Goal: Information Seeking & Learning: Understand process/instructions

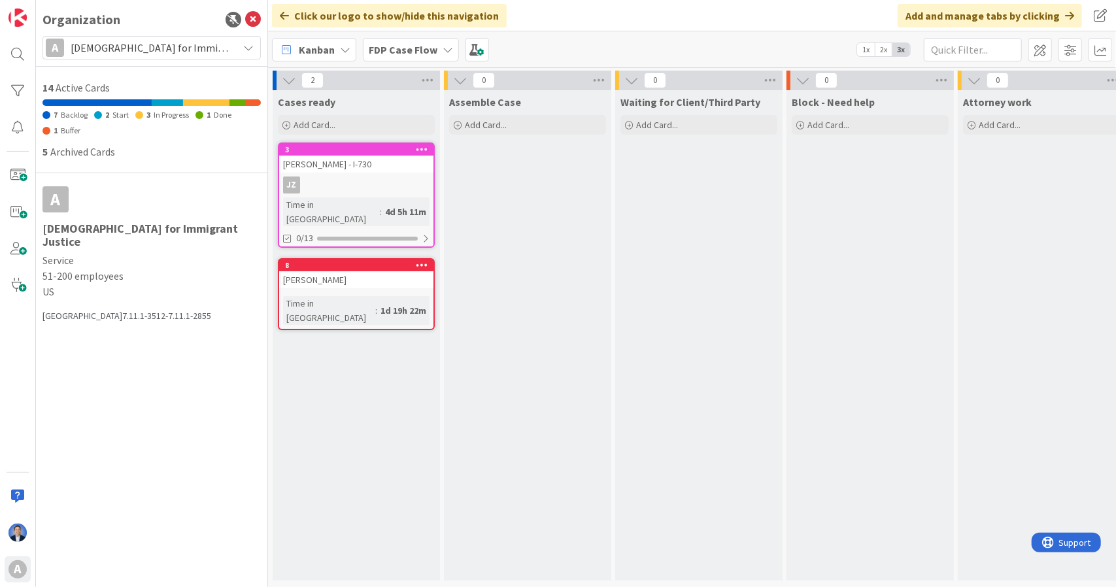
click at [378, 43] on b "FDP Case Flow" at bounding box center [403, 49] width 69 height 13
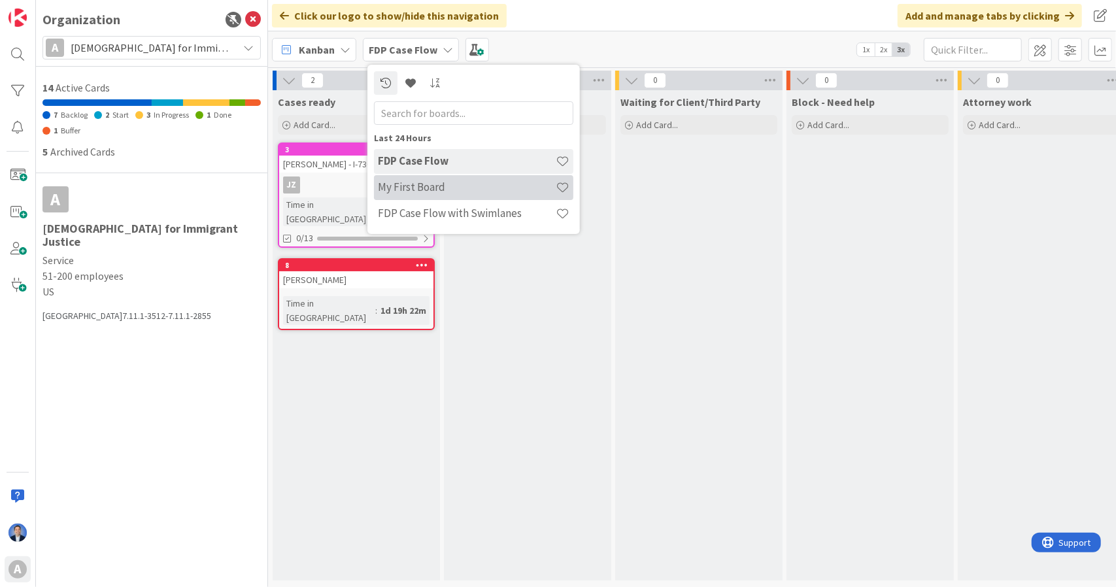
click at [426, 181] on h4 "My First Board" at bounding box center [467, 186] width 178 height 13
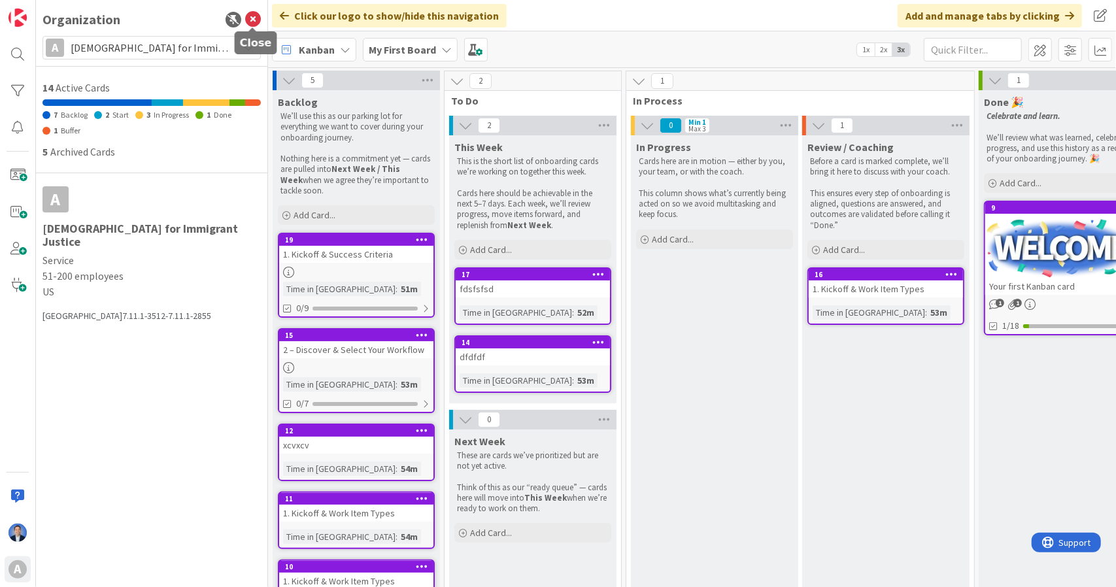
click at [253, 22] on icon at bounding box center [253, 20] width 16 height 16
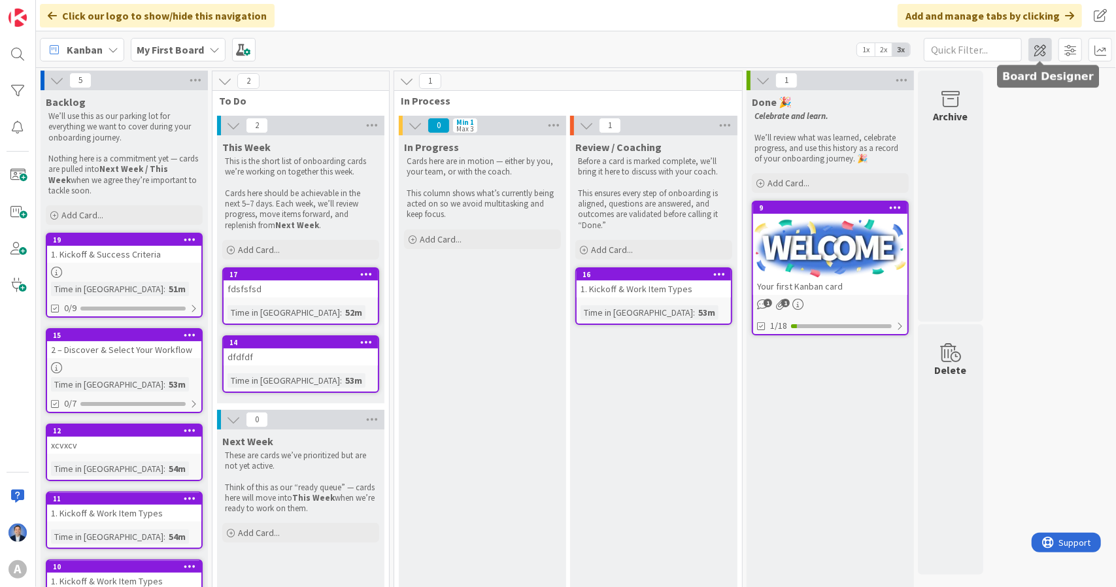
click at [1047, 51] on span at bounding box center [1040, 50] width 24 height 24
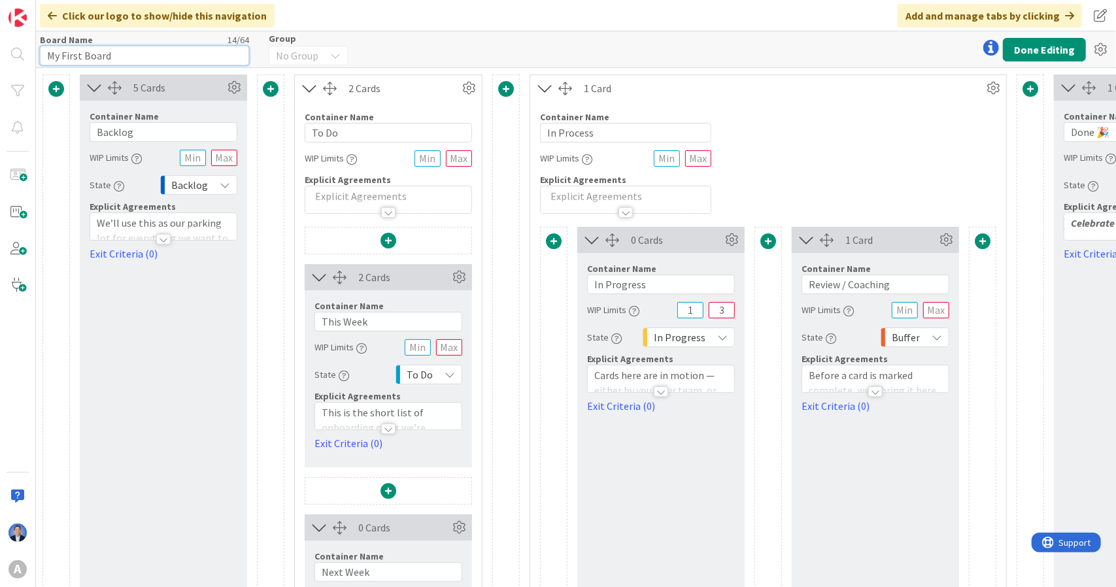
click at [85, 54] on input "My First Board" at bounding box center [144, 56] width 209 height 20
type input "Onboarding"
click at [1018, 59] on button "Done Editing" at bounding box center [1044, 50] width 83 height 24
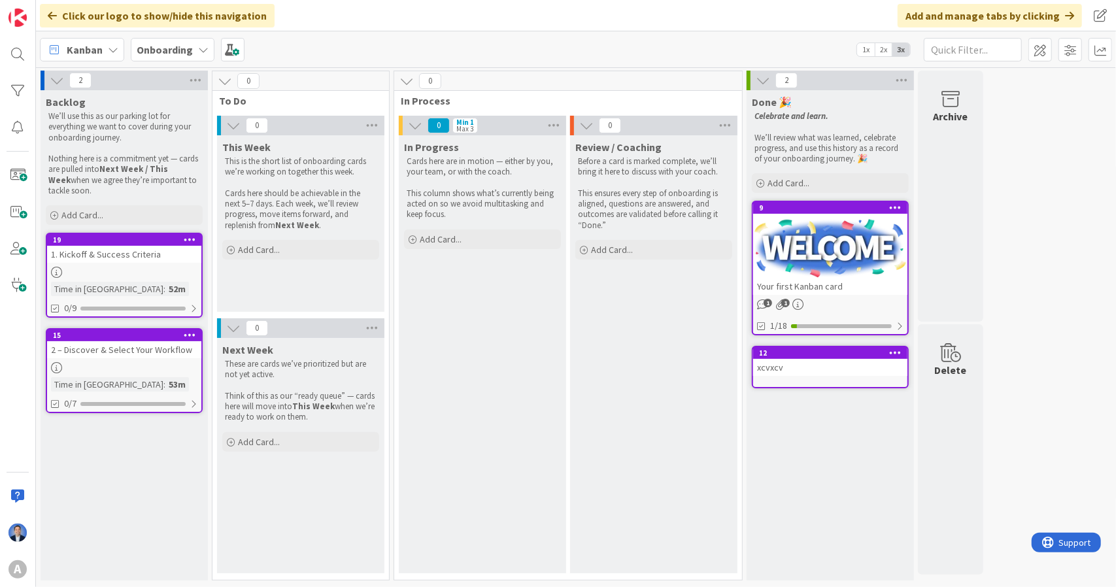
click at [131, 344] on div "2 – Discover & Select Your Workflow" at bounding box center [124, 349] width 154 height 17
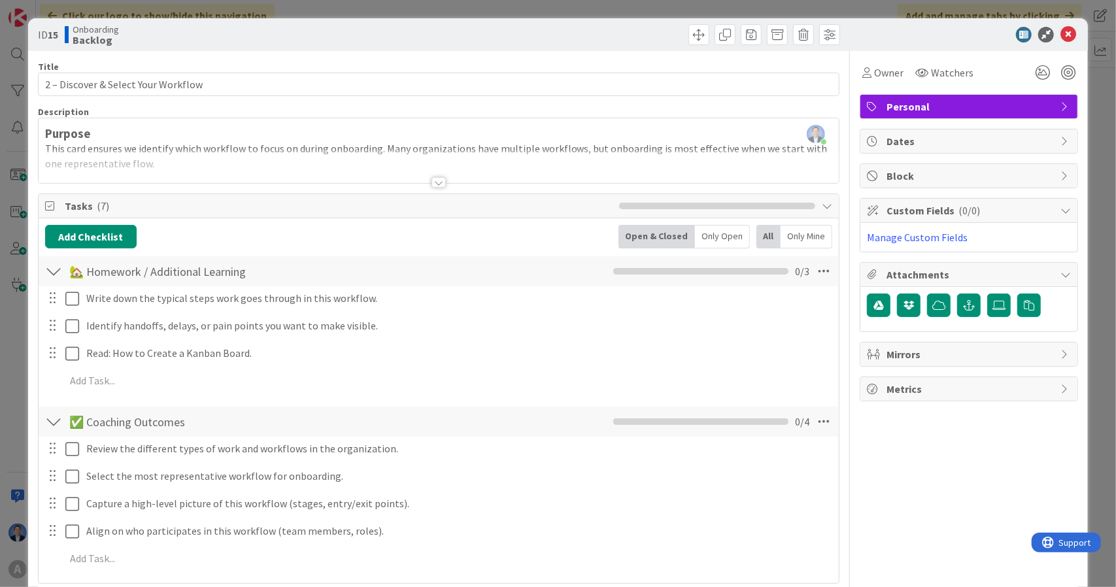
scroll to position [126, 0]
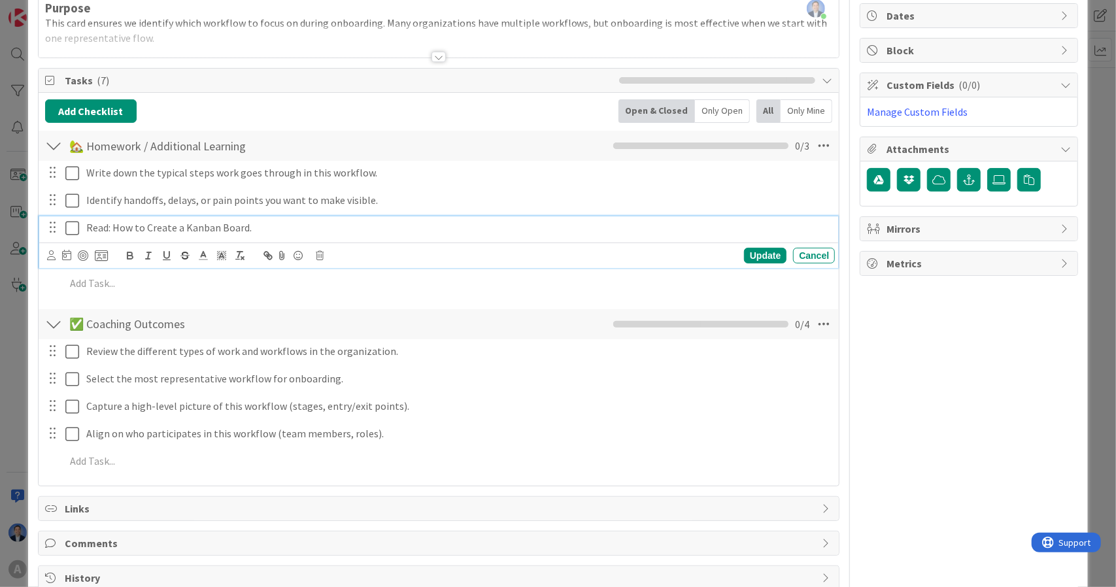
click at [124, 226] on p "Read: How to Create a Kanban Board." at bounding box center [457, 227] width 743 height 15
drag, startPoint x: 124, startPoint y: 226, endPoint x: 228, endPoint y: 220, distance: 104.1
click at [228, 220] on p "Read: How to Create a Kanban Board." at bounding box center [457, 227] width 743 height 15
copy p "How to Create a Kanban Board"
click at [254, 222] on p "Read: How to Create a Kanban Board." at bounding box center [457, 227] width 743 height 15
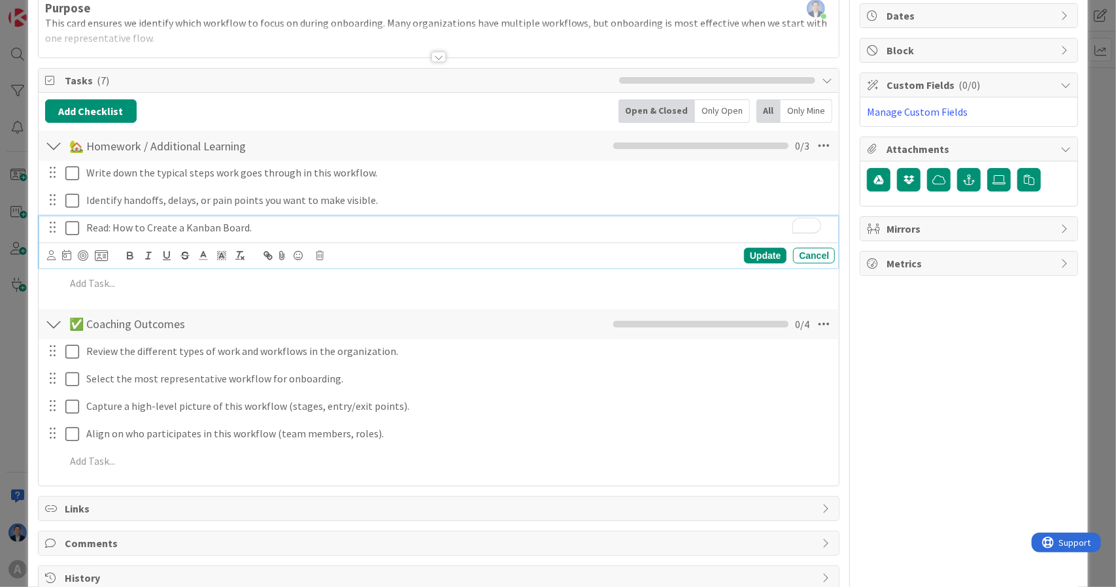
click at [98, 227] on p "Read: How to Create a Kanban Board." at bounding box center [457, 227] width 743 height 15
click at [137, 220] on p "Wath : How to Create a Kanban Board." at bounding box center [457, 227] width 743 height 15
click at [126, 226] on p "Wath : How Create a Kanban Board." at bounding box center [457, 227] width 743 height 15
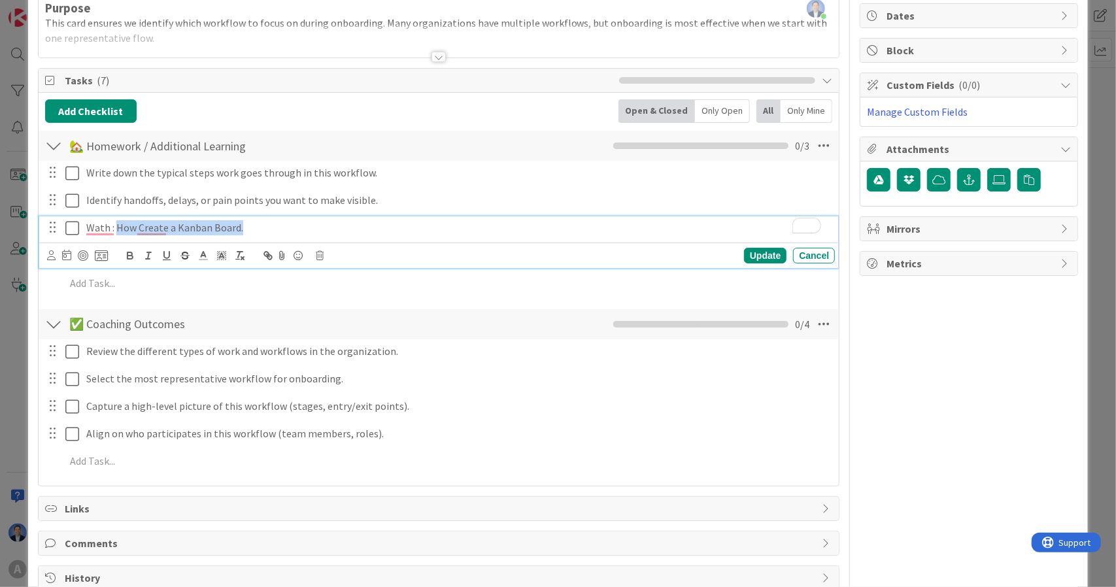
drag, startPoint x: 126, startPoint y: 226, endPoint x: 287, endPoint y: 220, distance: 161.6
click at [287, 220] on p "Wath : How Create a Kanban Board." at bounding box center [457, 227] width 743 height 15
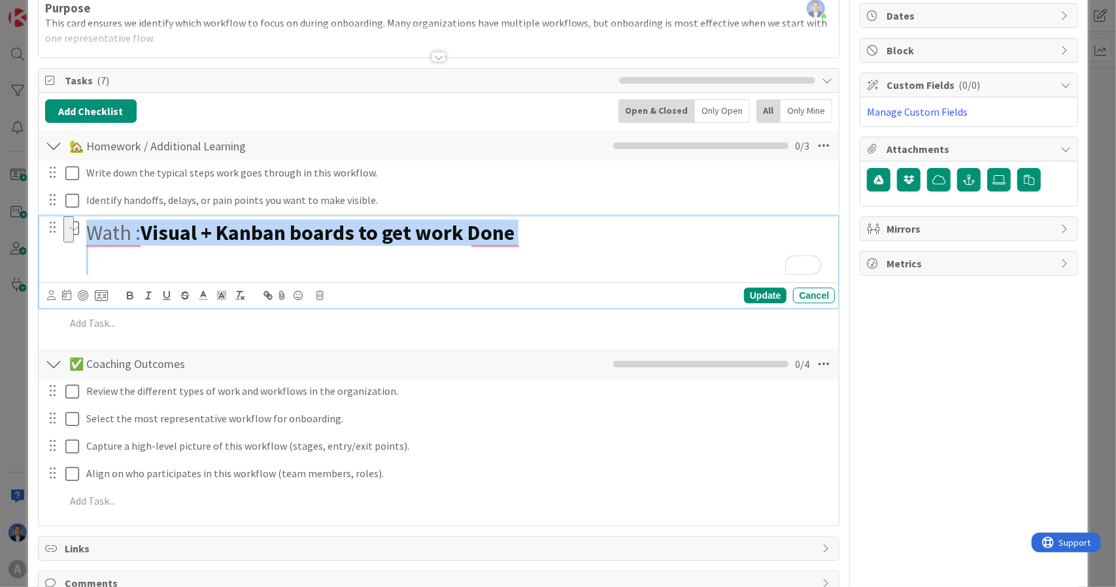
click at [238, 299] on button "button" at bounding box center [240, 296] width 18 height 16
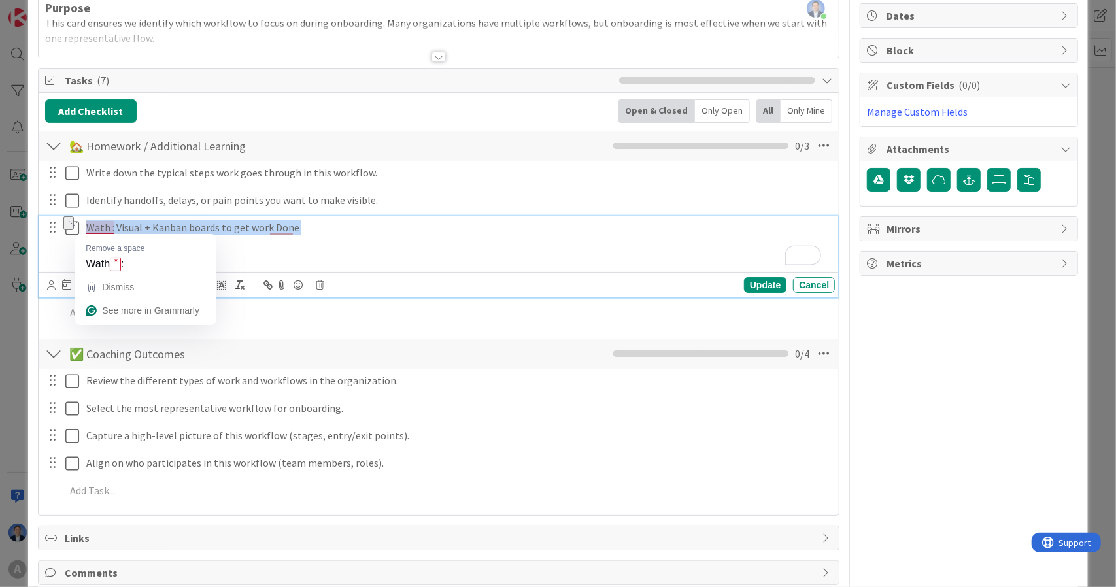
click at [103, 227] on p "Wath : Visual + Kanban boards to get work Done" at bounding box center [457, 227] width 743 height 15
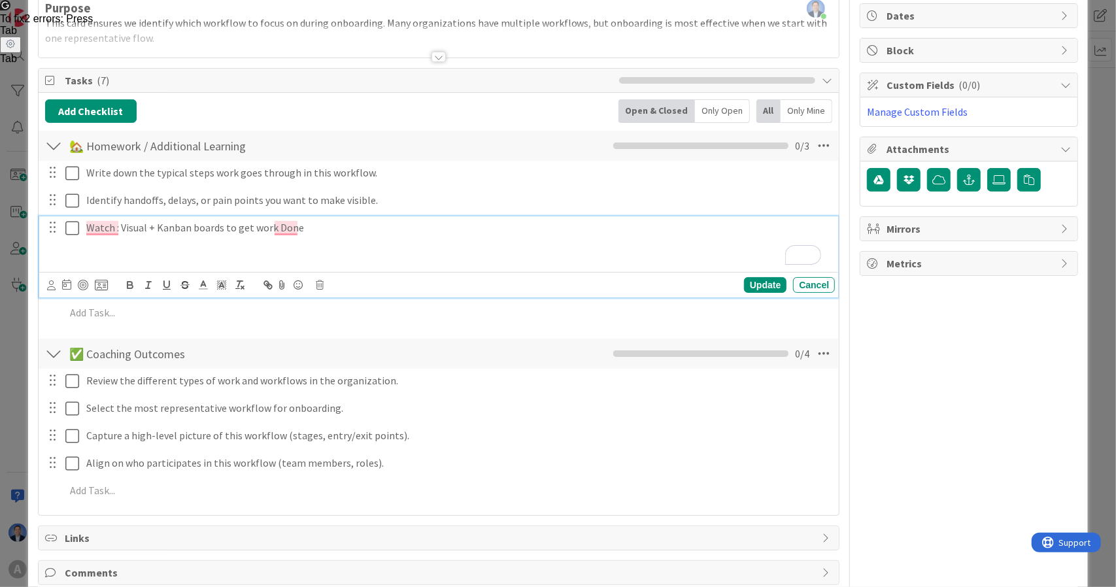
click at [133, 228] on p "Watch : Visual + Kanban boards to get work Done" at bounding box center [457, 227] width 743 height 15
drag, startPoint x: 133, startPoint y: 228, endPoint x: 299, endPoint y: 220, distance: 166.9
click at [299, 220] on p "Watch : Visual + Kanban boards to get work Done" at bounding box center [457, 227] width 743 height 15
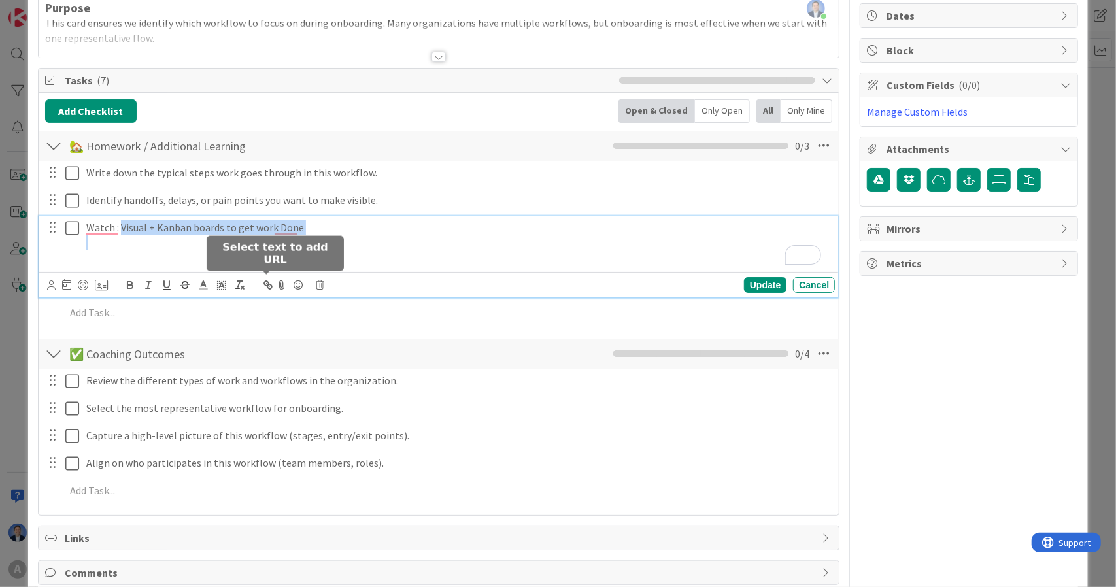
click at [271, 284] on icon "button" at bounding box center [268, 285] width 12 height 12
paste input "https://youtu.be/Tisx-iNjMtg"
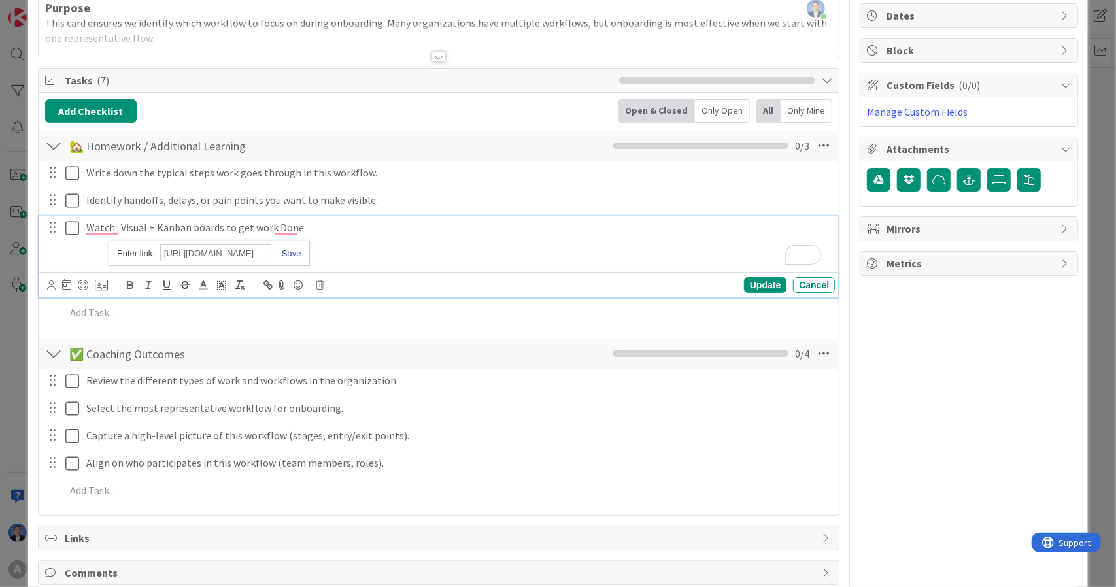
type input "https://youtu.be/Tisx-iNjMtg"
click at [292, 249] on link at bounding box center [286, 253] width 30 height 10
click at [752, 282] on div "Update" at bounding box center [765, 285] width 42 height 16
click at [306, 257] on p "To enrich screen reader interactions, please activate Accessibility in Grammarl…" at bounding box center [457, 257] width 743 height 15
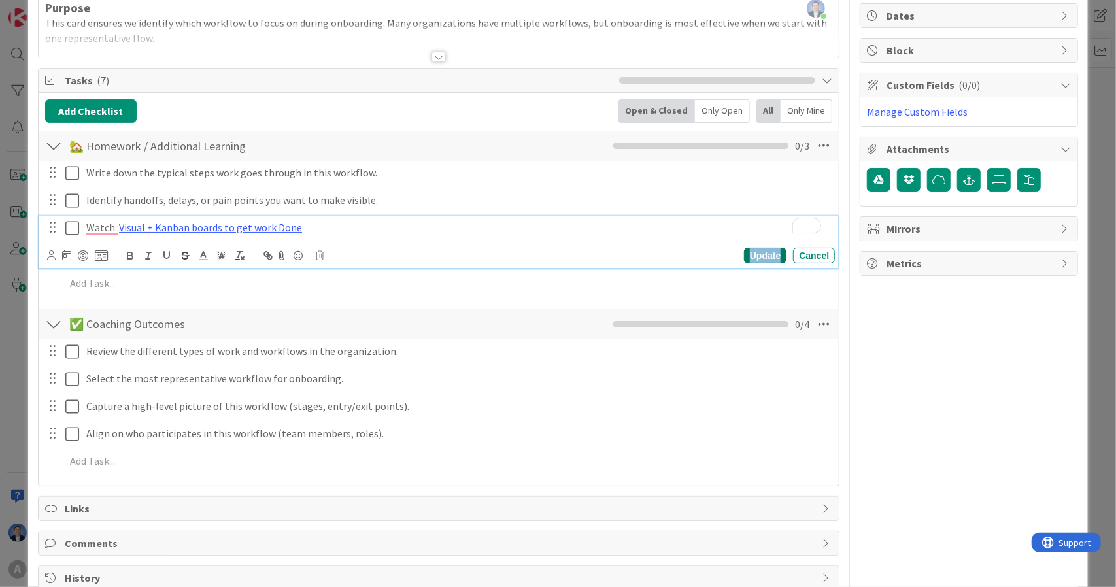
click at [748, 248] on div "Update" at bounding box center [765, 256] width 42 height 16
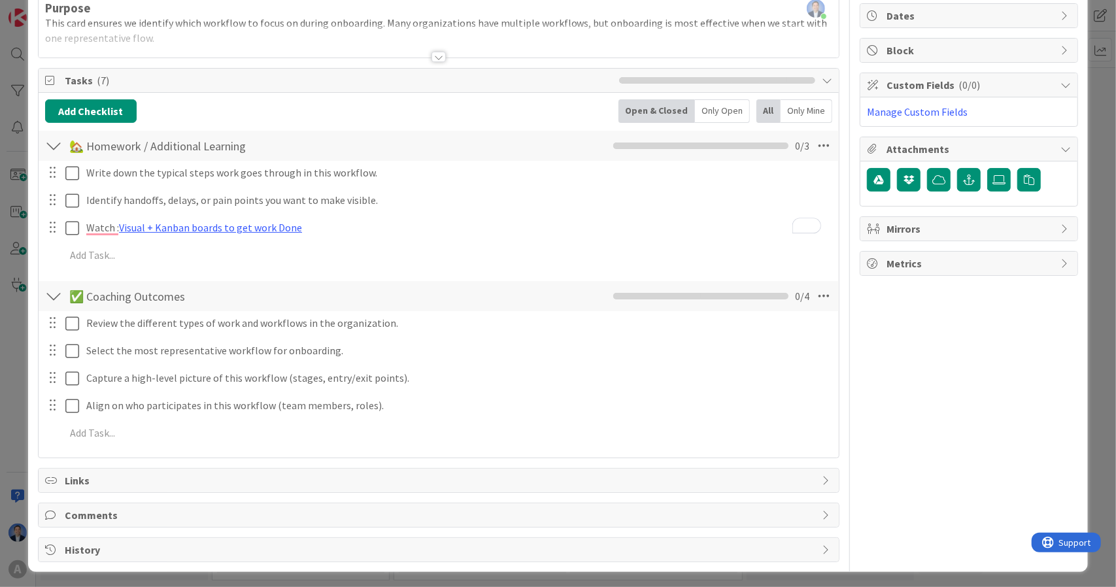
scroll to position [0, 0]
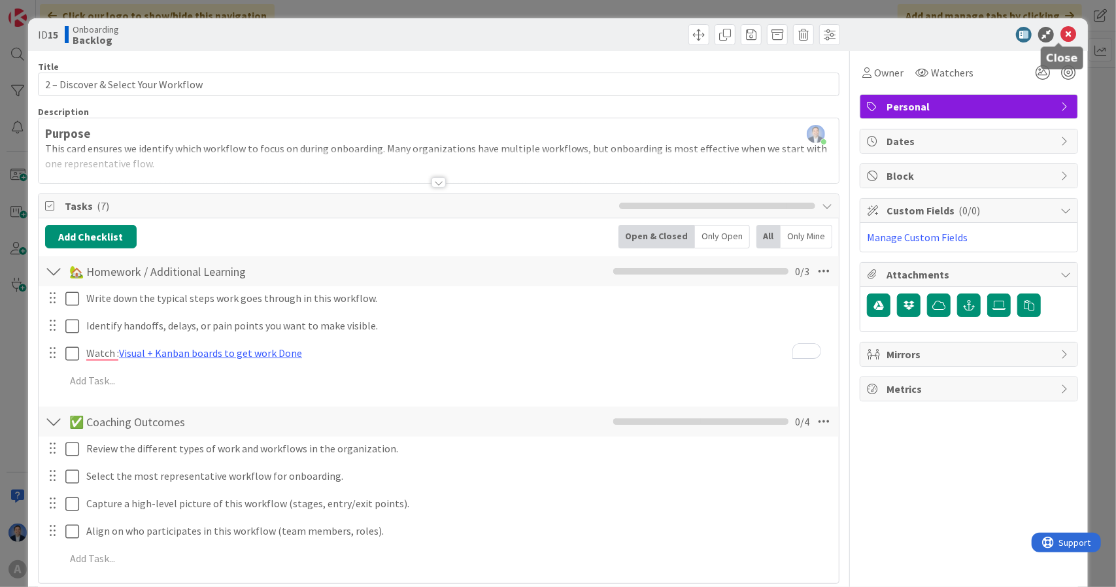
click at [1060, 32] on icon at bounding box center [1068, 35] width 16 height 16
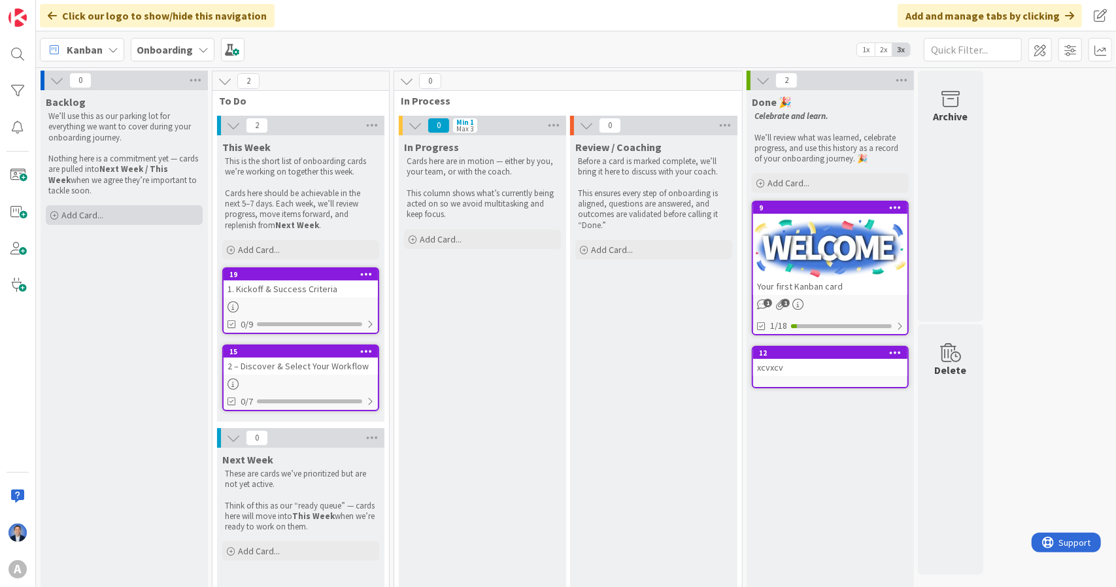
click at [136, 211] on div "Add Card..." at bounding box center [124, 215] width 157 height 20
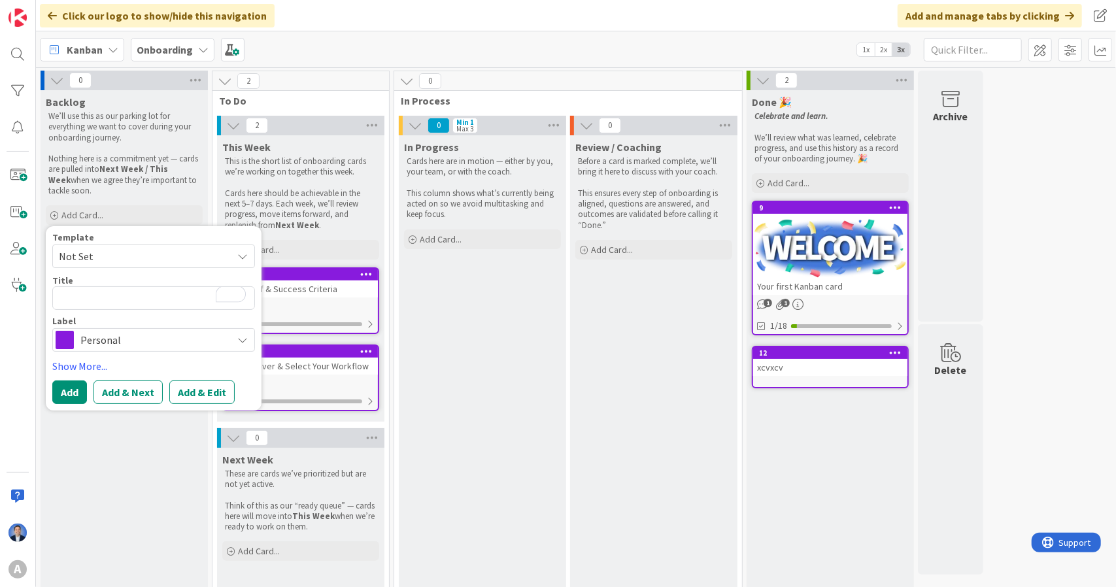
type textarea "x"
type textarea "Board Design & Policies"
click at [62, 300] on textarea "Board Design & Policies" at bounding box center [153, 298] width 203 height 24
type textarea "x"
type textarea "3Board Design & Policies"
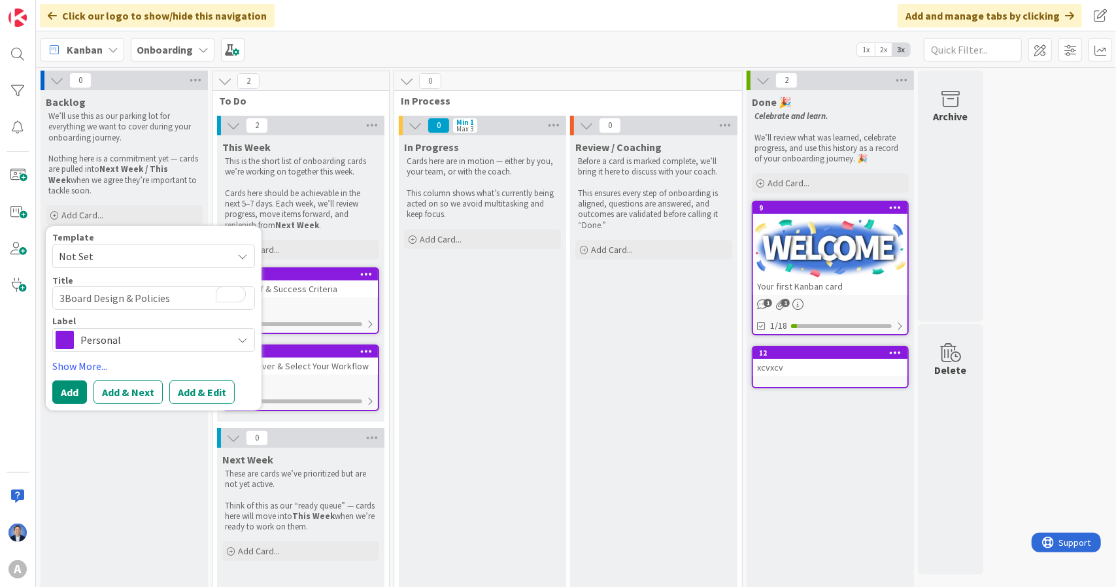
type textarea "x"
type textarea "3.Board Design & Policies"
type textarea "x"
type textarea "3. Board Design & Policies"
click at [182, 391] on button "Add & Edit" at bounding box center [201, 392] width 65 height 24
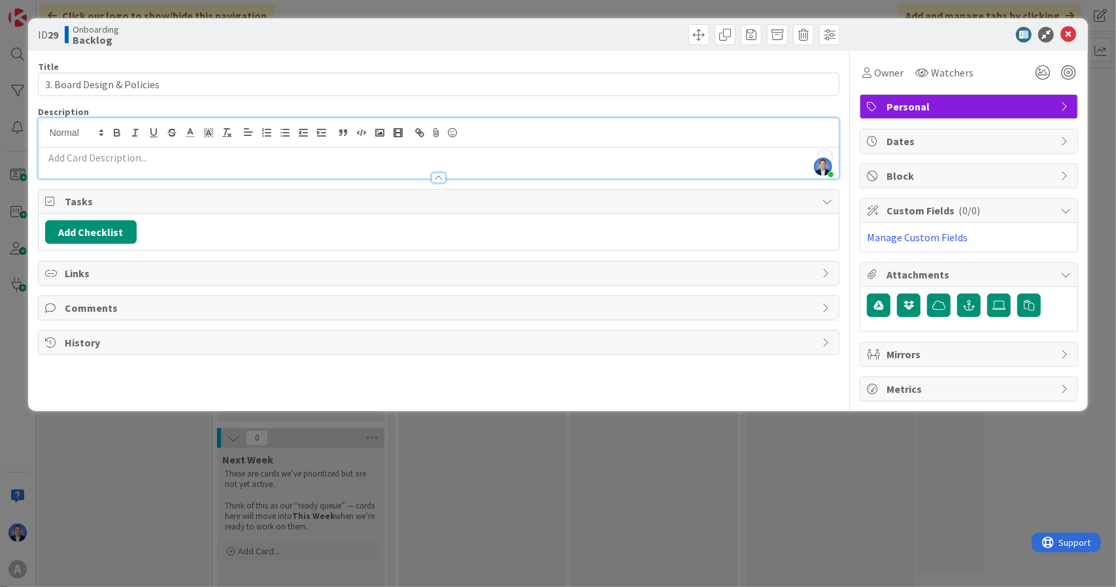
click at [200, 132] on div "Dimitri Ponomareff just joined" at bounding box center [439, 148] width 801 height 60
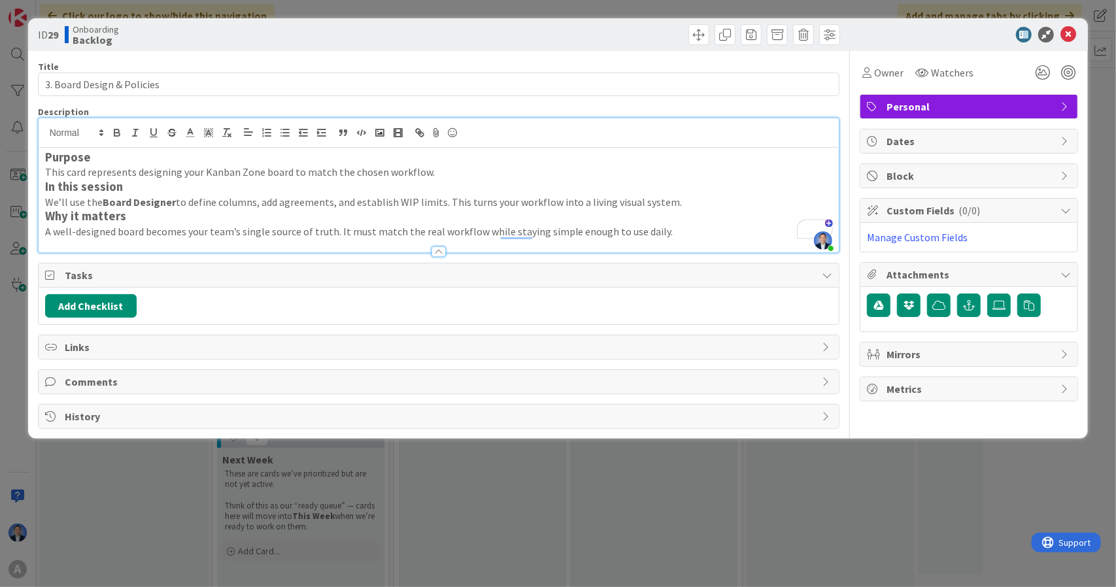
click at [450, 166] on p "This card represents designing your Kanban Zone board to match the chosen workf…" at bounding box center [439, 172] width 788 height 15
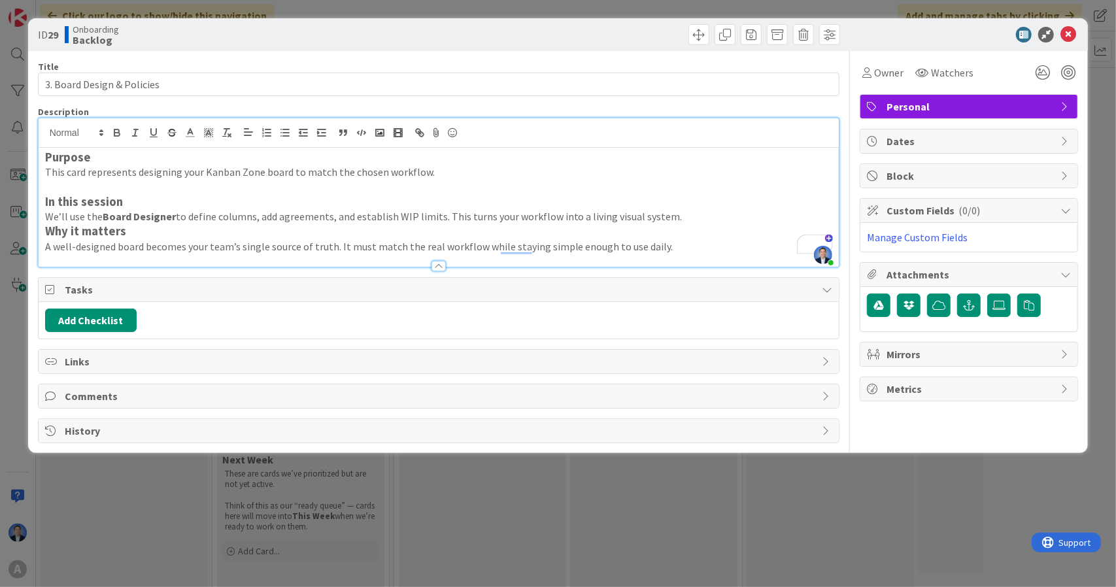
click at [690, 213] on p "We’ll use the Board Designer to define columns, add agreements, and establish W…" at bounding box center [439, 216] width 788 height 15
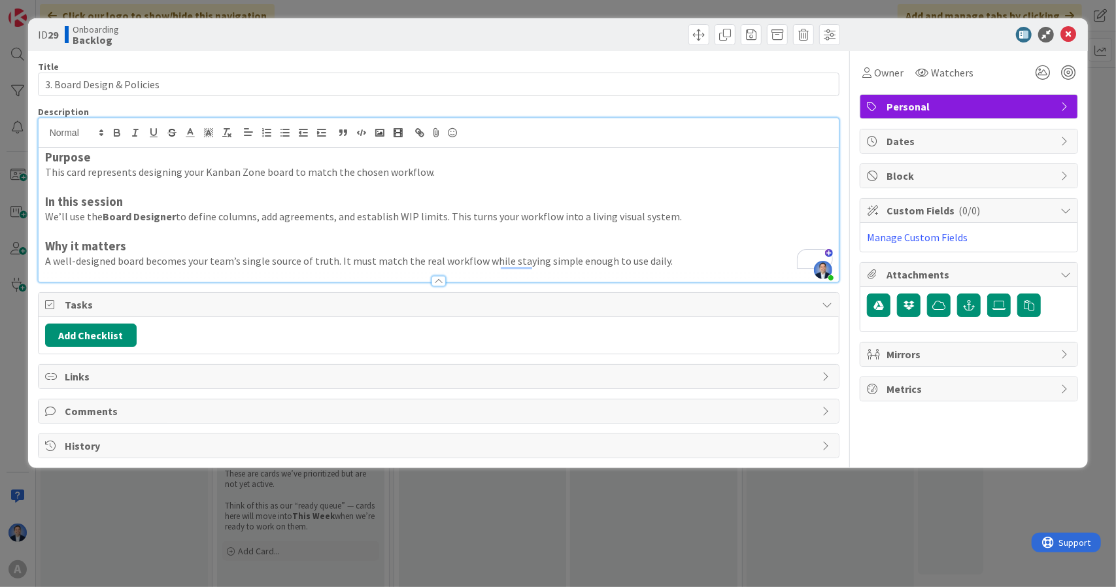
click at [110, 218] on strong "Board Designer" at bounding box center [139, 216] width 73 height 13
drag, startPoint x: 110, startPoint y: 218, endPoint x: 155, endPoint y: 220, distance: 45.2
click at [155, 220] on strong "Board Designer" at bounding box center [139, 216] width 73 height 13
click at [103, 335] on button "Add Checklist" at bounding box center [91, 336] width 92 height 24
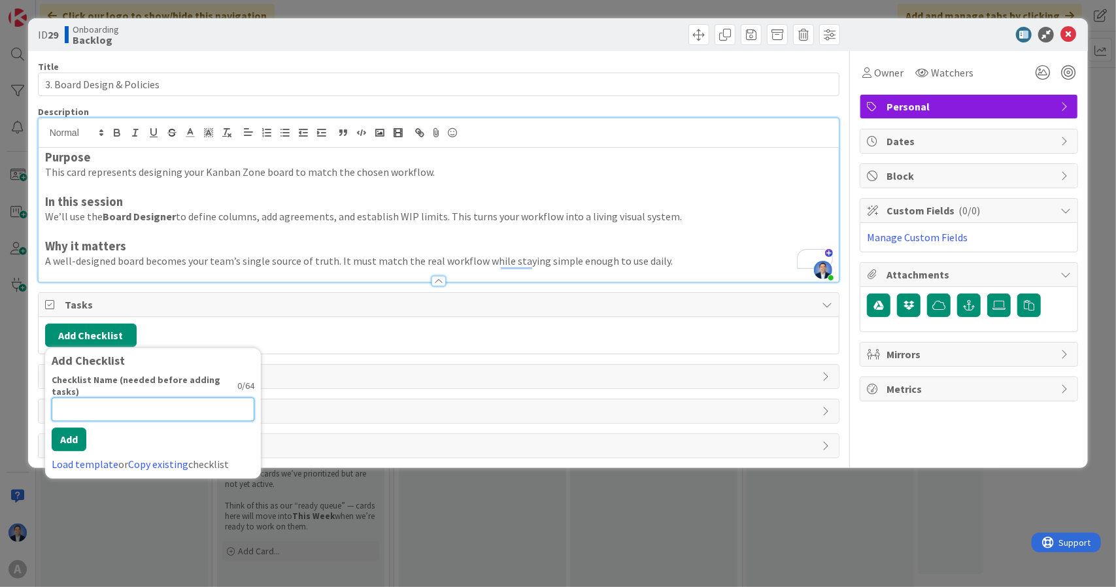
paste input "✅ Coaching Outcomes"
type input "✅ Coaching Outcomes"
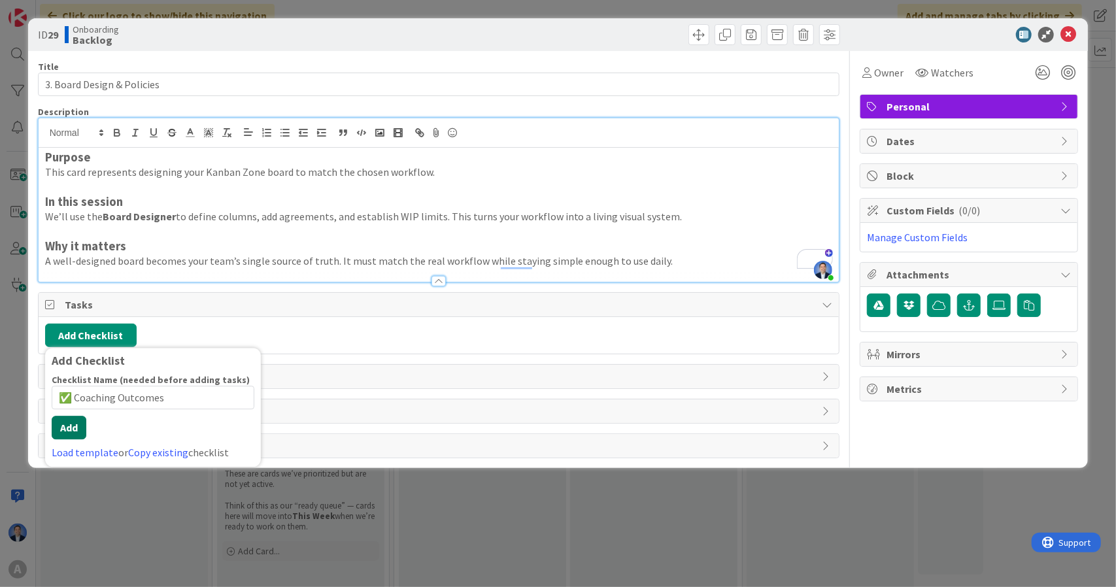
click at [72, 440] on div "Checklist Name (needed before adding tasks) 19 / 64 ✅ Coaching Outcomes Add Loa…" at bounding box center [153, 417] width 203 height 86
click at [67, 430] on button "Add" at bounding box center [69, 428] width 35 height 24
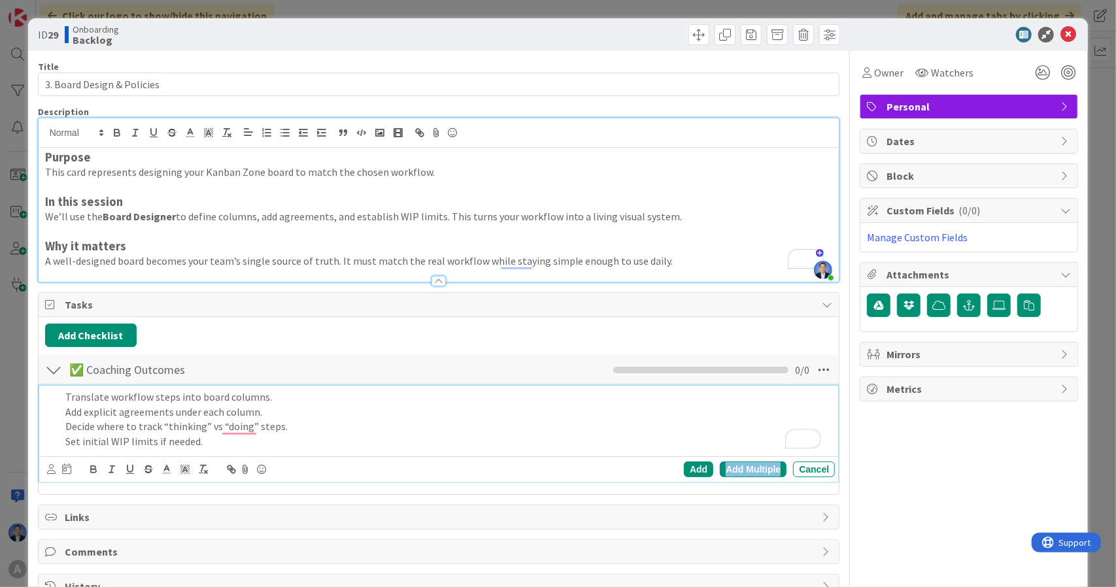
click at [747, 469] on div "Add Multiple" at bounding box center [753, 470] width 67 height 16
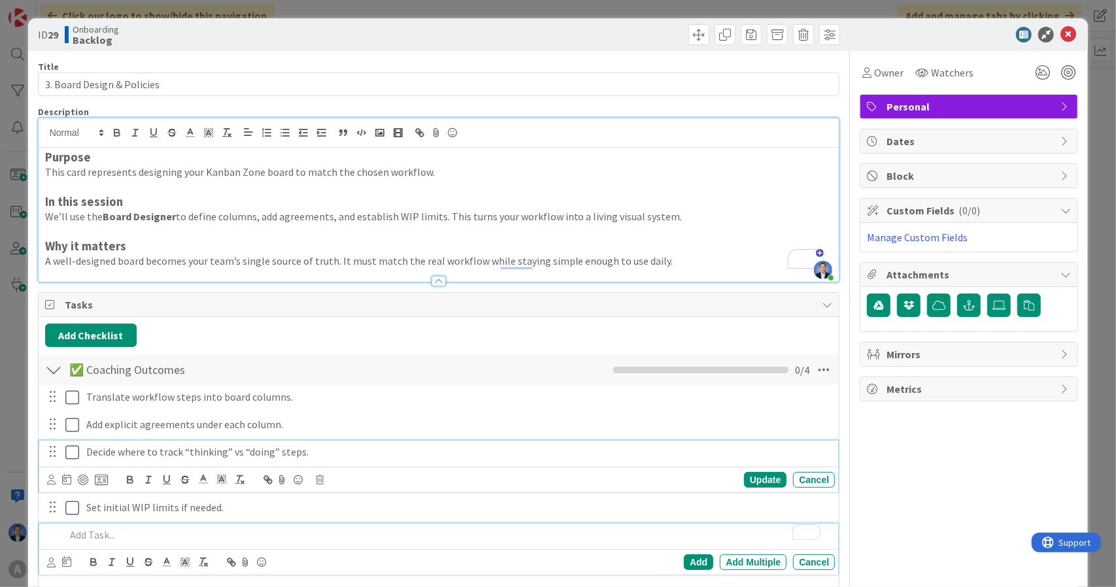
click at [210, 448] on p "Decide where to track “thinking” vs “doing” steps." at bounding box center [457, 452] width 743 height 15
click at [371, 453] on p "Decide where to track “waiting” vs “doing” steps." at bounding box center [457, 452] width 743 height 15
click at [745, 478] on div "Update" at bounding box center [765, 480] width 42 height 16
click at [504, 445] on p "Decide where to track “waiting” vs “doing” steps." at bounding box center [457, 452] width 743 height 15
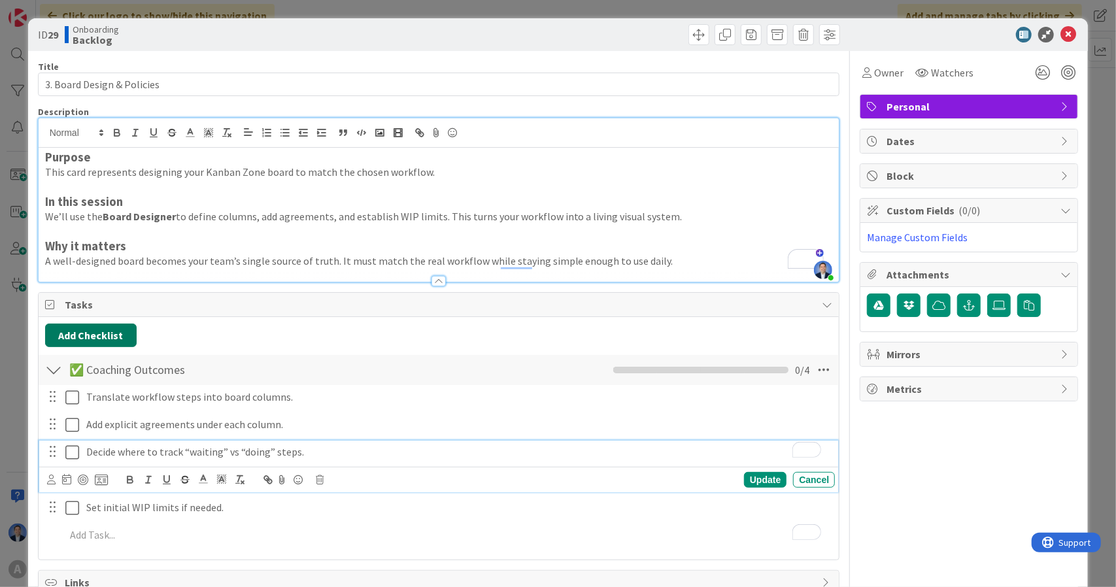
click at [110, 329] on button "Add Checklist" at bounding box center [91, 336] width 92 height 24
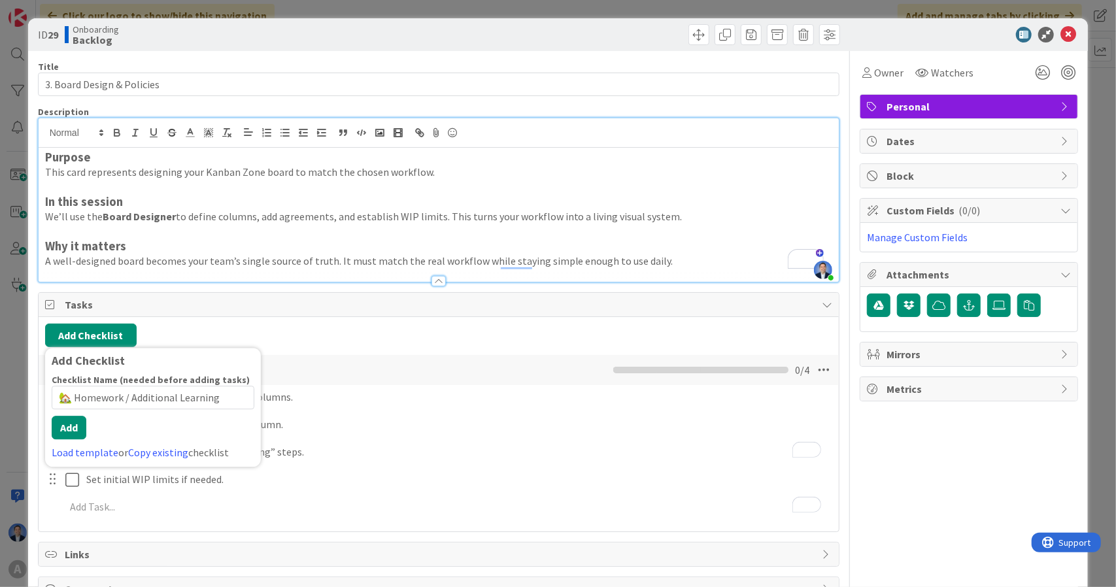
type input "🏡 Homework / Additional Learning"
click at [69, 427] on button "Add" at bounding box center [69, 428] width 35 height 24
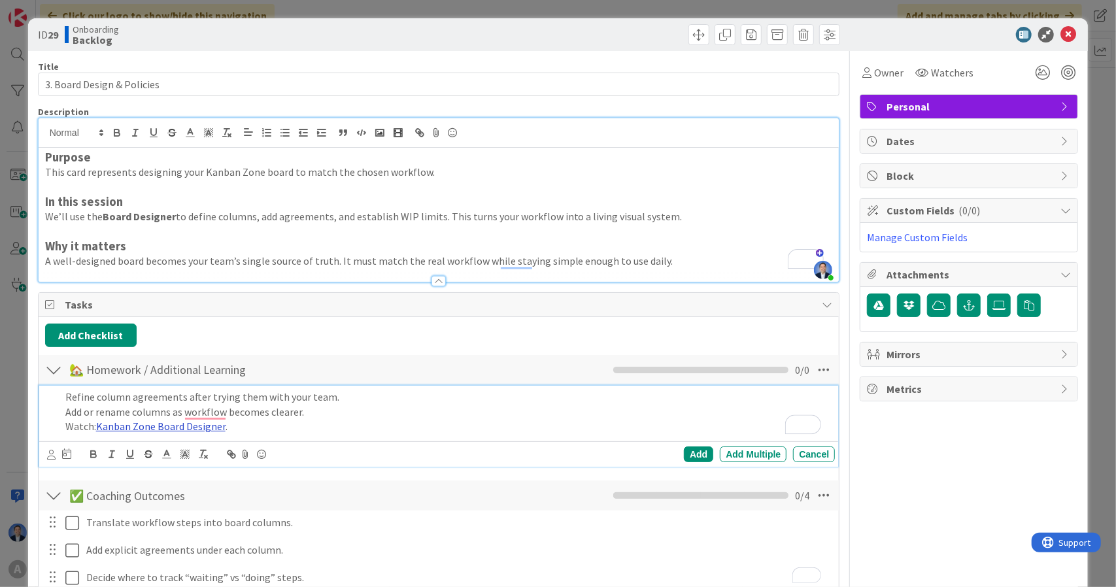
click at [201, 425] on link "Kanban Zone Board Designer" at bounding box center [160, 426] width 129 height 13
click at [174, 452] on link "https://kanbanzone.com/product/online-kanban-boards/" at bounding box center [129, 452] width 90 height 17
click at [690, 454] on div "Add" at bounding box center [698, 455] width 29 height 16
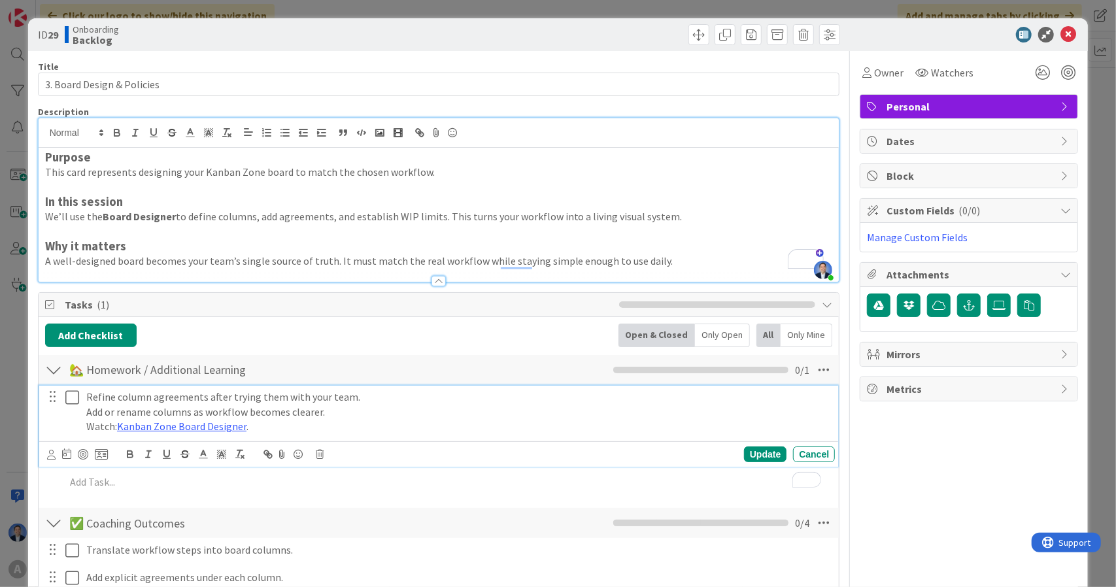
click at [369, 411] on p "Add or rename columns as workflow becomes clearer." at bounding box center [457, 412] width 743 height 15
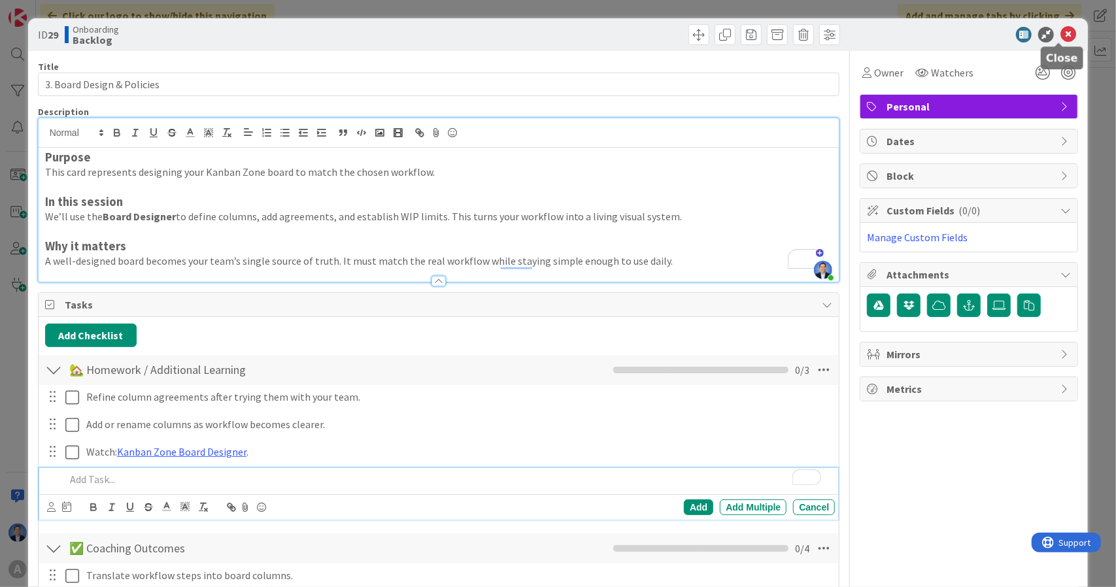
click at [1062, 39] on icon at bounding box center [1068, 35] width 16 height 16
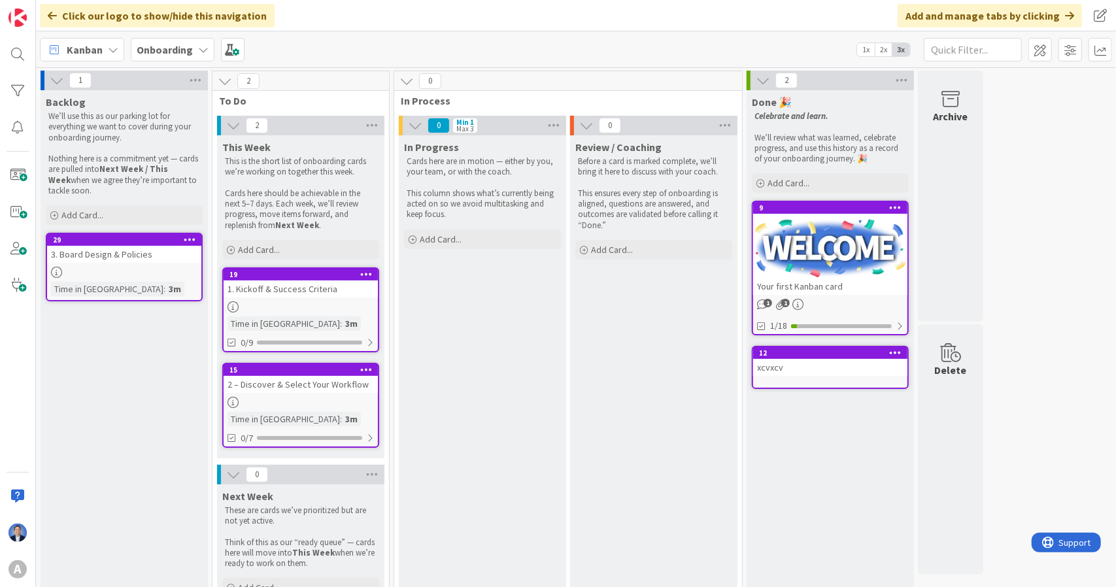
click at [332, 389] on div "2 – Discover & Select Your Workflow" at bounding box center [301, 384] width 154 height 17
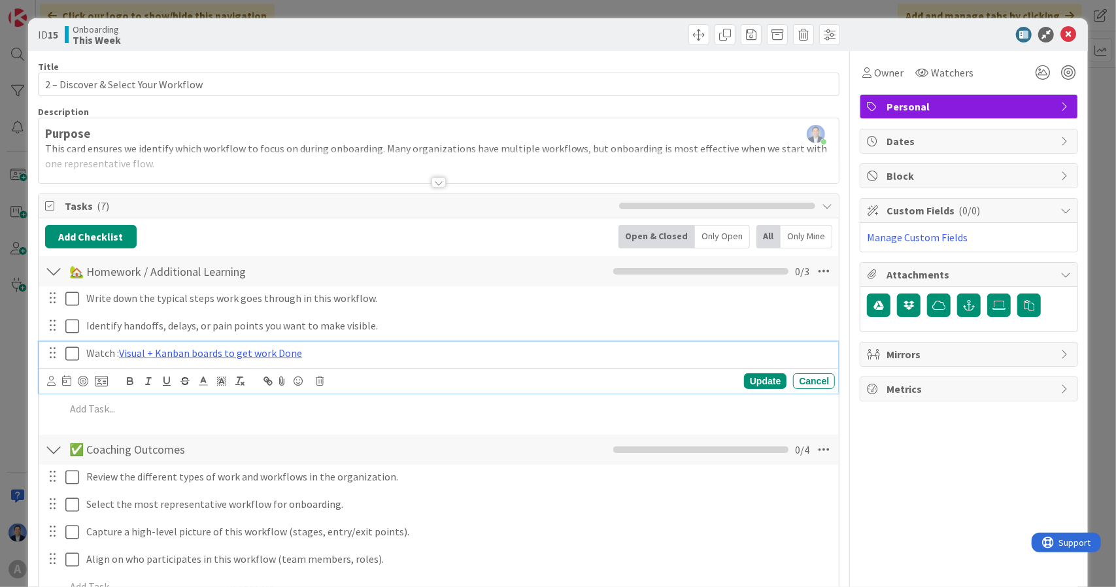
click at [313, 353] on p "Watch : Visual + Kanban boards to get work Done" at bounding box center [457, 353] width 743 height 15
click at [119, 350] on p "Read: How to Create a Kanban Board." at bounding box center [457, 353] width 743 height 15
drag, startPoint x: 119, startPoint y: 350, endPoint x: 229, endPoint y: 350, distance: 109.8
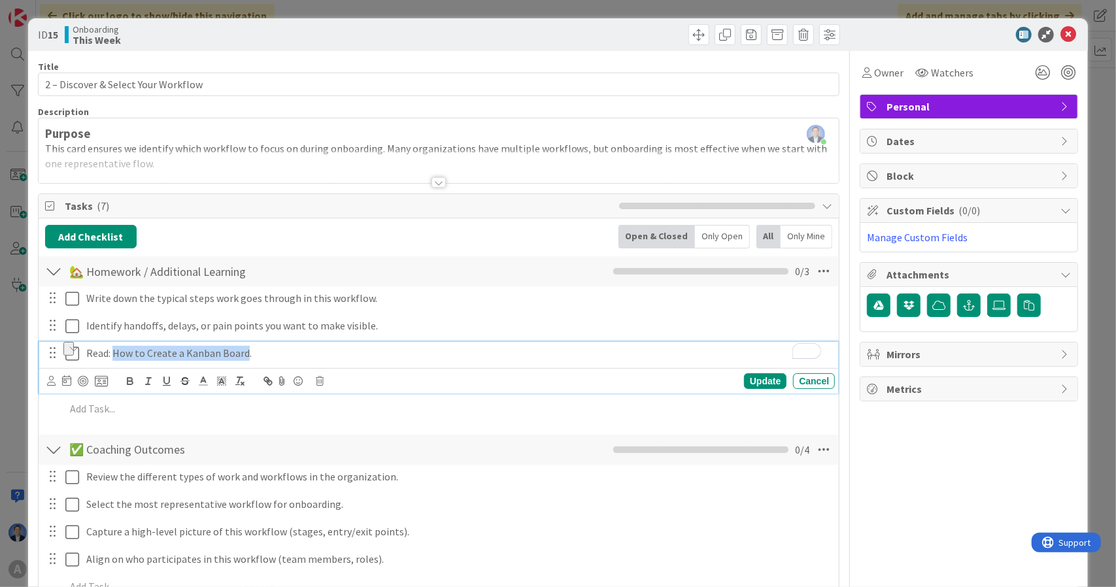
click at [229, 350] on p "Read: How to Create a Kanban Board." at bounding box center [457, 353] width 743 height 15
copy p "How to Create a Kanban Board"
click at [1060, 32] on icon at bounding box center [1068, 35] width 16 height 16
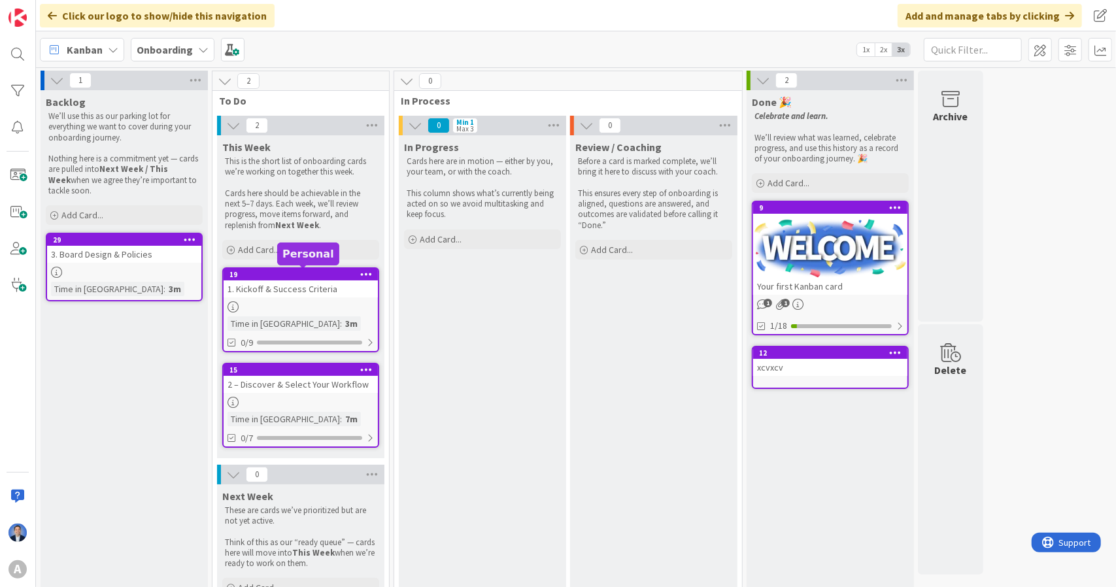
click at [299, 296] on div "1. Kickoff & Success Criteria" at bounding box center [301, 288] width 154 height 17
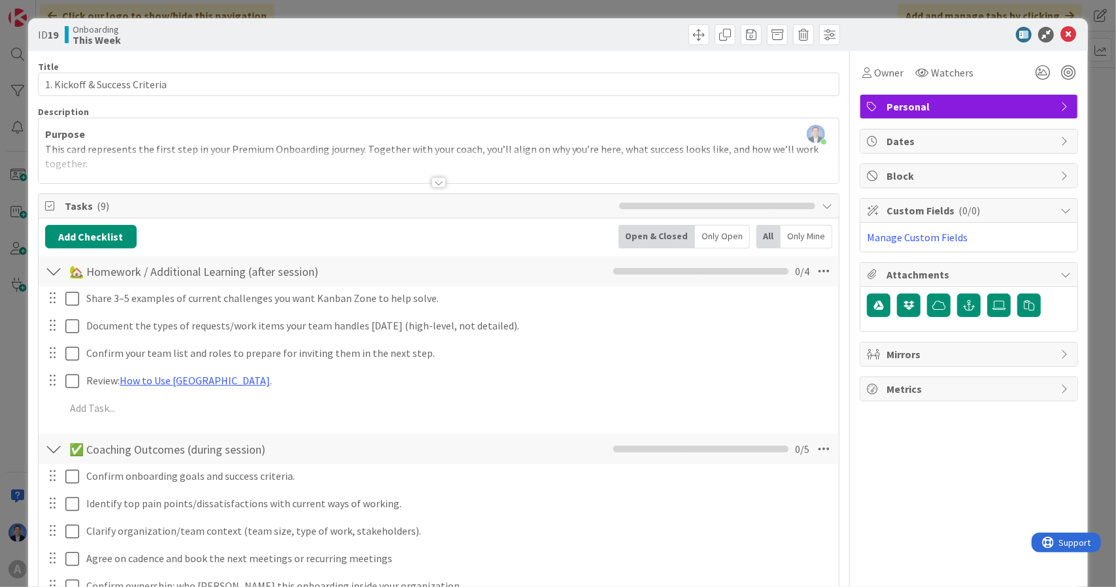
click at [1067, 36] on div at bounding box center [962, 35] width 231 height 16
click at [1060, 37] on icon at bounding box center [1068, 35] width 16 height 16
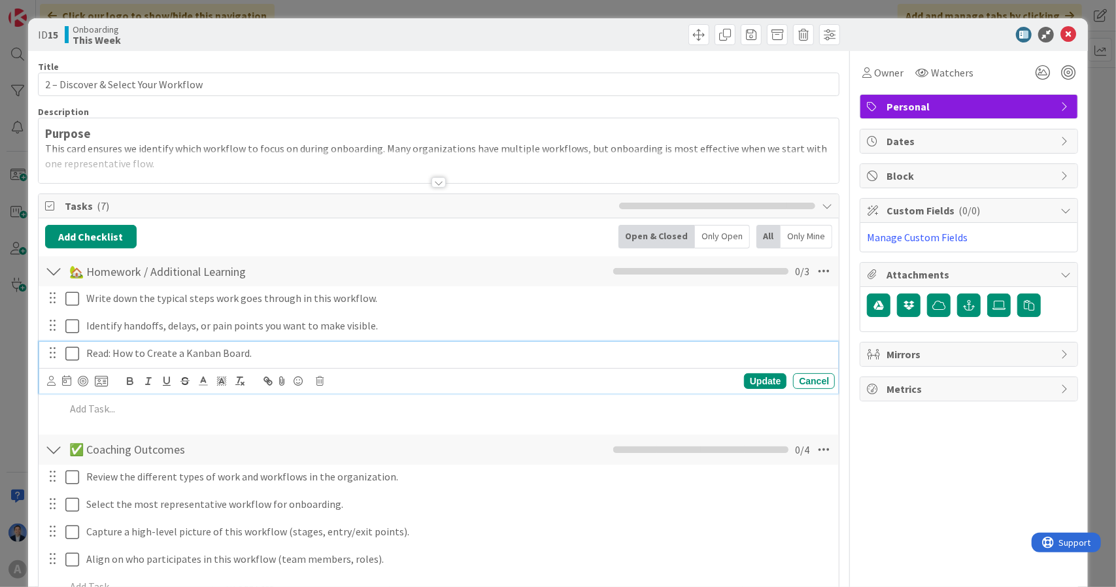
drag, startPoint x: 294, startPoint y: 390, endPoint x: 191, endPoint y: 348, distance: 111.4
click at [191, 348] on p "Read: How to Create a Kanban Board." at bounding box center [457, 353] width 743 height 15
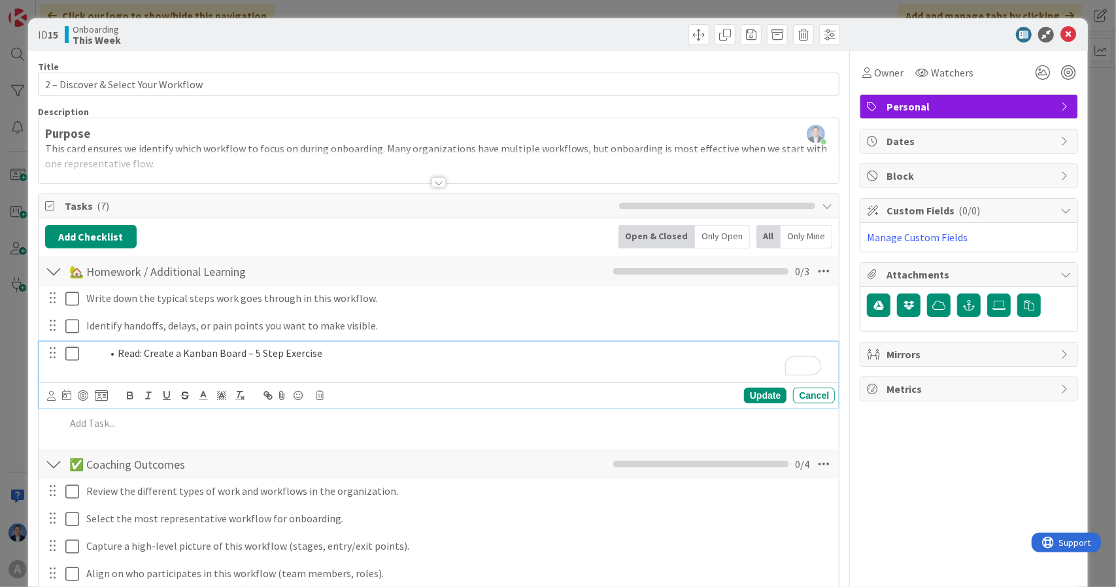
click at [117, 354] on li "Read: Create a Kanban Board – 5 Step Exercise" at bounding box center [466, 353] width 728 height 15
click at [340, 369] on p "To enrich screen reader interactions, please activate Accessibility in Grammarl…" at bounding box center [457, 368] width 743 height 15
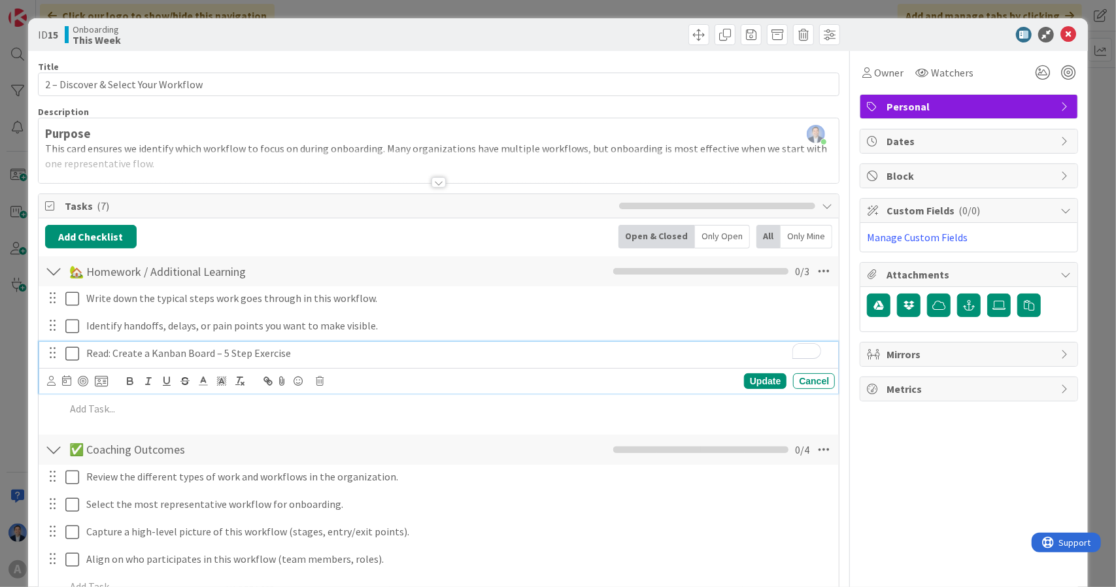
click at [127, 350] on p "Read: Create a Kanban Board – 5 Step Exercise" at bounding box center [457, 353] width 743 height 15
drag, startPoint x: 127, startPoint y: 350, endPoint x: 271, endPoint y: 351, distance: 143.8
click at [271, 351] on p "Read: Create a Kanban Board – 5 Step Exercise" at bounding box center [457, 353] width 743 height 15
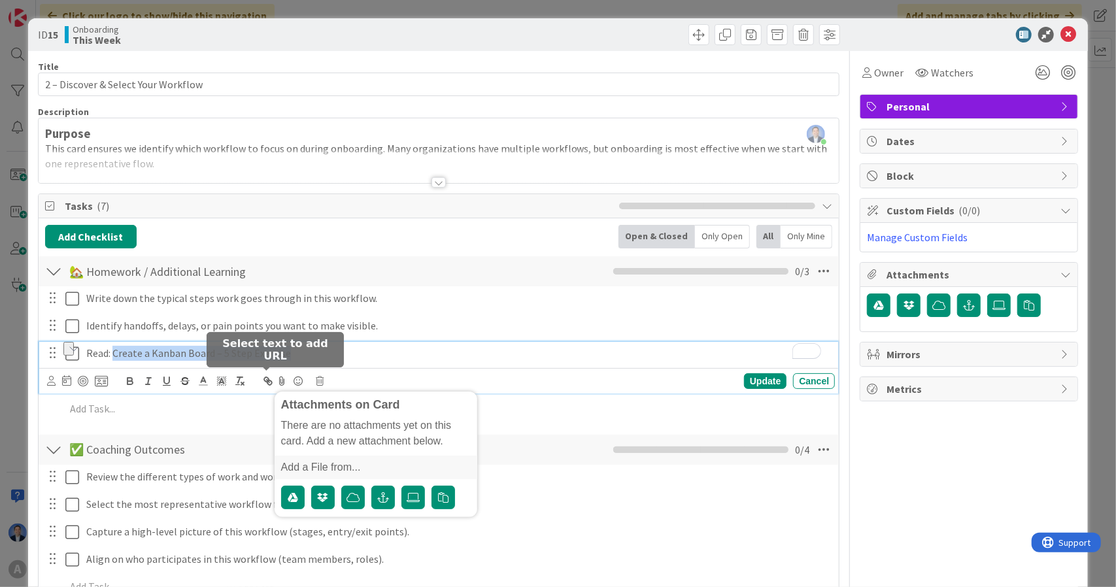
click at [268, 380] on icon "button" at bounding box center [268, 381] width 12 height 12
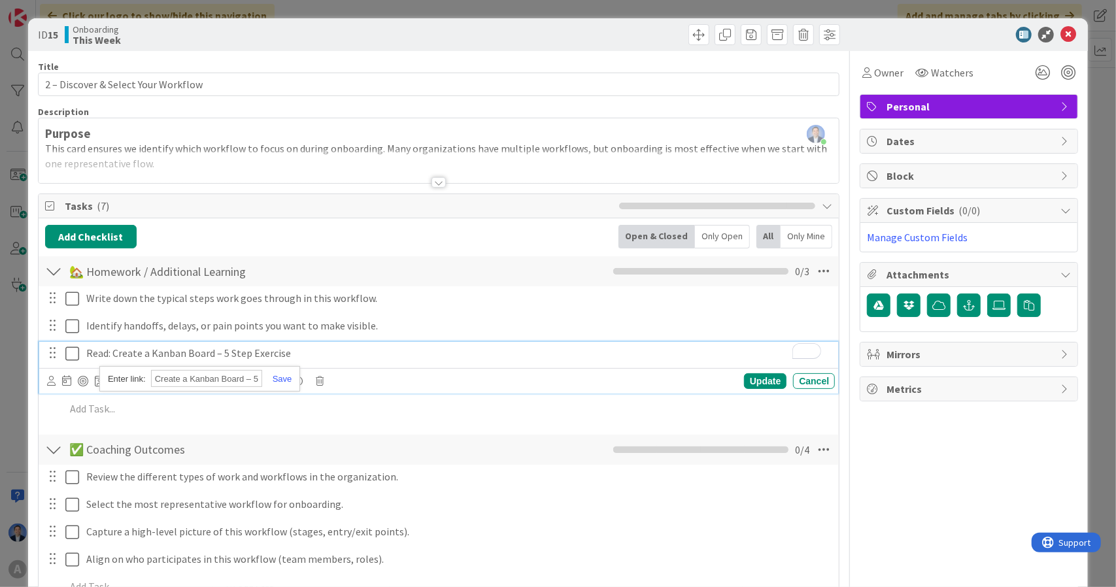
paste input "https://kanbanzone.com/resources/kanban/create-kanban-board-exercise/"
type input "https://kanbanzone.com/resources/kanban/create-kanban-board-exercise/"
click at [282, 376] on link at bounding box center [277, 379] width 30 height 10
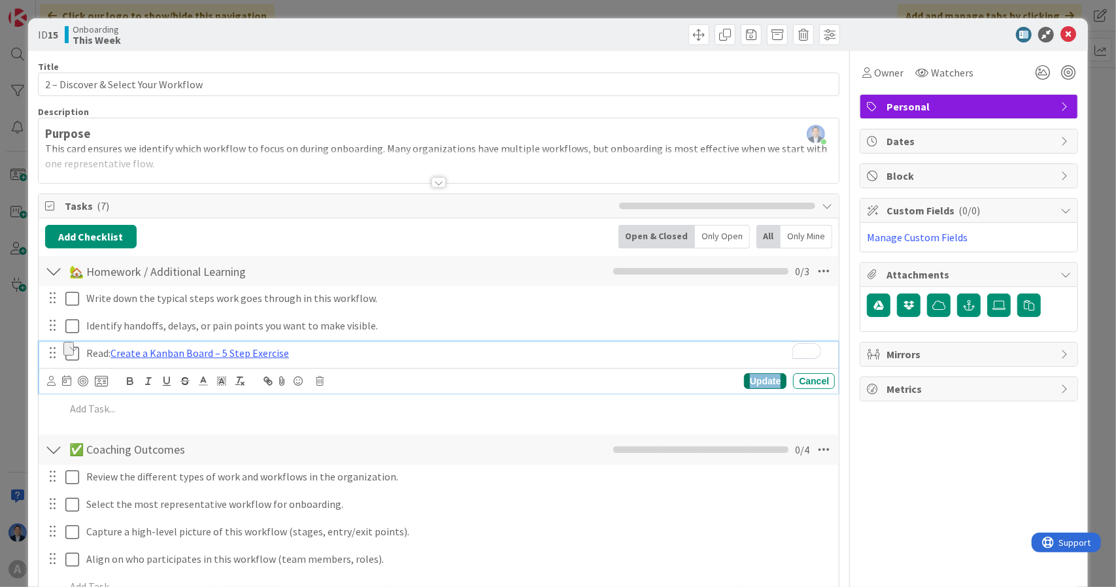
click at [755, 373] on div "Update" at bounding box center [765, 381] width 42 height 16
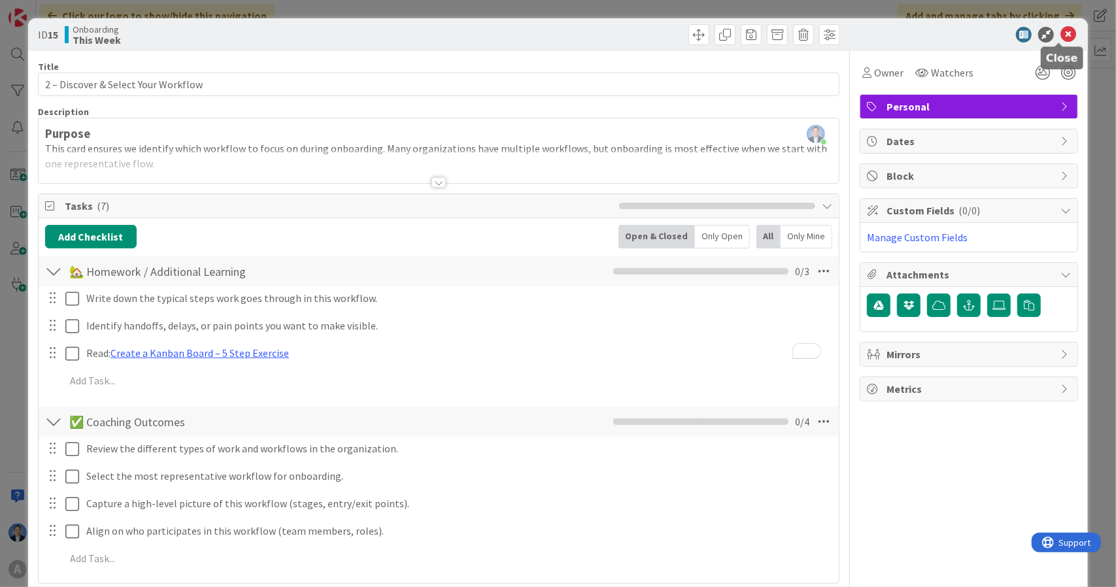
click at [1060, 37] on icon at bounding box center [1068, 35] width 16 height 16
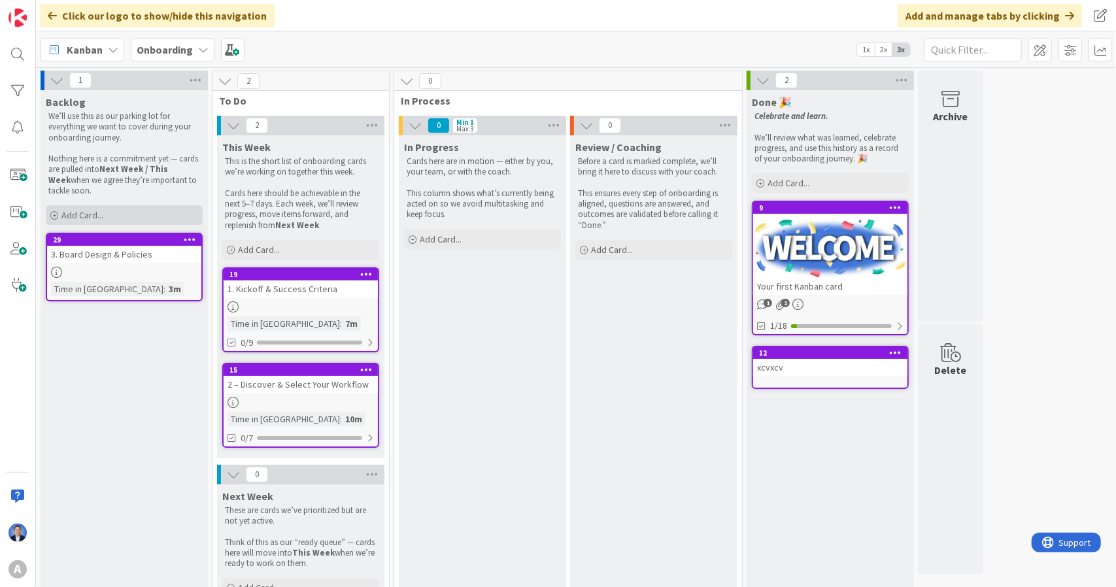
click at [133, 211] on div "Add Card..." at bounding box center [124, 215] width 157 height 20
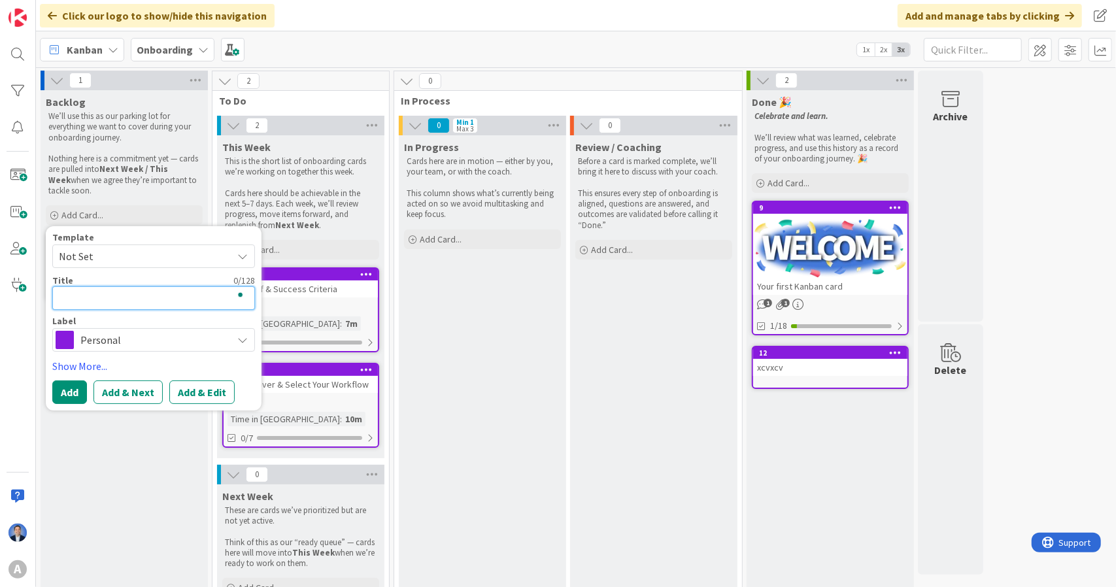
paste textarea "3 – Invite Users & Set Roles/Permissions"
type textarea "3 – Invite Users & Set Roles/Permissions"
type textarea "x"
click at [70, 299] on textarea "3 – Invite Users & Set Roles/Permissions" at bounding box center [153, 298] width 203 height 24
type textarea "3 Invite Users & Set Roles/Permissions"
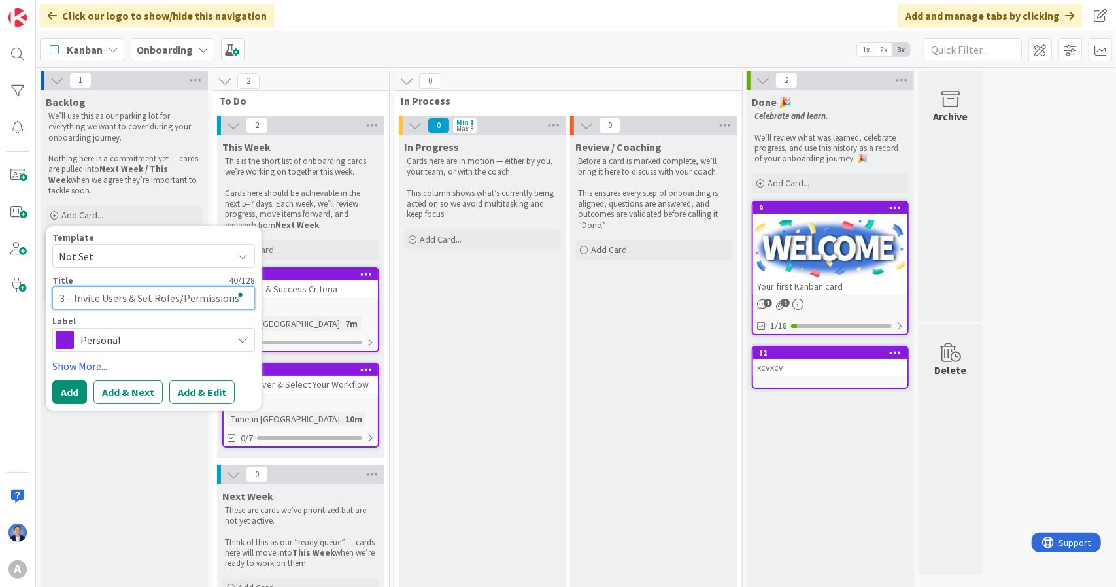
type textarea "x"
type textarea "3 Invite Users & Set Roles/Permissions"
type textarea "x"
type textarea "3. Invite Users & Set Roles/Permissions"
type textarea "x"
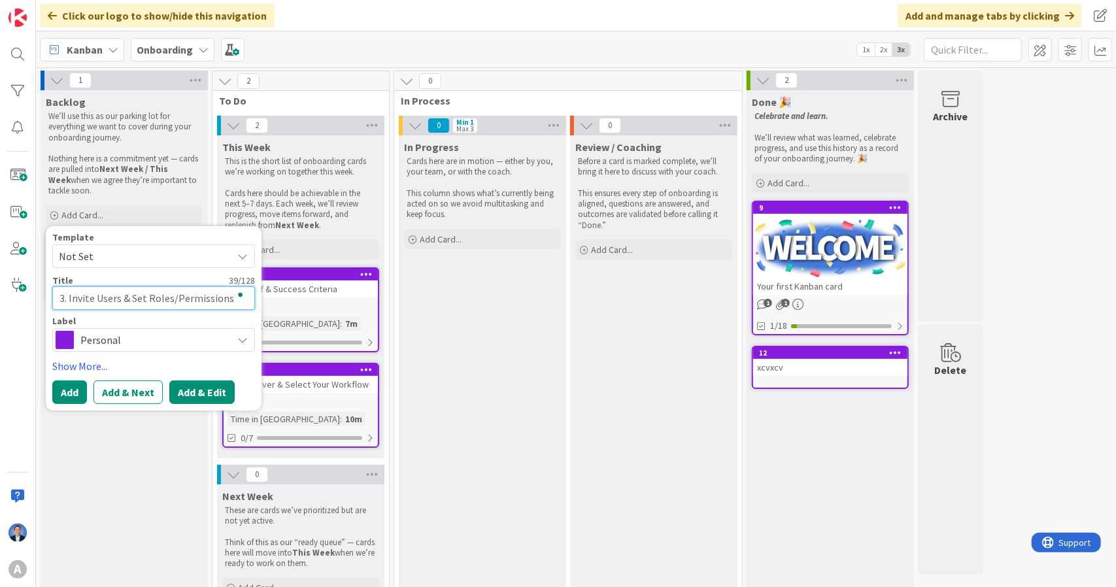
type textarea "3. Invite Users & Set Roles/Permissions"
click at [195, 394] on button "Add & Edit" at bounding box center [201, 392] width 65 height 24
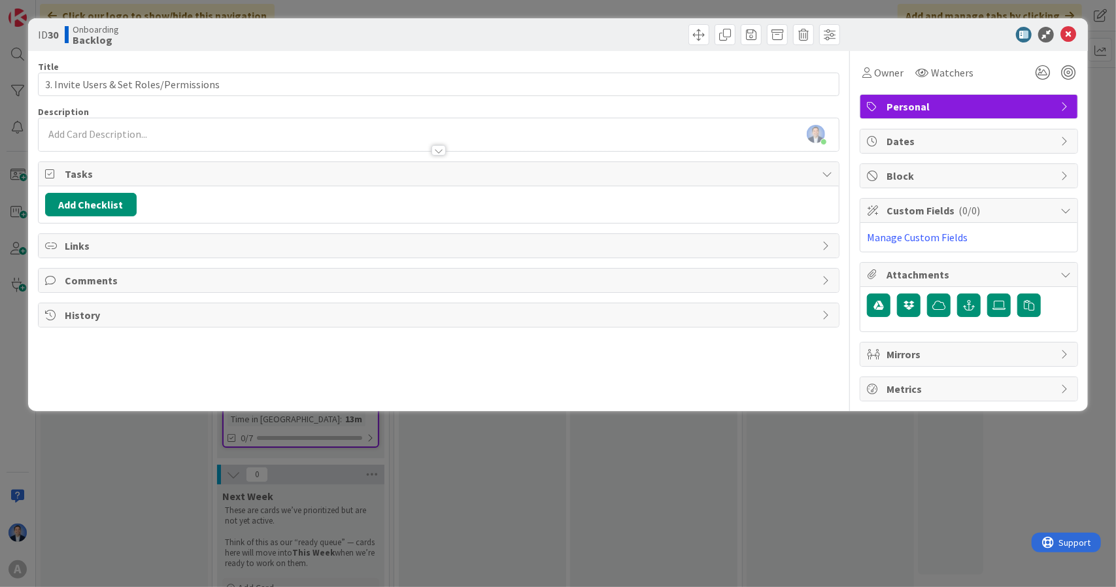
click at [214, 135] on div "Dimitri Ponomareff just joined" at bounding box center [439, 134] width 801 height 33
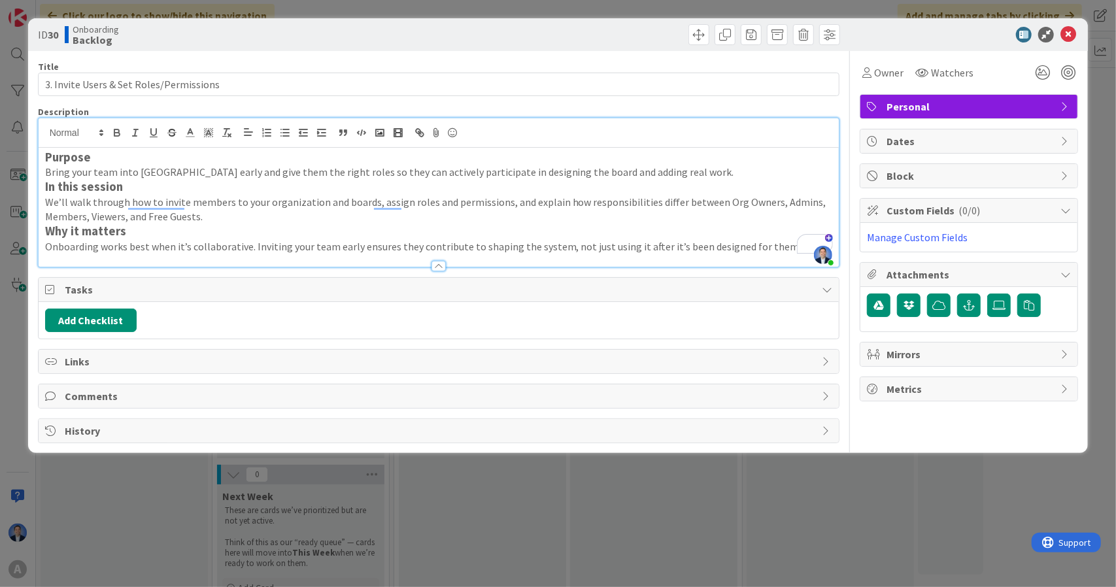
click at [718, 173] on p "Bring your team into Kanban Zone early and give them the right roles so they ca…" at bounding box center [439, 172] width 788 height 15
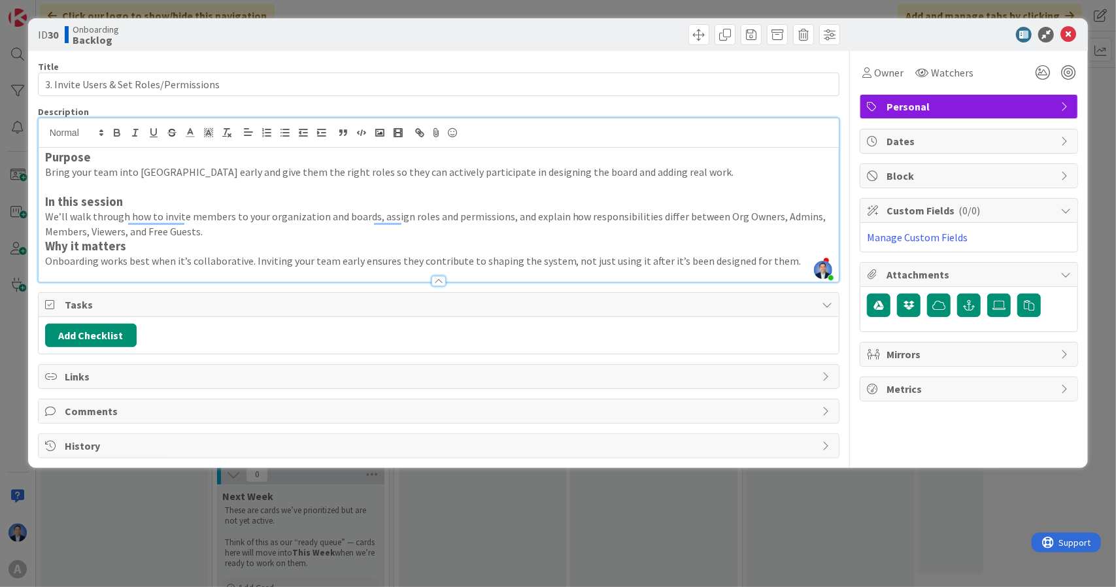
click at [809, 215] on p "We’ll walk through how to invite members to your organization and boards, assig…" at bounding box center [439, 223] width 788 height 29
click at [768, 229] on p "We’ll walk through how to invite members to your organization and boards, assig…" at bounding box center [439, 223] width 788 height 29
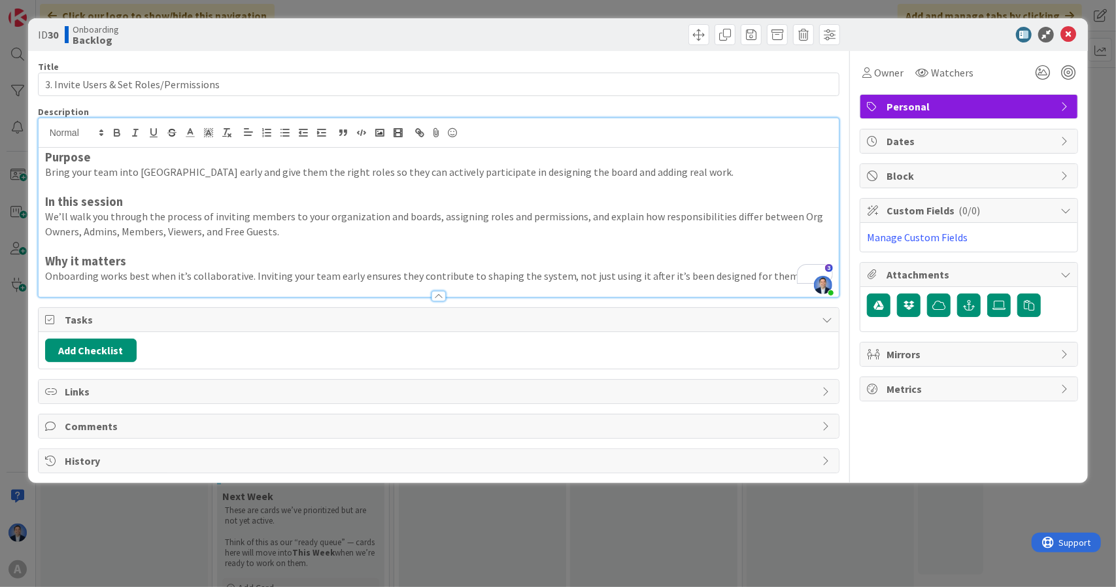
click at [799, 222] on p "We’ll walk you through the process of inviting members to your organization and…" at bounding box center [439, 223] width 788 height 29
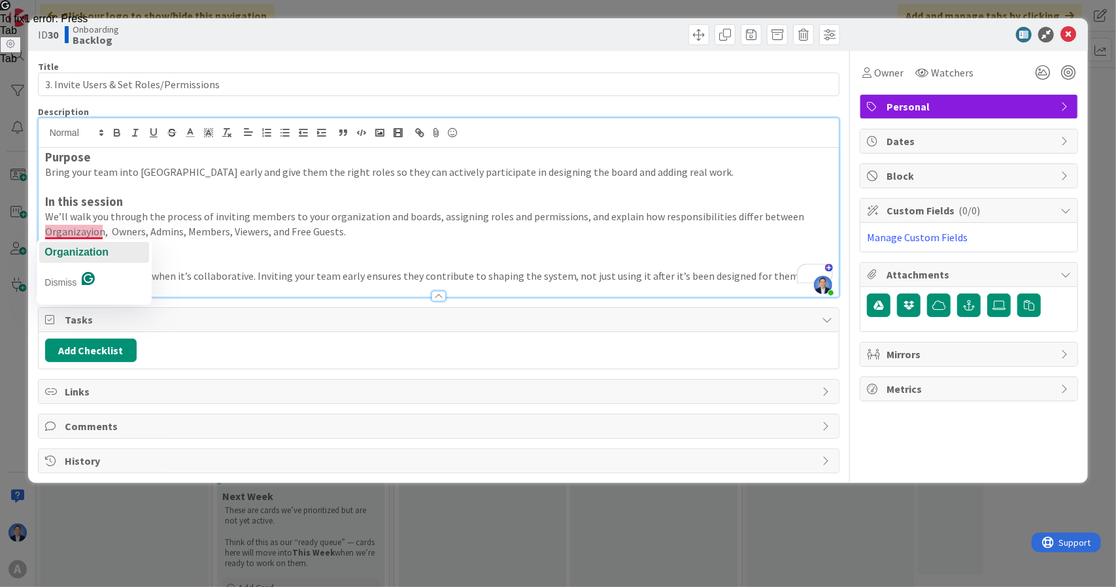
click at [103, 249] on span "Organization" at bounding box center [76, 251] width 64 height 11
click at [143, 231] on p "We’ll walk you through the process of inviting members to your organization and…" at bounding box center [439, 223] width 788 height 29
drag, startPoint x: 667, startPoint y: 238, endPoint x: 607, endPoint y: 228, distance: 60.4
click at [607, 228] on div "Purpose Bring your team into Kanban Zone early and give them the right roles so…" at bounding box center [439, 222] width 801 height 149
click at [141, 233] on p "We’ll walk you through the process of inviting members to your organization and…" at bounding box center [439, 223] width 788 height 29
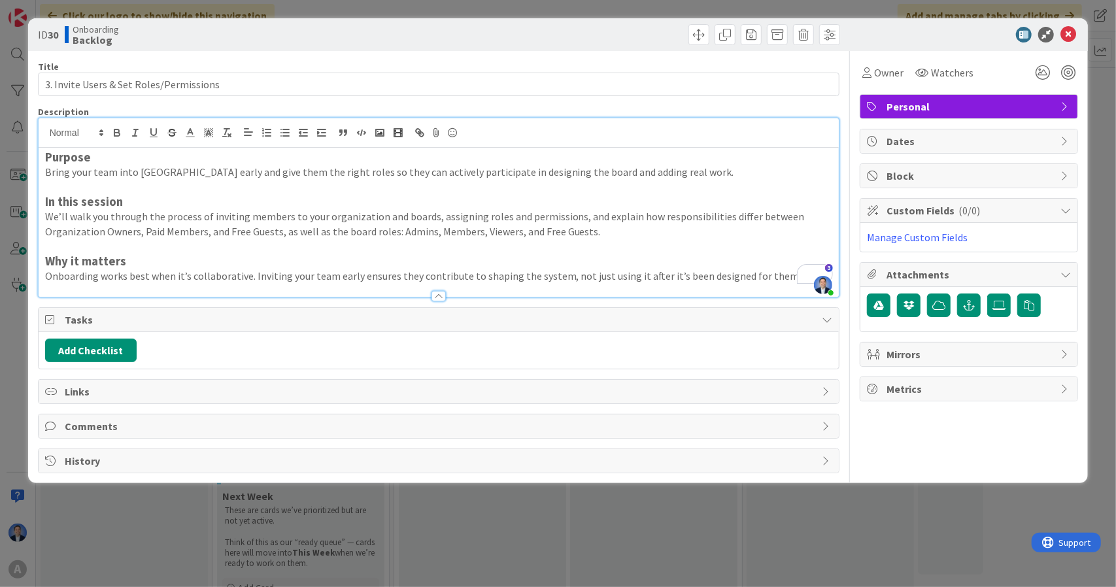
click at [582, 216] on p "We’ll walk you through the process of inviting members to your organization and…" at bounding box center [439, 223] width 788 height 29
click at [614, 218] on p "We’ll walk you through the process of inviting members to your organization and…" at bounding box center [439, 223] width 788 height 29
click at [322, 232] on p "We’ll walk you through the process of inviting members to your organization and…" at bounding box center [439, 223] width 788 height 29
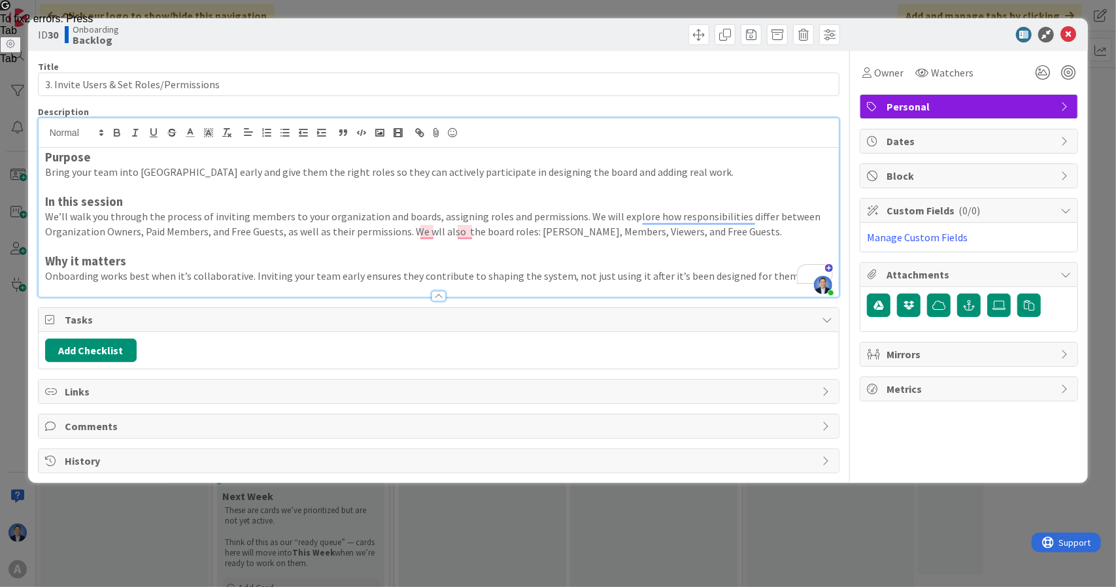
click at [575, 215] on p "We’ll walk you through the process of inviting members to your organization and…" at bounding box center [439, 223] width 788 height 29
click at [378, 217] on p "We’ll walk you through the process of inviting members to your organization and…" at bounding box center [439, 223] width 788 height 29
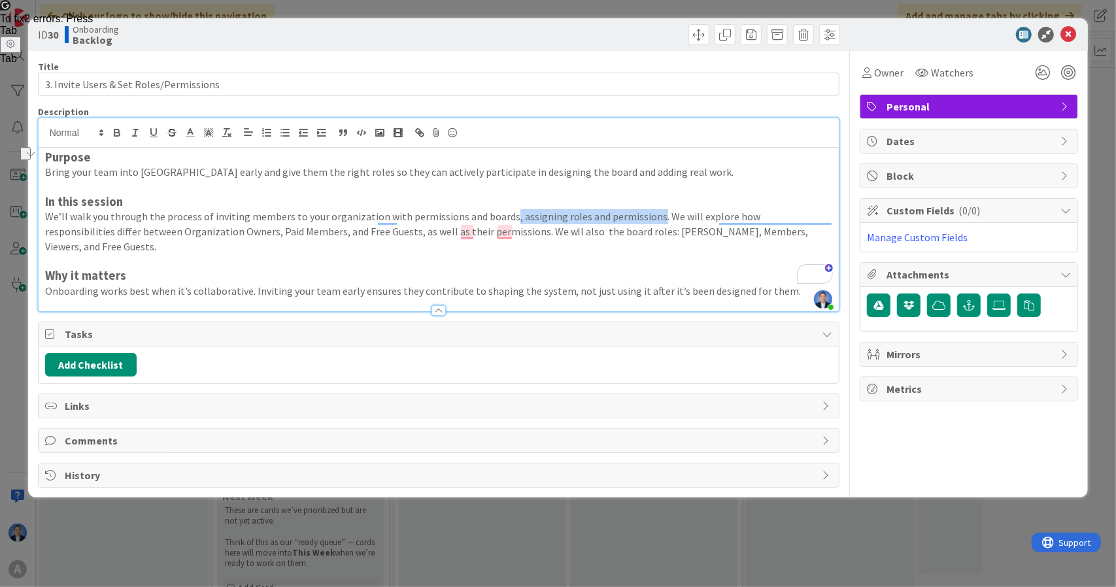
drag, startPoint x: 502, startPoint y: 216, endPoint x: 646, endPoint y: 216, distance: 143.8
click at [646, 216] on p "We’ll walk you through the process of inviting members to your organization wit…" at bounding box center [439, 231] width 788 height 44
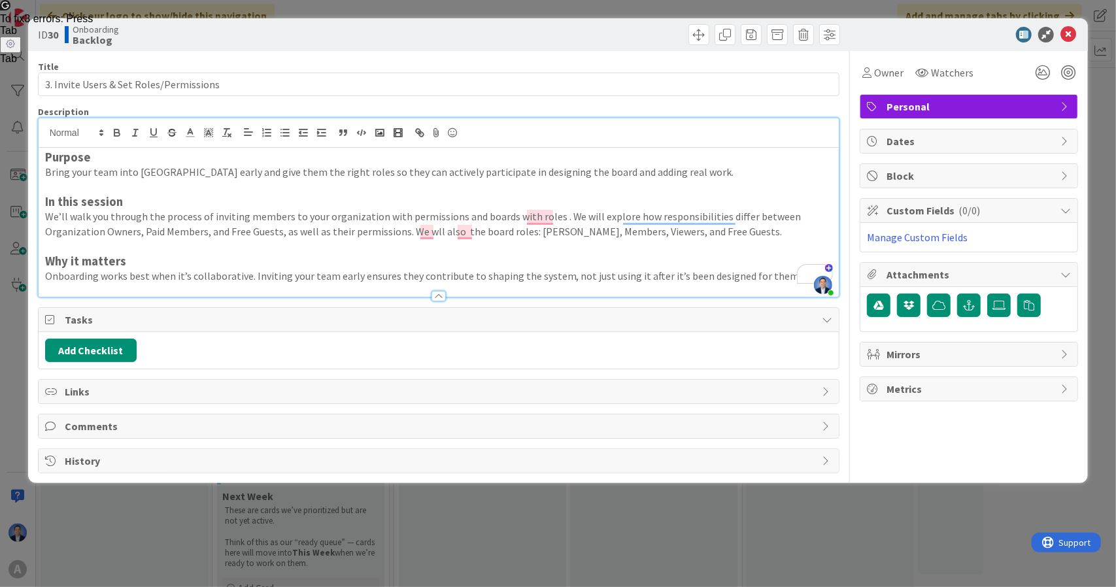
click at [552, 235] on p "We’ll walk you through the process of inviting members to your organization wit…" at bounding box center [439, 223] width 788 height 29
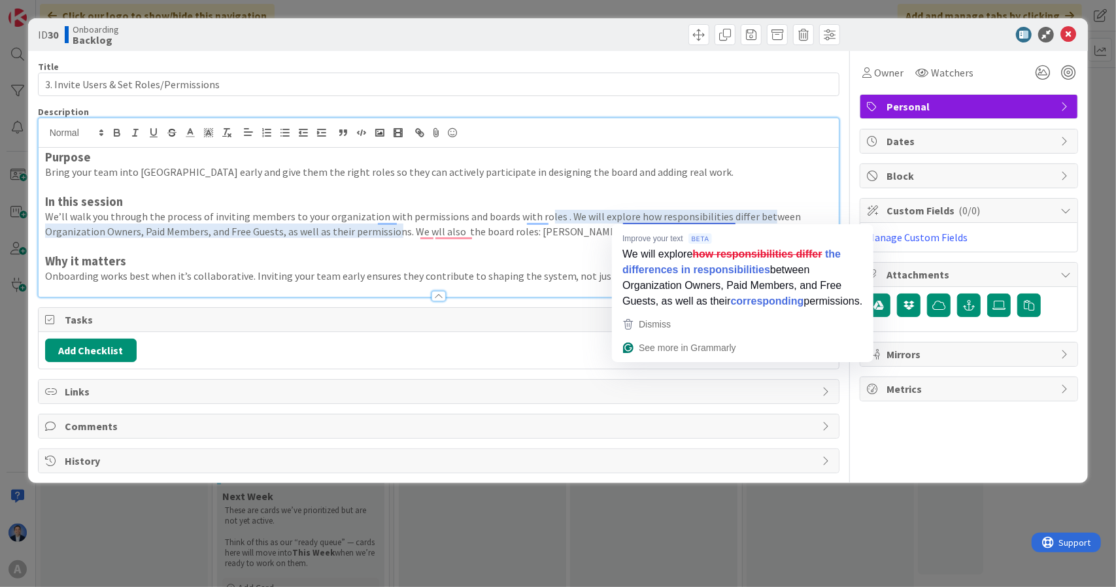
click at [583, 232] on p "We’ll walk you through the process of inviting members to your organization wit…" at bounding box center [439, 223] width 788 height 29
click at [564, 240] on p "To enrich screen reader interactions, please activate Accessibility in Grammarl…" at bounding box center [439, 246] width 788 height 15
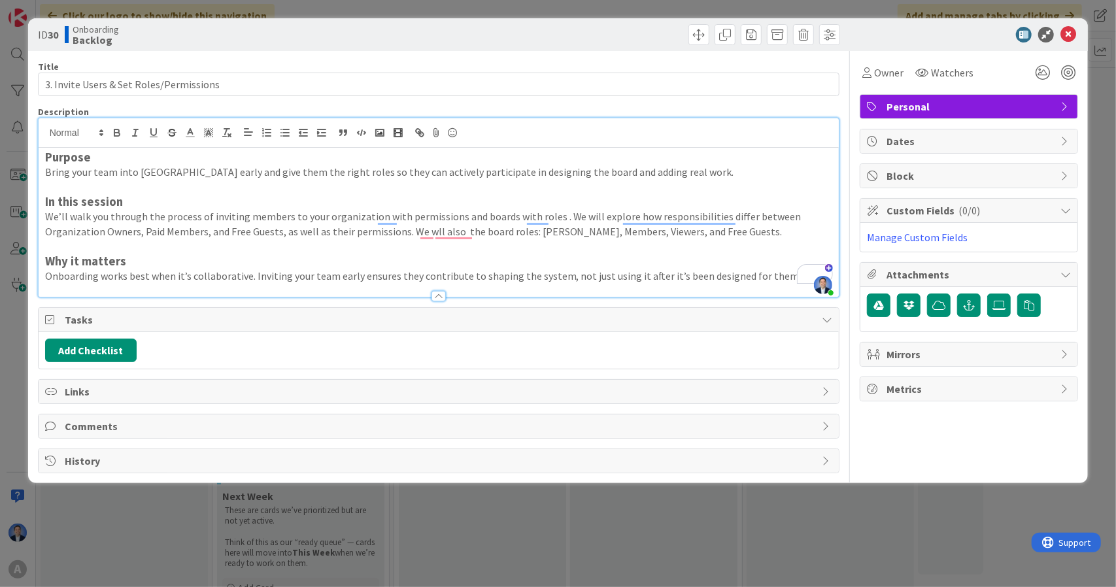
click at [559, 212] on p "We’ll walk you through the process of inviting members to your organization wit…" at bounding box center [439, 223] width 788 height 29
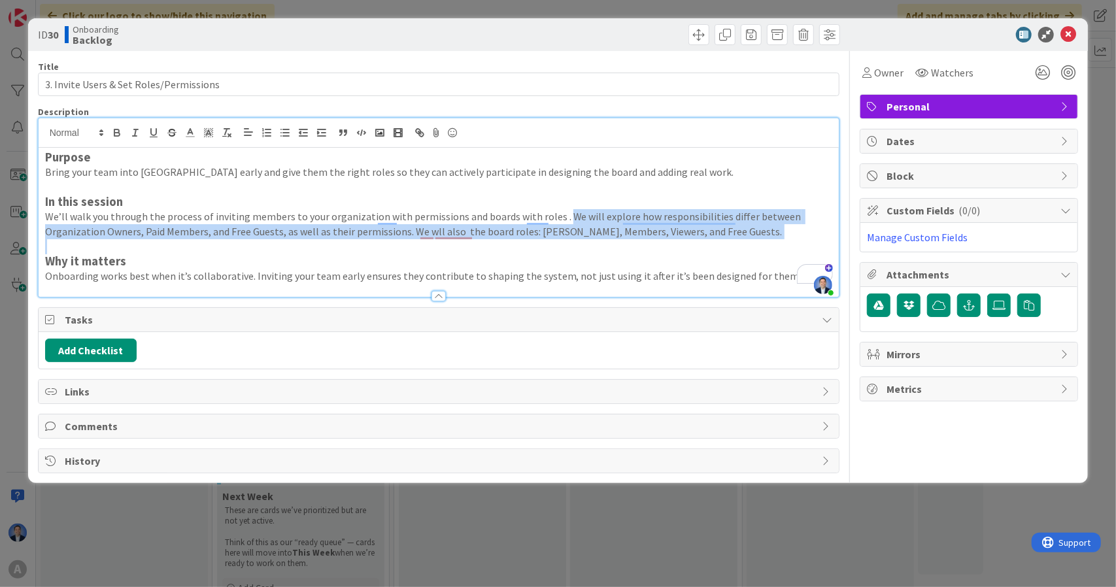
drag, startPoint x: 559, startPoint y: 212, endPoint x: 746, endPoint y: 234, distance: 188.2
click at [746, 234] on p "We’ll walk you through the process of inviting members to your organization wit…" at bounding box center [439, 223] width 788 height 29
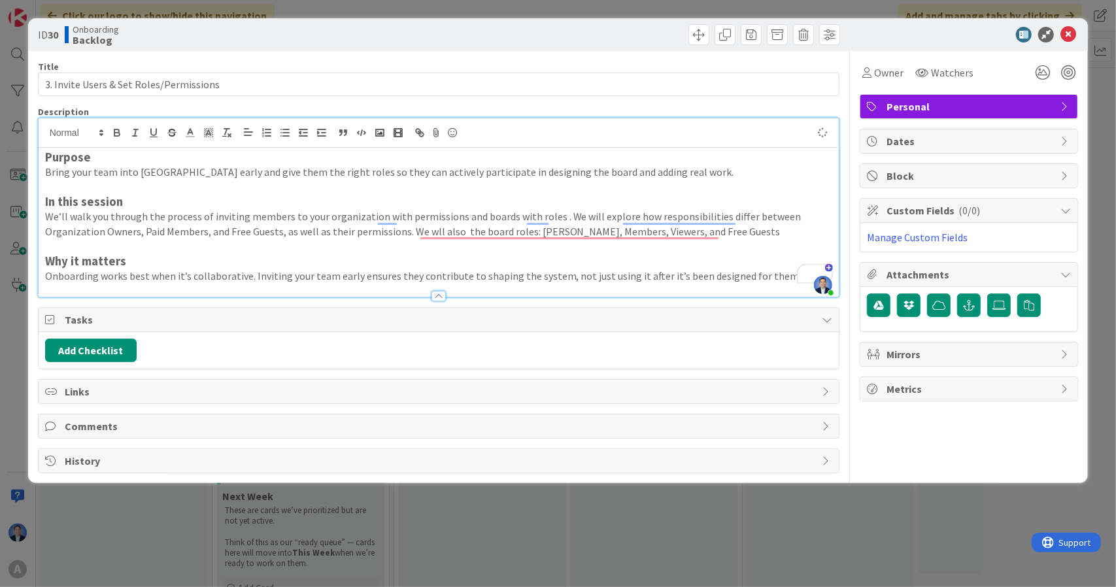
click at [746, 234] on p "We’ll walk you through the process of inviting members to your organization wit…" at bounding box center [439, 223] width 788 height 29
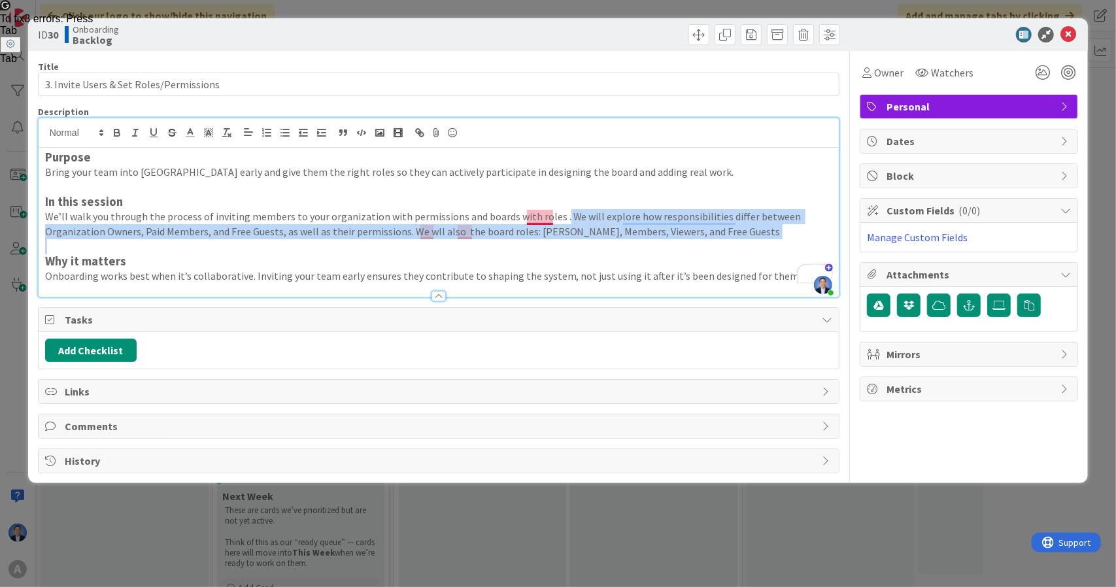
drag, startPoint x: 746, startPoint y: 234, endPoint x: 554, endPoint y: 215, distance: 192.5
click at [554, 215] on p "We’ll walk you through the process of inviting members to your organization wit…" at bounding box center [439, 223] width 788 height 29
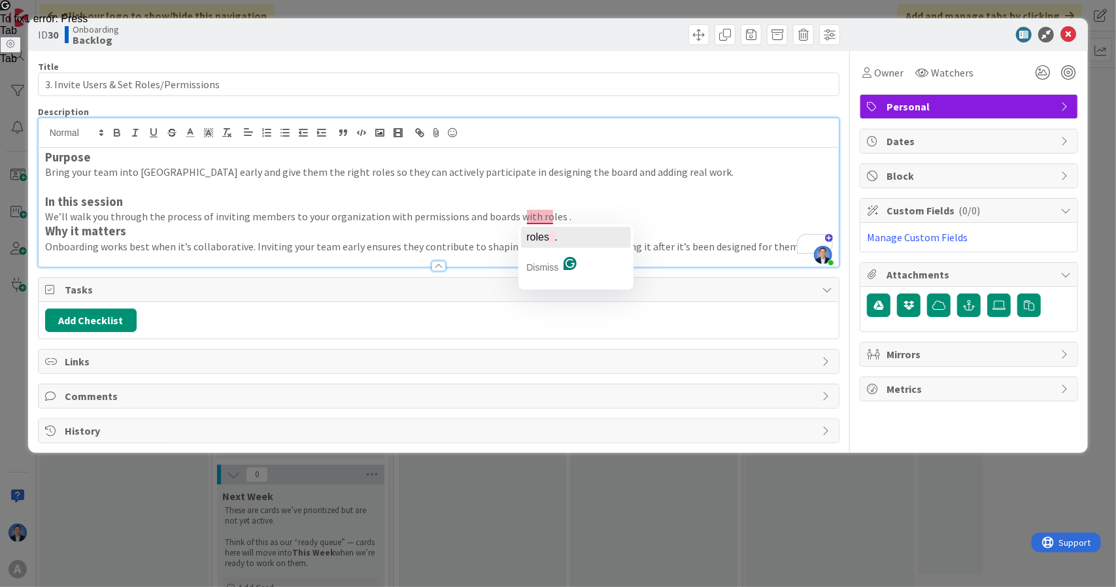
click at [544, 234] on span "roles" at bounding box center [537, 236] width 23 height 11
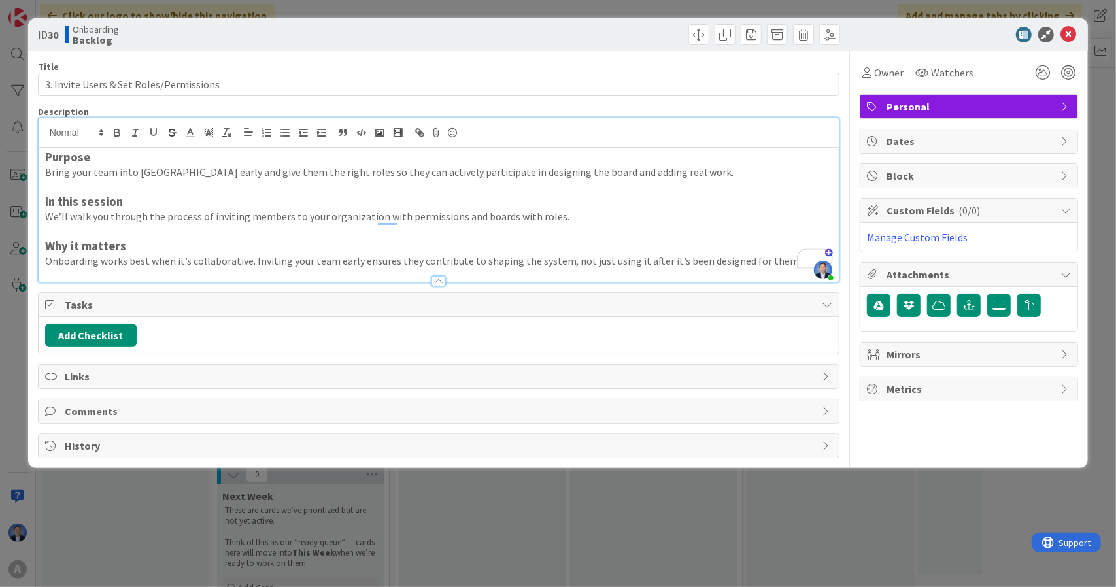
click at [595, 214] on p "We’ll walk you through the process of inviting members to your organization wit…" at bounding box center [439, 216] width 788 height 15
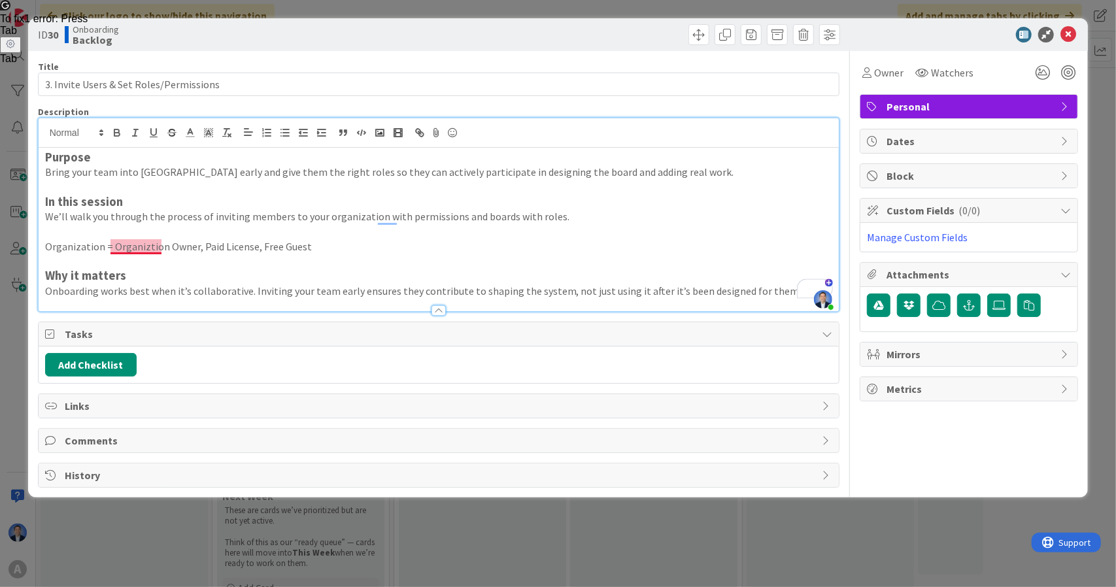
click at [126, 245] on p "Organization = Organiztion Owner, Paid License, Free Guest" at bounding box center [439, 246] width 788 height 15
click at [77, 245] on p "Organization = Organization Owner, Paid License, Free Guest" at bounding box center [439, 246] width 788 height 15
click at [220, 231] on p "To enrich screen reader interactions, please activate Accessibility in Grammarl…" at bounding box center [439, 231] width 788 height 15
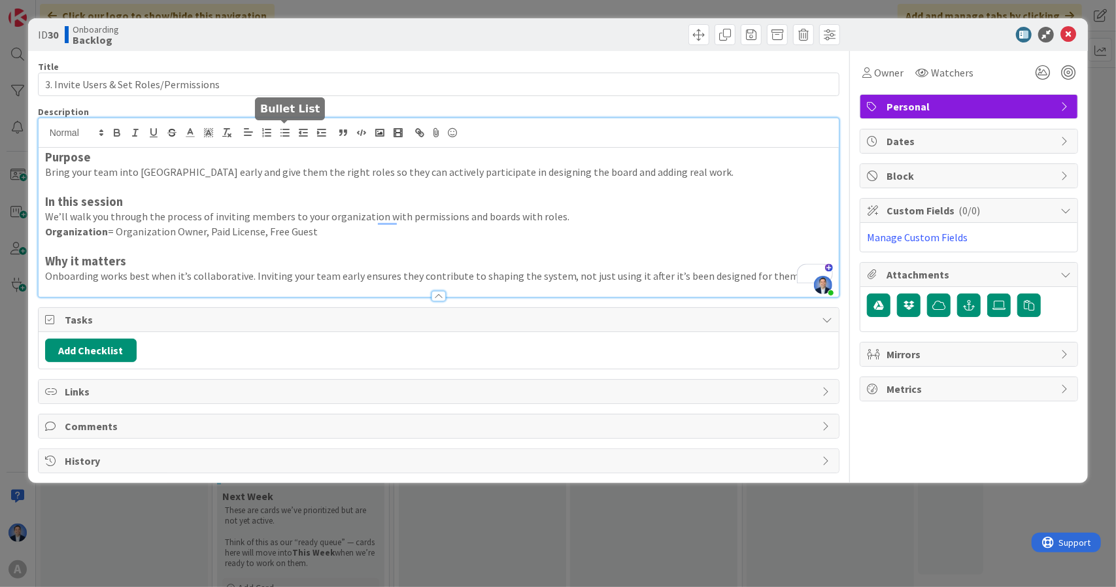
click at [290, 129] on icon "button" at bounding box center [285, 133] width 12 height 12
click at [342, 237] on li "Organization = Organization Owner, Paid License, Free Guest" at bounding box center [447, 231] width 772 height 15
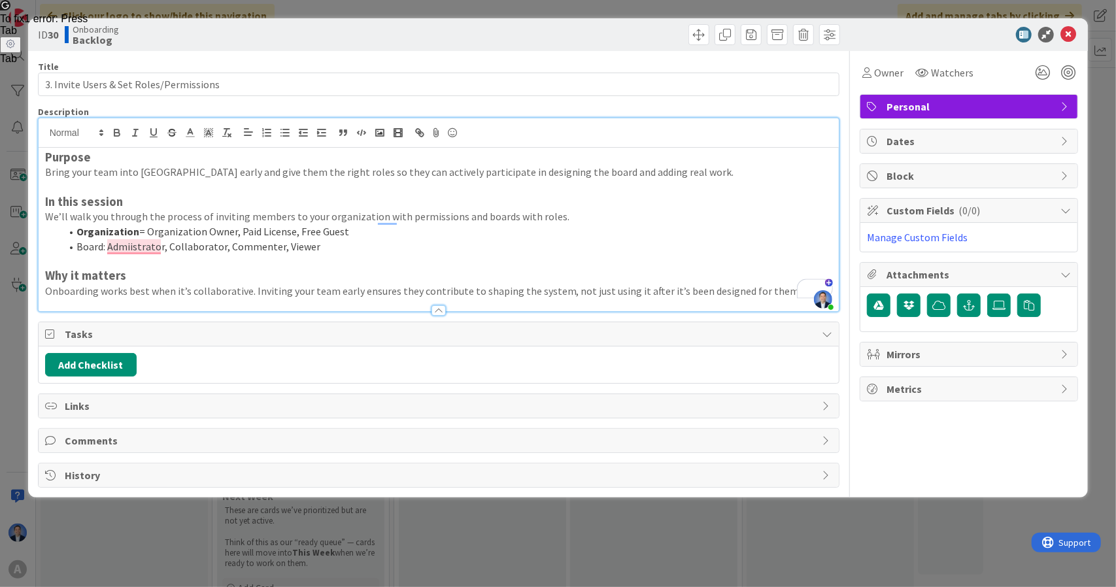
click at [86, 245] on li "Board: Admiistrator, Collaborator, Commenter, Viewer" at bounding box center [447, 246] width 772 height 15
click at [126, 246] on li "Board : Admiistrator, Collaborator, Commenter, Viewer" at bounding box center [447, 246] width 772 height 15
click at [393, 227] on li "Organization = Organization Owner, Paid License, Free Guest" at bounding box center [447, 231] width 772 height 15
click at [143, 232] on li "Organization = Organization Owner, Paid License, Free Guest" at bounding box center [447, 231] width 772 height 15
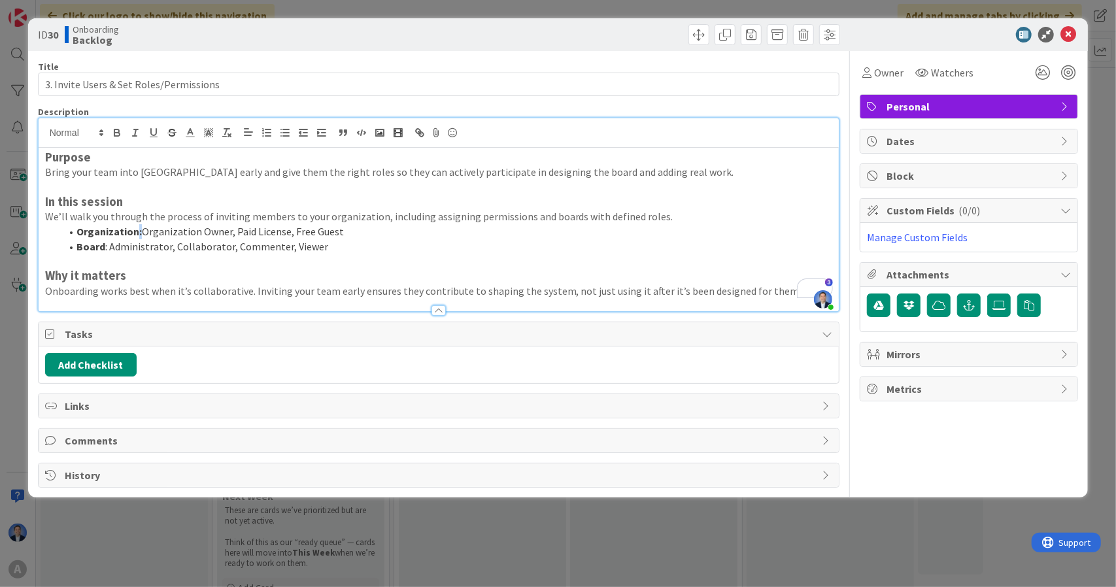
drag, startPoint x: 139, startPoint y: 237, endPoint x: 136, endPoint y: 227, distance: 10.8
click at [136, 227] on li "Organization: Organization Owner, Paid License, Free Guest" at bounding box center [447, 231] width 772 height 15
click at [357, 229] on li "Organization : Organization Owner, Paid License, Free Guest" at bounding box center [447, 231] width 772 height 15
click at [284, 231] on li "Organization : Organization Owner, Paid License, Free Guest" at bounding box center [447, 231] width 772 height 15
click at [345, 233] on li "Organization : Organization Owner, Paid Licenses, Free Guest" at bounding box center [447, 231] width 772 height 15
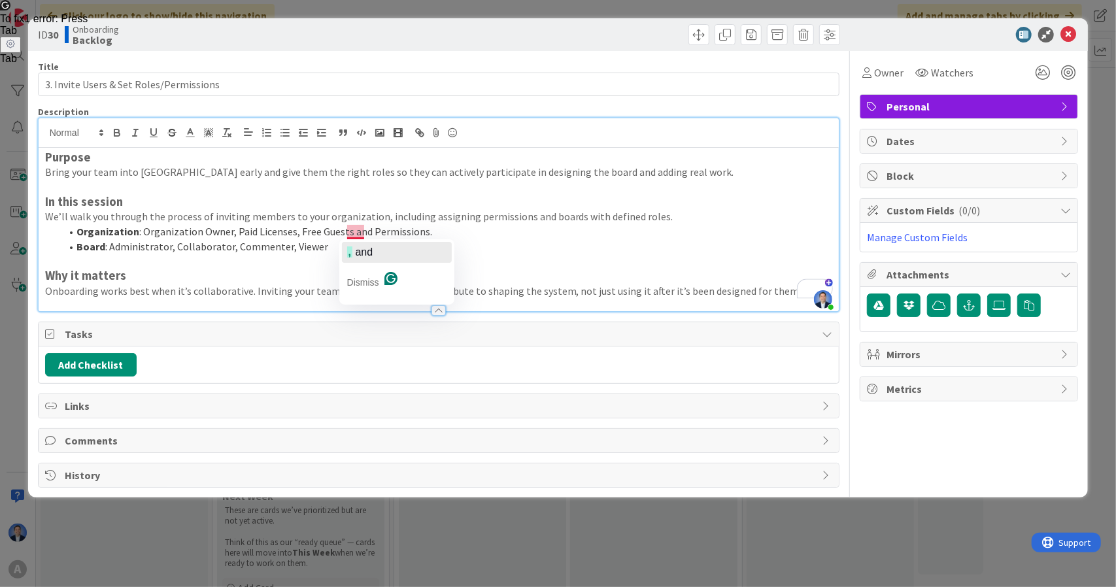
click at [363, 248] on span "and" at bounding box center [365, 251] width 18 height 11
click at [369, 235] on li "Organization : Organization Owner, Paid Licenses, Free Guests, and Permissions." at bounding box center [447, 231] width 772 height 15
click at [479, 232] on li "Organization : Organization Owner, Paid Licenses, Free Guests, and assigning pe…" at bounding box center [447, 231] width 772 height 15
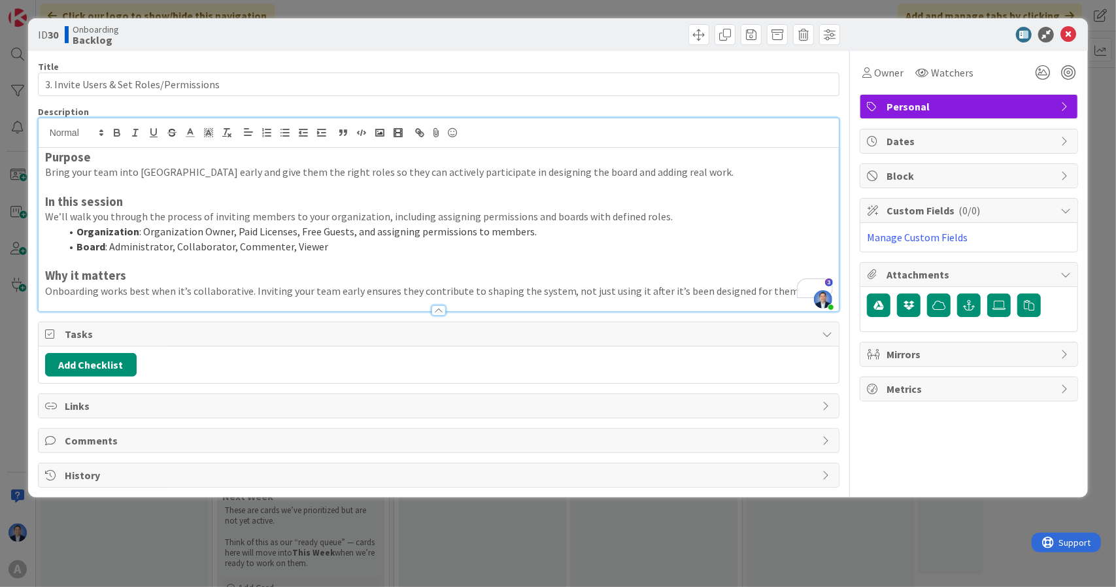
click at [111, 248] on li "Board : Administrator, Collaborator, Commenter, Viewer" at bounding box center [447, 246] width 772 height 15
click at [109, 246] on li "Board : Administrator, Collaborator, Commenter, Viewer" at bounding box center [447, 246] width 772 height 15
click at [388, 248] on li "Board : assiging board roles of Administrator, Collaborator, Commenter, Viewer" at bounding box center [447, 246] width 772 height 15
click at [141, 267] on span "assigning" at bounding box center [133, 267] width 49 height 11
click at [143, 231] on li "Organization : Organization Owner, Paid Licenses, Free Guests, and assigning pe…" at bounding box center [447, 231] width 772 height 15
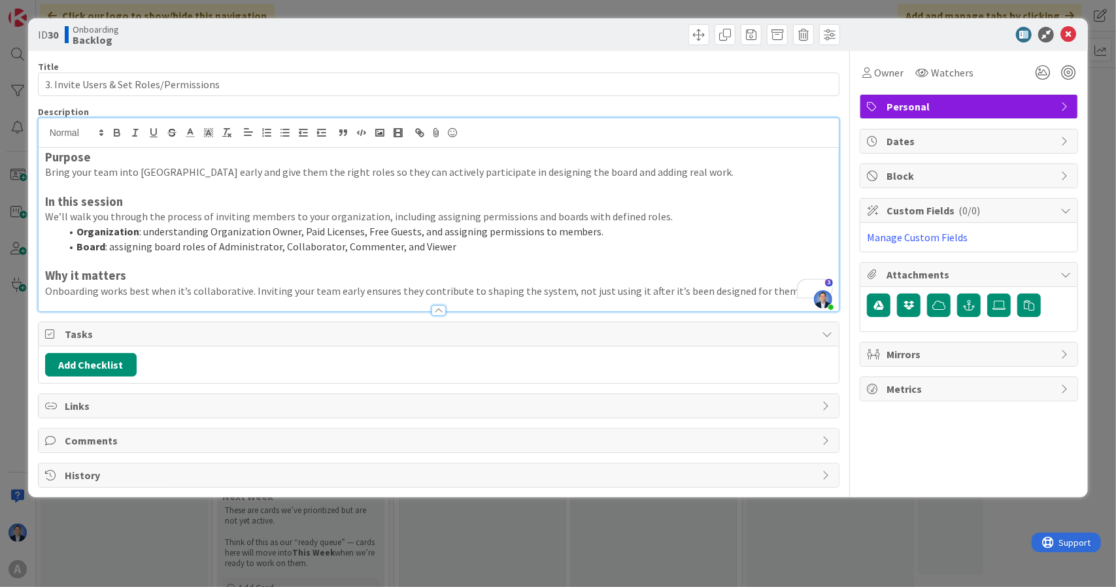
click at [535, 231] on li "Organization : understanding Organization Owner, Paid Licenses, Free Guests, an…" at bounding box center [447, 231] width 772 height 15
drag, startPoint x: 535, startPoint y: 231, endPoint x: 562, endPoint y: 233, distance: 26.8
click at [562, 233] on li "Organization : understanding Organization Owner, Paid Licenses, Free Guests, an…" at bounding box center [447, 231] width 772 height 15
click at [114, 365] on button "Add Checklist" at bounding box center [91, 365] width 92 height 24
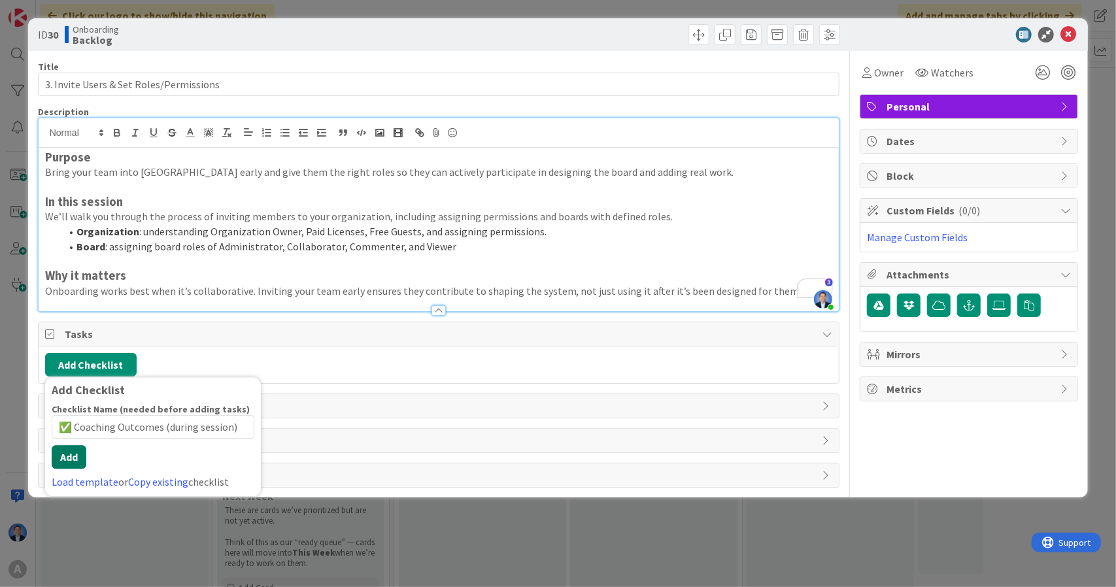
type input "✅ Coaching Outcomes (during session)"
click at [65, 472] on div "Checklist Name (needed before adding tasks) 36 / 64 ✅ Coaching Outcomes (during…" at bounding box center [153, 447] width 203 height 86
click at [63, 454] on button "Add" at bounding box center [69, 458] width 35 height 24
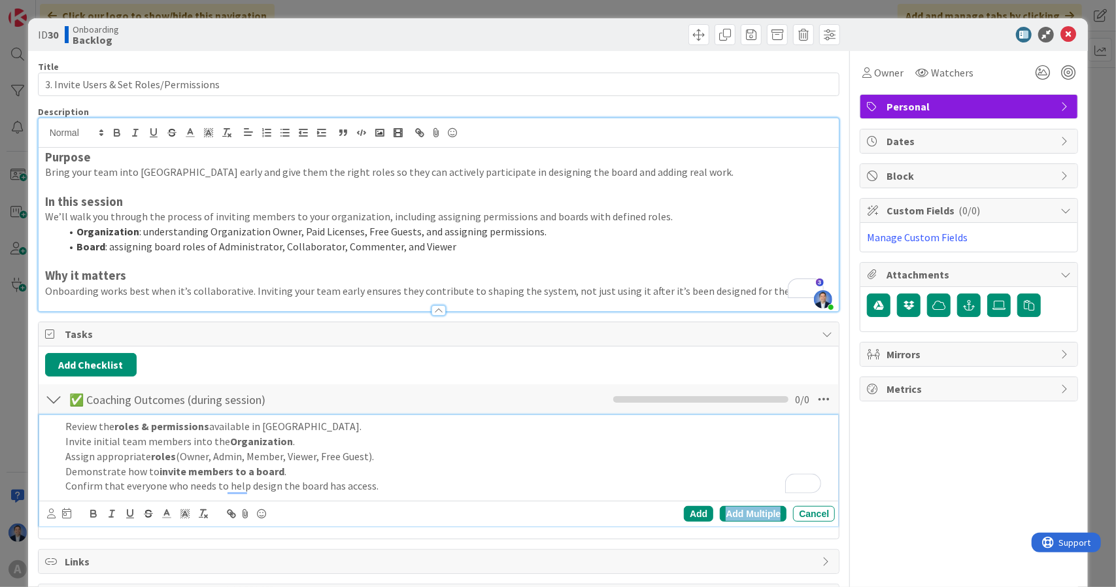
click at [738, 511] on div "Add Multiple" at bounding box center [753, 514] width 67 height 16
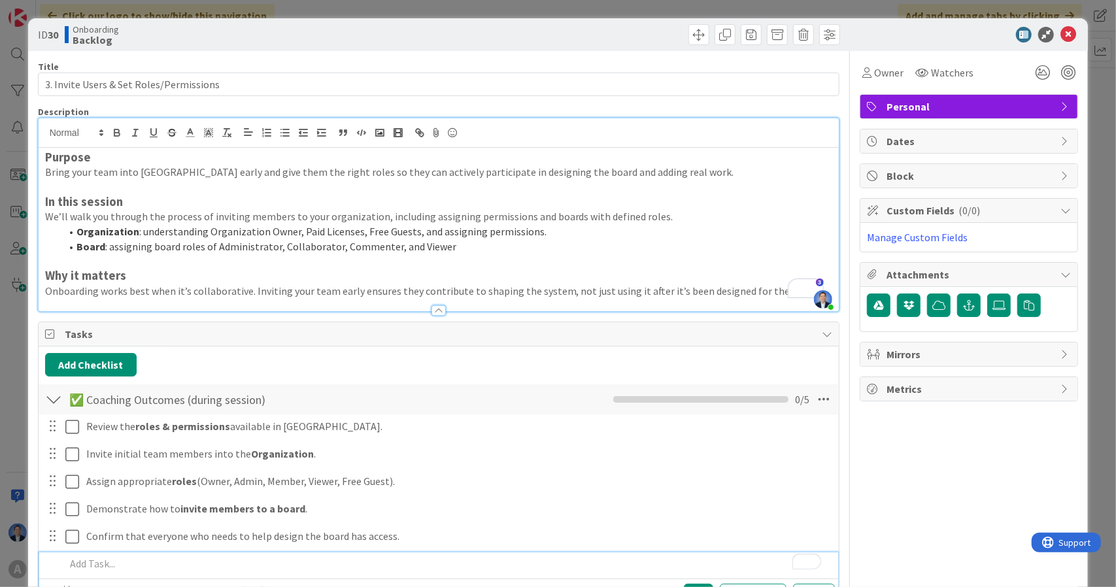
click at [182, 231] on li "Organization : understanding Organization Owner, Paid Licenses, Free Guests, an…" at bounding box center [447, 231] width 772 height 15
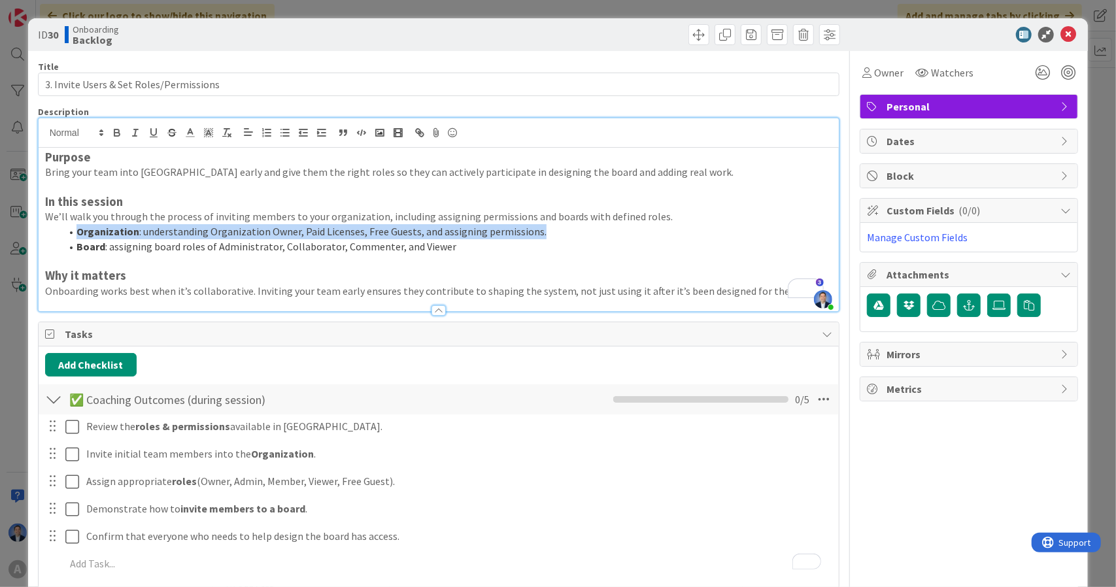
click at [182, 231] on li "Organization : understanding Organization Owner, Paid Licenses, Free Guests, an…" at bounding box center [447, 231] width 772 height 15
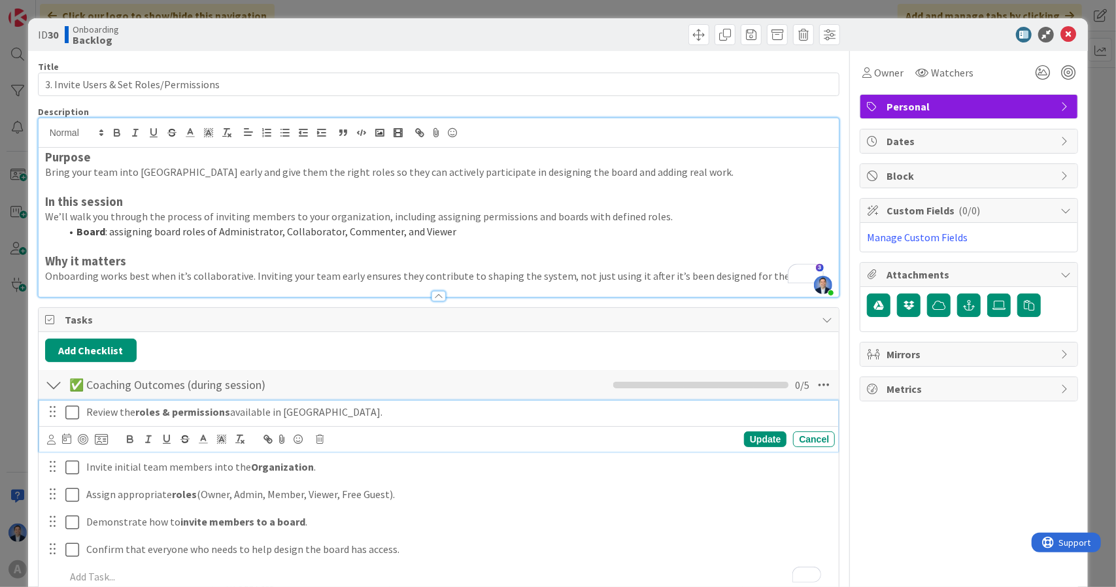
click at [143, 406] on strong "roles & permissions" at bounding box center [182, 411] width 95 height 13
click at [279, 409] on p "Review the access & permissions available in Kanban Zone." at bounding box center [457, 412] width 743 height 15
drag, startPoint x: 279, startPoint y: 409, endPoint x: 375, endPoint y: 403, distance: 95.6
click at [375, 405] on p "Review the access & permissions available in Kanban Zone." at bounding box center [457, 412] width 743 height 15
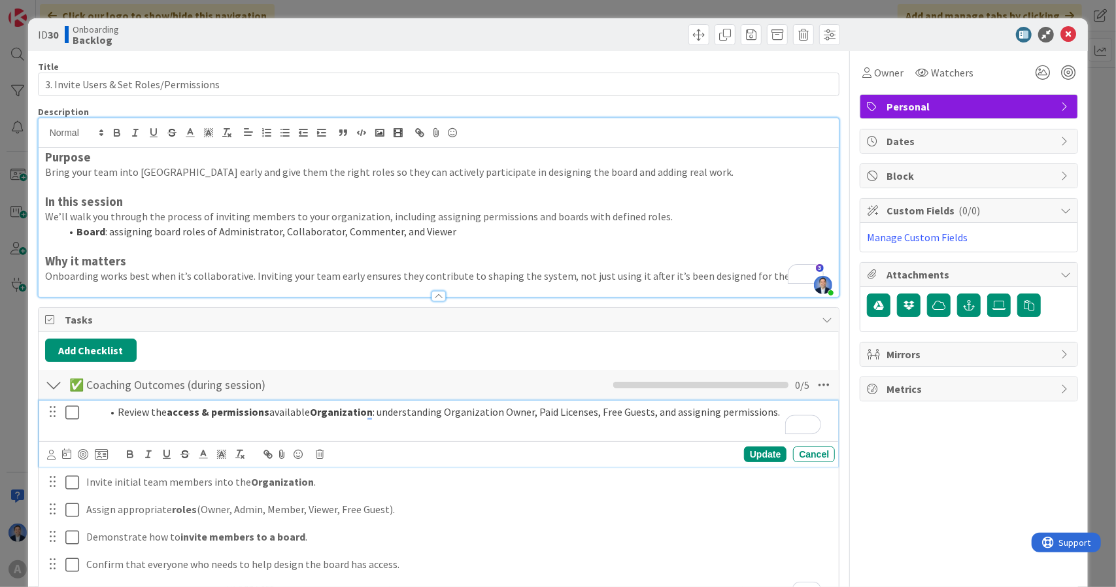
click at [333, 411] on strong "Organization" at bounding box center [341, 411] width 63 height 13
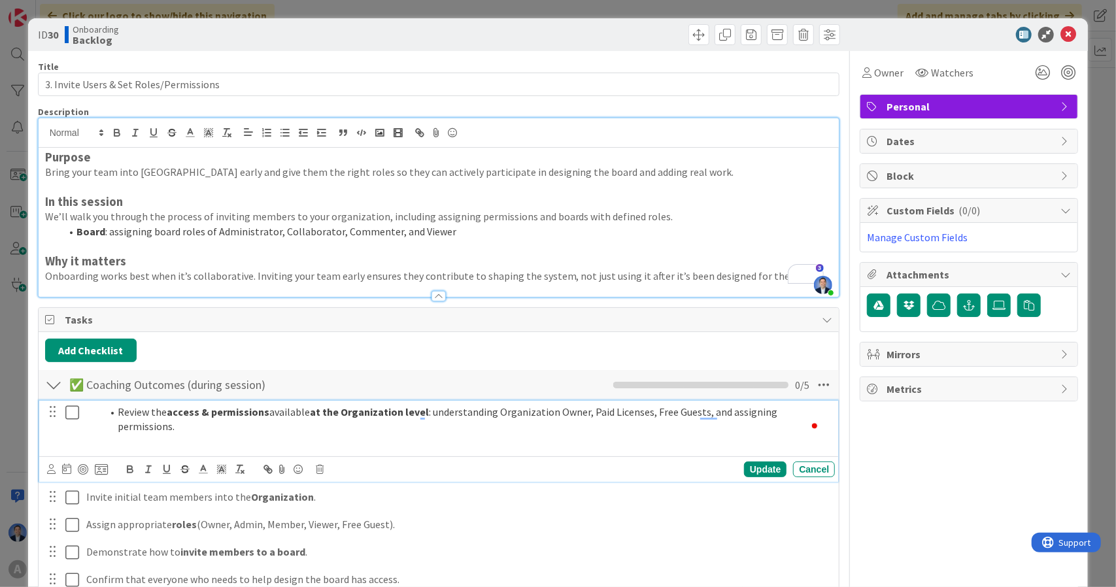
click at [299, 407] on li "Review the access & permissions available at the Organization level : understan…" at bounding box center [466, 419] width 728 height 29
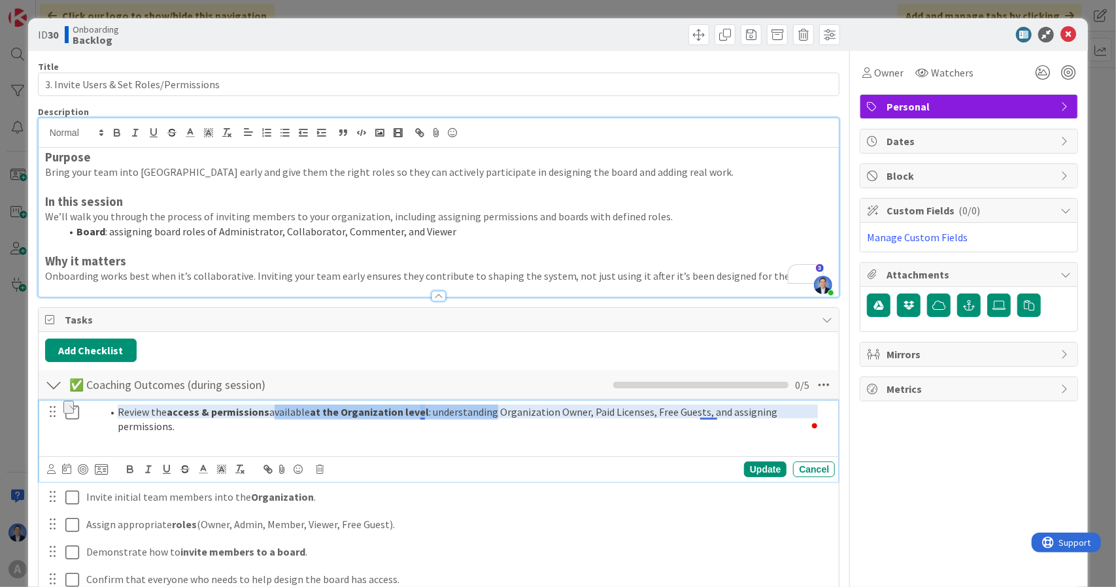
drag, startPoint x: 299, startPoint y: 407, endPoint x: 424, endPoint y: 405, distance: 124.9
click at [424, 405] on li "Review the access & permissions available at the Organization level : understan…" at bounding box center [466, 419] width 728 height 29
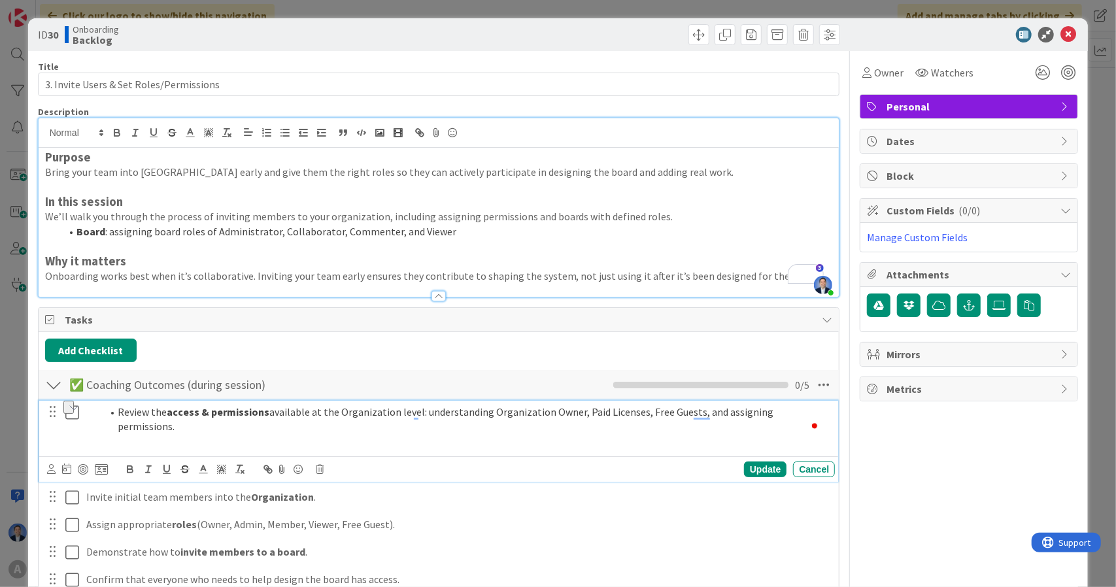
click at [465, 434] on p "To enrich screen reader interactions, please activate Accessibility in Grammarl…" at bounding box center [457, 441] width 743 height 15
click at [418, 409] on li "Review the access & permissions available at the Organization level: understand…" at bounding box center [466, 419] width 728 height 29
click at [483, 410] on li "Review the access & permissions available at the Organization level: understand…" at bounding box center [466, 419] width 728 height 29
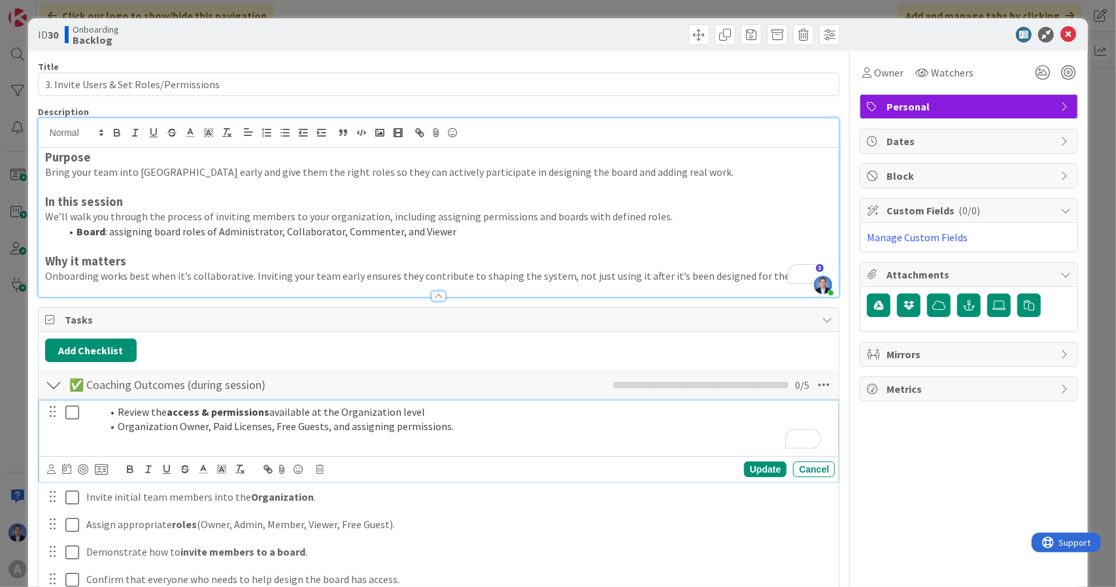
click at [118, 407] on li "Review the access & permissions available at the Organization level" at bounding box center [466, 412] width 728 height 15
click at [166, 405] on strong "access & permissions" at bounding box center [186, 411] width 103 height 13
click at [173, 407] on strong "access & permissions" at bounding box center [186, 411] width 103 height 13
click at [171, 412] on strong "access & permissions" at bounding box center [186, 411] width 103 height 13
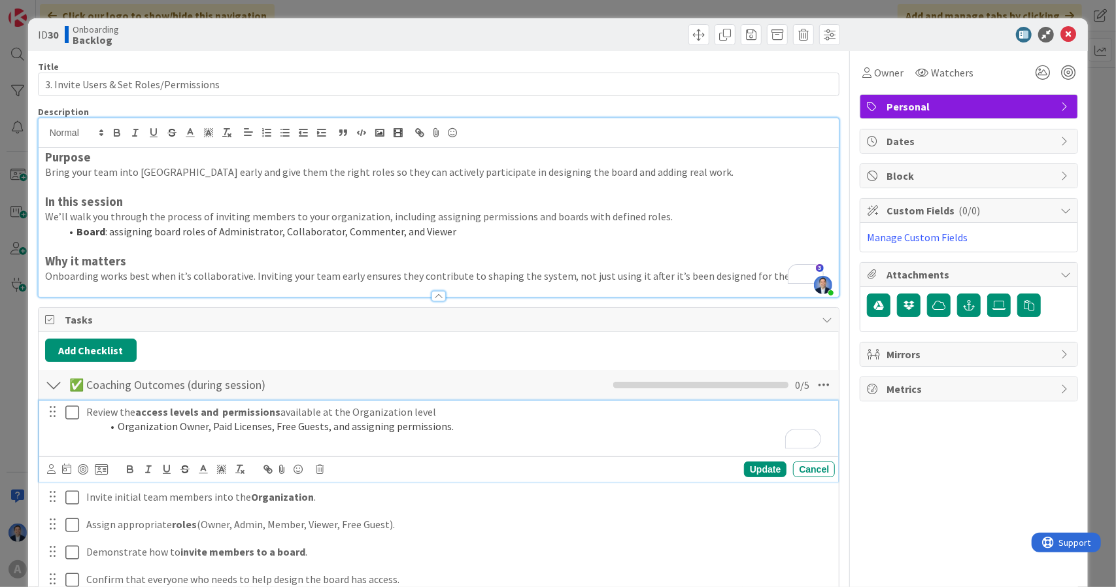
click at [408, 411] on p "Review the access levels and permissions available at the Organization level" at bounding box center [457, 412] width 743 height 15
click at [318, 410] on p "Review the access levels and permissions available at the Organization" at bounding box center [457, 412] width 743 height 15
click at [365, 412] on p "Review the access levels and permissions available for your Organization" at bounding box center [457, 412] width 743 height 15
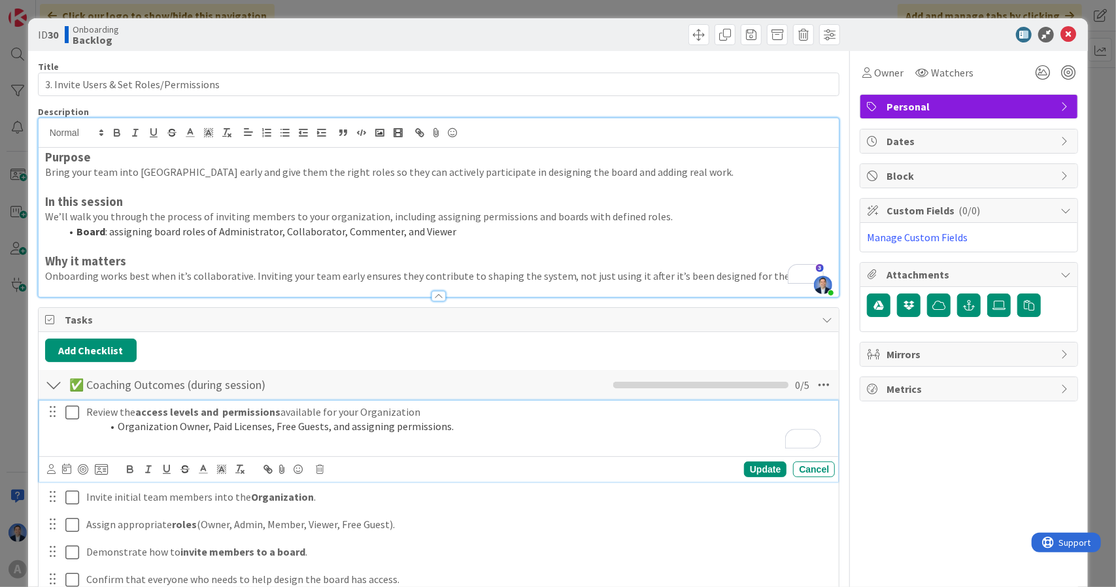
click at [365, 412] on p "Review the access levels and permissions available for your Organization" at bounding box center [457, 412] width 743 height 15
click at [462, 426] on li "Organization Owner, Paid Licenses, Free Guests, and assigning permissions." at bounding box center [466, 426] width 728 height 15
click at [118, 426] on li "Organization Owner, Paid Licenses, Free Guests, and assigning permissions." at bounding box center [466, 426] width 728 height 15
click at [435, 422] on li "Access Levels: Organization Owner, Paid Licenses, Free Guests, and assigning pe…" at bounding box center [466, 426] width 728 height 15
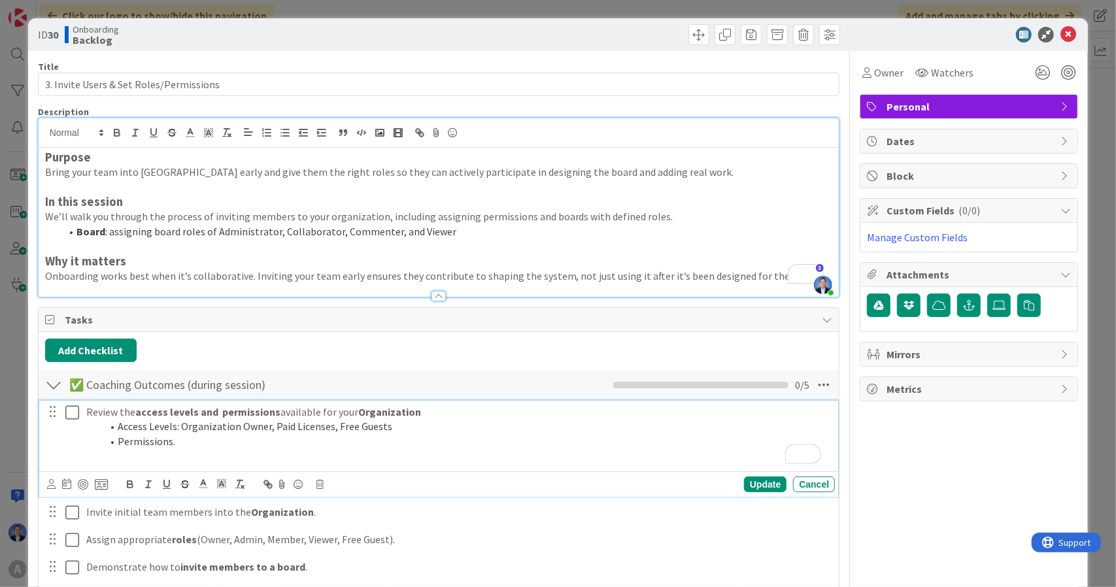
click at [191, 441] on li "Permissions." at bounding box center [466, 441] width 728 height 15
click at [1060, 29] on icon at bounding box center [1068, 35] width 16 height 16
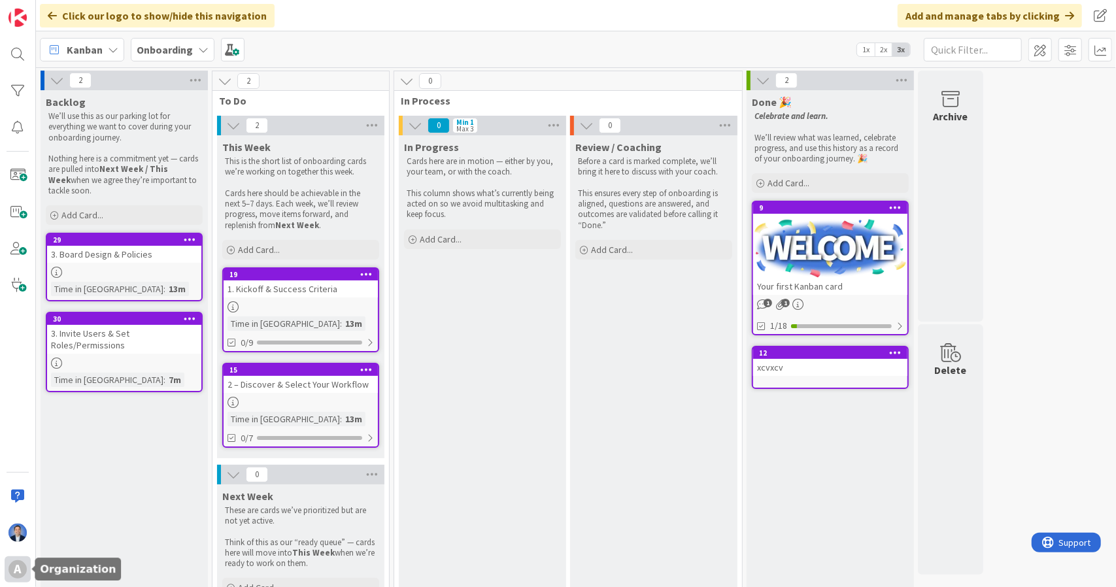
click at [9, 569] on div "A" at bounding box center [17, 569] width 18 height 18
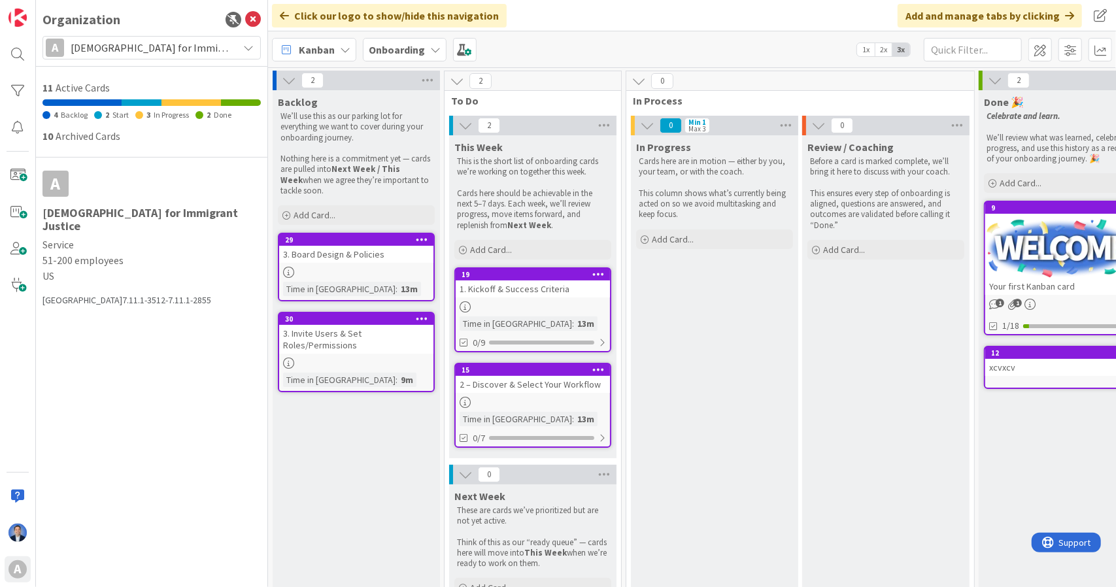
click at [177, 54] on span "[DEMOGRAPHIC_DATA] for Immigrant Justice" at bounding box center [151, 48] width 161 height 18
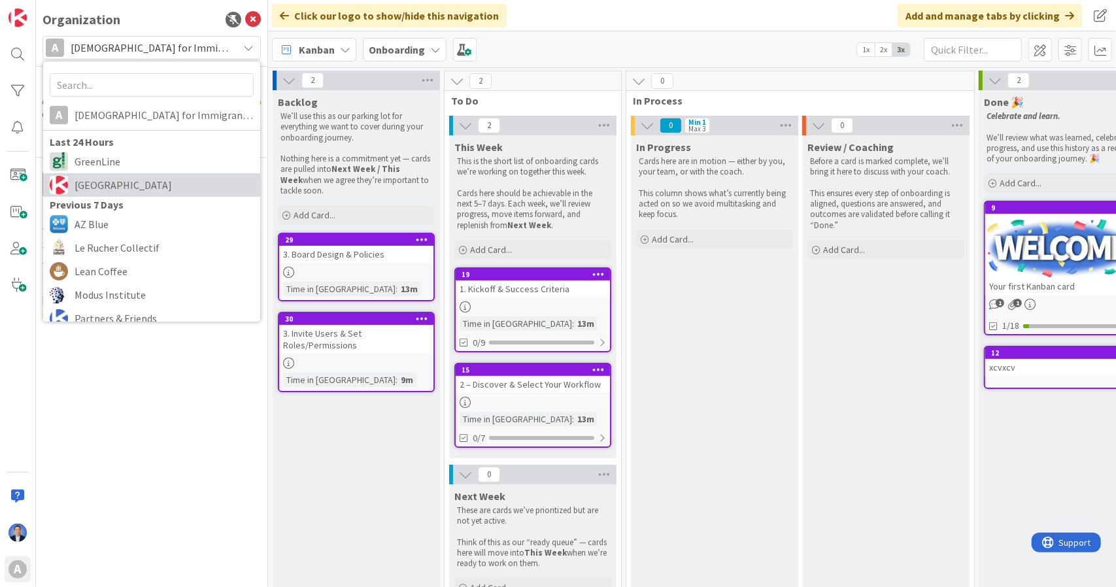
click at [152, 180] on span "[GEOGRAPHIC_DATA]" at bounding box center [164, 185] width 179 height 20
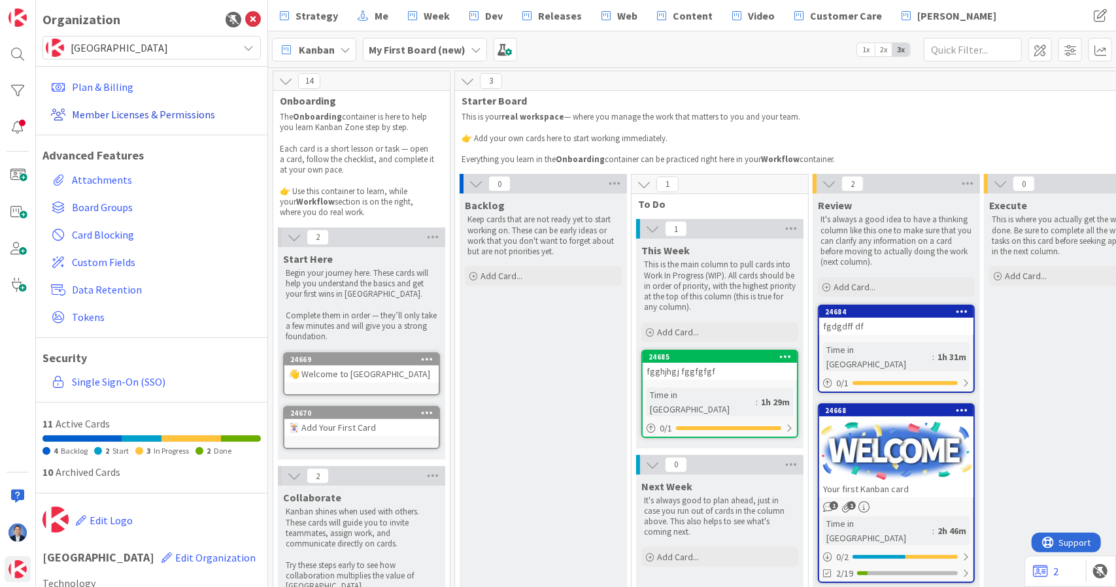
click at [133, 105] on link "Member Licenses & Permissions" at bounding box center [153, 115] width 215 height 24
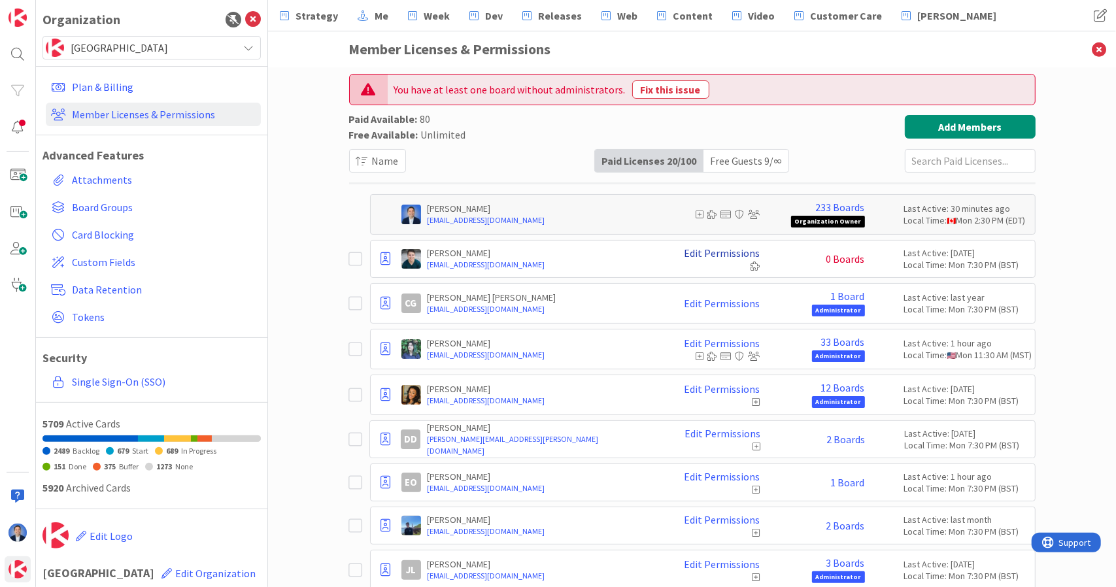
click at [730, 249] on link "Edit Permissions" at bounding box center [722, 253] width 76 height 12
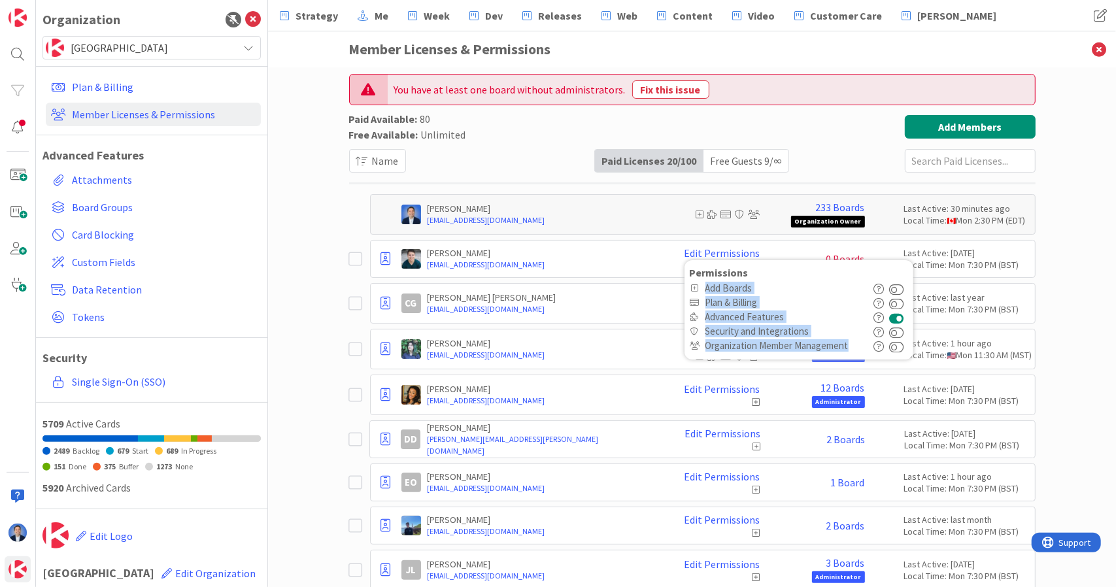
drag, startPoint x: 853, startPoint y: 346, endPoint x: 705, endPoint y: 284, distance: 160.5
click at [705, 284] on div "Permissions Add Boards Plan & Billing Advanced Features Security and Integratio…" at bounding box center [799, 310] width 218 height 86
copy div "Add Boards Plan & Billing Advanced Features Security and Integrations Organizat…"
click at [220, 44] on span "[GEOGRAPHIC_DATA]" at bounding box center [151, 48] width 161 height 18
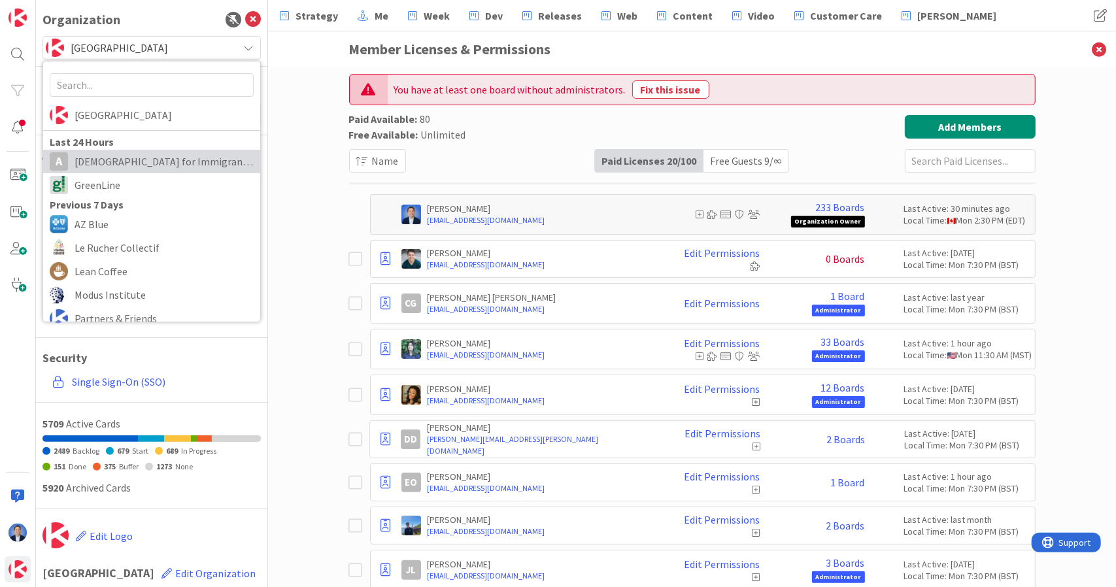
click at [161, 163] on span "[DEMOGRAPHIC_DATA] for Immigrant Justice" at bounding box center [164, 162] width 179 height 20
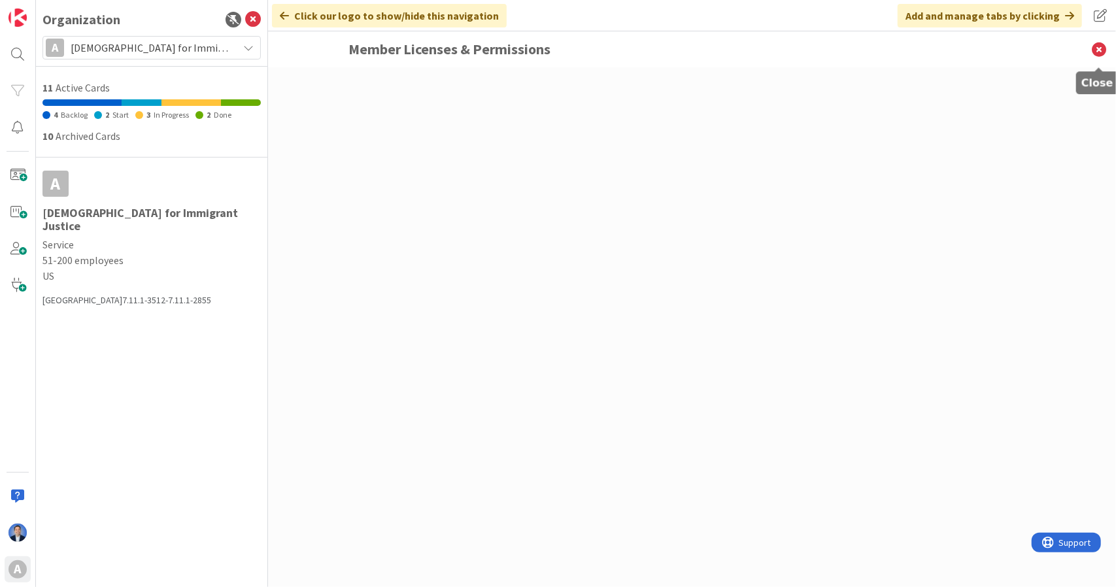
click at [1096, 51] on icon at bounding box center [1099, 49] width 34 height 36
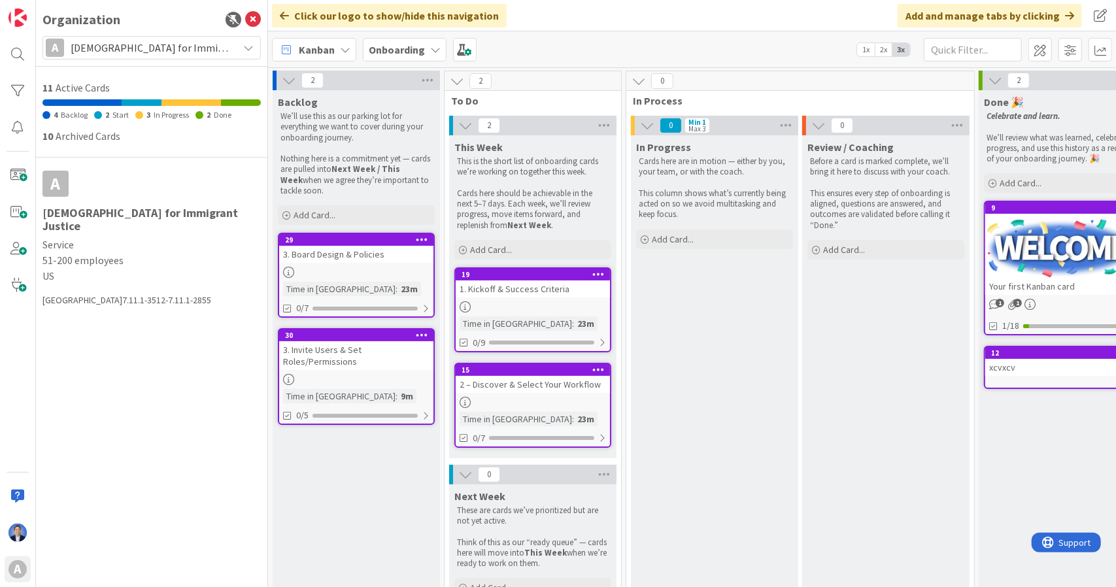
click at [389, 271] on div at bounding box center [356, 272] width 154 height 11
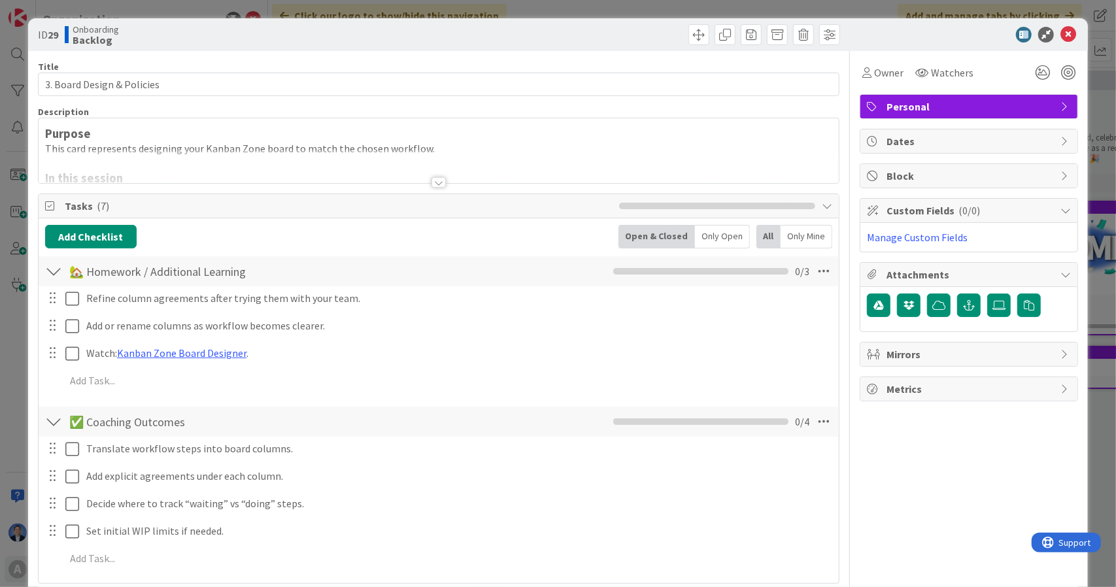
click at [1060, 41] on icon at bounding box center [1068, 35] width 16 height 16
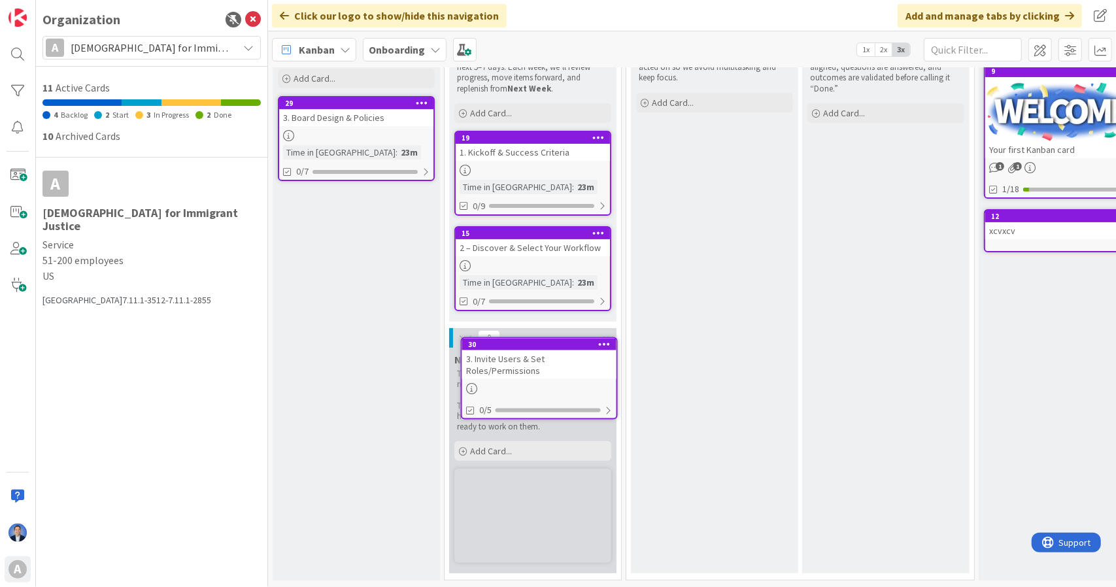
scroll to position [146, 0]
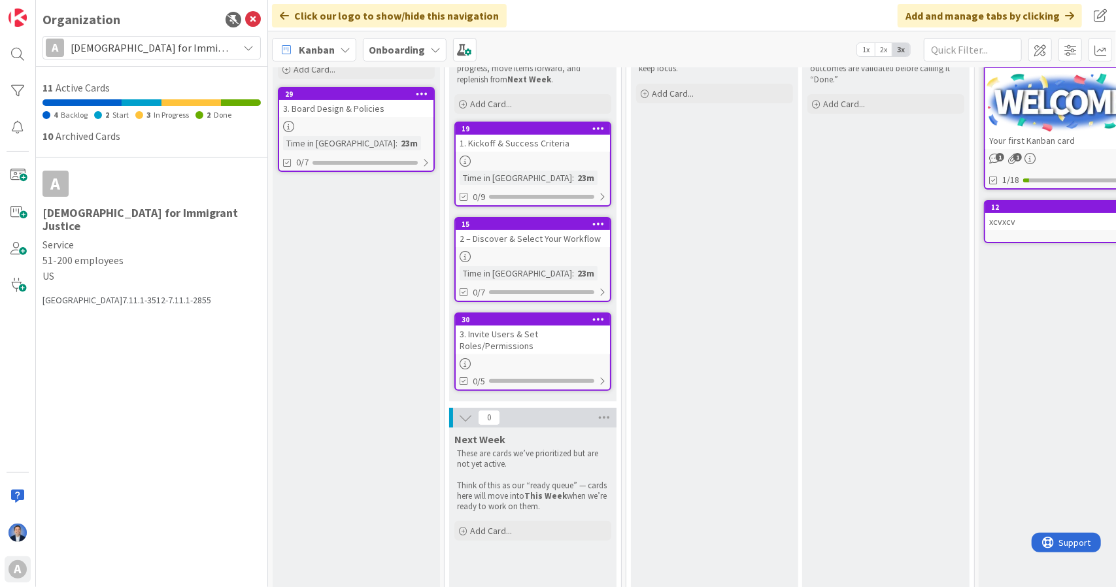
click at [505, 345] on div "3. Invite Users & Set Roles/Permissions" at bounding box center [533, 340] width 154 height 29
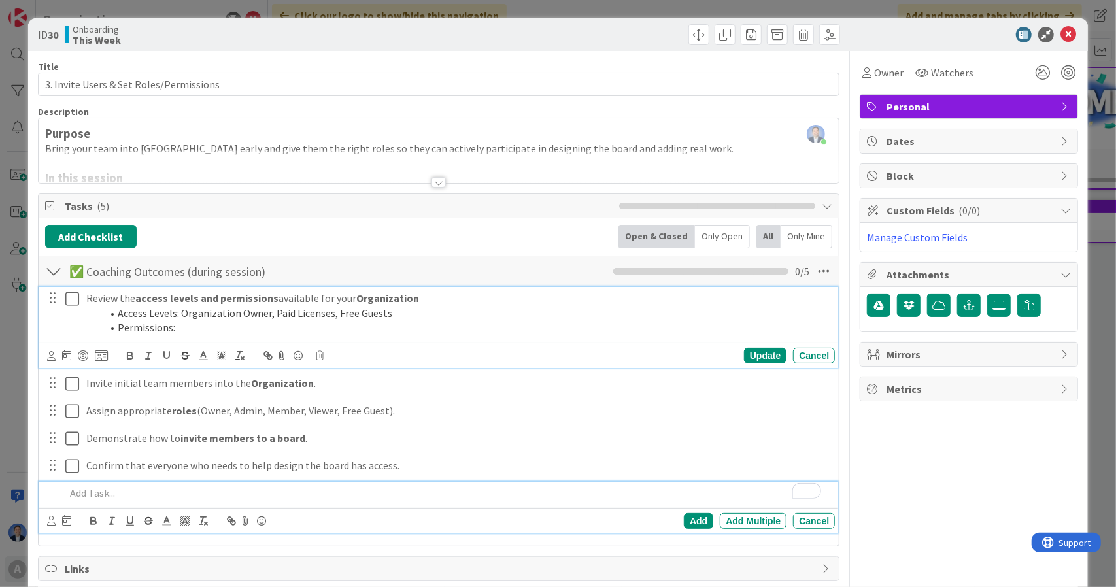
click at [259, 314] on li "Access Levels: Organization Owner, Paid Licenses, Free Guests" at bounding box center [466, 313] width 728 height 15
click at [235, 326] on li "Permissions:" at bounding box center [466, 327] width 728 height 15
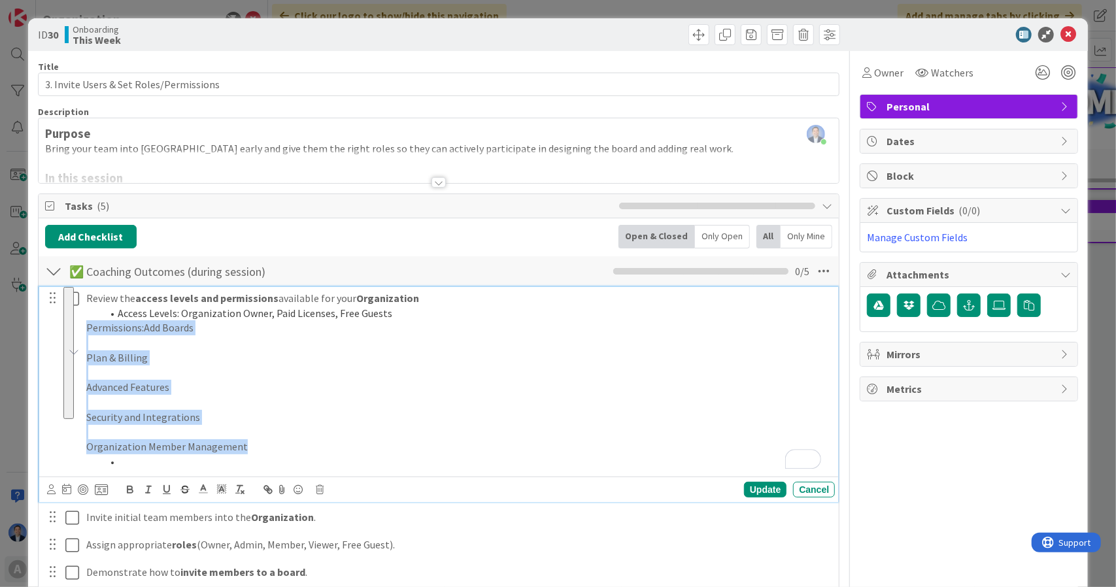
drag, startPoint x: 250, startPoint y: 447, endPoint x: 58, endPoint y: 329, distance: 225.4
click at [58, 329] on div "Review the access levels and permissions available for your Organization Access…" at bounding box center [439, 380] width 791 height 186
click at [241, 486] on icon "button" at bounding box center [240, 490] width 12 height 12
click at [208, 321] on p "Permissions: Add Boards" at bounding box center [457, 327] width 743 height 15
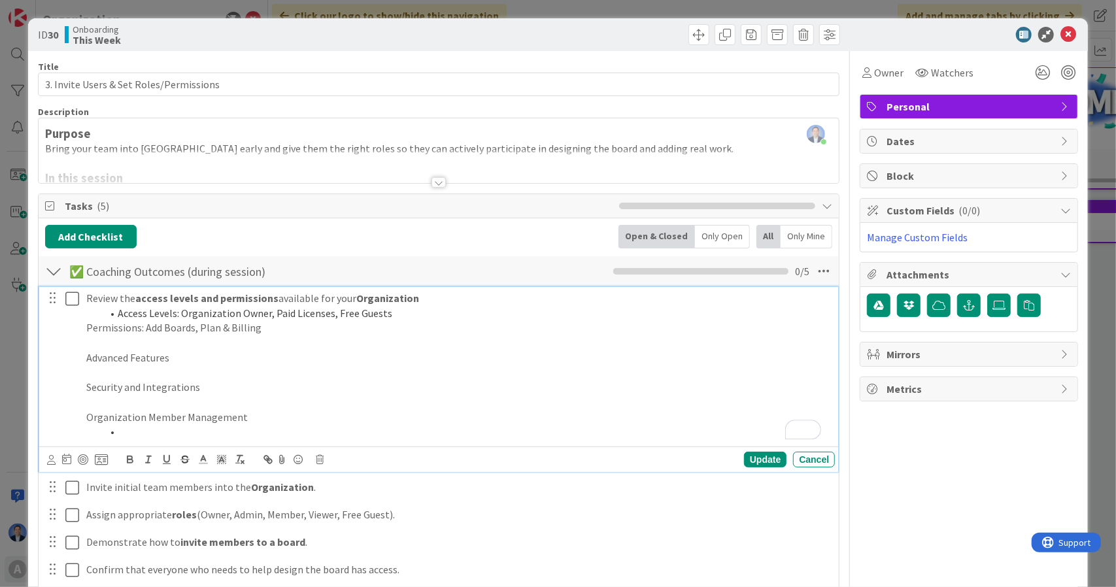
click at [292, 322] on p "Permissions: Add Boards, Plan & Billing" at bounding box center [457, 327] width 743 height 15
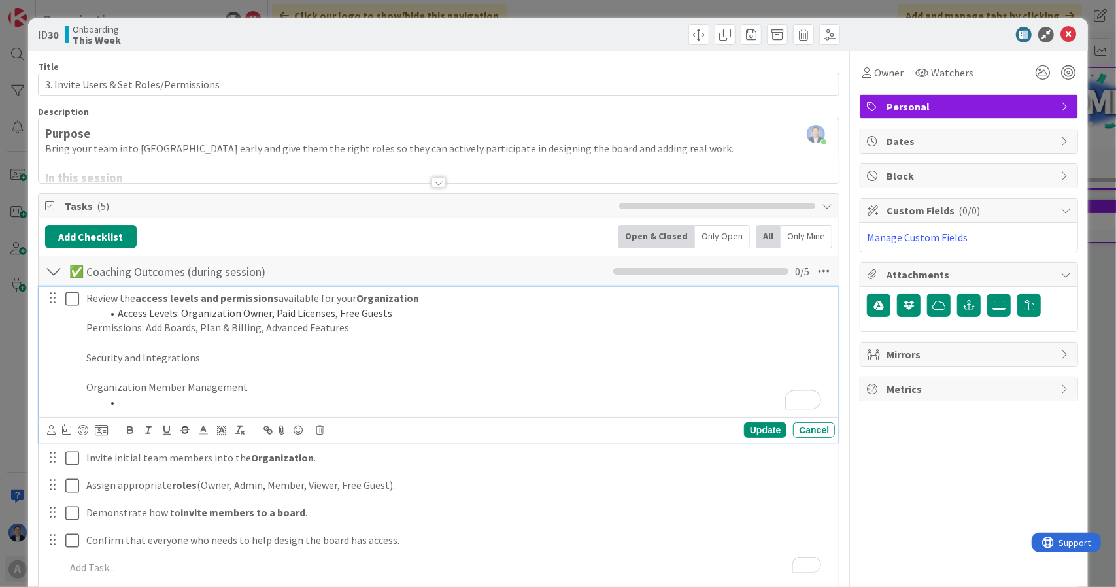
click at [395, 325] on p "Permissions: Add Boards, Plan & Billing, Advanced Features" at bounding box center [457, 327] width 743 height 15
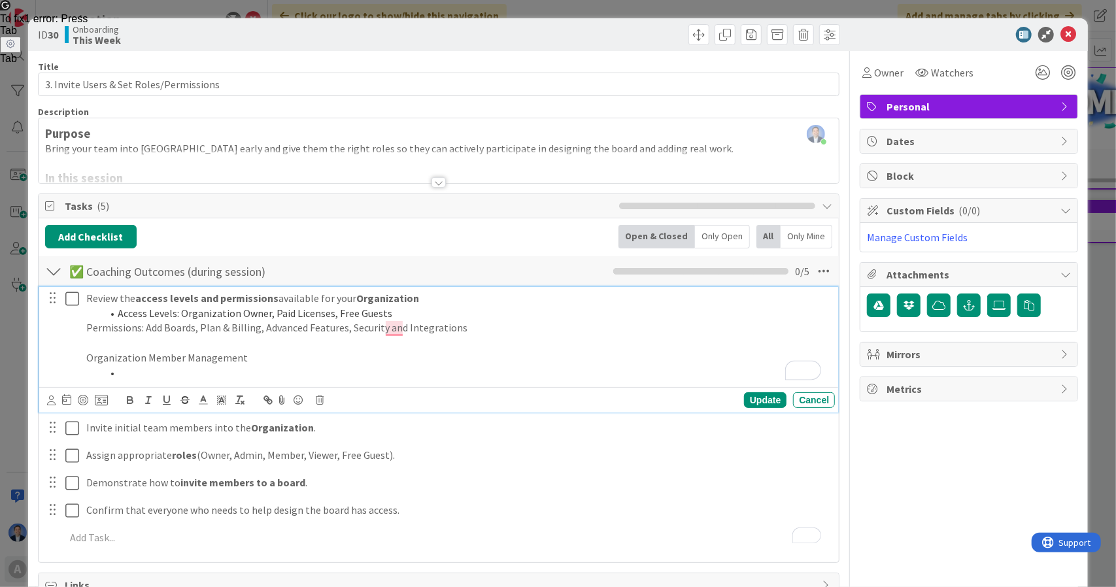
click at [468, 318] on li "Access Levels: Organization Owner, Paid Licenses, Free Guests" at bounding box center [466, 313] width 728 height 15
click at [464, 328] on p "Permissions: Add Boards, Plan & Billing, Advanced Features, Security and Integr…" at bounding box center [457, 327] width 743 height 15
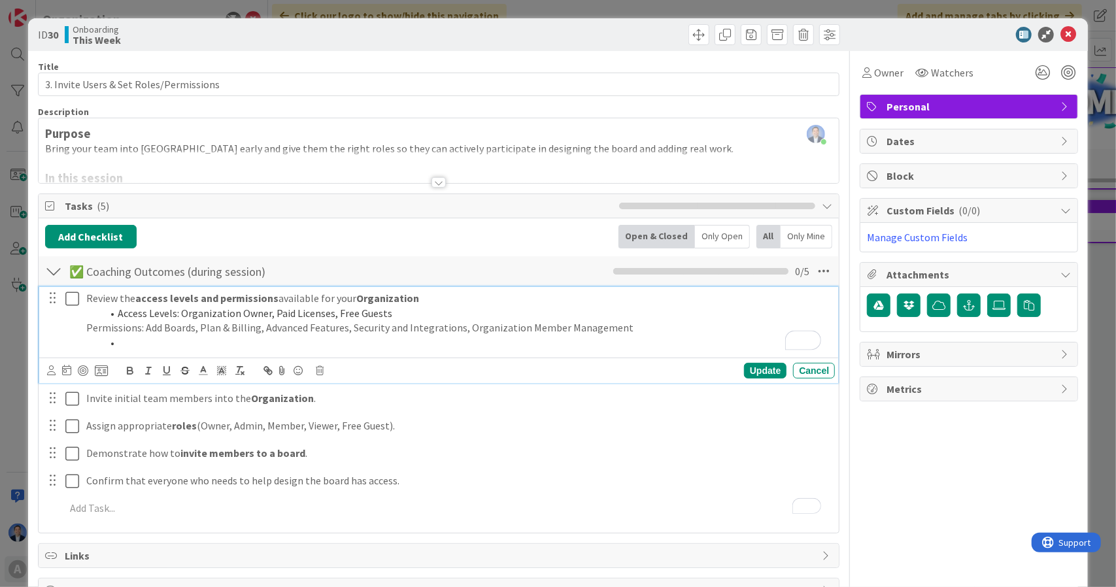
click at [421, 345] on li "To enrich screen reader interactions, please activate Accessibility in Grammarl…" at bounding box center [466, 342] width 728 height 15
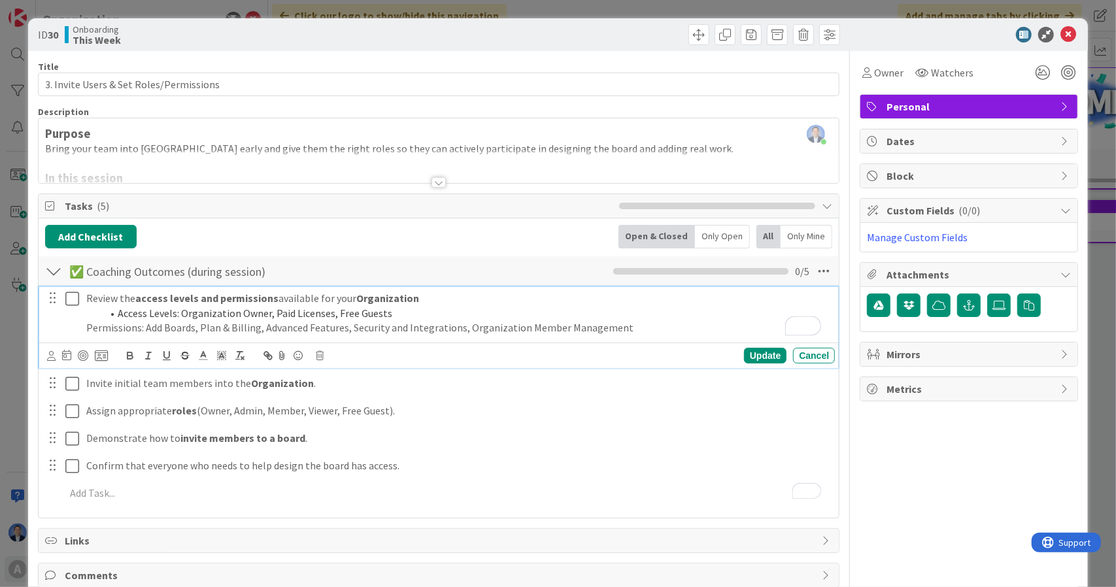
click at [87, 325] on p "Permissions: Add Boards, Plan & Billing, Advanced Features, Security and Integr…" at bounding box center [457, 327] width 743 height 15
click at [121, 311] on li "Access Levels: Organization Owner, Paid Licenses, Free Guests" at bounding box center [466, 313] width 728 height 15
drag, startPoint x: 121, startPoint y: 311, endPoint x: 158, endPoint y: 314, distance: 36.7
click at [158, 314] on li "Access Levels: Organization Owner, Paid Licenses, Free Guests" at bounding box center [466, 313] width 728 height 15
click at [137, 324] on li "Permissions: Add Boards, Plan & Billing, Advanced Features, Security and Integr…" at bounding box center [466, 327] width 728 height 15
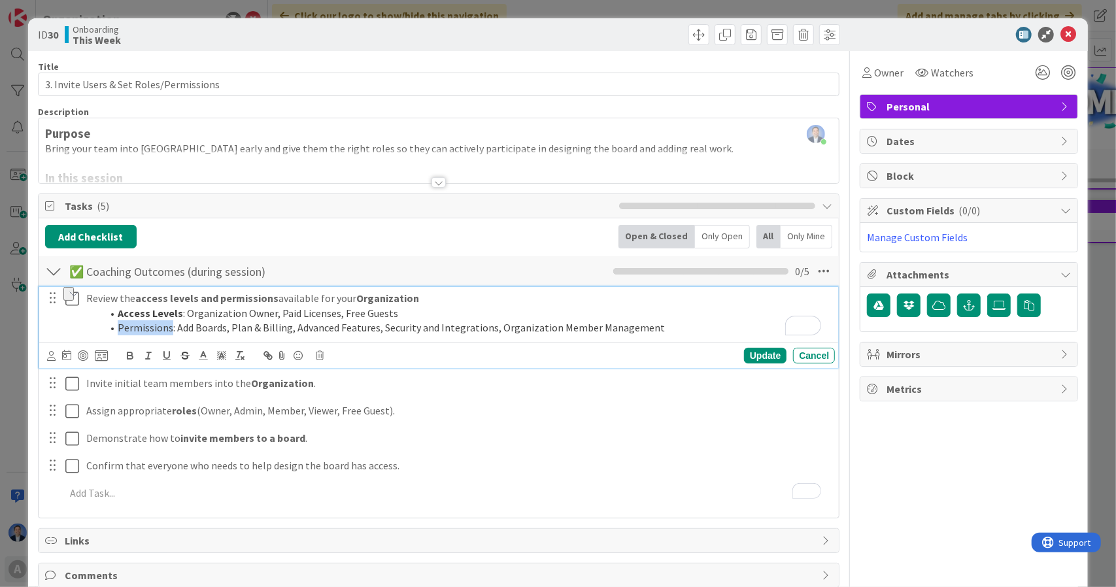
click at [137, 324] on li "Permissions: Add Boards, Plan & Billing, Advanced Features, Security and Integr…" at bounding box center [466, 327] width 728 height 15
click at [226, 294] on strong "access levels and permissions" at bounding box center [206, 298] width 143 height 13
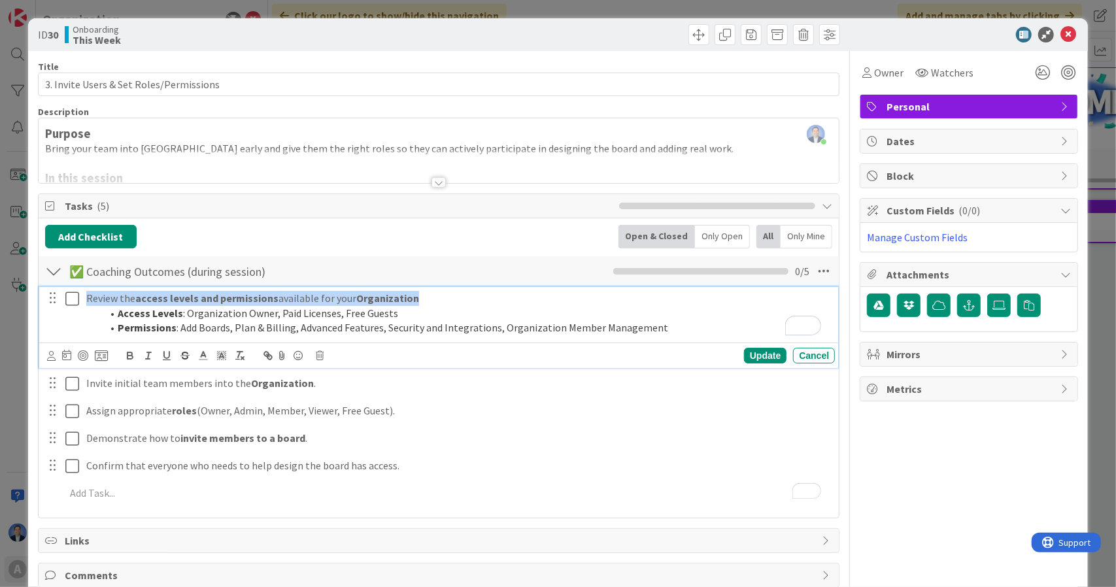
click at [226, 294] on strong "access levels and permissions" at bounding box center [206, 298] width 143 height 13
click at [108, 294] on p "Review the access levels and permissions available for your Organization" at bounding box center [457, 298] width 743 height 15
drag, startPoint x: 108, startPoint y: 294, endPoint x: 268, endPoint y: 292, distance: 160.2
click at [268, 292] on p "Review the access levels and permissions available for your Organization" at bounding box center [457, 298] width 743 height 15
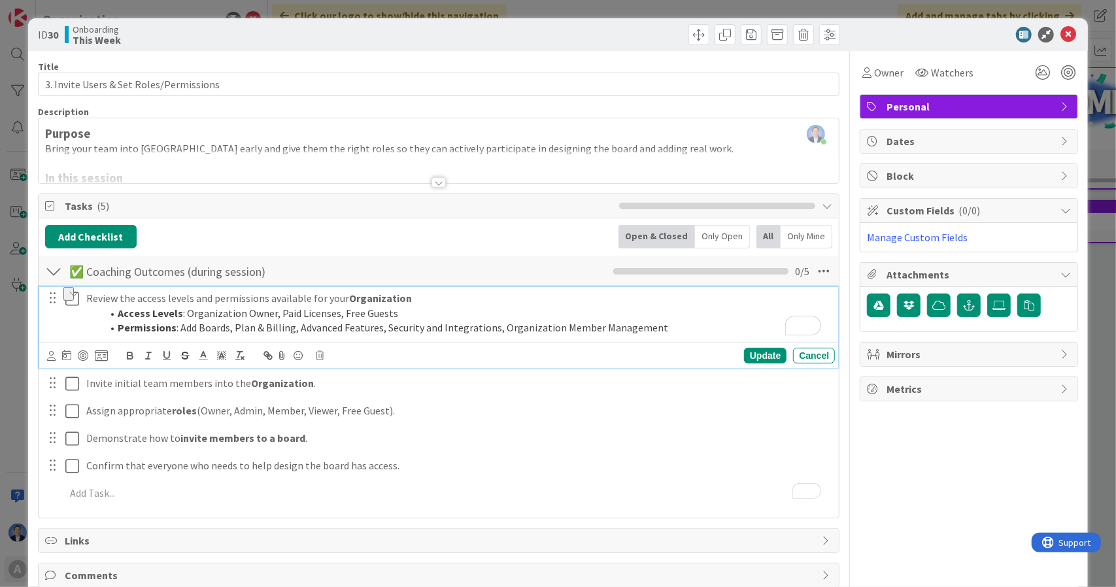
click at [320, 320] on li "Permissions : Add Boards, Plan & Billing, Advanced Features, Security and Integ…" at bounding box center [466, 327] width 728 height 15
click at [427, 326] on li "Permissions : Add Boards, Plan & Billing, Advanced Features, Security and Integ…" at bounding box center [466, 327] width 728 height 15
drag, startPoint x: 427, startPoint y: 326, endPoint x: 458, endPoint y: 326, distance: 30.7
click at [458, 326] on li "Permissions : Add Boards, Plan & Billing, Advanced Features, Security and Integ…" at bounding box center [466, 327] width 728 height 15
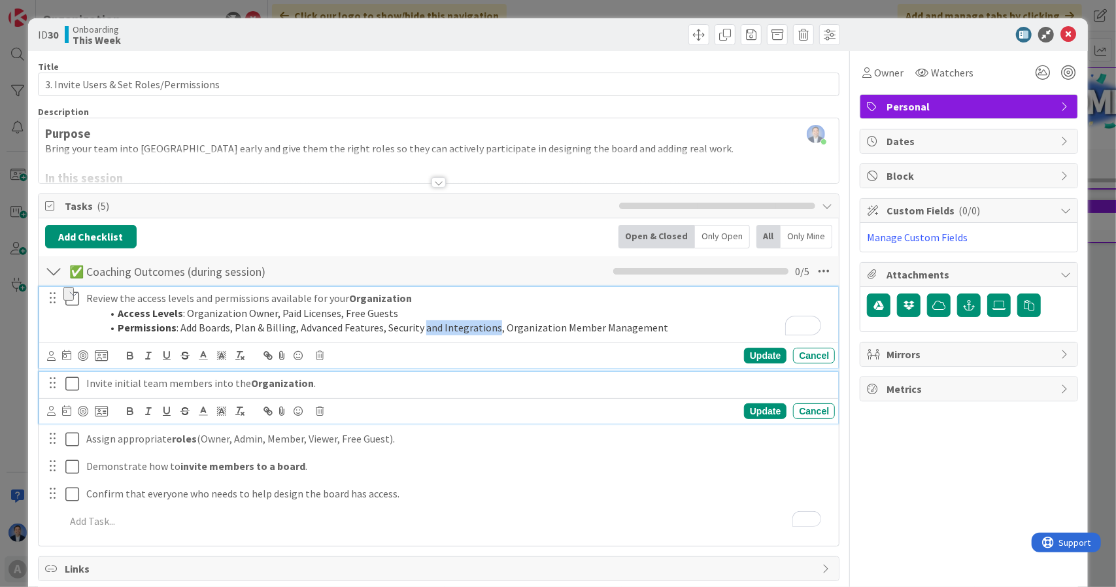
click at [395, 391] on div "Invite initial team members into the Organization ." at bounding box center [458, 383] width 754 height 23
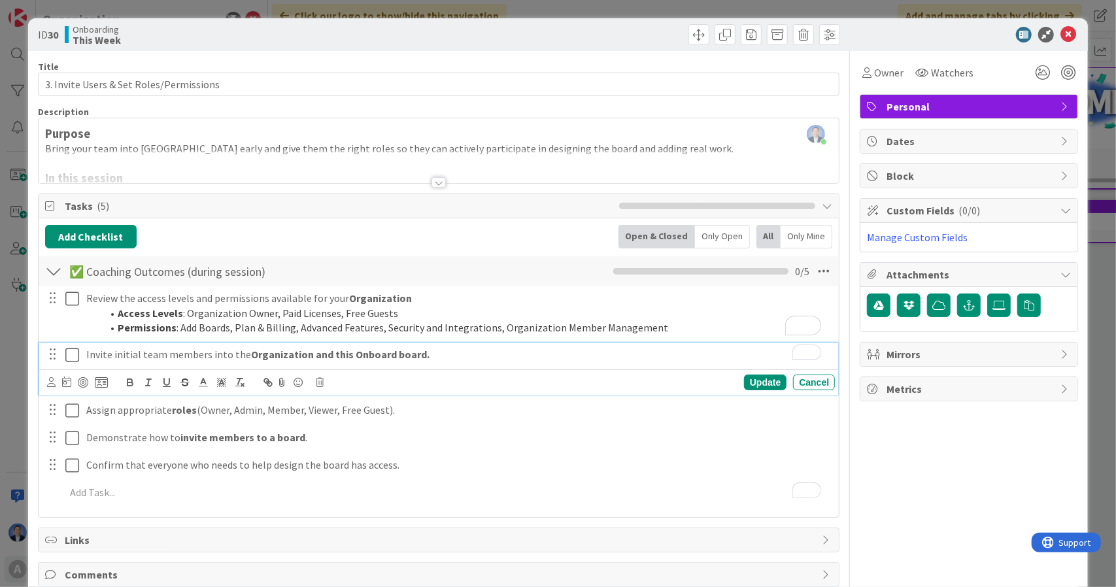
click at [311, 350] on strong "Organization and this Onboard board." at bounding box center [340, 354] width 178 height 13
click at [284, 352] on p "Invite initial team members into the Organization and this Onboard board." at bounding box center [457, 354] width 743 height 15
click at [352, 354] on p "Invite initial team members into the Organization and this Onboard board." at bounding box center [457, 354] width 743 height 15
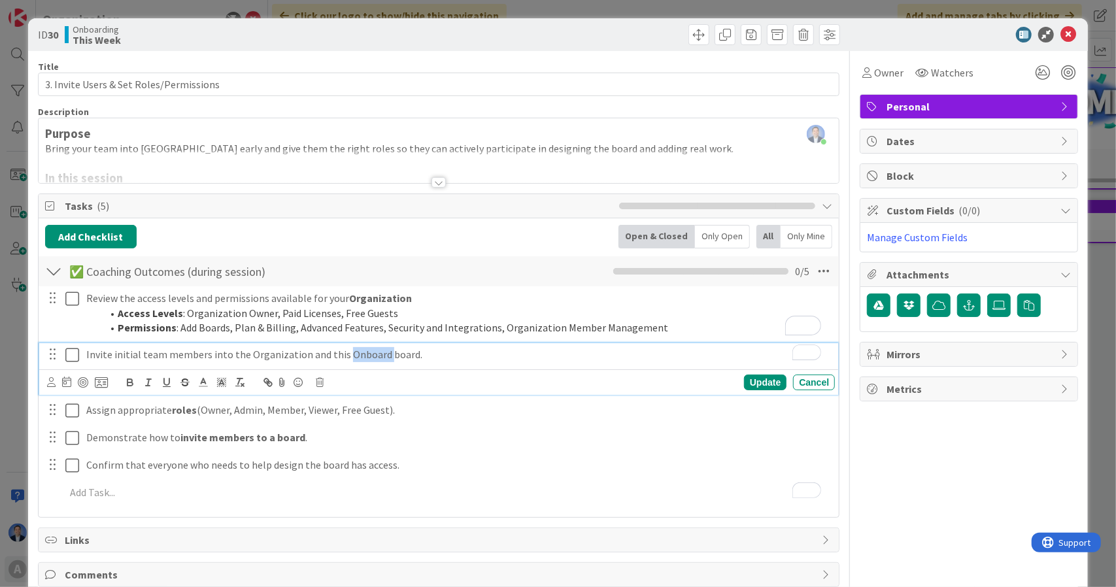
click at [352, 354] on p "Invite initial team members into the Organization and this Onboard board." at bounding box center [457, 354] width 743 height 15
click at [97, 356] on p "Invite initial team members into the Organization and this Onboard board." at bounding box center [457, 354] width 743 height 15
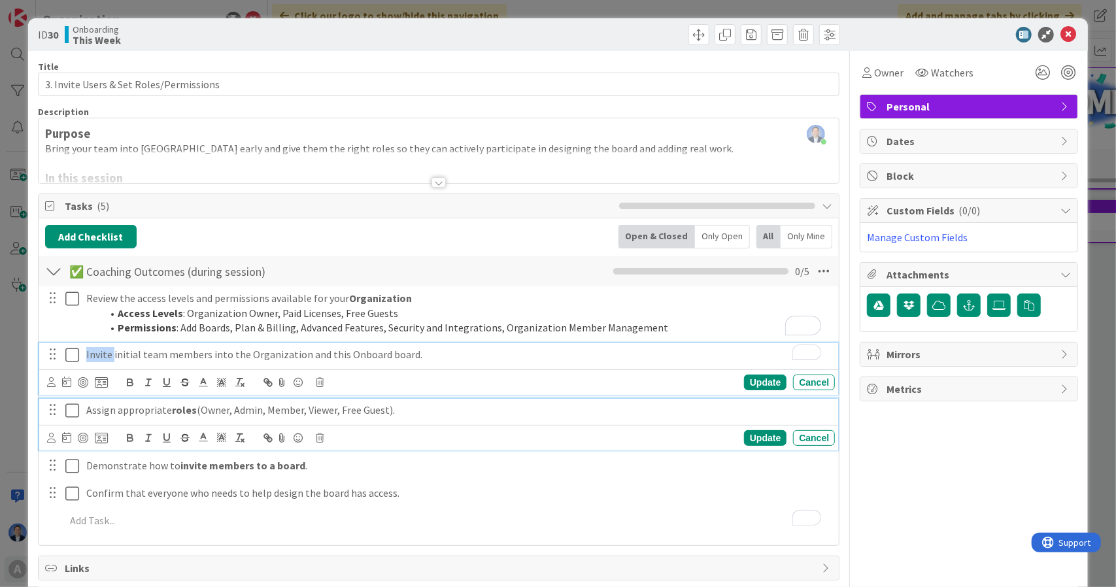
click at [177, 405] on strong "roles" at bounding box center [184, 409] width 25 height 13
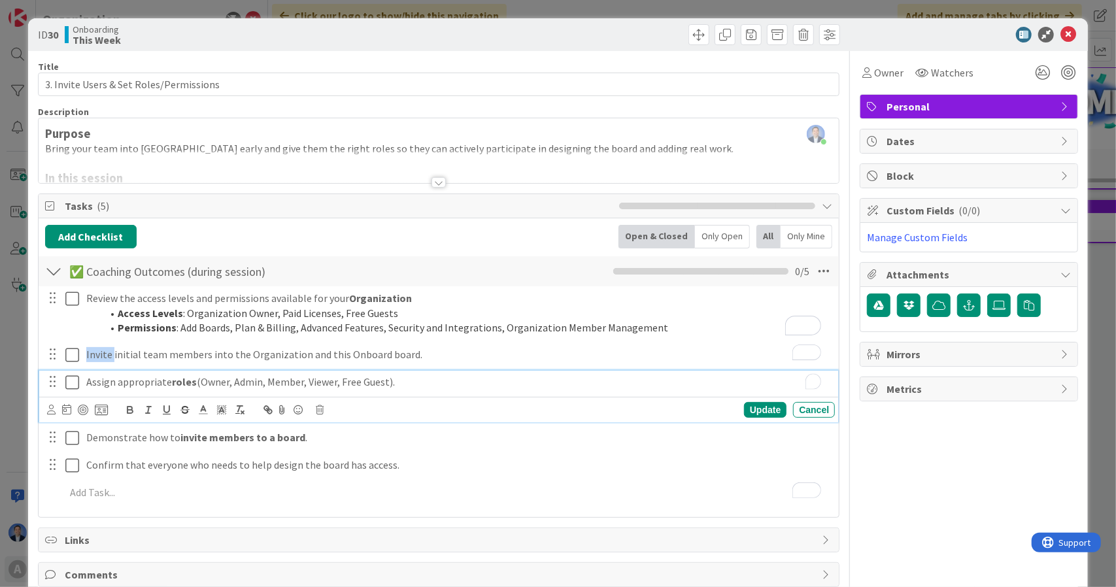
click at [177, 405] on button "button" at bounding box center [185, 410] width 18 height 16
click at [188, 379] on strong "ro ﻿ les" at bounding box center [184, 381] width 25 height 13
click at [188, 379] on strong "roles" at bounding box center [184, 381] width 25 height 13
drag, startPoint x: 305, startPoint y: 377, endPoint x: 629, endPoint y: 369, distance: 324.4
click at [629, 371] on div "Assign appropriate access level and permissions (Owner, Admin, Member, Viewer, …" at bounding box center [458, 382] width 754 height 23
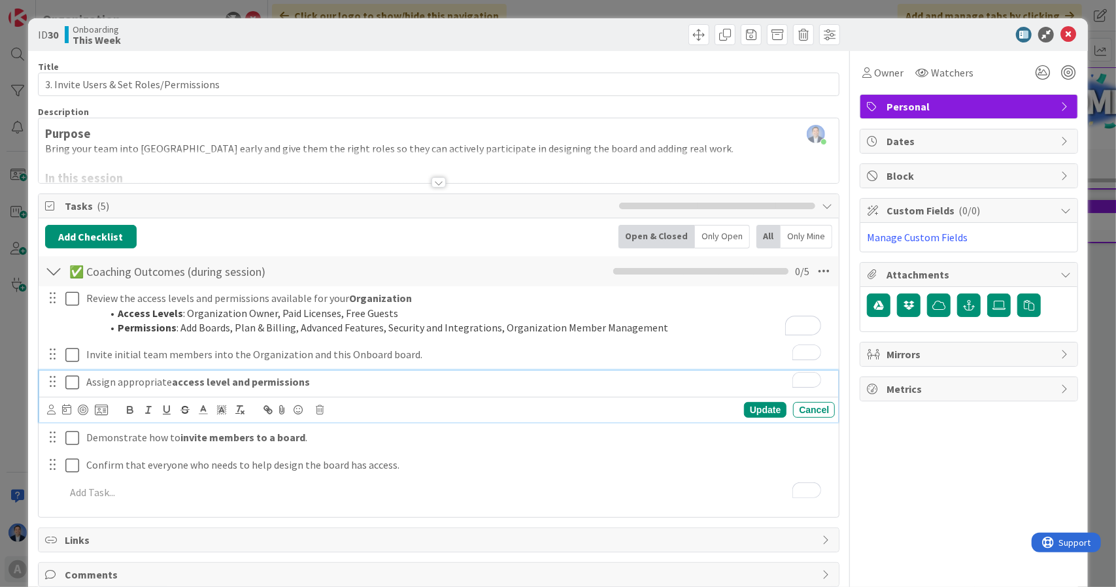
click at [326, 379] on p "Assign appropriate access level and permissions" at bounding box center [457, 382] width 743 height 15
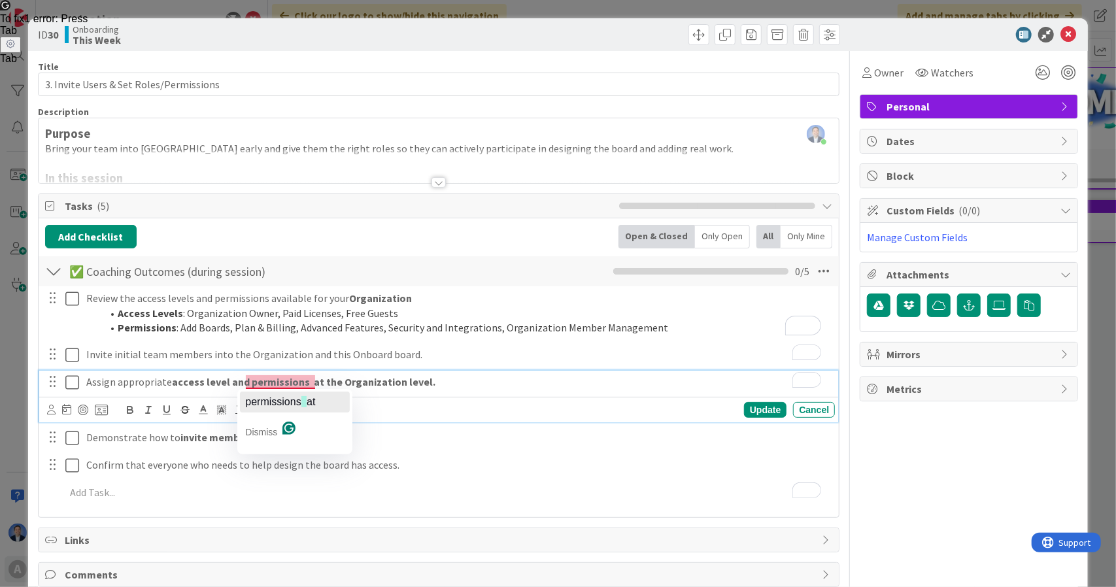
click at [293, 399] on span "permissions" at bounding box center [273, 401] width 56 height 11
click at [233, 384] on strong "access level and permissions at the Organization level." at bounding box center [303, 381] width 262 height 13
click at [304, 377] on strong "permissions at the Organization level." at bounding box center [337, 381] width 182 height 13
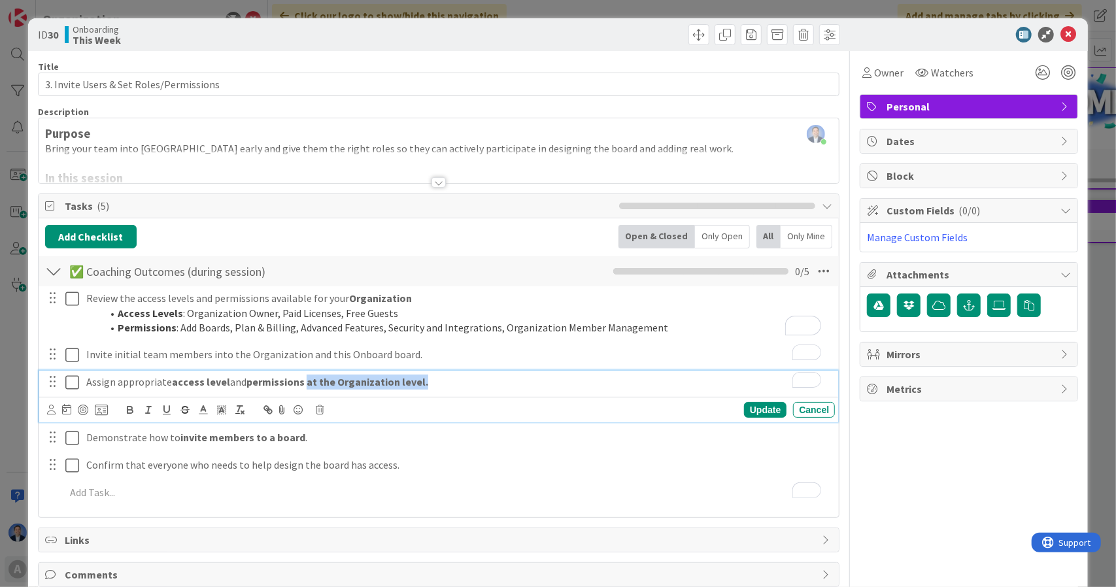
drag, startPoint x: 304, startPoint y: 377, endPoint x: 465, endPoint y: 368, distance: 161.1
click at [465, 368] on div "Review the access levels and permissions available for your Organization Access…" at bounding box center [439, 397] width 788 height 223
click at [443, 388] on p "Assign appropriate access level and permissions at the Organization level." at bounding box center [457, 382] width 743 height 15
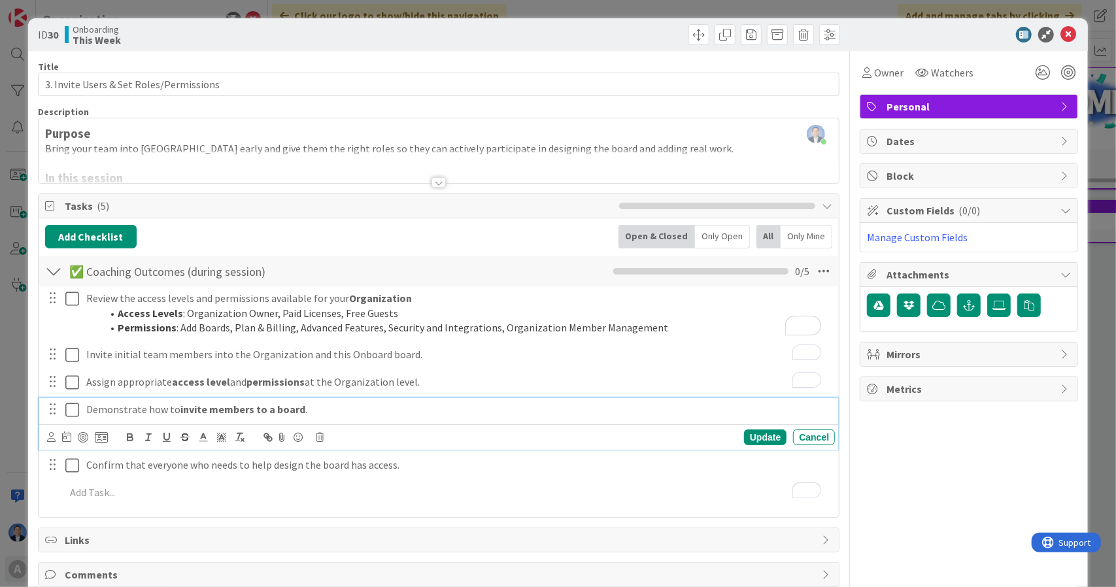
click at [327, 437] on div "Demonstrate how to invite members to a board . Update Cancel" at bounding box center [439, 424] width 800 height 52
click at [253, 410] on strong "invite members to a board and assign role." at bounding box center [281, 409] width 202 height 13
drag, startPoint x: 253, startPoint y: 410, endPoint x: 312, endPoint y: 407, distance: 59.6
click at [312, 407] on strong "invite members to a board and assign role." at bounding box center [281, 409] width 202 height 13
click at [298, 411] on strong "invite members to a board and assign role." at bounding box center [281, 409] width 202 height 13
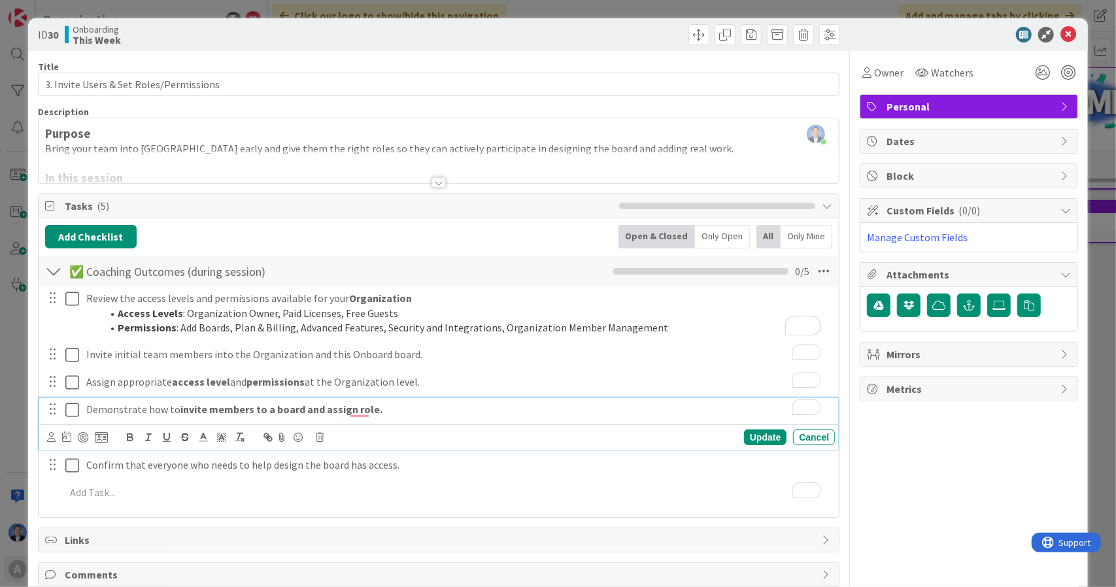
click at [309, 411] on strong "invite members to a board and assign role." at bounding box center [281, 409] width 202 height 13
click at [392, 405] on p "Demonstrate how to invite members to a board and assign role." at bounding box center [457, 409] width 743 height 15
click at [433, 409] on p "Demonstrate how to invite members to a board and assign a role." at bounding box center [457, 409] width 743 height 15
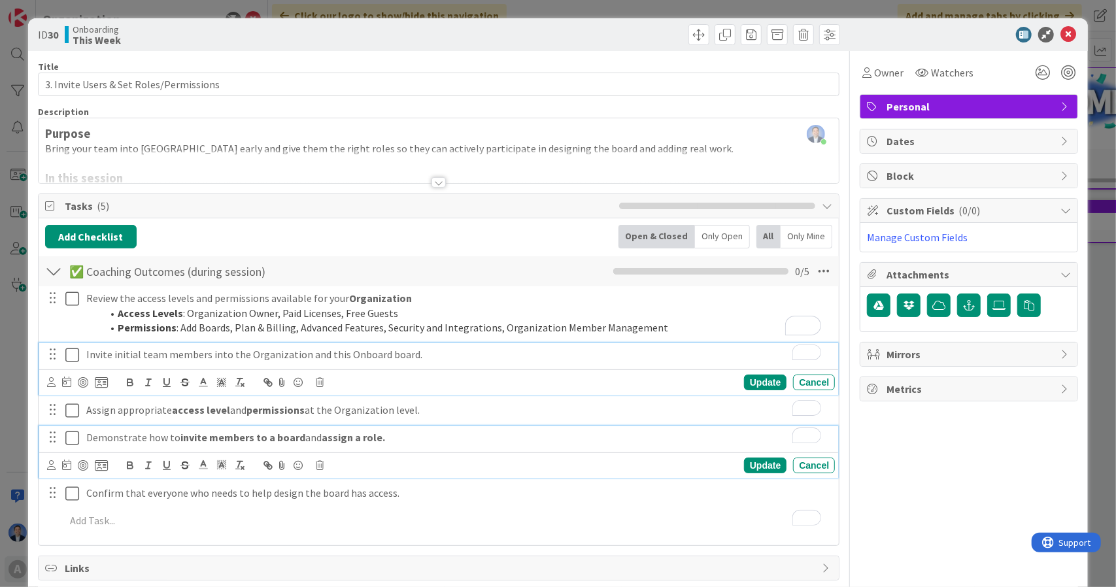
click at [446, 355] on p "Invite initial team members into the Organization and this Onboard board." at bounding box center [457, 354] width 743 height 15
click at [430, 426] on div "Demonstrate how to invite members to a board and assign a role." at bounding box center [458, 437] width 754 height 23
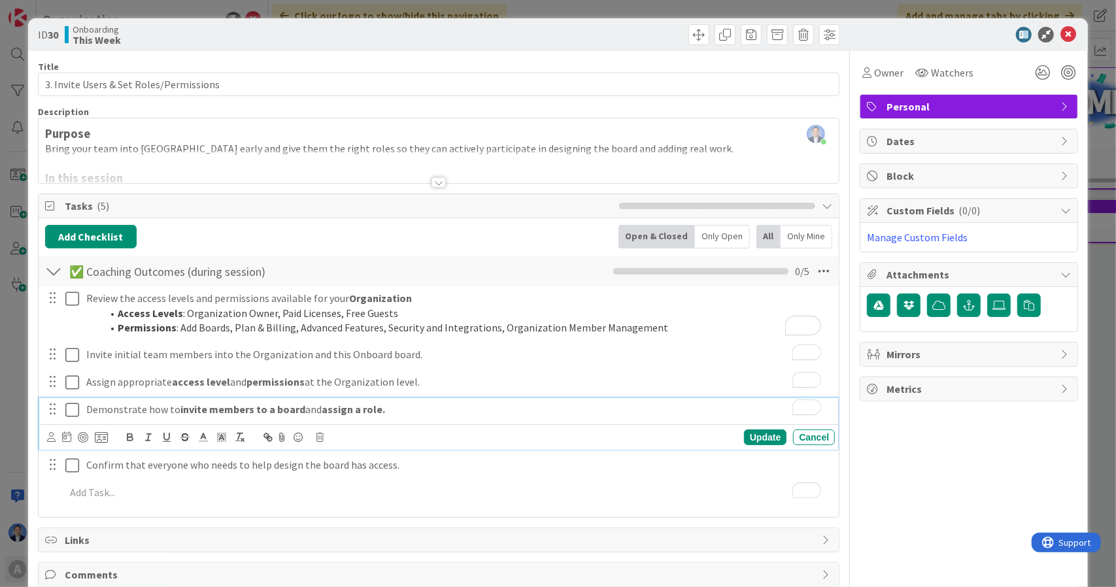
click at [397, 413] on p "Demonstrate how to invite members to a board and assign a role." at bounding box center [457, 409] width 743 height 15
drag, startPoint x: 375, startPoint y: 408, endPoint x: 541, endPoint y: 403, distance: 166.8
click at [541, 403] on p "Demonstrate how to invite members to a board and assign a role at the Board lev…" at bounding box center [457, 409] width 743 height 15
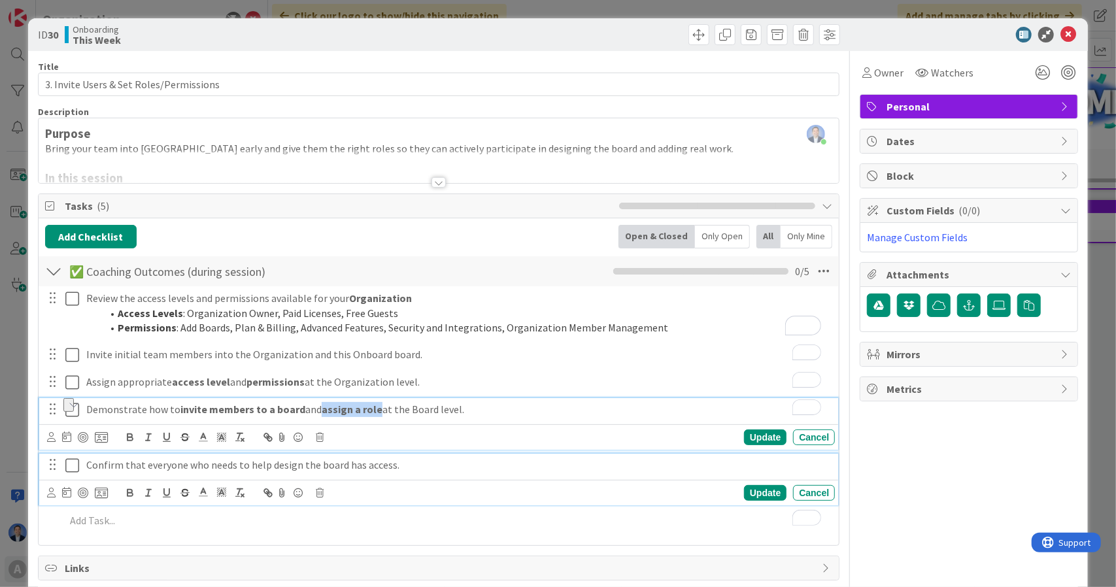
click at [234, 462] on p "Confirm that everyone who needs to help design the board has access." at bounding box center [457, 465] width 743 height 15
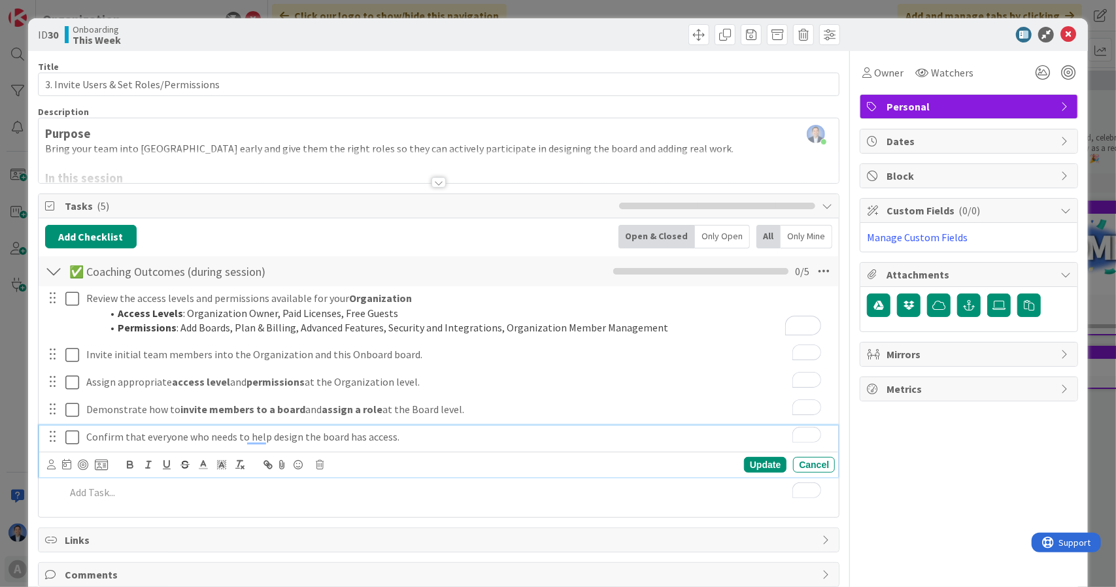
scroll to position [146, 0]
click at [95, 235] on button "Add Checklist" at bounding box center [91, 237] width 92 height 24
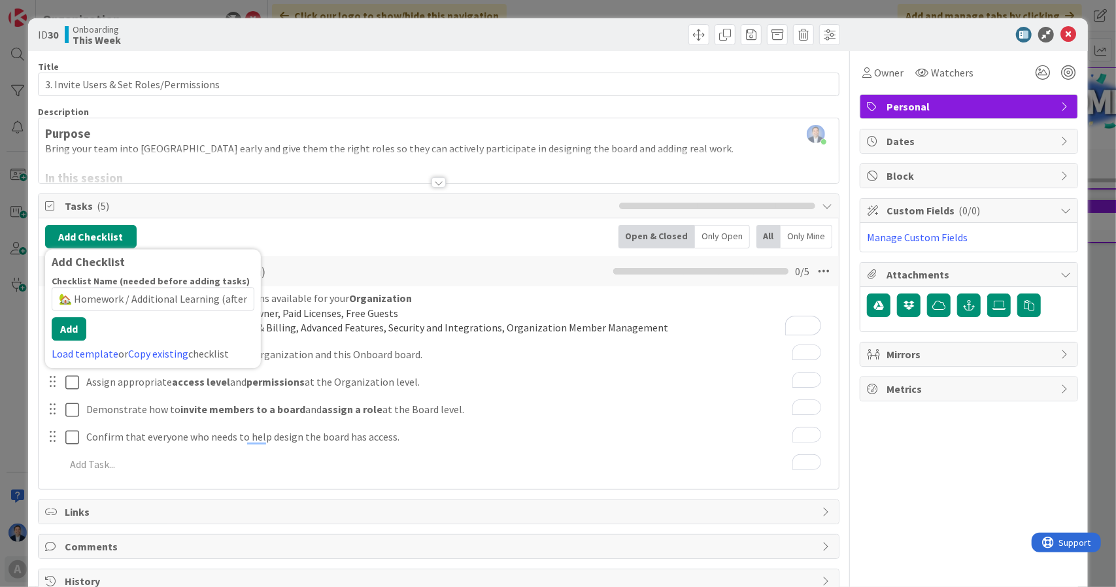
scroll to position [0, 33]
type input "🏡 Homework / Additional Learning (after session)"
click at [76, 334] on button "Add" at bounding box center [69, 329] width 35 height 24
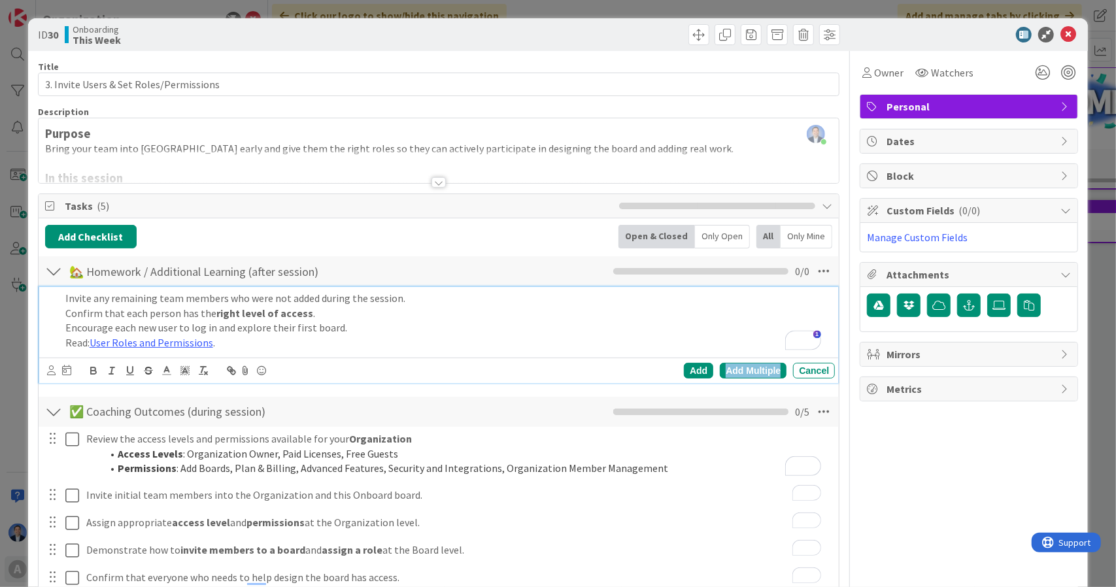
click at [748, 371] on div "Add Multiple" at bounding box center [753, 371] width 67 height 16
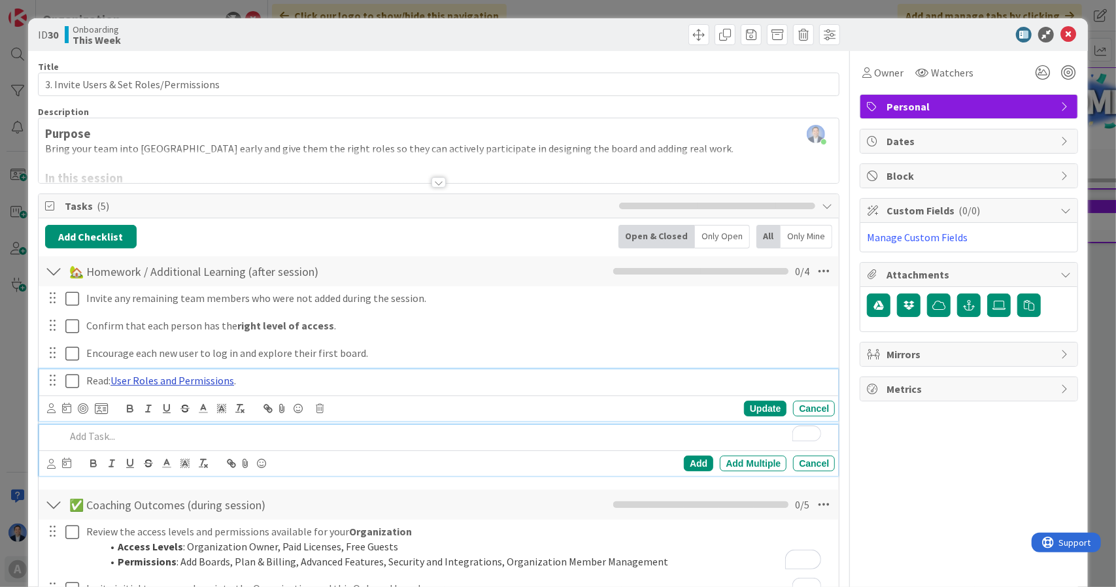
click at [179, 379] on link "User Roles and Permissions" at bounding box center [172, 380] width 124 height 13
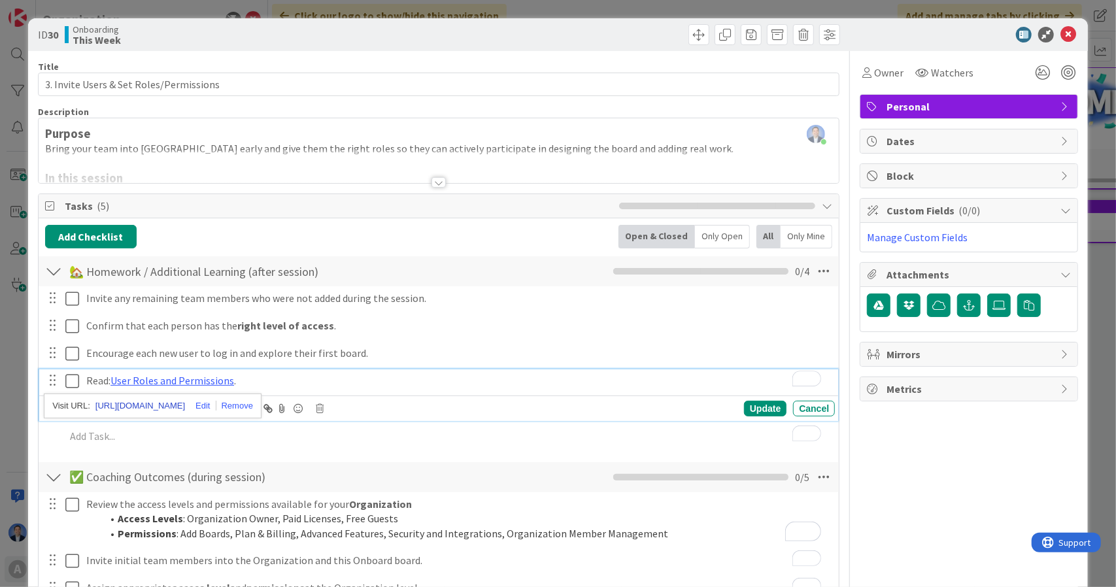
click at [178, 405] on link "https://help.kanbanzone.com/en/articles/11885-user-roles-and-permissions" at bounding box center [140, 405] width 90 height 17
click at [917, 457] on div "Owner Watchers Personal Dates Block Custom Fields ( 0/0 ) Manage Custom Fields …" at bounding box center [969, 425] width 218 height 749
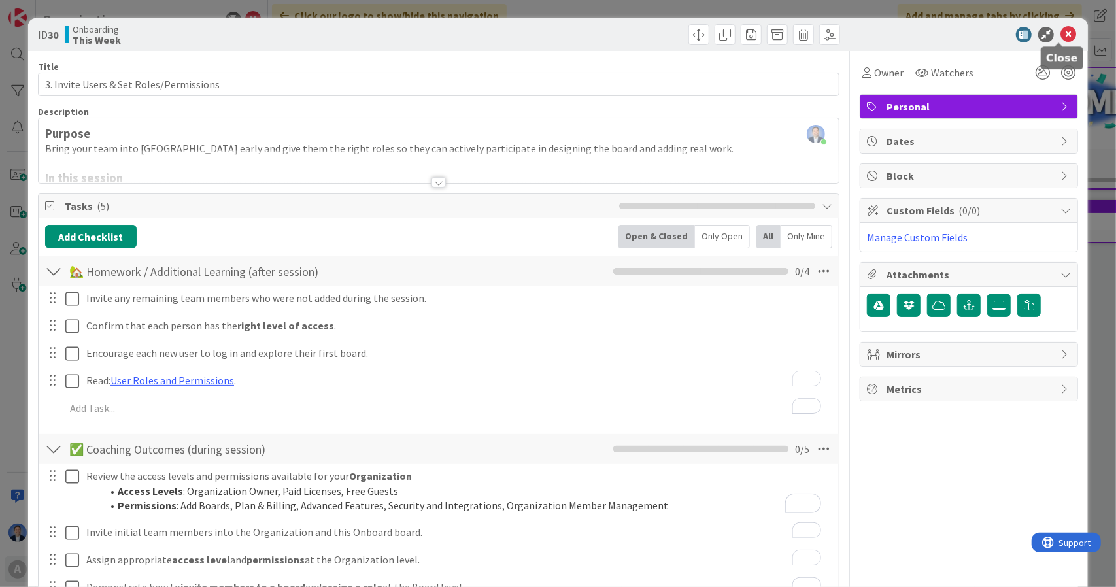
click at [1060, 35] on icon at bounding box center [1068, 35] width 16 height 16
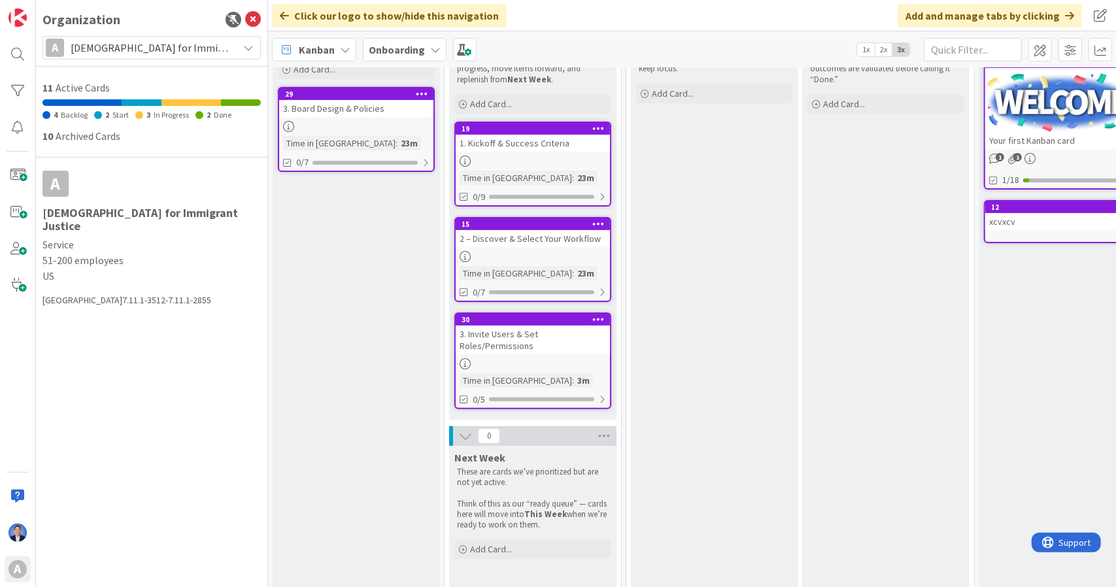
click at [326, 108] on div "3. Board Design & Policies" at bounding box center [356, 108] width 154 height 17
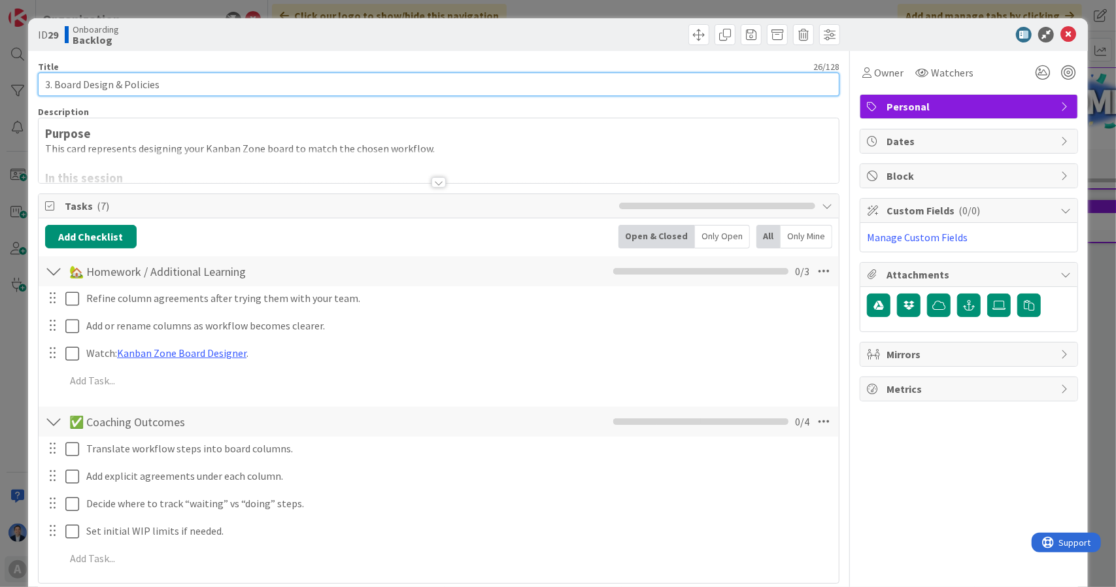
drag, startPoint x: 48, startPoint y: 87, endPoint x: 37, endPoint y: 85, distance: 11.9
click at [38, 85] on input "3. Board Design & Policies" at bounding box center [439, 85] width 802 height 24
type input "4. Board Design & Policies"
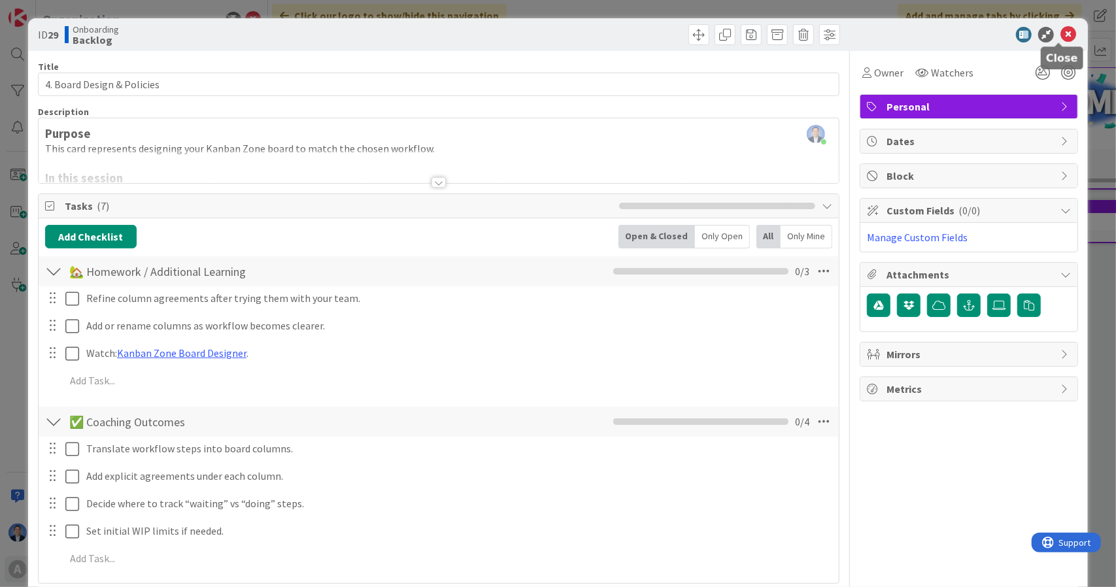
click at [1060, 31] on icon at bounding box center [1068, 35] width 16 height 16
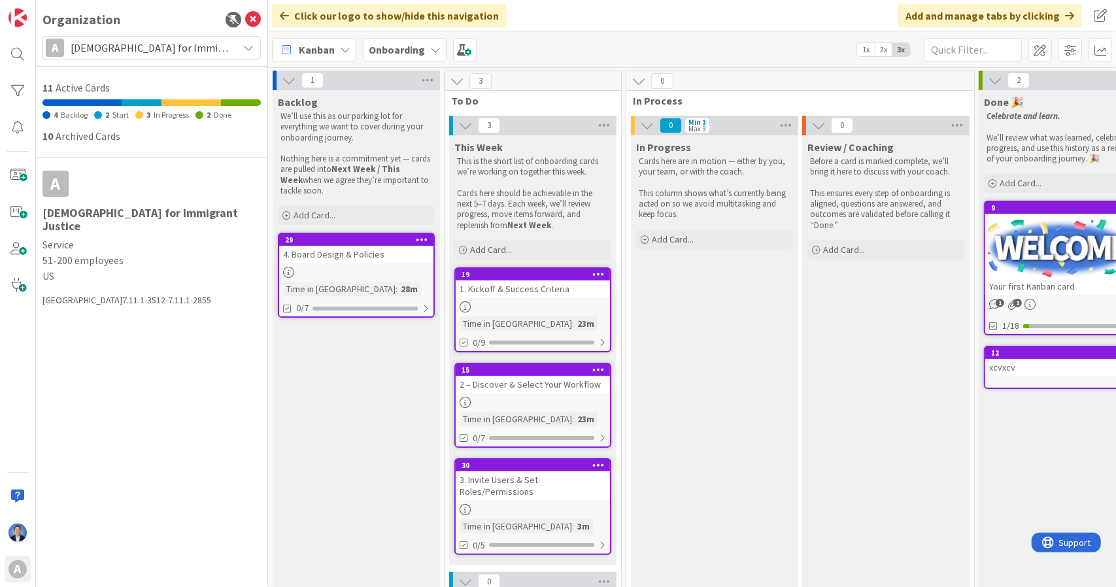
scroll to position [146, 0]
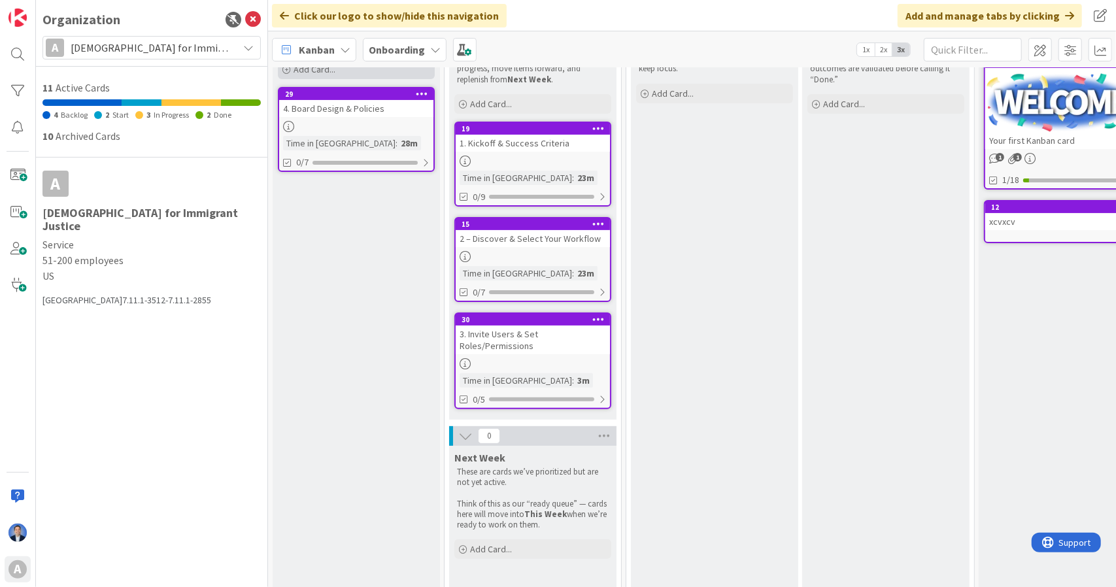
click at [367, 75] on div "Add Card..." at bounding box center [356, 69] width 157 height 20
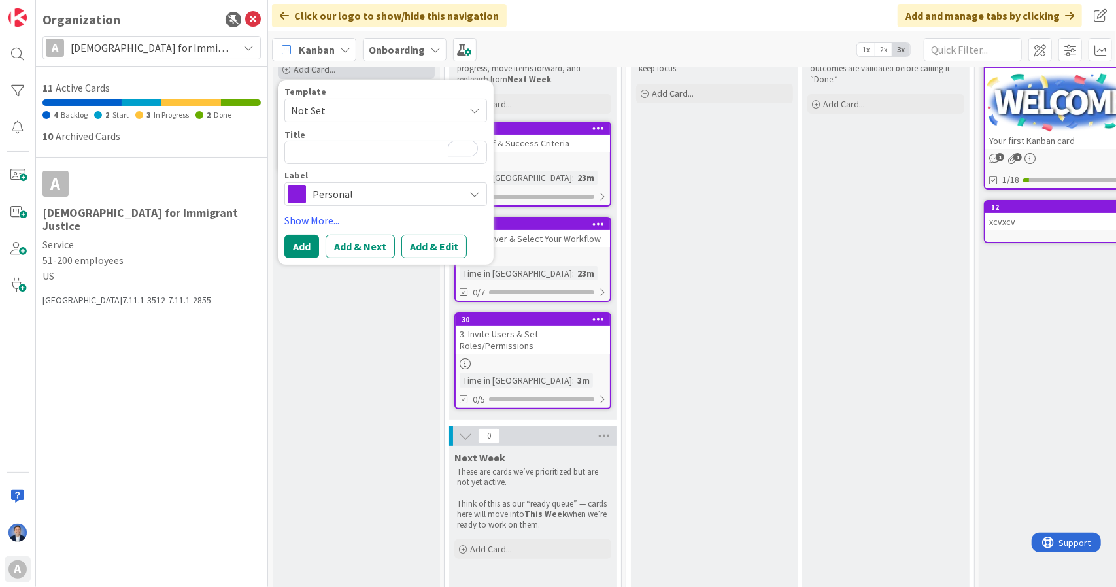
type textarea "x"
type textarea "5."
type textarea "x"
type textarea "5."
type textarea "x"
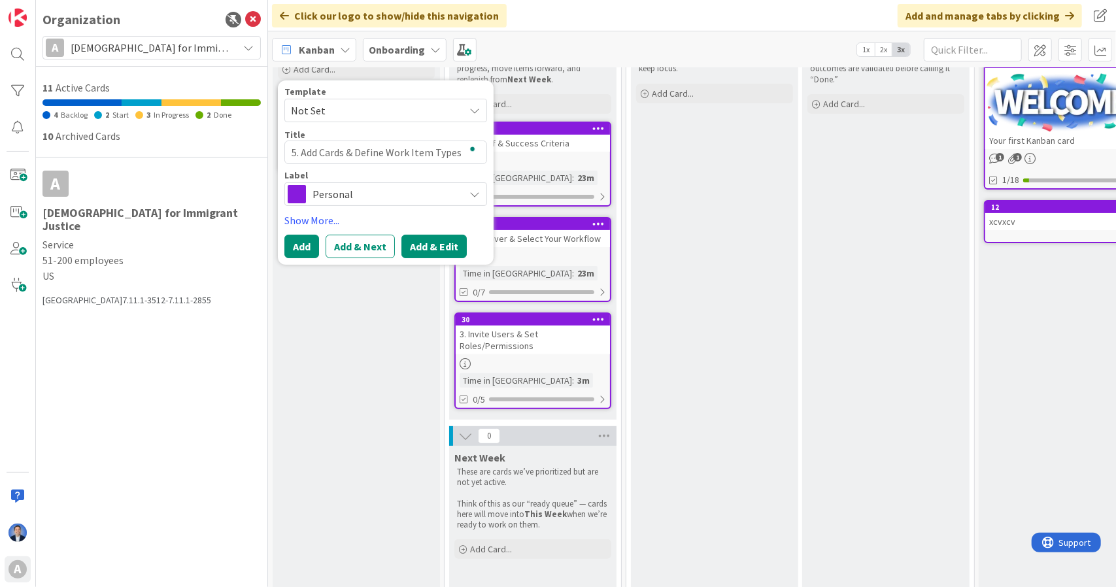
type textarea "5. Add Cards & Define Work Item Types"
click at [418, 255] on button "Add & Edit" at bounding box center [433, 247] width 65 height 24
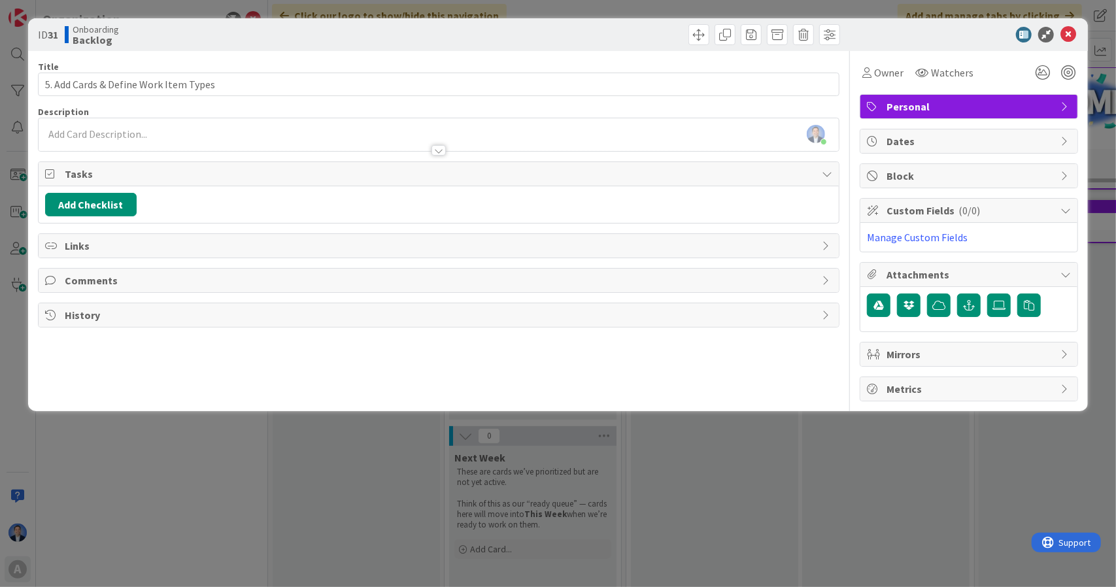
click at [336, 137] on div at bounding box center [439, 144] width 801 height 14
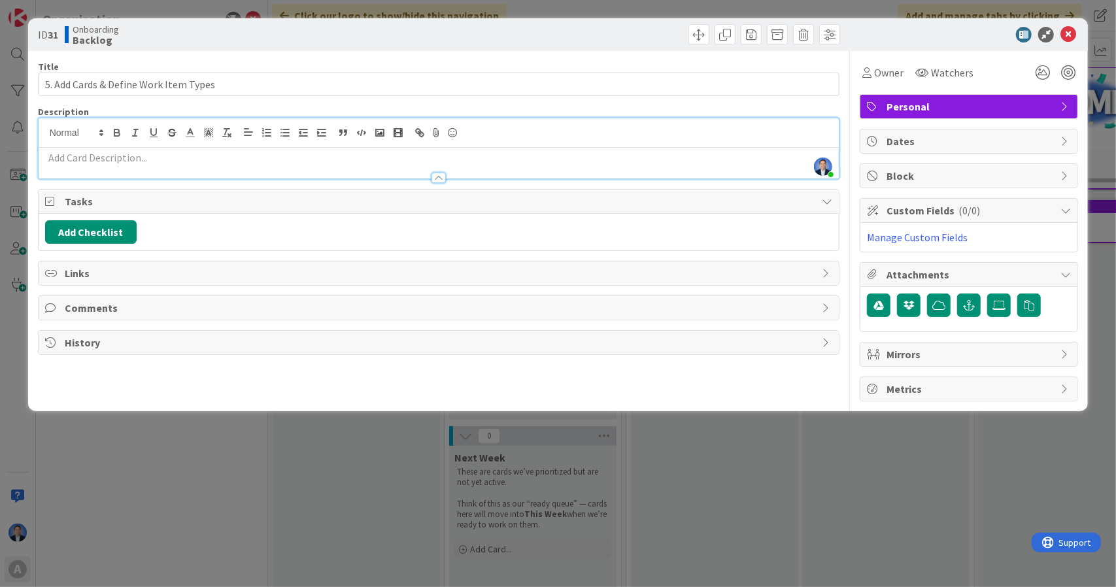
click at [304, 165] on div at bounding box center [439, 172] width 801 height 14
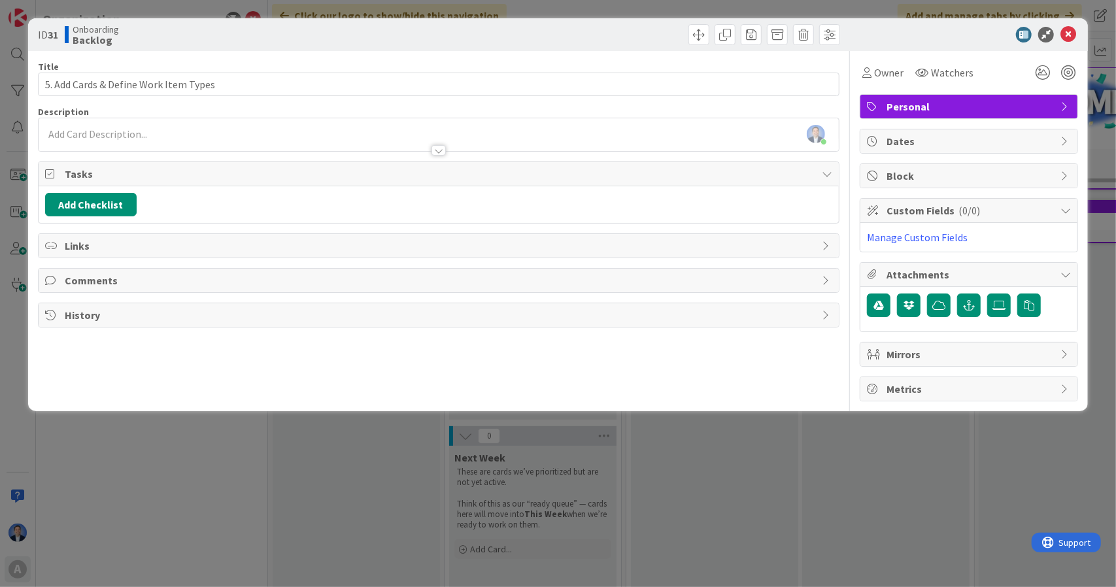
click at [318, 137] on div at bounding box center [439, 144] width 801 height 14
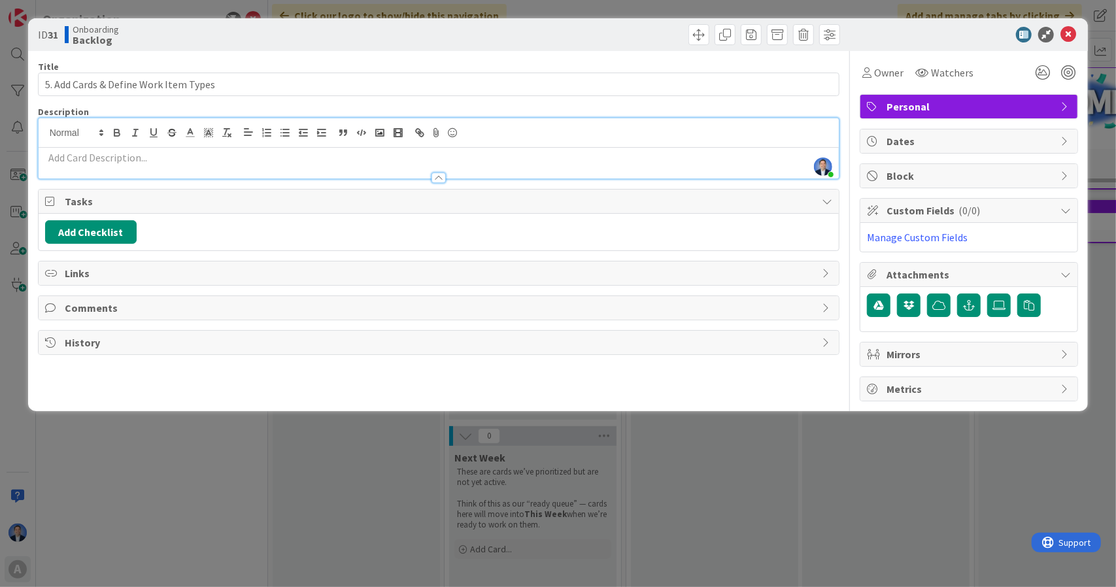
click at [320, 155] on p at bounding box center [439, 157] width 788 height 15
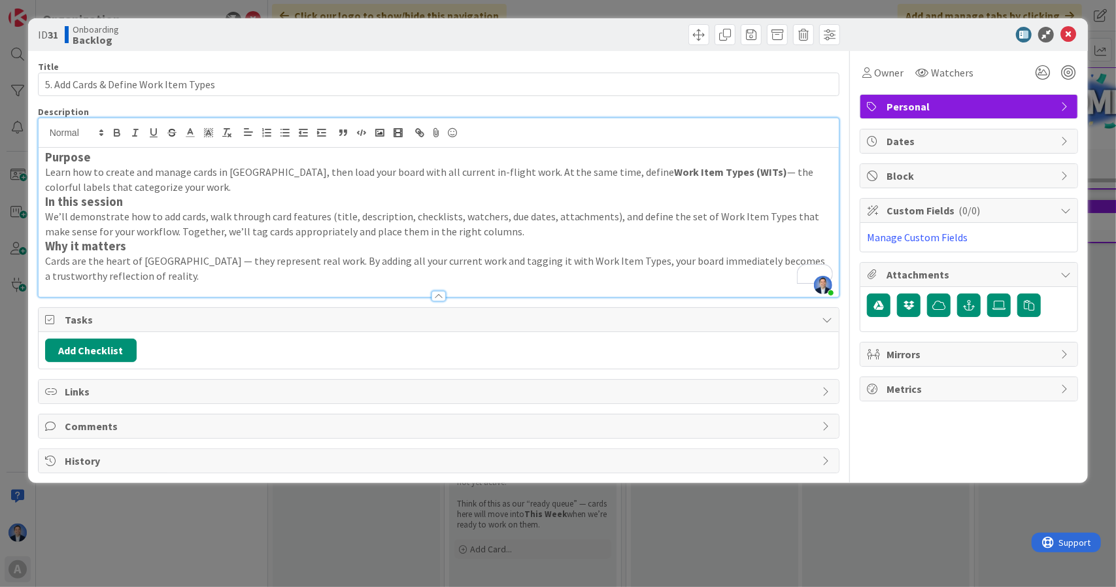
scroll to position [146, 0]
click at [314, 181] on p "Learn how to create and manage cards in [GEOGRAPHIC_DATA], then load your board…" at bounding box center [439, 179] width 788 height 29
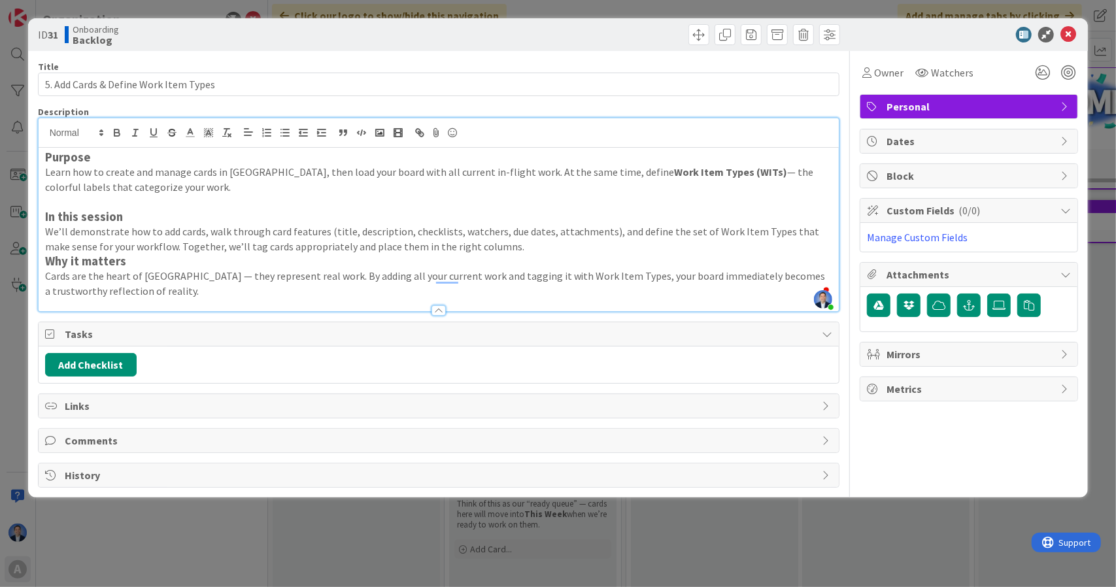
click at [488, 243] on p "We’ll demonstrate how to add cards, walk through card features (title, descript…" at bounding box center [439, 238] width 788 height 29
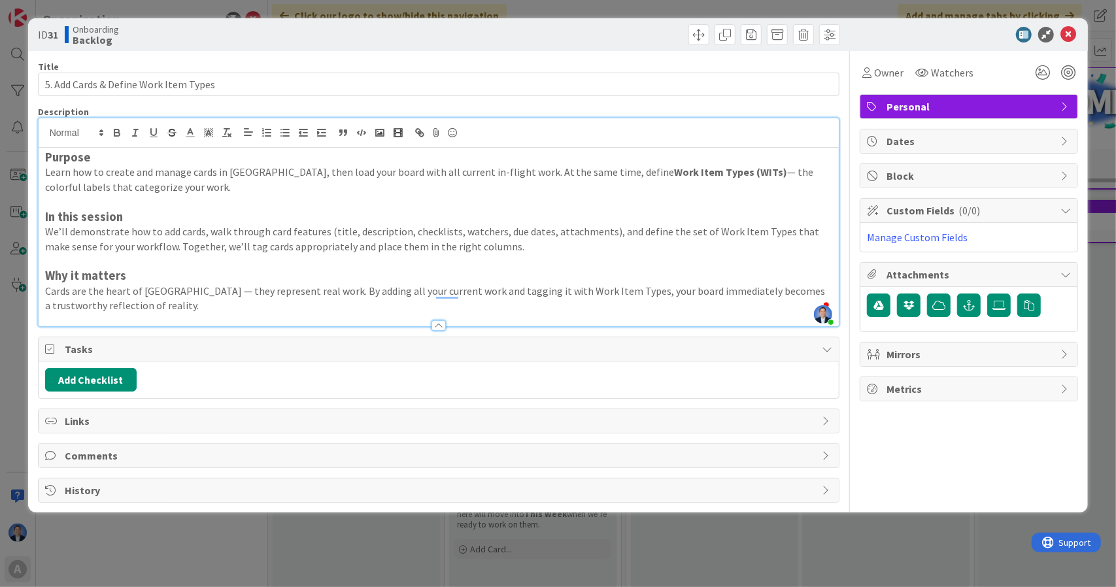
click at [675, 171] on strong "Work Item Types (WITs)" at bounding box center [731, 171] width 113 height 13
drag, startPoint x: 622, startPoint y: 171, endPoint x: 729, endPoint y: 172, distance: 106.6
click at [729, 172] on p "Learn how to create and manage cards in [GEOGRAPHIC_DATA], then load your board…" at bounding box center [439, 179] width 788 height 29
click at [683, 169] on p "Learn how to create and manage cards in [GEOGRAPHIC_DATA], then load your board…" at bounding box center [439, 179] width 788 height 29
click at [653, 171] on p "Learn how to create and manage cards in [GEOGRAPHIC_DATA], then load your board…" at bounding box center [439, 179] width 788 height 29
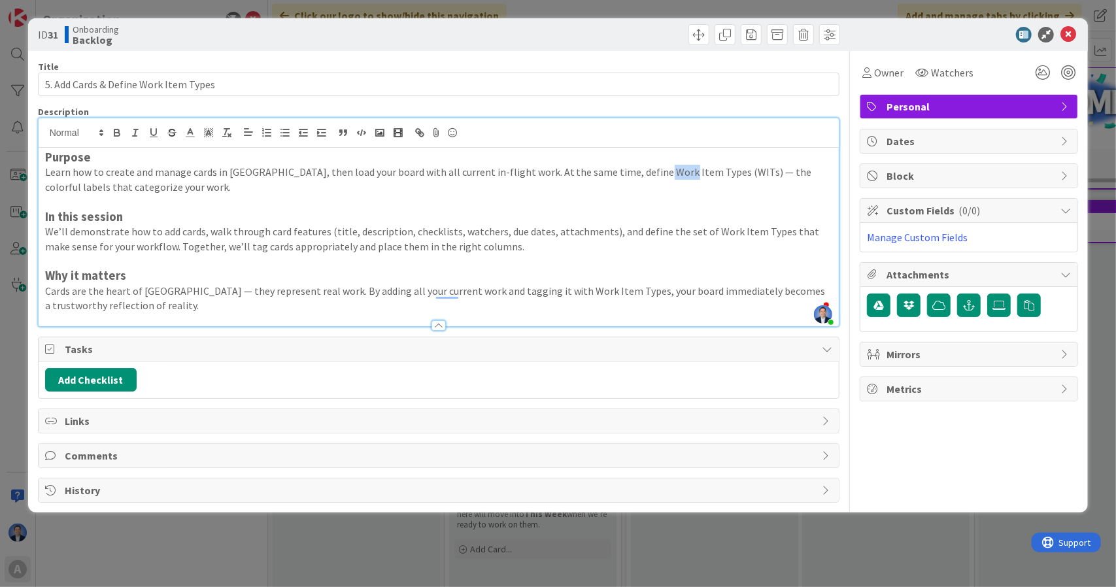
click at [653, 171] on p "Learn how to create and manage cards in [GEOGRAPHIC_DATA], then load your board…" at bounding box center [439, 179] width 788 height 29
drag, startPoint x: 672, startPoint y: 171, endPoint x: 703, endPoint y: 171, distance: 31.4
click at [703, 171] on p "Learn how to create and manage cards in [GEOGRAPHIC_DATA], then load your board…" at bounding box center [439, 179] width 788 height 29
click at [225, 246] on p "We’ll demonstrate how to add cards, walk through card features (title, descript…" at bounding box center [439, 238] width 788 height 29
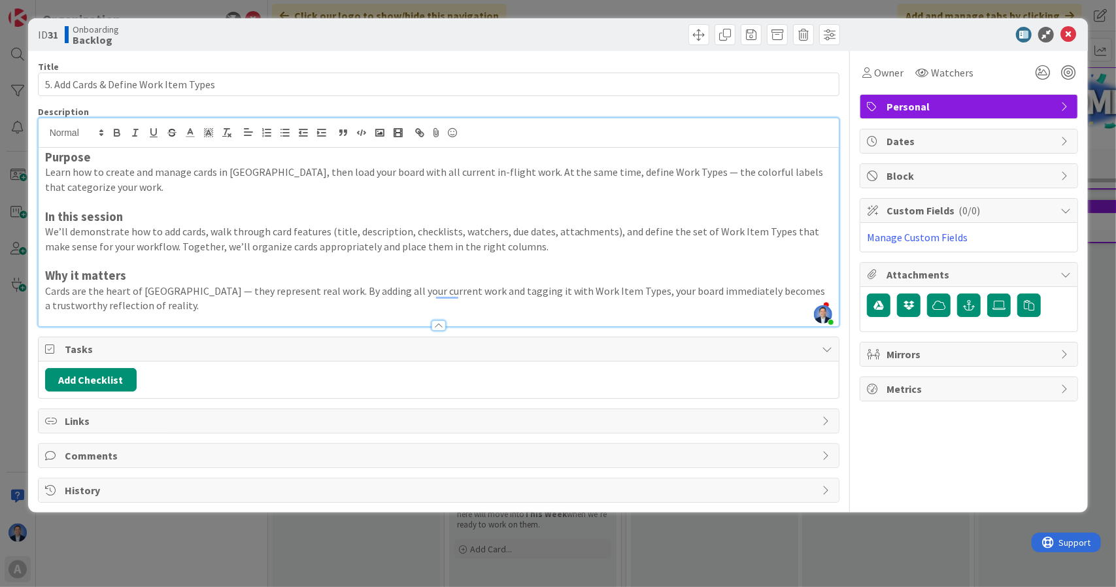
click at [243, 246] on p "We’ll demonstrate how to add cards, walk through card features (title, descript…" at bounding box center [439, 238] width 788 height 29
click at [241, 243] on p "We’ll demonstrate how to add cards, walk through card features (title, descript…" at bounding box center [439, 238] width 788 height 29
click at [79, 390] on div "Add Checklist" at bounding box center [439, 380] width 801 height 37
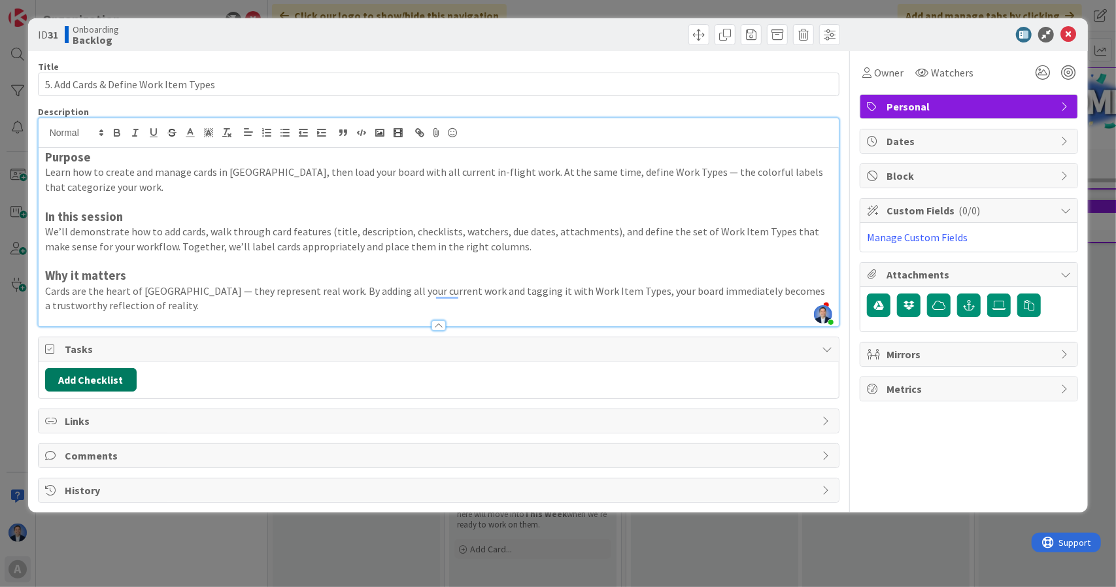
click at [112, 377] on button "Add Checklist" at bounding box center [91, 380] width 92 height 24
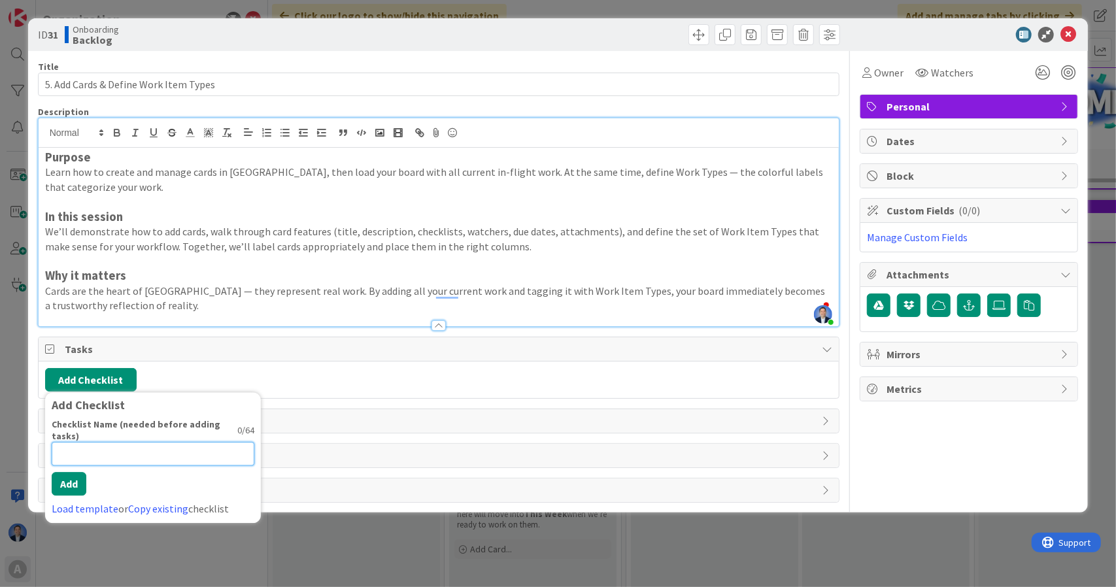
paste input "✅ Coaching Outcomes (during session)"
type input "✅ Coaching Outcomes (during session)"
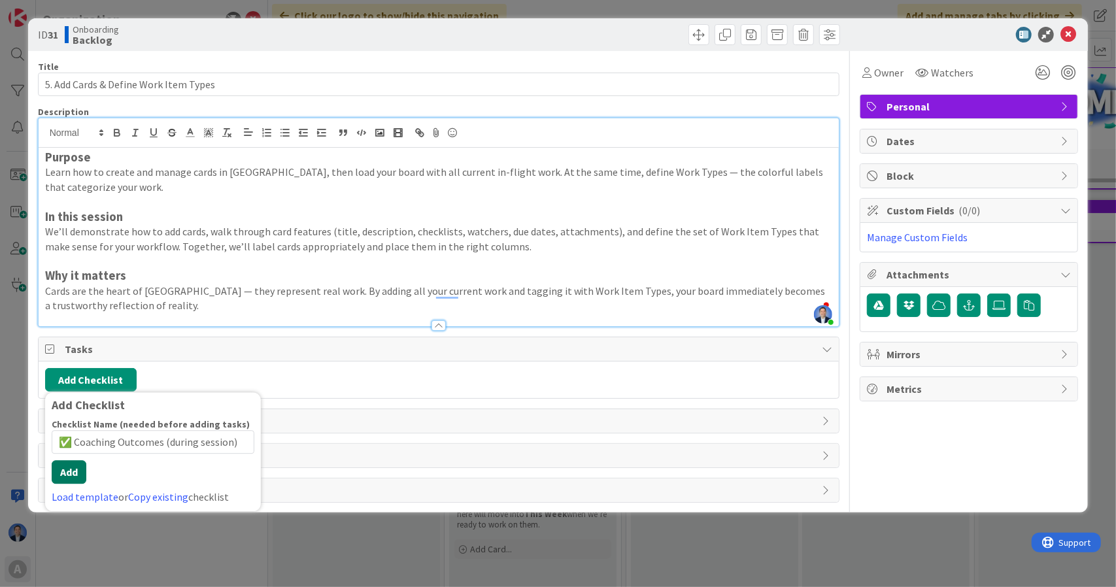
click at [67, 487] on div "Checklist Name (needed before adding tasks) 36 / 64 ✅ Coaching Outcomes (during…" at bounding box center [153, 461] width 203 height 86
click at [67, 473] on button "Add" at bounding box center [69, 472] width 35 height 24
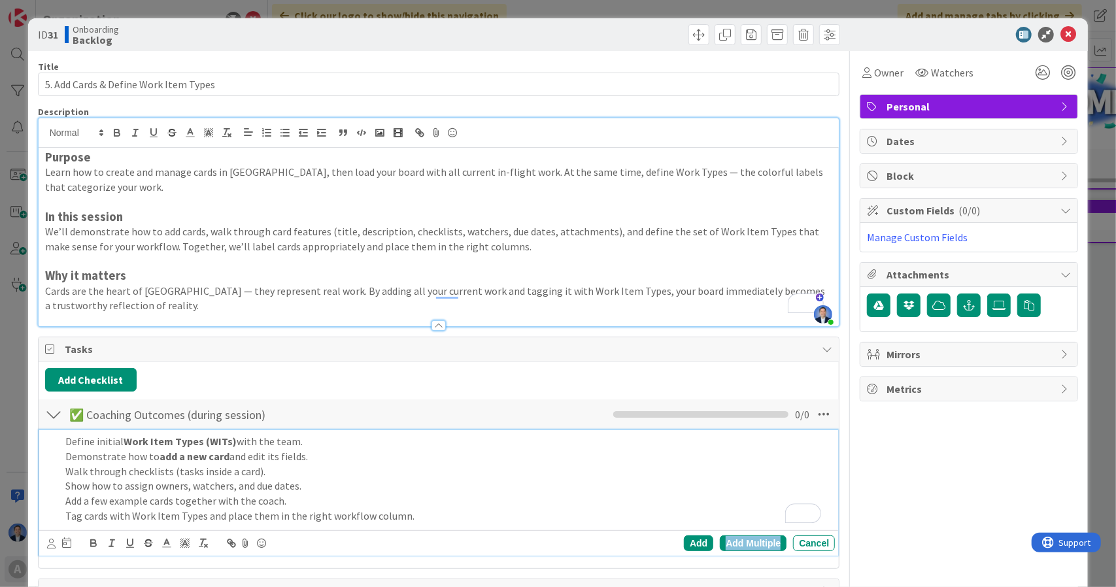
click at [732, 538] on div "Add Multiple" at bounding box center [753, 543] width 67 height 16
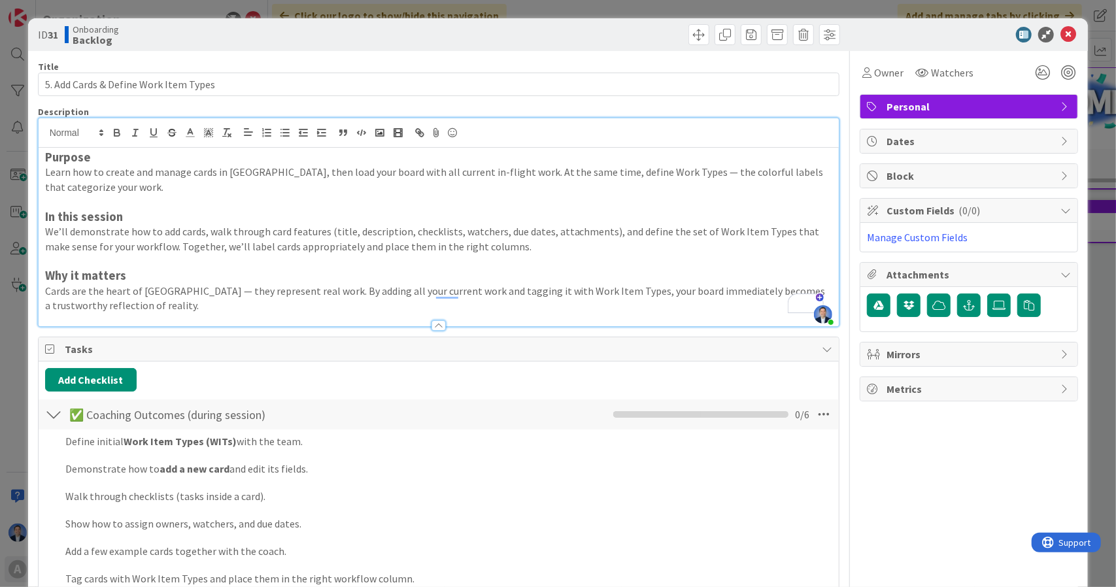
scroll to position [24, 0]
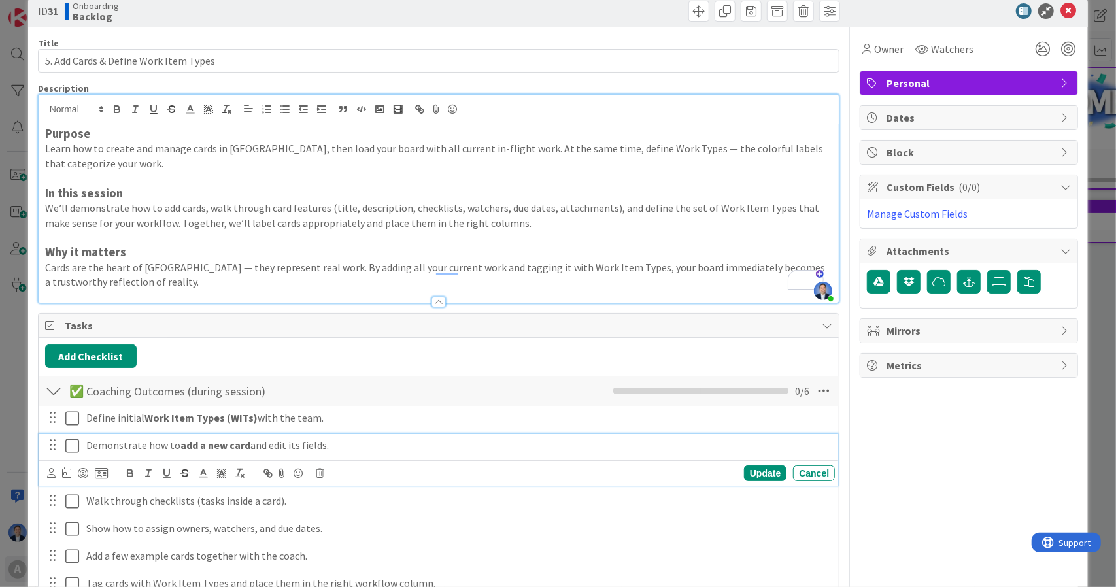
click at [86, 441] on div "Demonstrate how to add a new card and edit its fields. Update Cancel" at bounding box center [439, 460] width 800 height 52
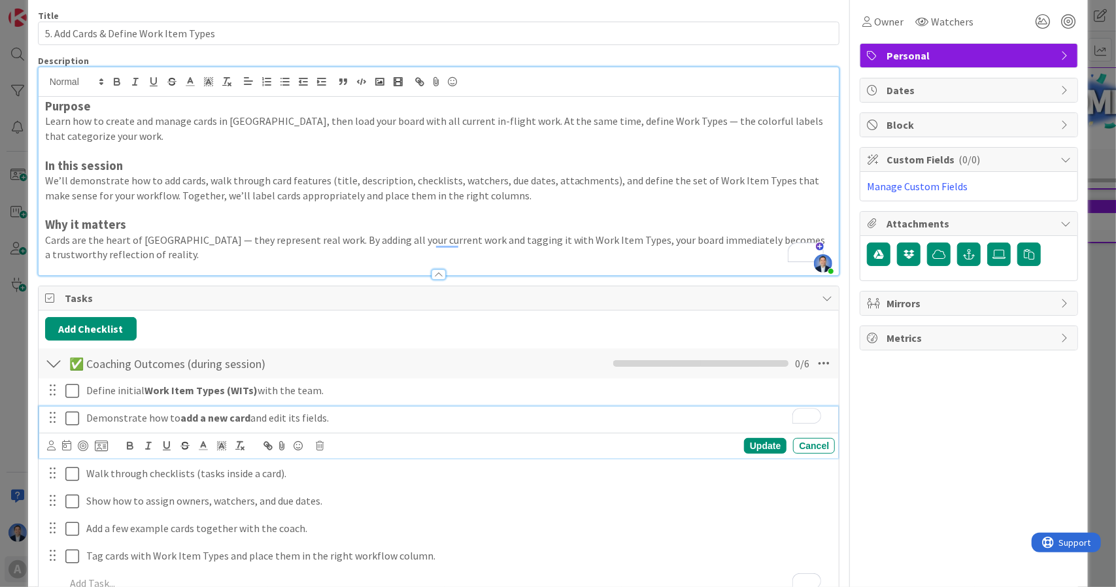
scroll to position [146, 0]
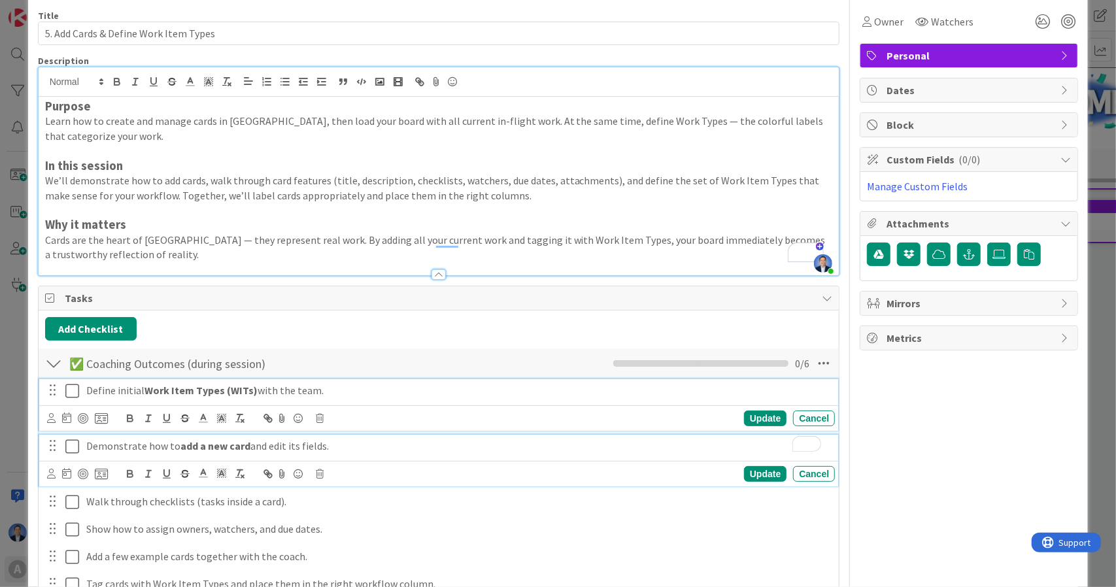
click at [177, 390] on div "Define initial Work Item Types (WITs) with the team. Update Cancel" at bounding box center [439, 405] width 800 height 52
click at [177, 411] on button "button" at bounding box center [185, 419] width 18 height 16
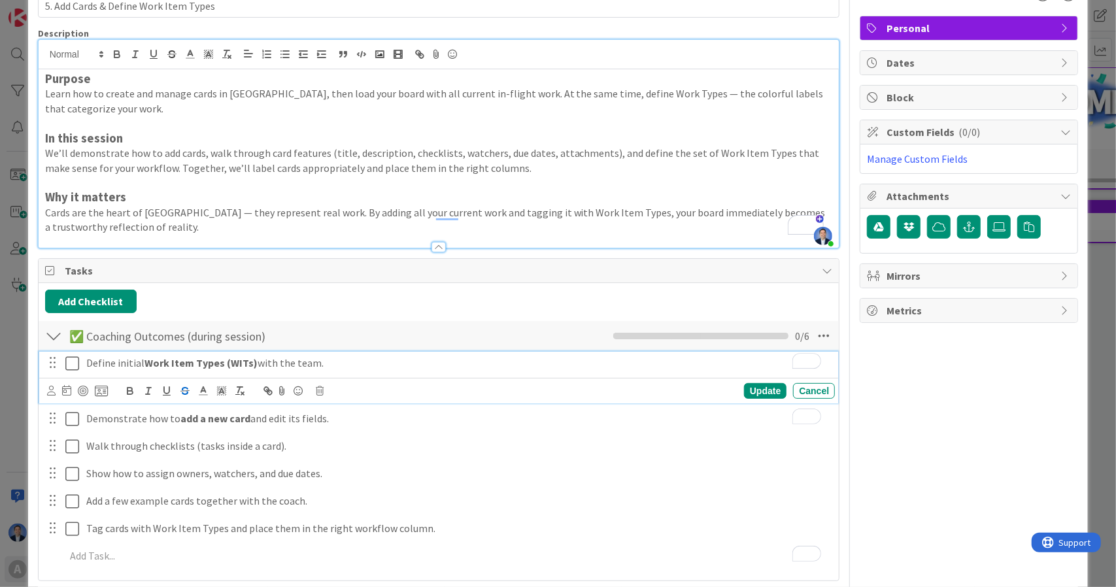
click at [176, 356] on strong "Work It ﻿ em Types (WITs)" at bounding box center [200, 362] width 113 height 13
click at [204, 360] on strong "Work Types (WITs)" at bounding box center [188, 362] width 88 height 13
click at [184, 526] on p "Tag cards with Work Item Types and place them in the right workflow column." at bounding box center [457, 528] width 743 height 15
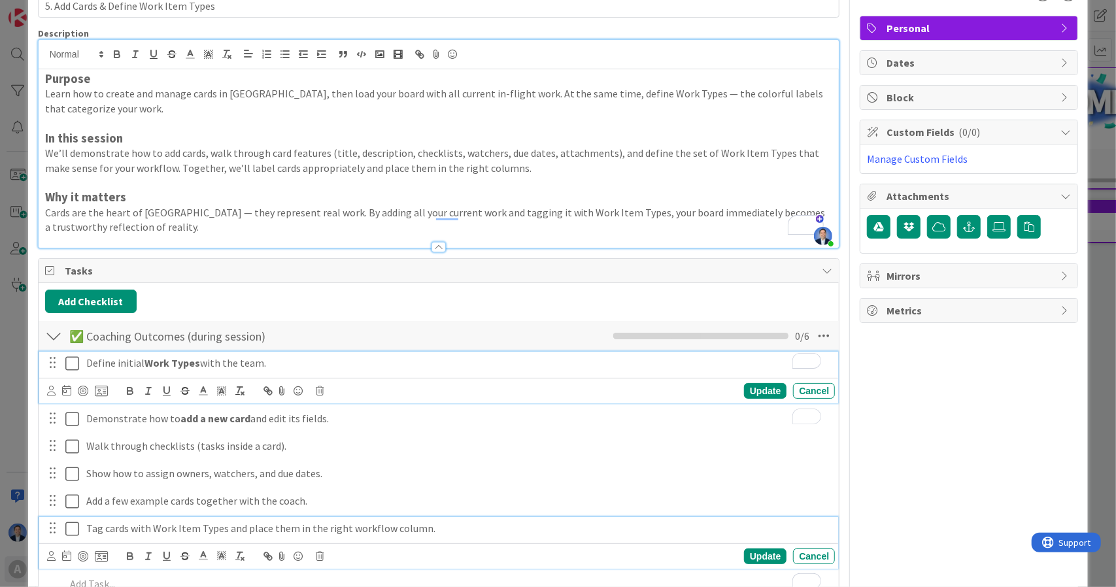
click at [184, 526] on p "Tag cards with Work Item Types and place them in the right workflow column." at bounding box center [457, 528] width 743 height 15
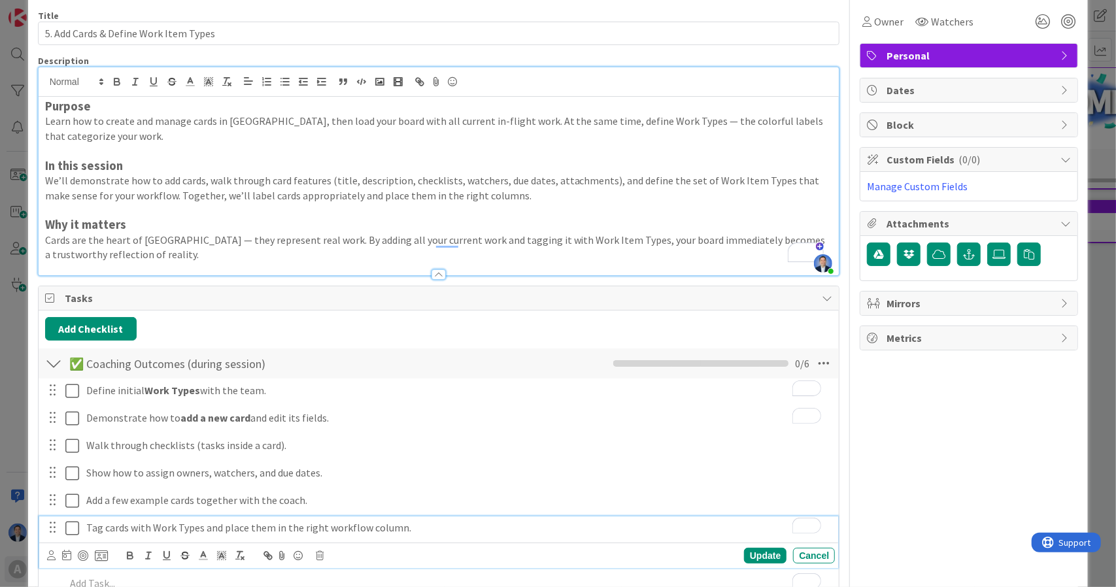
click at [93, 526] on p "Tag cards with Work Types and place them in the right workflow column." at bounding box center [457, 527] width 743 height 15
click at [212, 522] on p "Tag cards with Work Types and place them in the right workflow column." at bounding box center [457, 527] width 743 height 15
drag, startPoint x: 212, startPoint y: 522, endPoint x: 405, endPoint y: 530, distance: 193.7
click at [405, 530] on p "Tag cards with Work Types and place them in the right workflow column." at bounding box center [457, 527] width 743 height 15
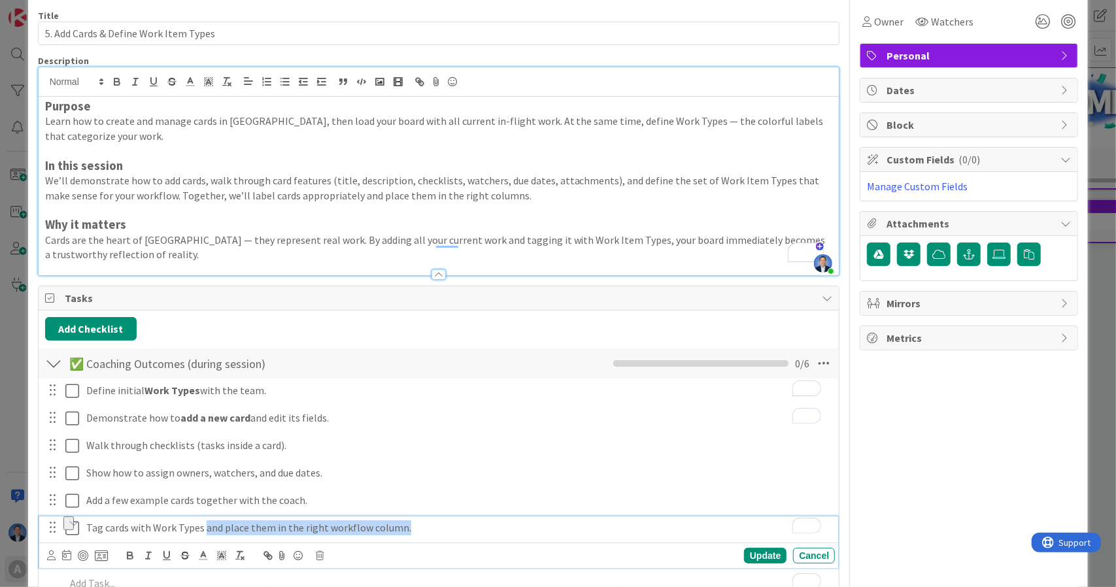
copy p "and place them in the right workflow column."
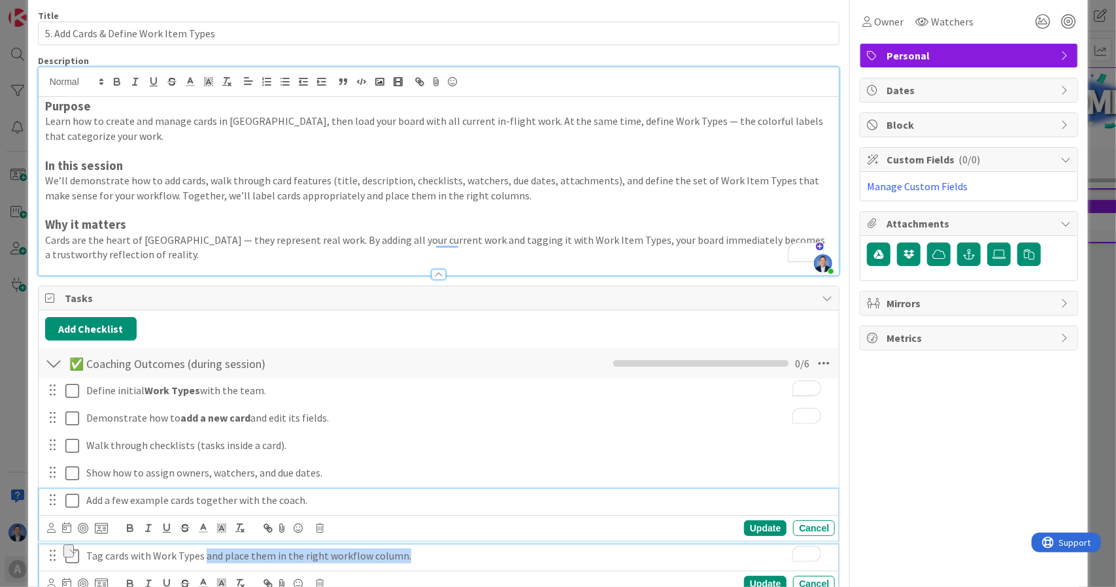
click at [306, 494] on div "Add a few example cards together with the coach. Update Cancel" at bounding box center [439, 515] width 800 height 52
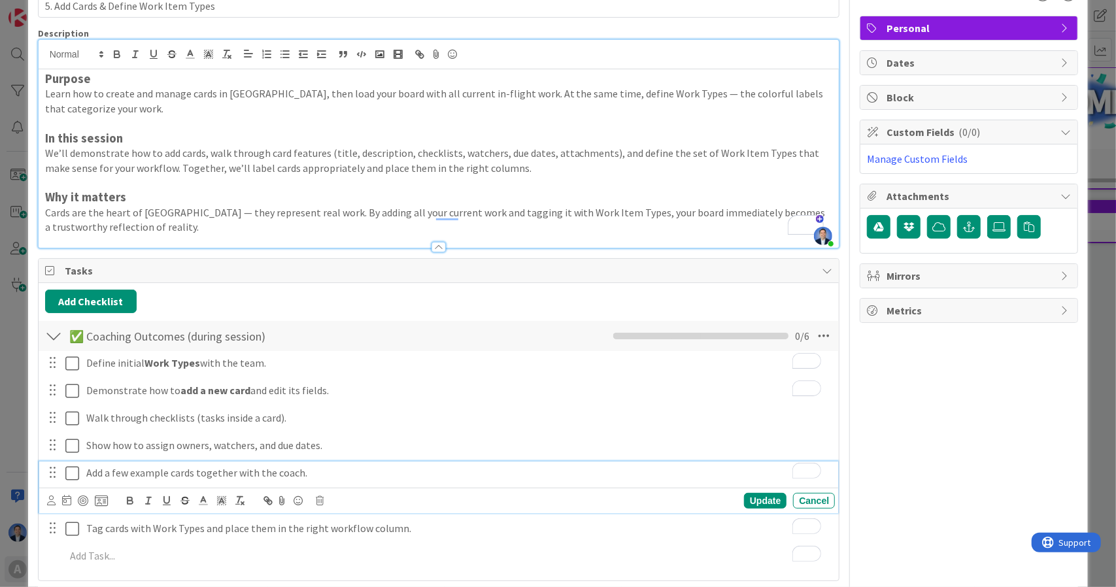
click at [297, 468] on p "Add a few example cards together with the coach." at bounding box center [457, 472] width 743 height 15
drag, startPoint x: 303, startPoint y: 470, endPoint x: 195, endPoint y: 473, distance: 107.9
click at [195, 473] on p "Add a few example cards together with the coach." at bounding box center [457, 472] width 743 height 15
click at [468, 529] on p "Tag cards with Work Types and place them in the right workflow column." at bounding box center [457, 528] width 743 height 15
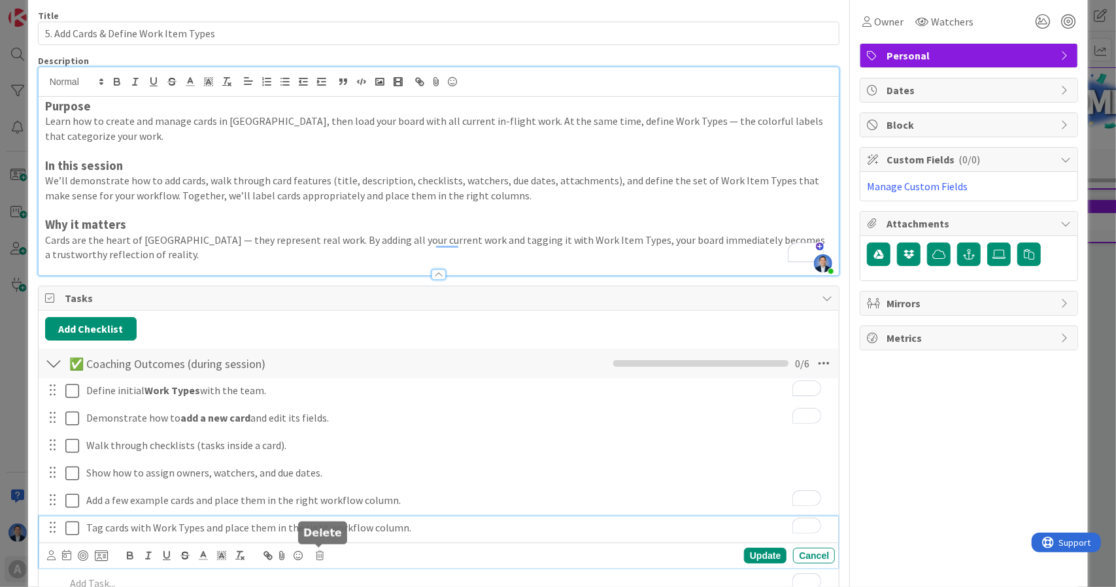
click at [318, 547] on body "A Organization A Americans for Immigrant Justice 11 Active Cards 4 Backlog 2 St…" at bounding box center [558, 293] width 1116 height 587
click at [312, 554] on div "Update Cancel" at bounding box center [441, 556] width 788 height 18
click at [318, 552] on icon at bounding box center [320, 555] width 8 height 9
click at [356, 525] on div "Tag cards with Work Types and place them in the right workflow column. Are you …" at bounding box center [439, 527] width 800 height 23
click at [354, 526] on div "Tag cards with Work Types and place them in the right workflow column. Are you …" at bounding box center [439, 542] width 800 height 52
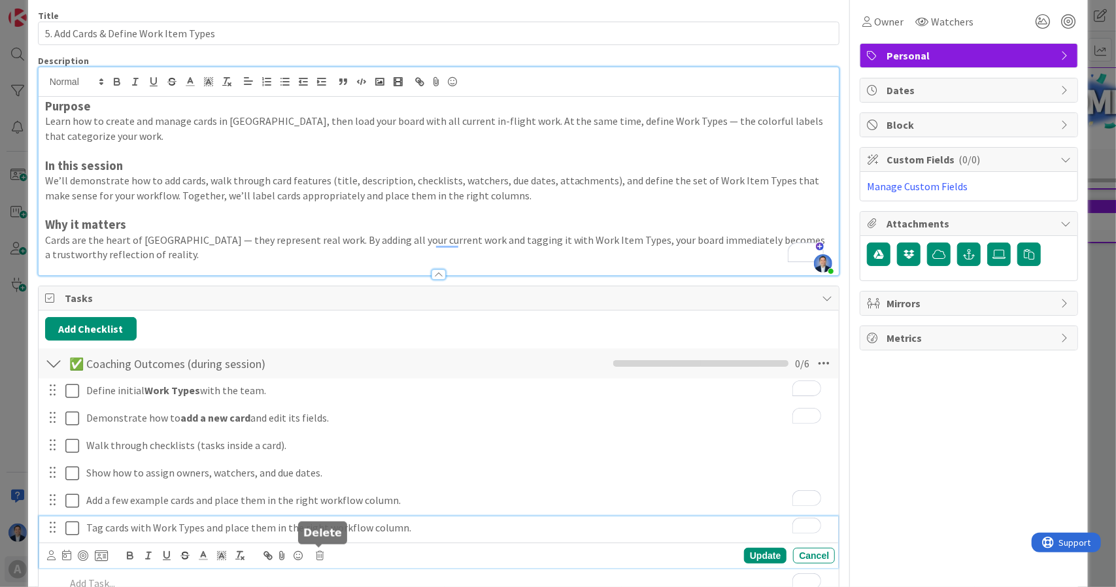
click at [318, 552] on icon at bounding box center [320, 555] width 8 height 9
click at [363, 522] on div "Delete" at bounding box center [353, 532] width 48 height 24
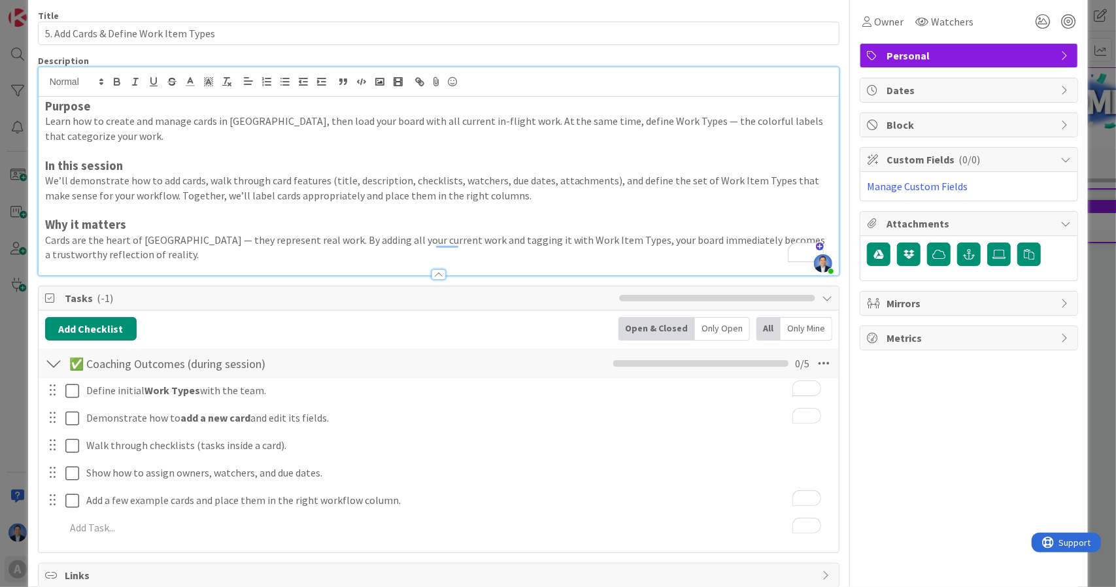
scroll to position [146, 0]
click at [103, 330] on button "Add Checklist" at bounding box center [91, 329] width 92 height 24
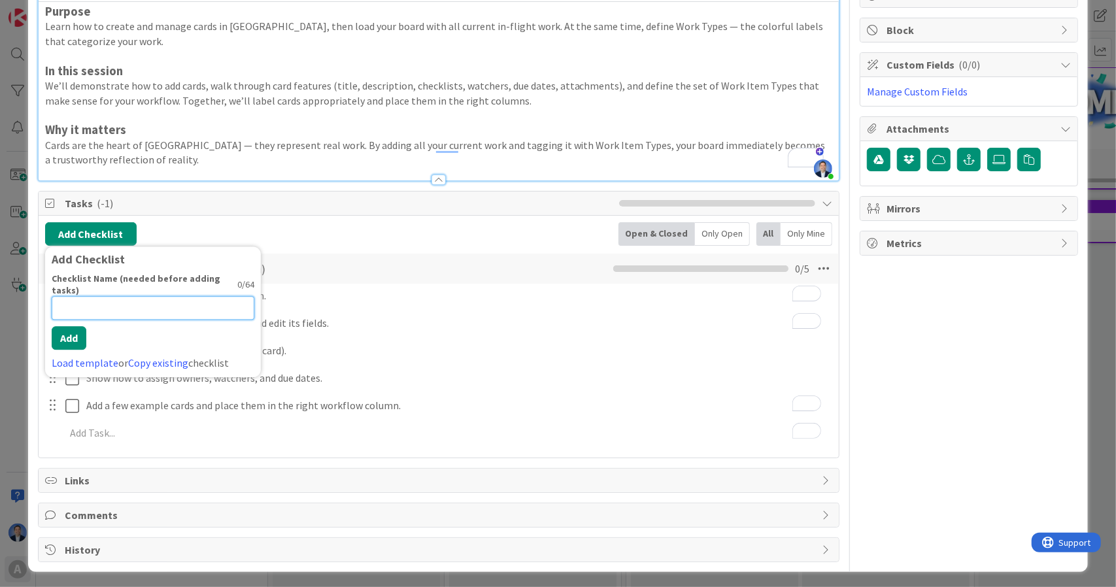
paste input "🏡 Homework / Additional Learning (after session)"
type input "🏡 Homework / Additional Learning (after session)"
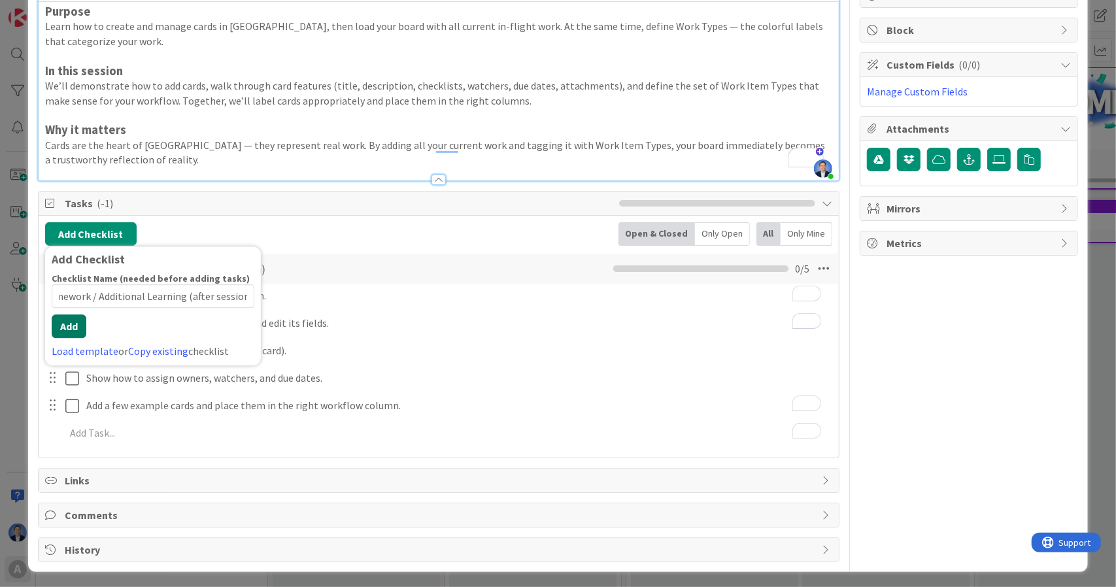
scroll to position [0, 0]
click at [65, 333] on button "Add" at bounding box center [69, 326] width 35 height 24
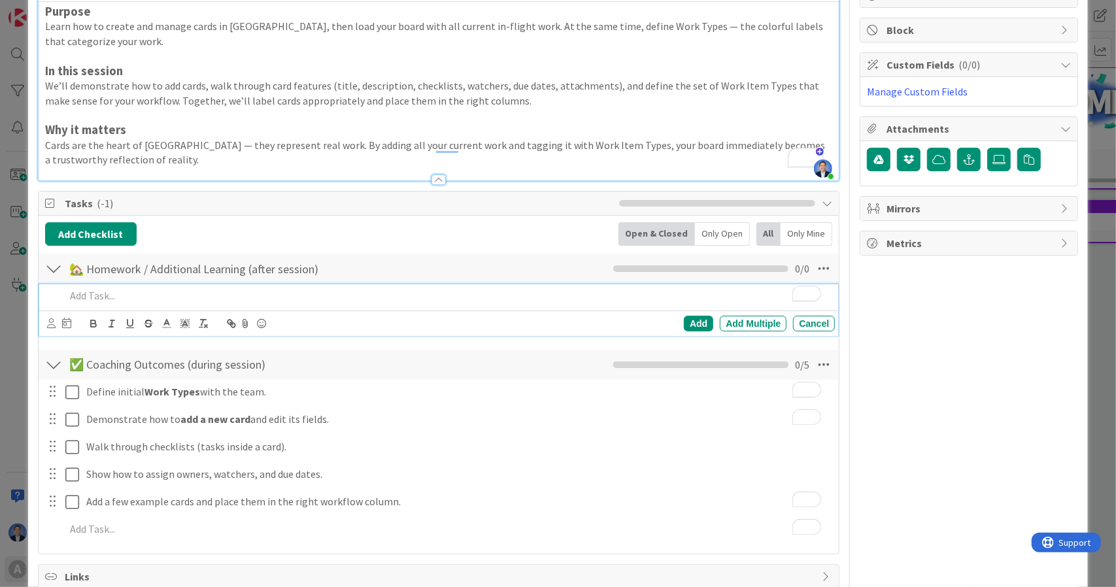
scroll to position [146, 0]
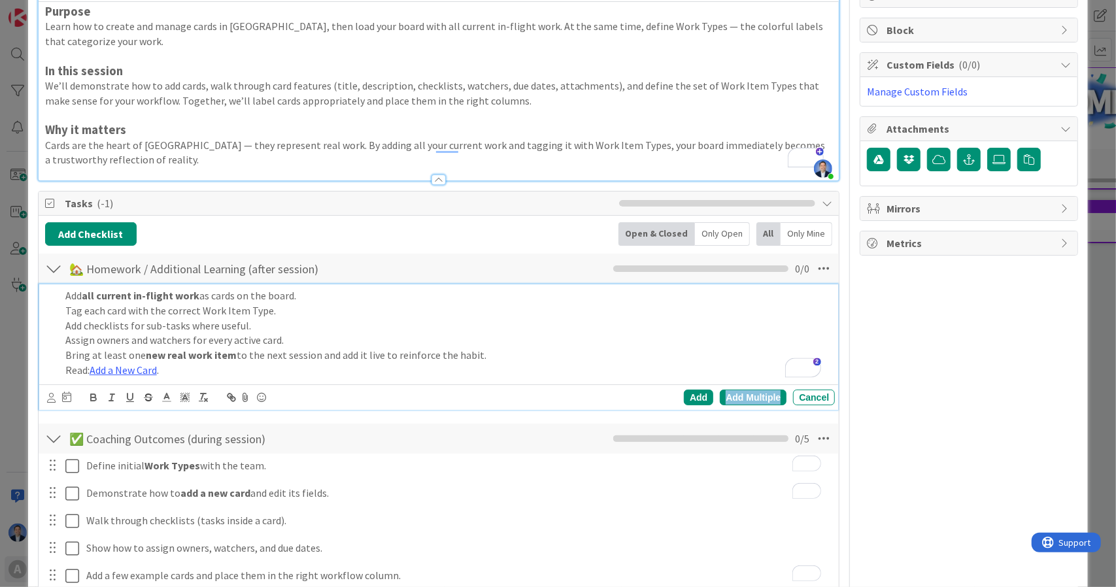
click at [749, 394] on div "Add Multiple" at bounding box center [753, 398] width 67 height 16
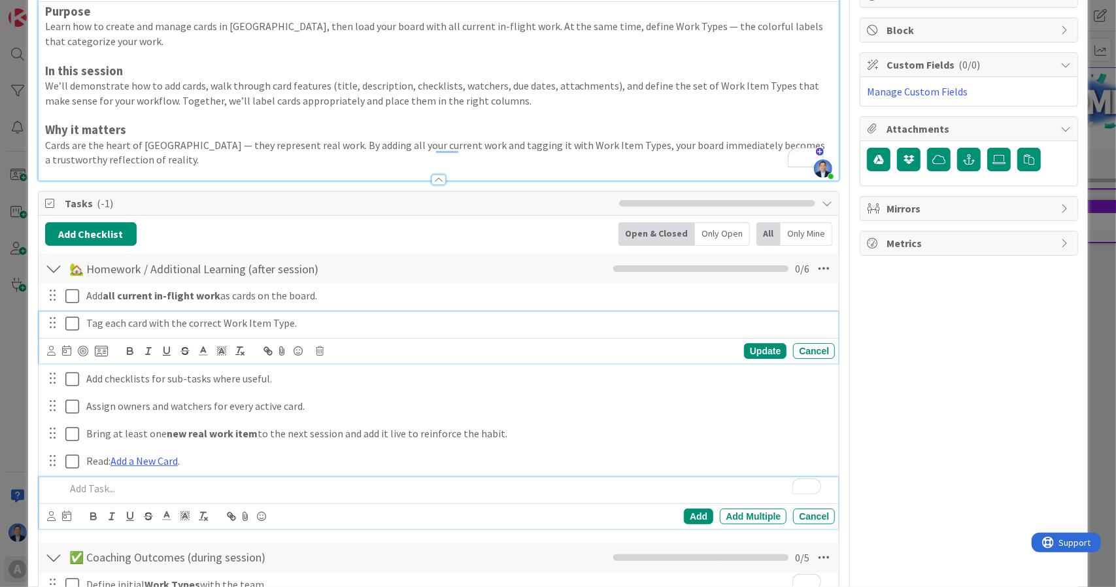
click at [206, 322] on div "Tag each card with the correct Work Item Type. Update Cancel" at bounding box center [439, 338] width 800 height 52
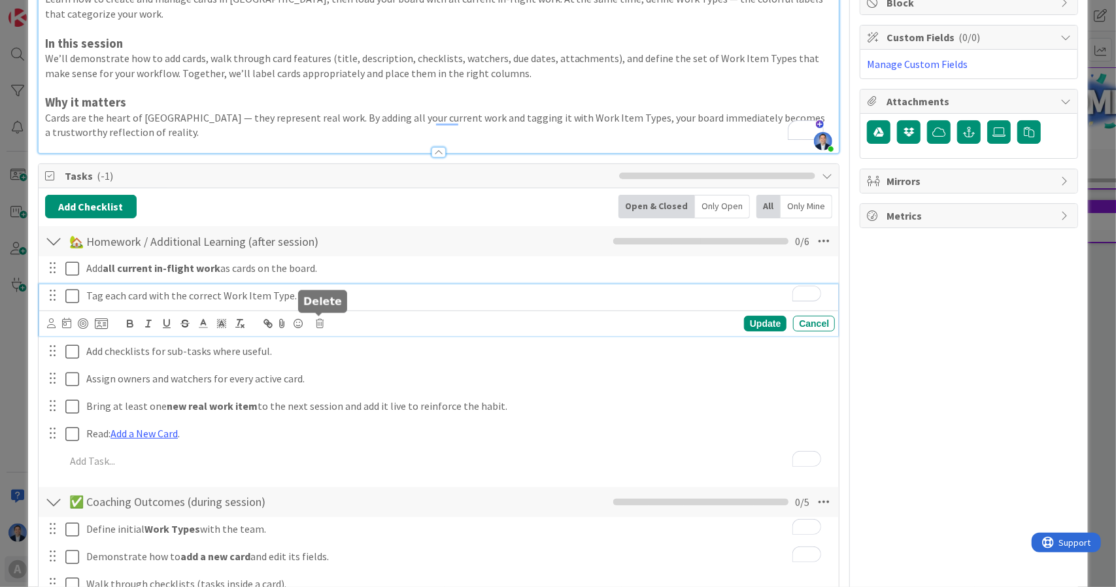
click at [322, 322] on icon at bounding box center [320, 323] width 8 height 9
click at [358, 372] on div "Delete" at bounding box center [353, 379] width 48 height 24
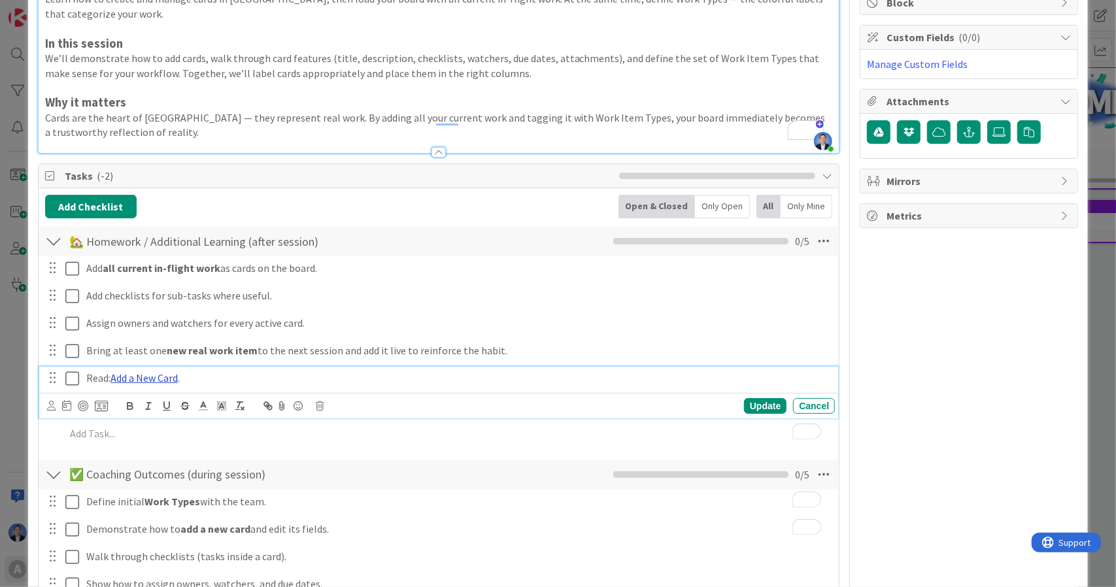
click at [148, 377] on link "Add a New Card" at bounding box center [143, 377] width 67 height 13
click at [150, 391] on div "[URL][DOMAIN_NAME]" at bounding box center [128, 403] width 218 height 25
click at [150, 404] on link "[URL][DOMAIN_NAME]" at bounding box center [115, 403] width 90 height 17
click at [108, 375] on p "Read: Add a New Card ." at bounding box center [457, 378] width 743 height 15
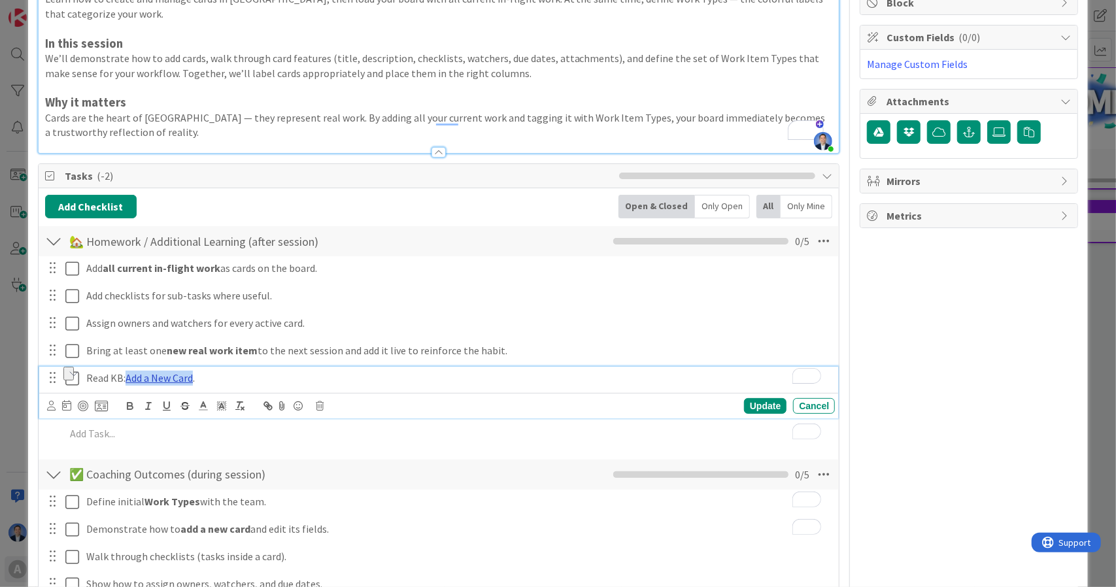
drag, startPoint x: 196, startPoint y: 377, endPoint x: 129, endPoint y: 378, distance: 67.3
click at [129, 378] on p "Read KB: Add a New Card ." at bounding box center [457, 378] width 743 height 15
click at [269, 404] on icon "button" at bounding box center [268, 406] width 12 height 12
click at [269, 406] on icon "button" at bounding box center [268, 406] width 12 height 12
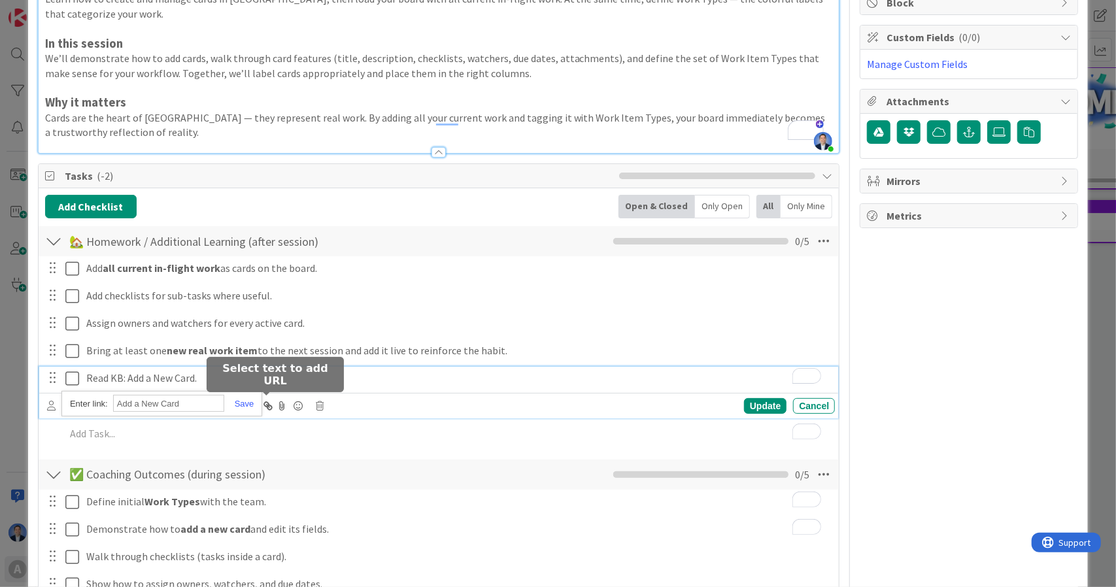
paste input "[URL][DOMAIN_NAME]"
type input "[URL][DOMAIN_NAME]"
click at [248, 405] on link at bounding box center [239, 404] width 30 height 10
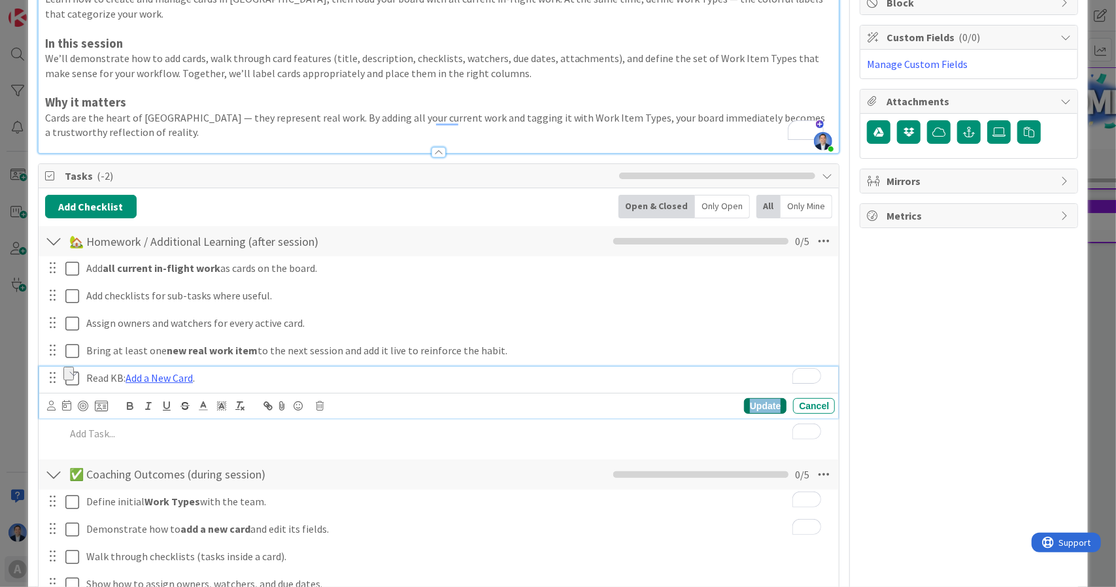
click at [767, 401] on div "Update" at bounding box center [765, 406] width 42 height 16
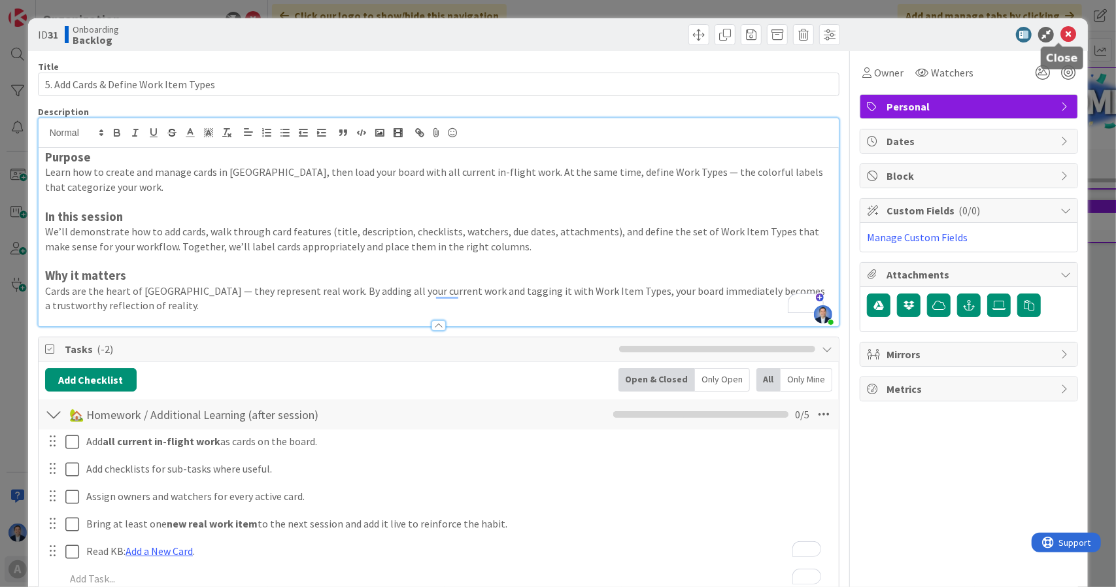
click at [1060, 34] on icon at bounding box center [1068, 35] width 16 height 16
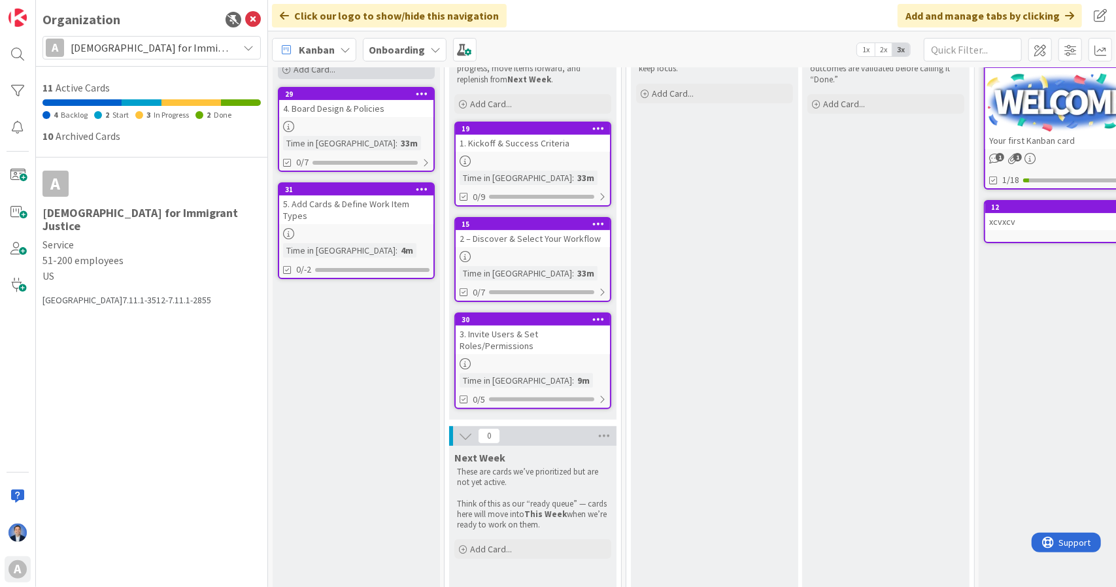
click at [370, 69] on div "Add Card..." at bounding box center [356, 69] width 157 height 20
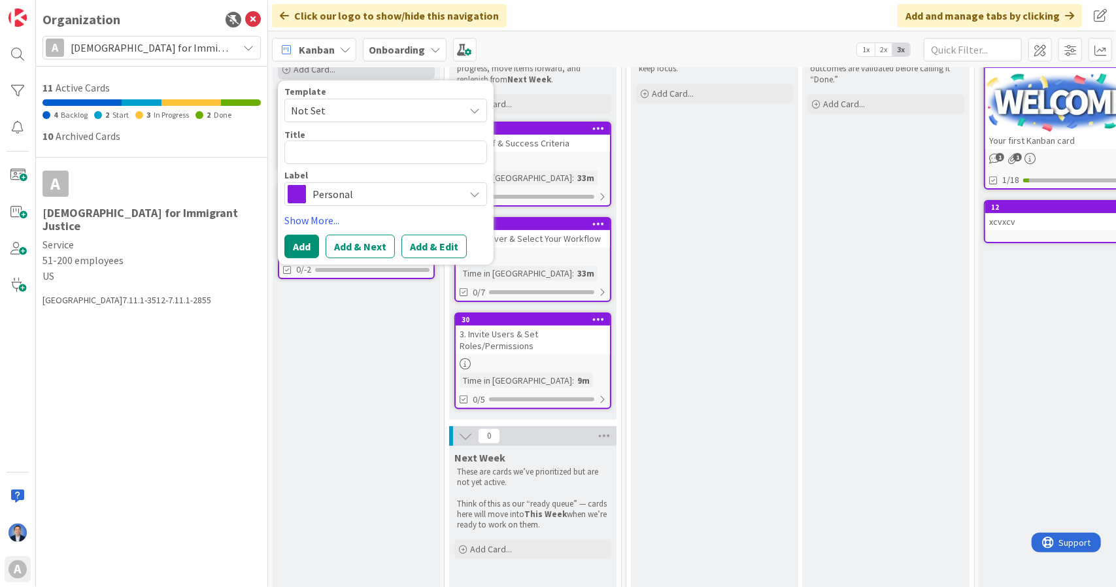
scroll to position [169, 0]
type textarea "6"
type textarea "x"
type textarea "6."
type textarea "x"
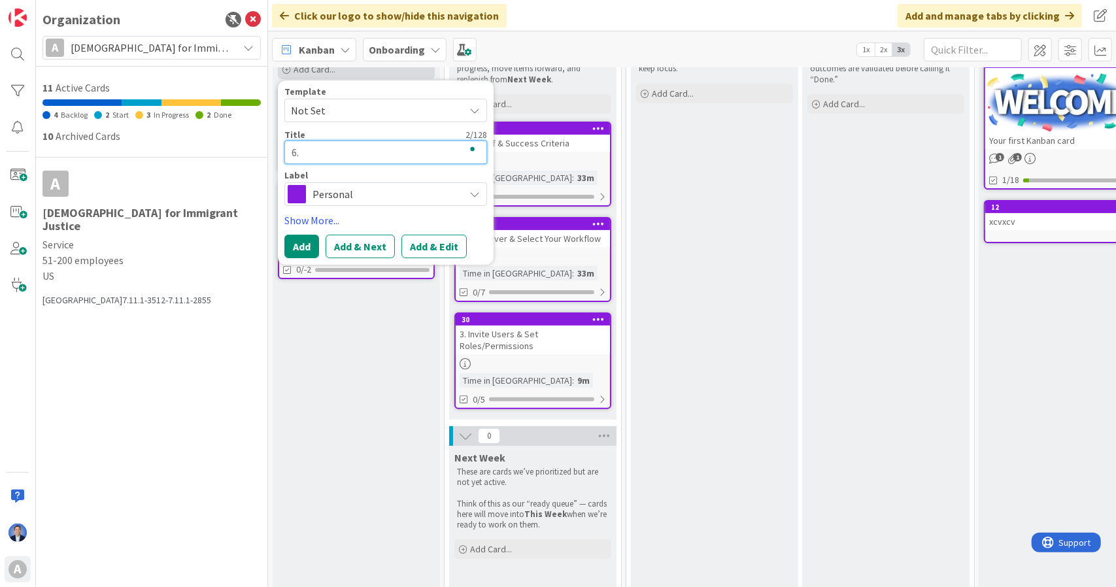
type textarea "6."
type textarea "x"
paste textarea "Collaboration Practices"
type textarea "6. Collaboration Practices"
type textarea "x"
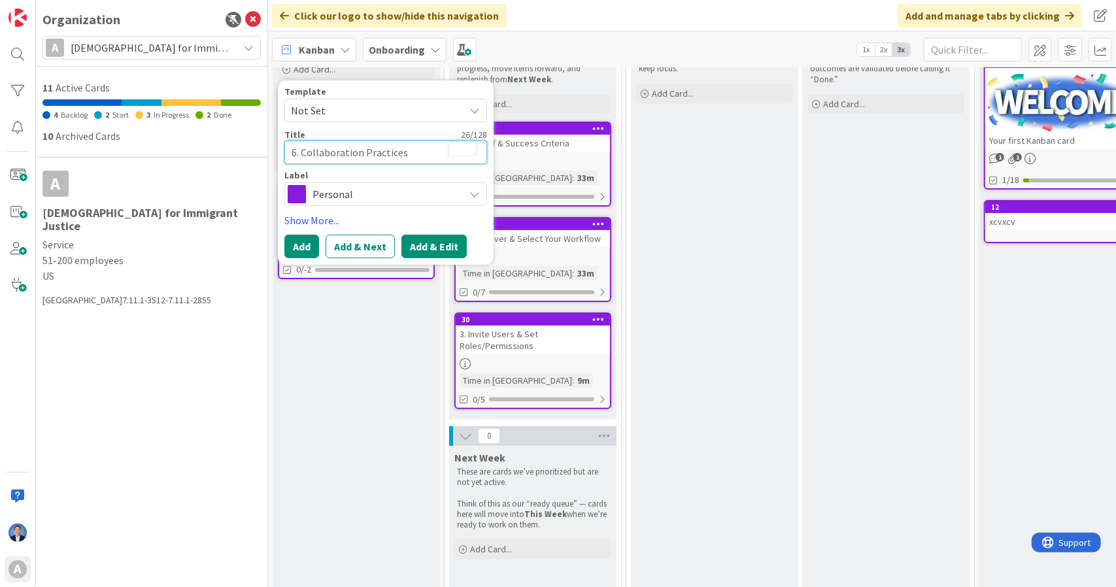
type textarea "6. Collaboration Practices"
click at [428, 242] on button "Add & Edit" at bounding box center [433, 247] width 65 height 24
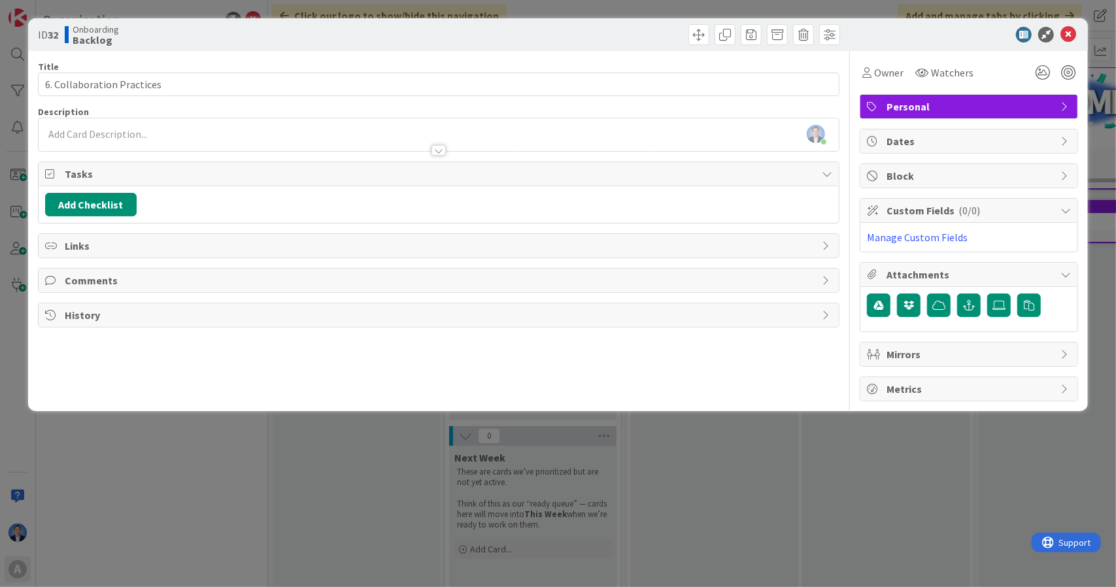
click at [384, 132] on div "Dimitri Ponomareff just joined" at bounding box center [439, 134] width 801 height 33
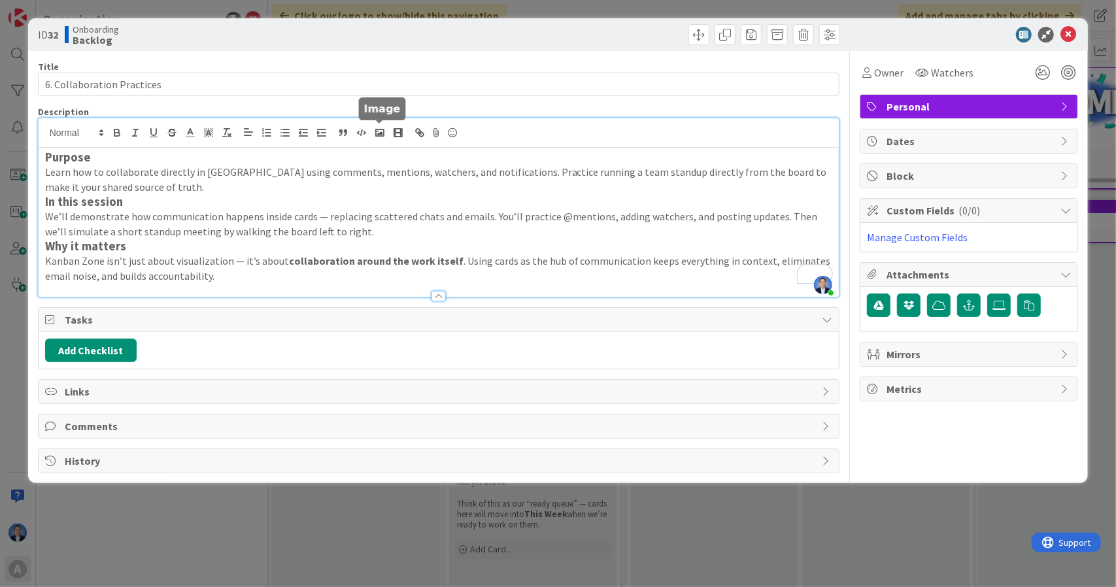
scroll to position [146, 0]
click at [252, 186] on p "Learn how to collaborate directly in [GEOGRAPHIC_DATA] using comments, mentions…" at bounding box center [439, 179] width 788 height 29
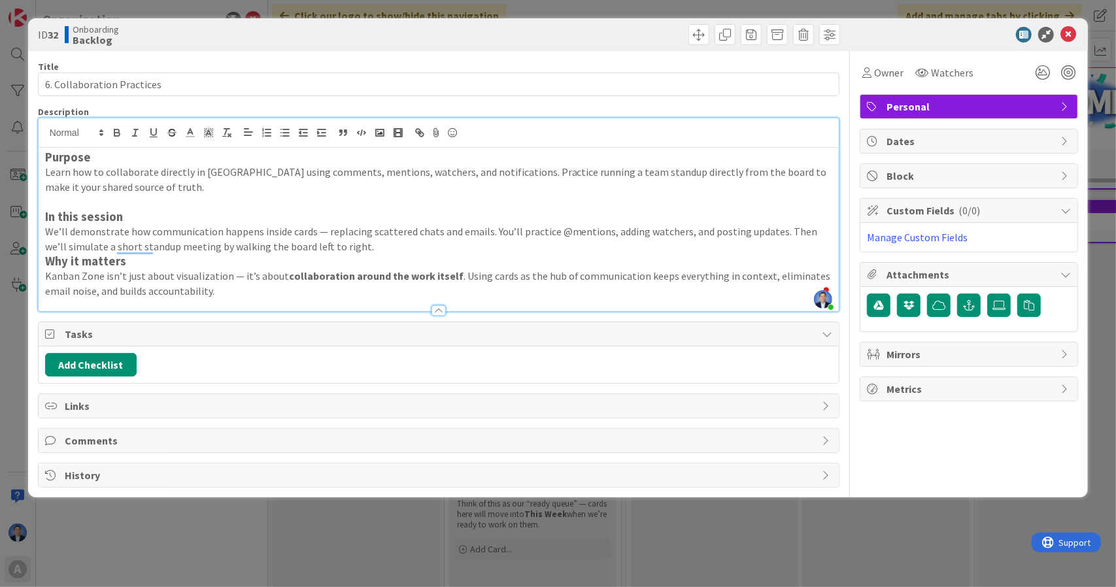
click at [341, 243] on p "We’ll demonstrate how communication happens inside cards — replacing scattered …" at bounding box center [439, 238] width 788 height 29
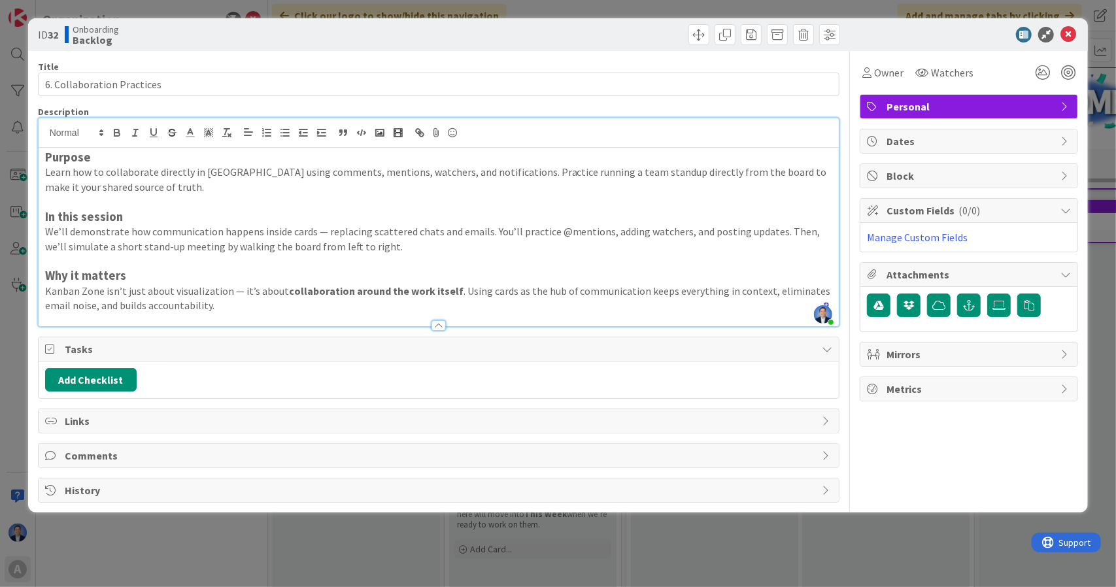
click at [318, 243] on p "We’ll demonstrate how communication happens inside cards — replacing scattered …" at bounding box center [439, 238] width 788 height 29
drag, startPoint x: 318, startPoint y: 243, endPoint x: 335, endPoint y: 245, distance: 17.2
click at [335, 245] on p "We’ll demonstrate how communication happens inside cards — replacing scattered …" at bounding box center [439, 238] width 788 height 29
click at [331, 245] on p "We’ll demonstrate how communication happens inside cards — replacing scattered …" at bounding box center [439, 238] width 788 height 29
click at [100, 382] on button "Add Checklist" at bounding box center [91, 380] width 92 height 24
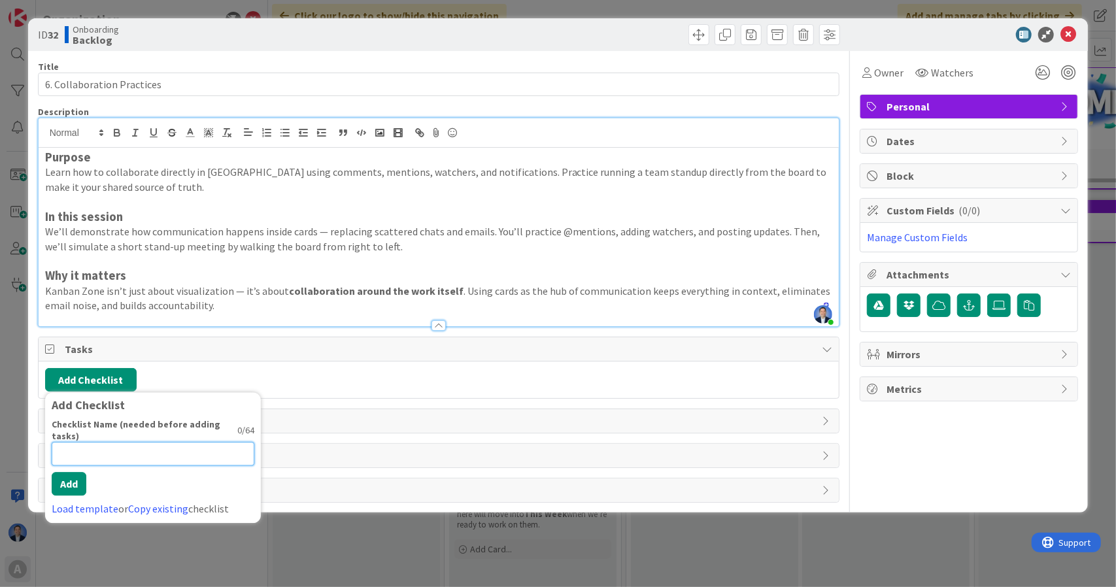
paste input "✅ Coaching Outcomes (during session)"
type input "✅ Coaching Outcomes (during session)"
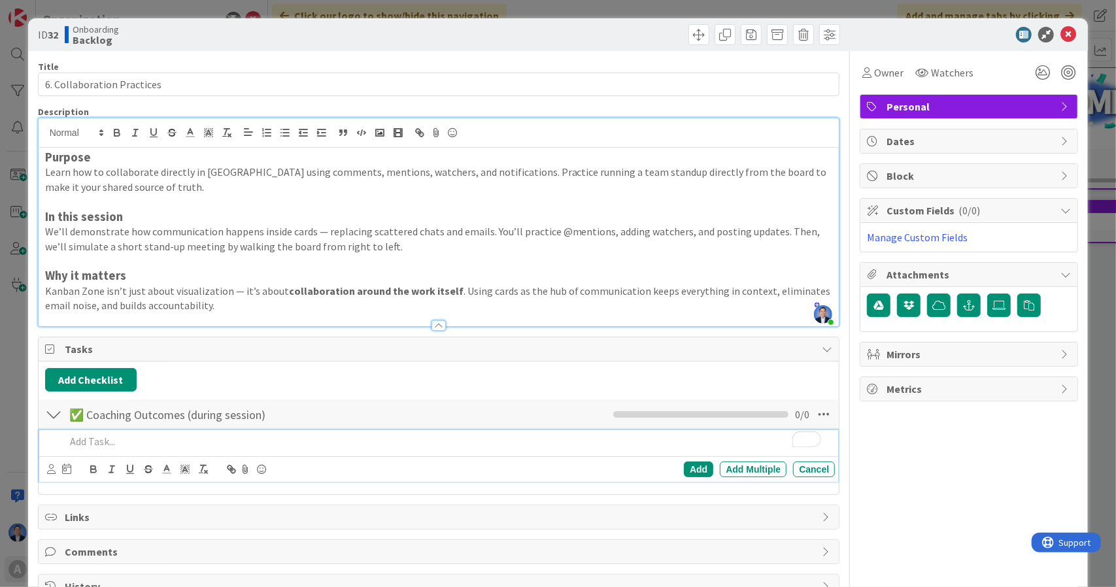
scroll to position [146, 0]
click at [686, 437] on p "To enrich screen reader interactions, please activate Accessibility in Grammarl…" at bounding box center [447, 441] width 765 height 15
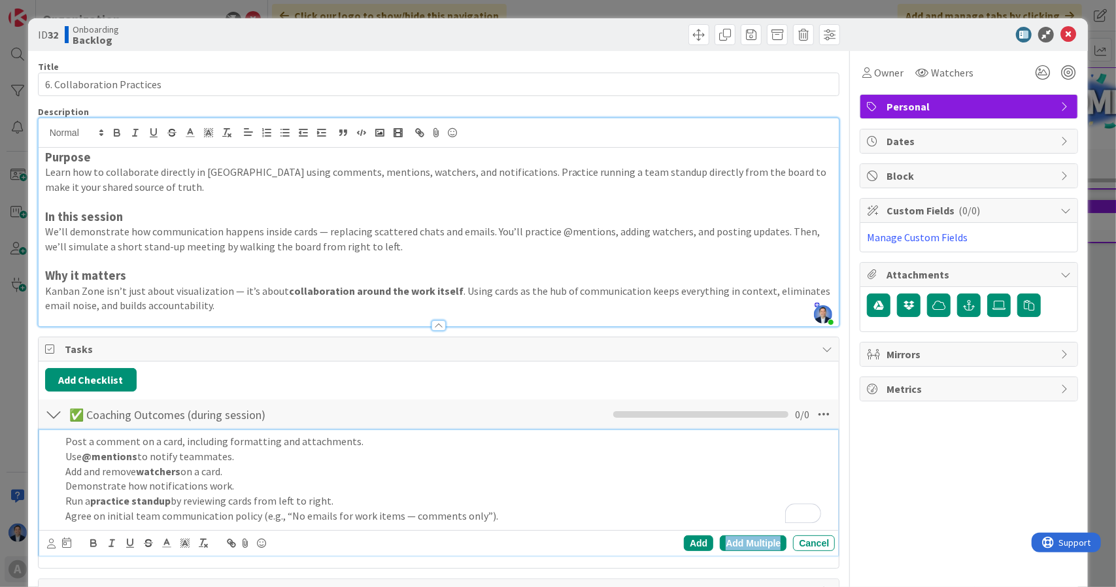
click at [765, 539] on div "Add Multiple" at bounding box center [753, 543] width 67 height 16
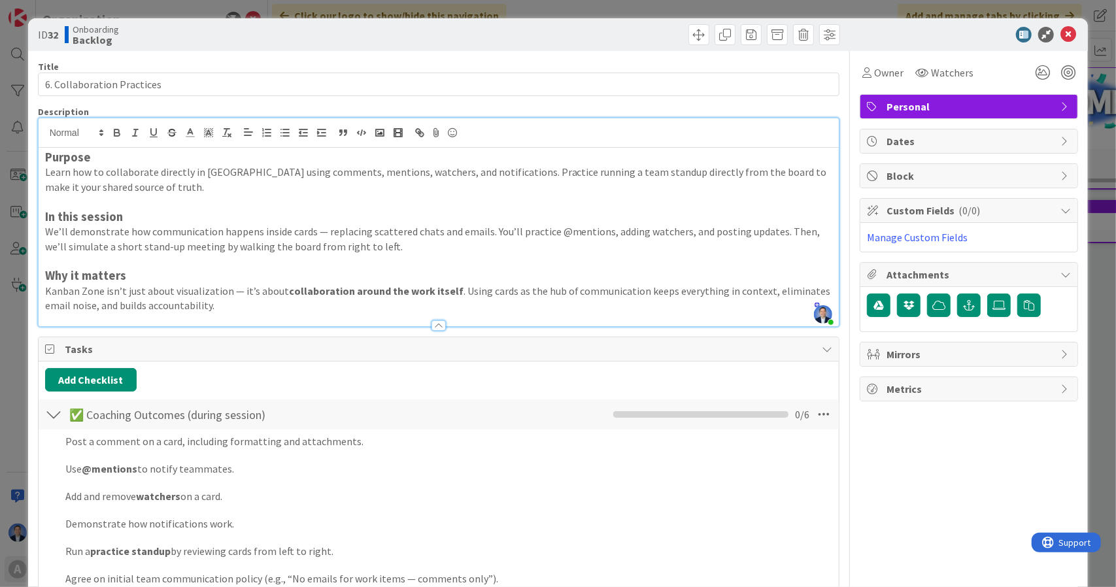
scroll to position [24, 0]
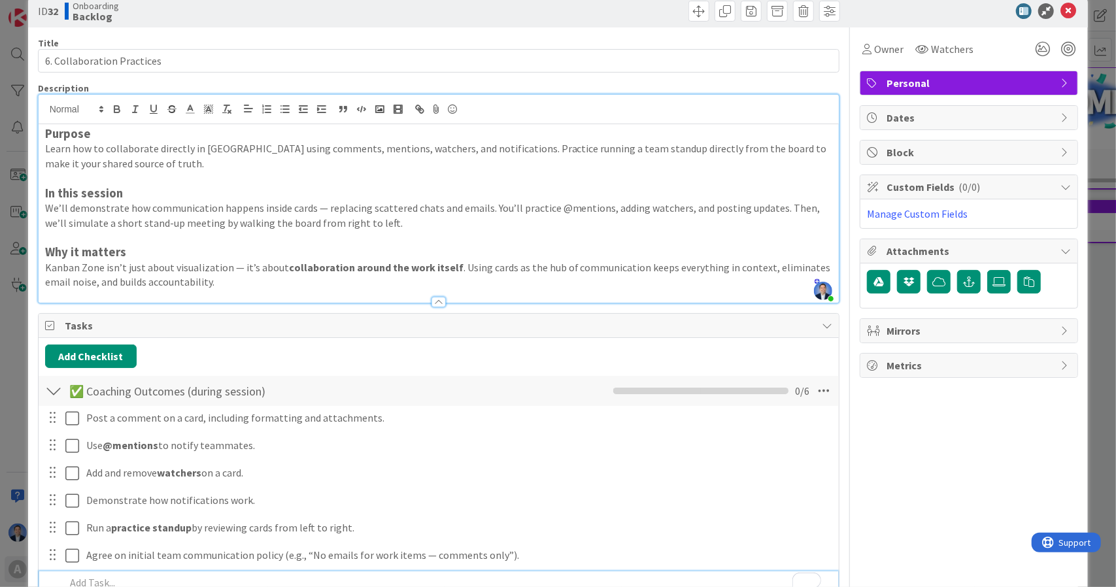
click at [322, 218] on p "We’ll demonstrate how communication happens inside cards — replacing scattered …" at bounding box center [439, 215] width 788 height 29
drag, startPoint x: 322, startPoint y: 218, endPoint x: 348, endPoint y: 220, distance: 25.6
click at [348, 220] on p "We’ll demonstrate how communication happens inside cards — replacing scattered …" at bounding box center [439, 215] width 788 height 29
copy p "right to left"
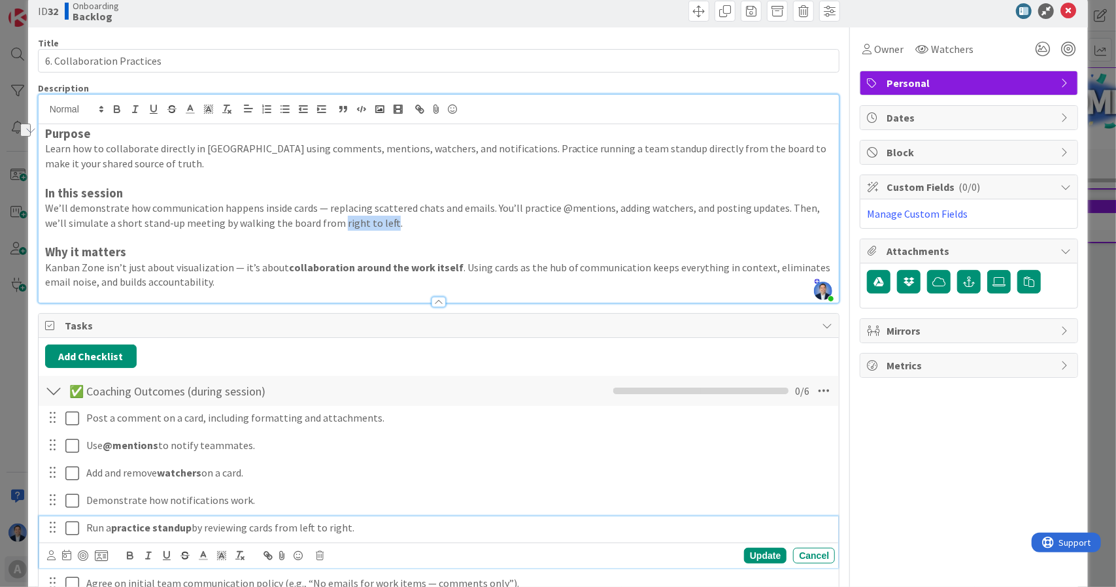
click at [302, 517] on div "Run a practice standup by reviewing cards from left to right." at bounding box center [458, 527] width 754 height 23
drag, startPoint x: 302, startPoint y: 517, endPoint x: 332, endPoint y: 518, distance: 30.1
click at [332, 518] on div "Run a practice standup by reviewing cards from left to right." at bounding box center [458, 527] width 754 height 23
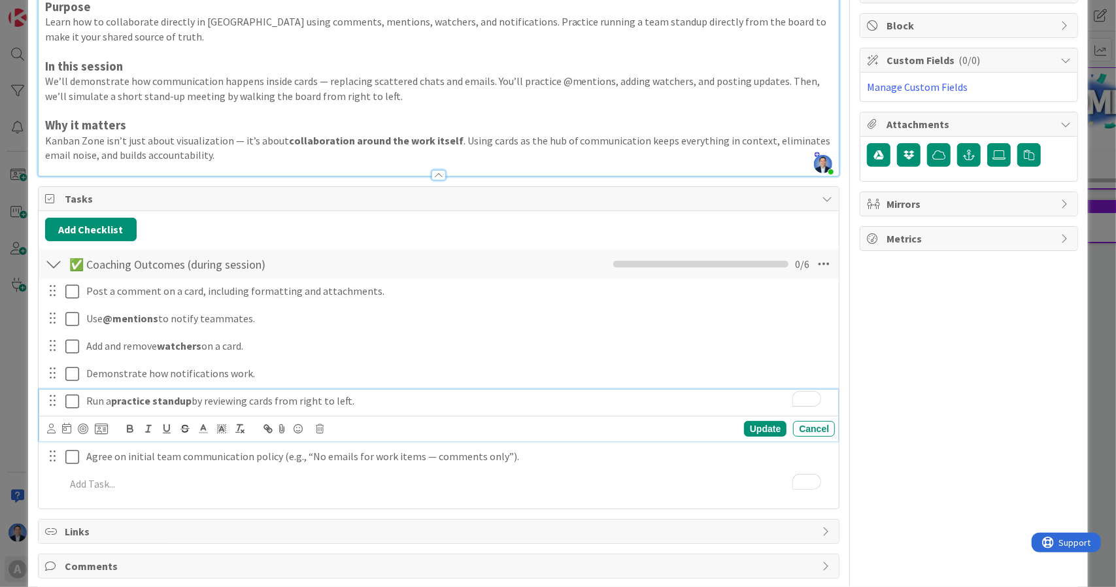
scroll to position [150, 0]
click at [105, 227] on button "Add Checklist" at bounding box center [91, 230] width 92 height 24
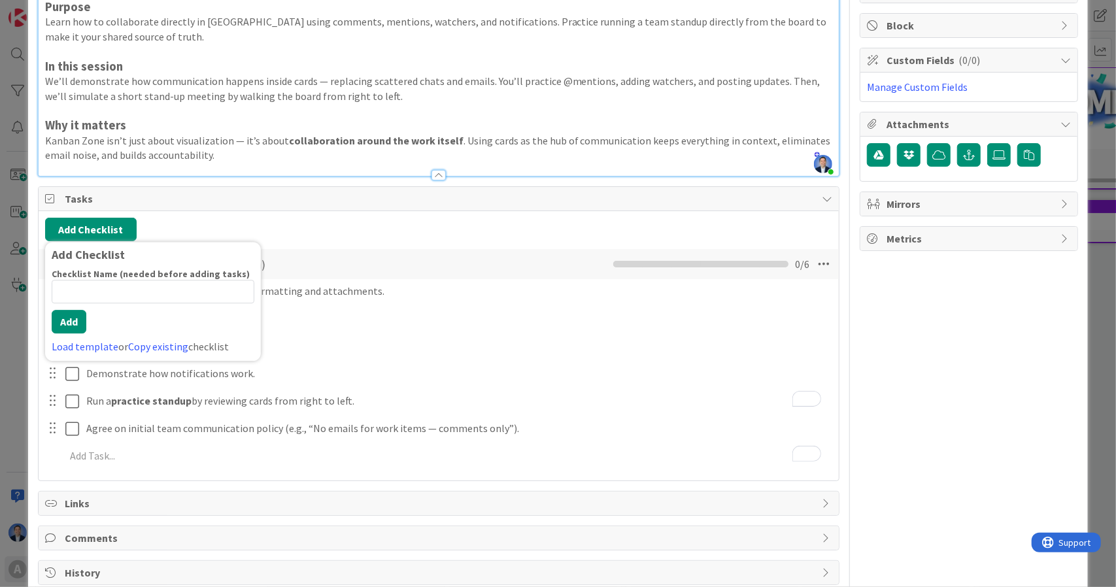
type input "v"
type input "🏡 Homework / Additional Learning (after session)"
click at [76, 339] on div "Checklist Name (needed before adding tasks) 49 / 64 🏡 Homework / Additional Lea…" at bounding box center [153, 311] width 203 height 86
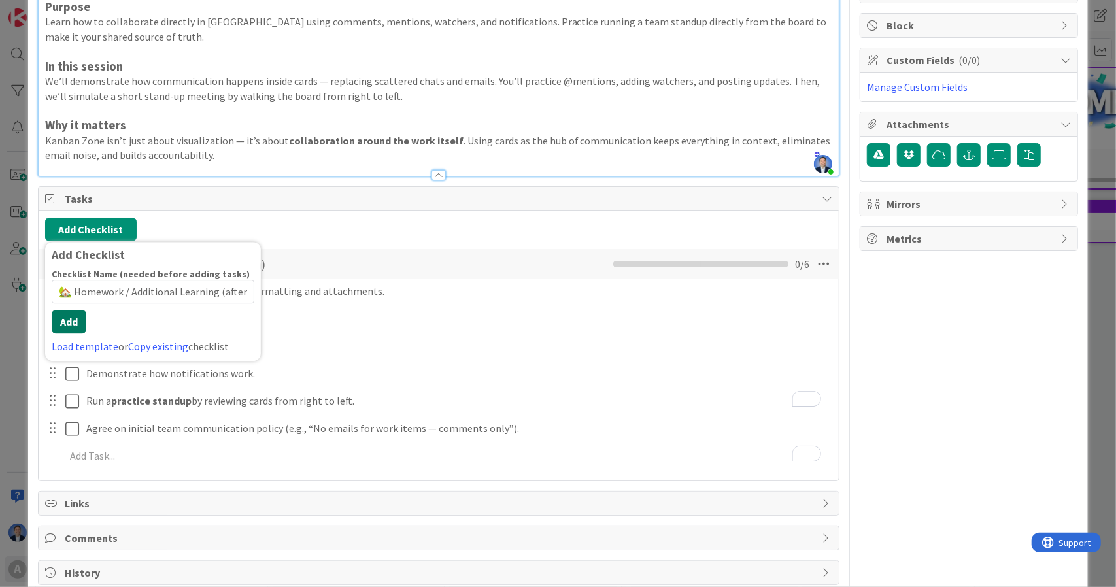
click at [73, 320] on button "Add" at bounding box center [69, 322] width 35 height 24
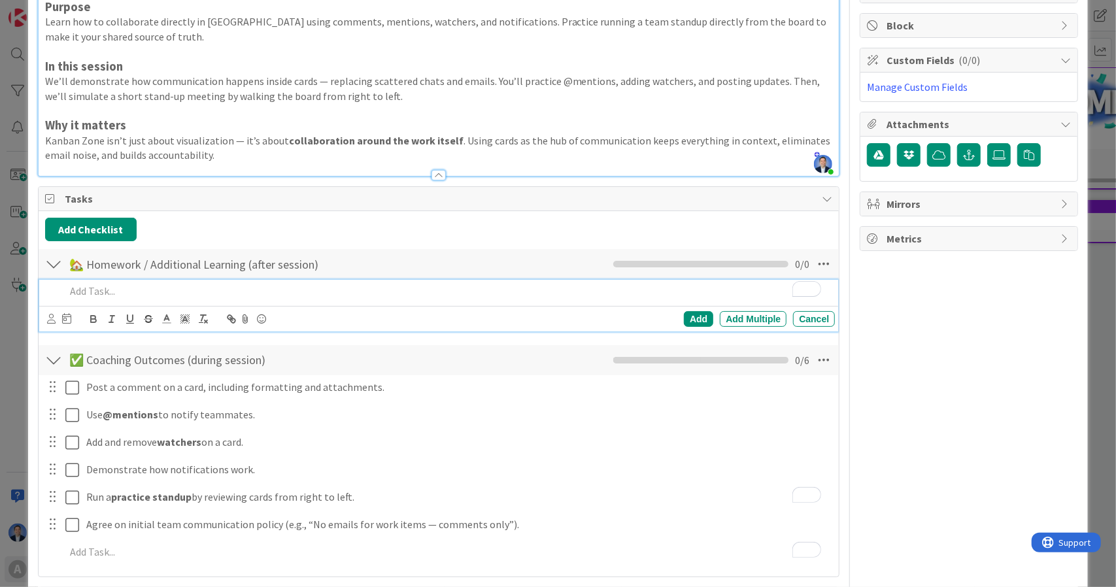
scroll to position [146, 0]
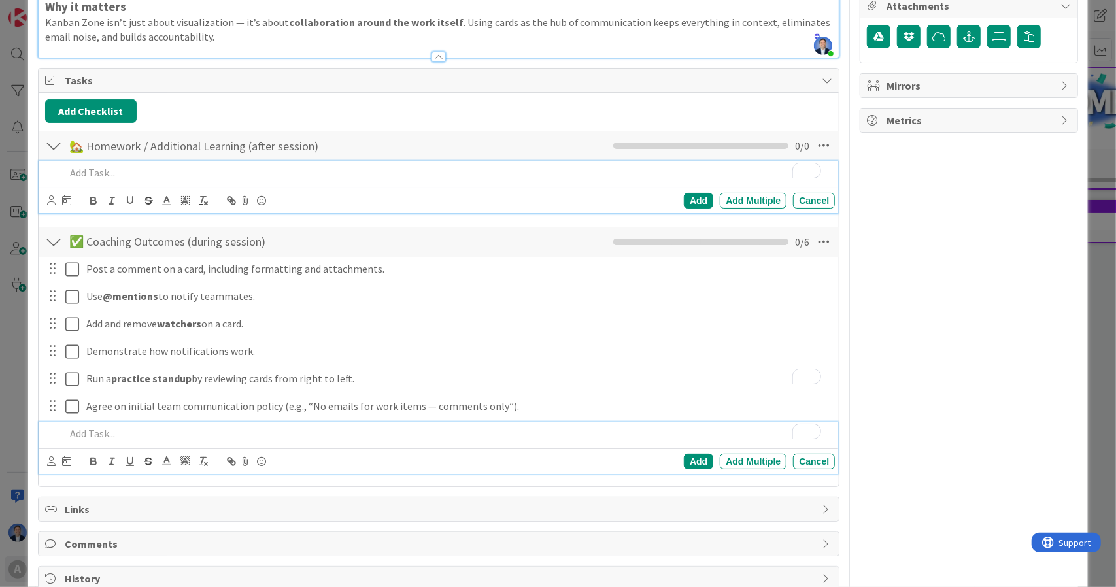
click at [239, 433] on p "To enrich screen reader interactions, please activate Accessibility in Grammarl…" at bounding box center [447, 433] width 765 height 15
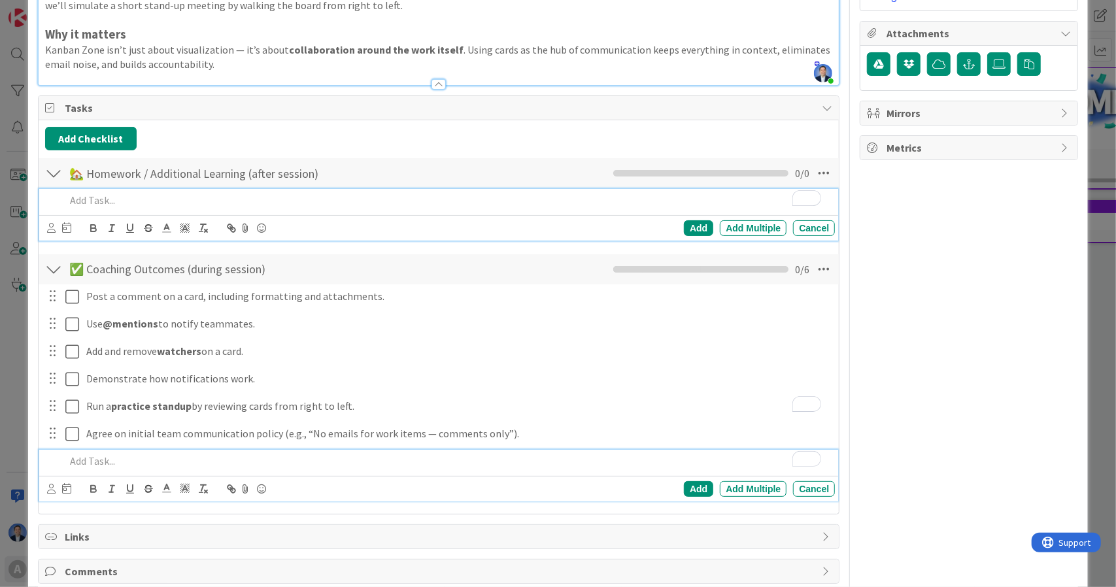
scroll to position [269, 0]
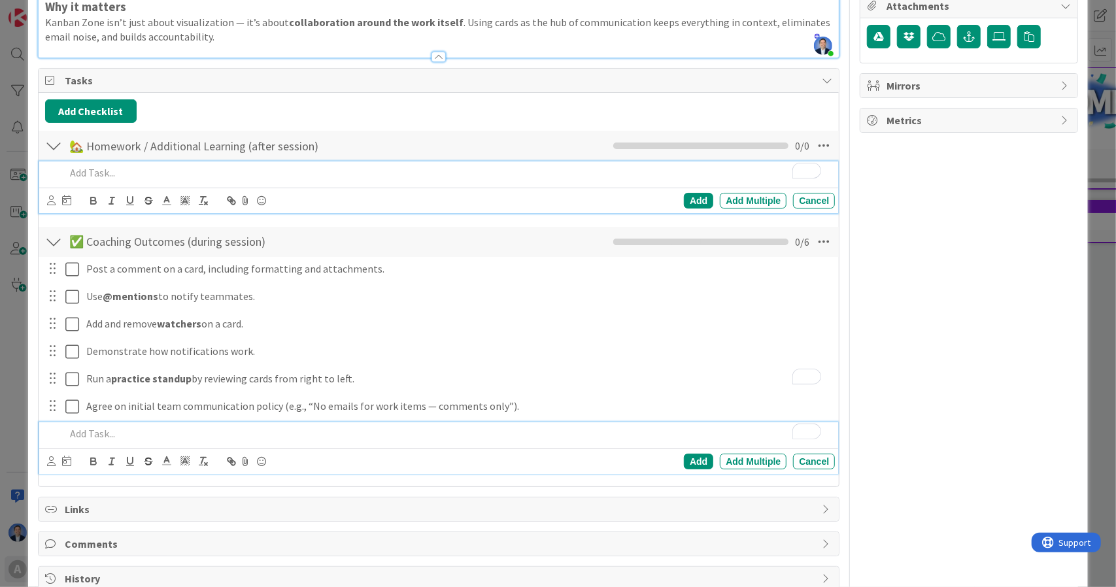
click at [279, 201] on div "Add Add Multiple Cancel" at bounding box center [439, 187] width 800 height 52
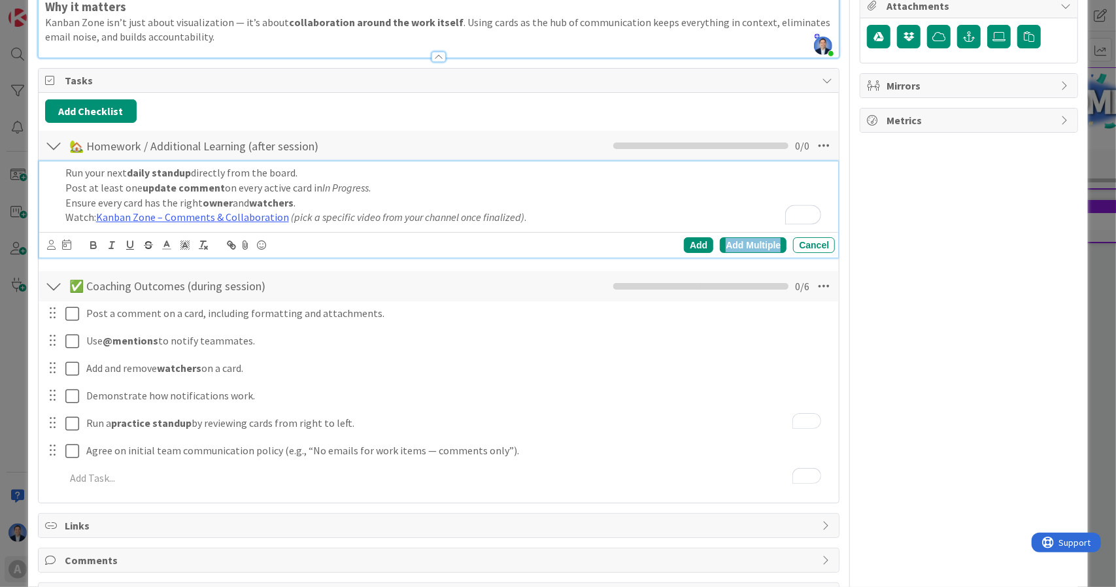
click at [763, 244] on div "Add Multiple" at bounding box center [753, 245] width 67 height 16
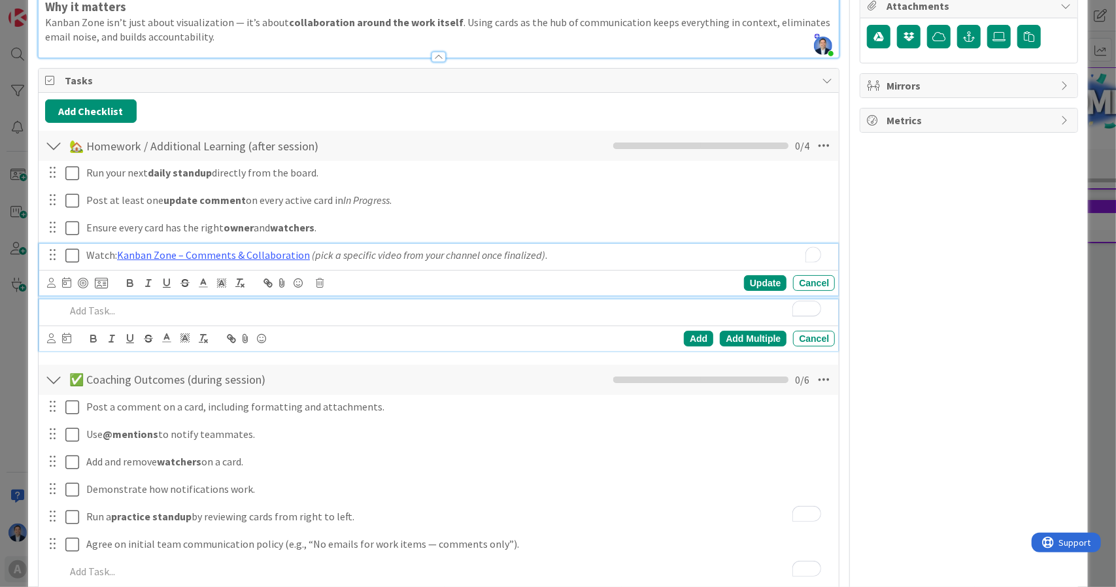
scroll to position [296, 0]
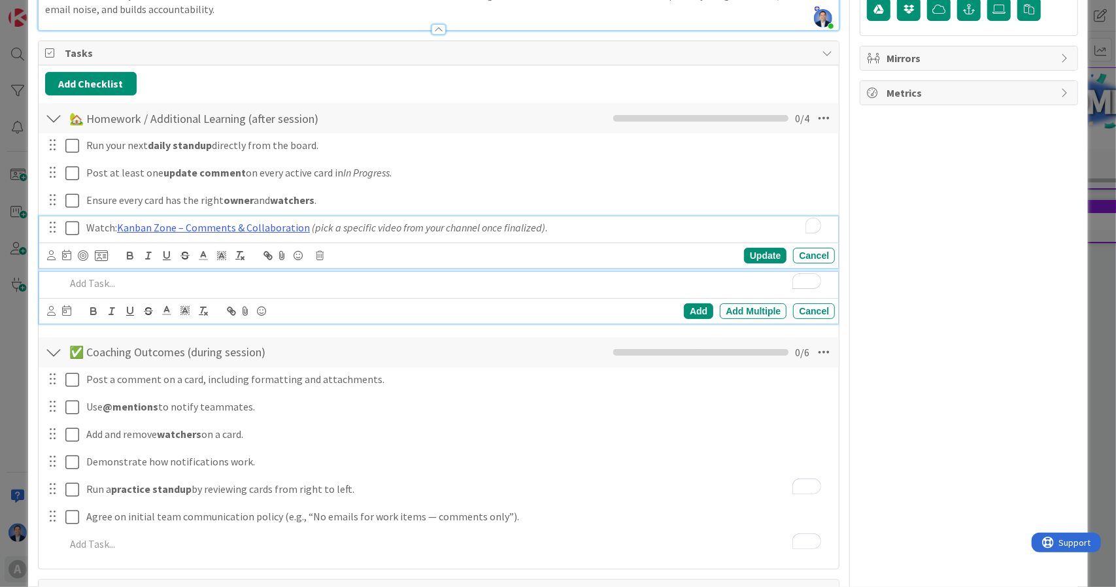
drag, startPoint x: 763, startPoint y: 244, endPoint x: 579, endPoint y: 222, distance: 185.0
click at [579, 222] on div "Watch: Kanban Zone – Comments & Collaboration (pick a specific video from your …" at bounding box center [458, 227] width 754 height 23
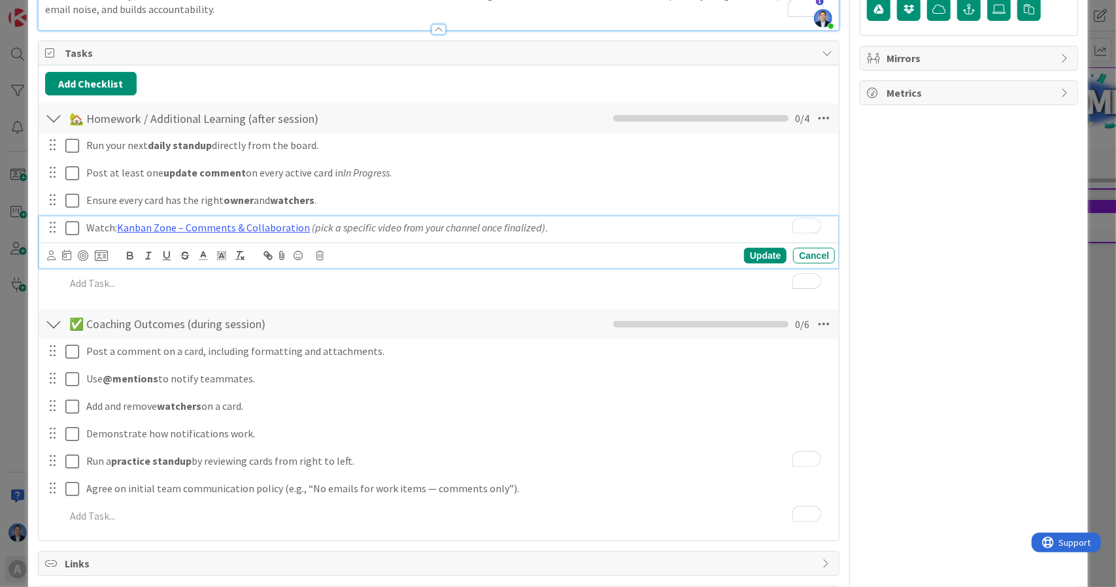
scroll to position [146, 0]
click at [549, 228] on p "Watch: Kanban Zone – Comments & Collaboration (pick a specific video from your …" at bounding box center [457, 227] width 743 height 15
click at [812, 322] on icon at bounding box center [824, 324] width 24 height 24
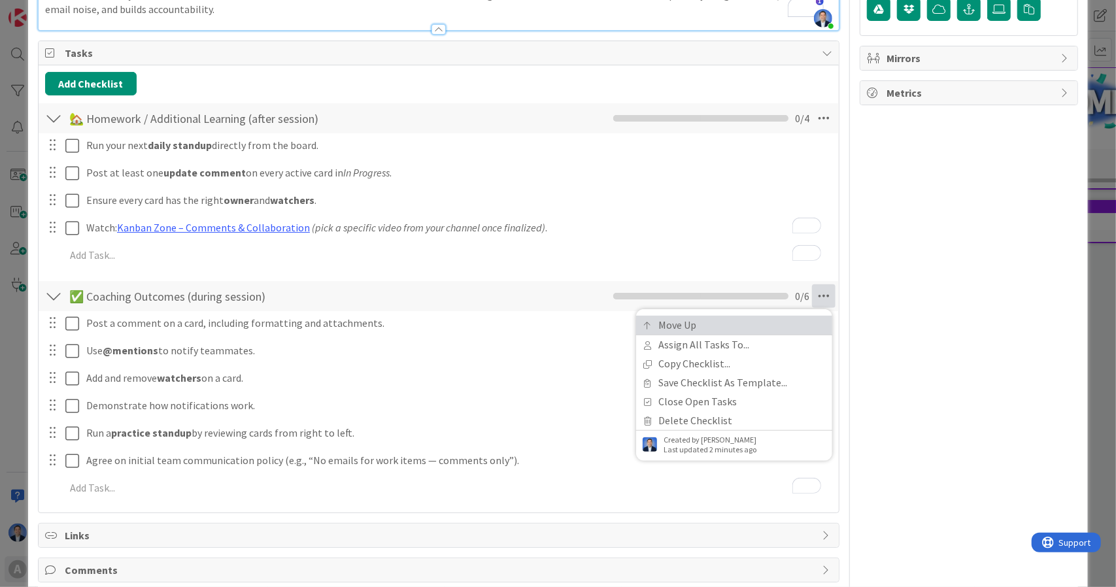
click at [705, 324] on link "Move Up" at bounding box center [734, 325] width 196 height 19
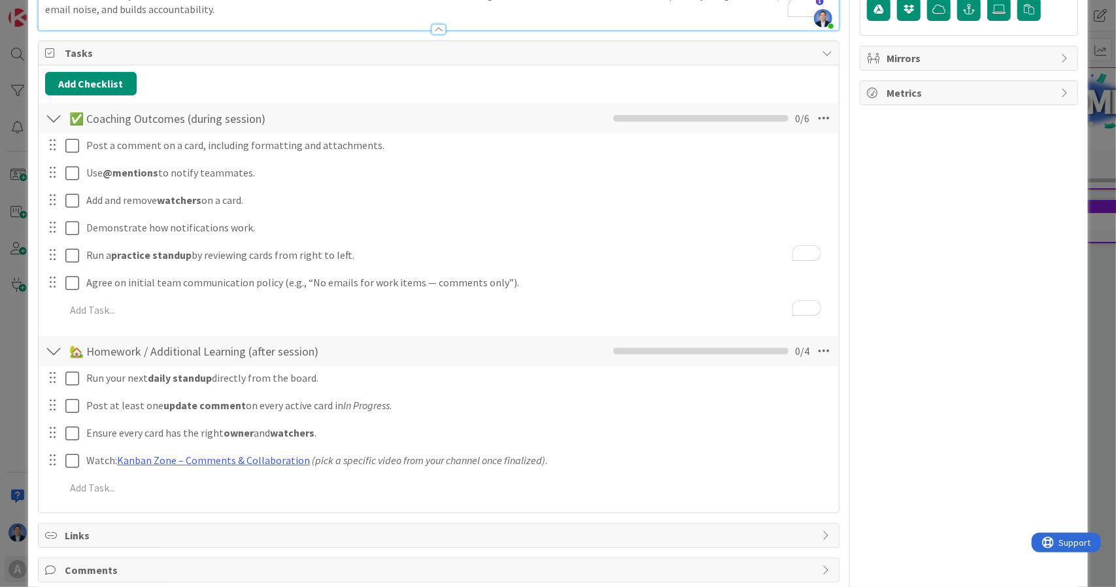
scroll to position [350, 0]
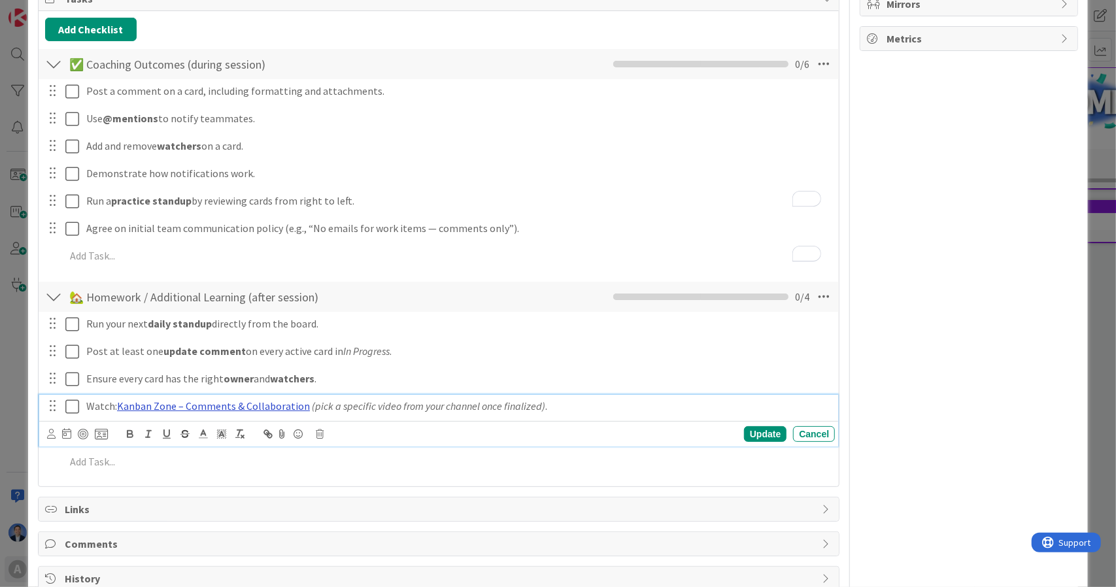
click at [248, 401] on link "Kanban Zone – Comments & Collaboration" at bounding box center [213, 405] width 193 height 13
click at [119, 405] on link "Kanban Zone – Comments & Collaboration" at bounding box center [213, 405] width 193 height 13
click at [375, 401] on em "(pick a specific video from your channel once finalized)" at bounding box center [428, 405] width 233 height 13
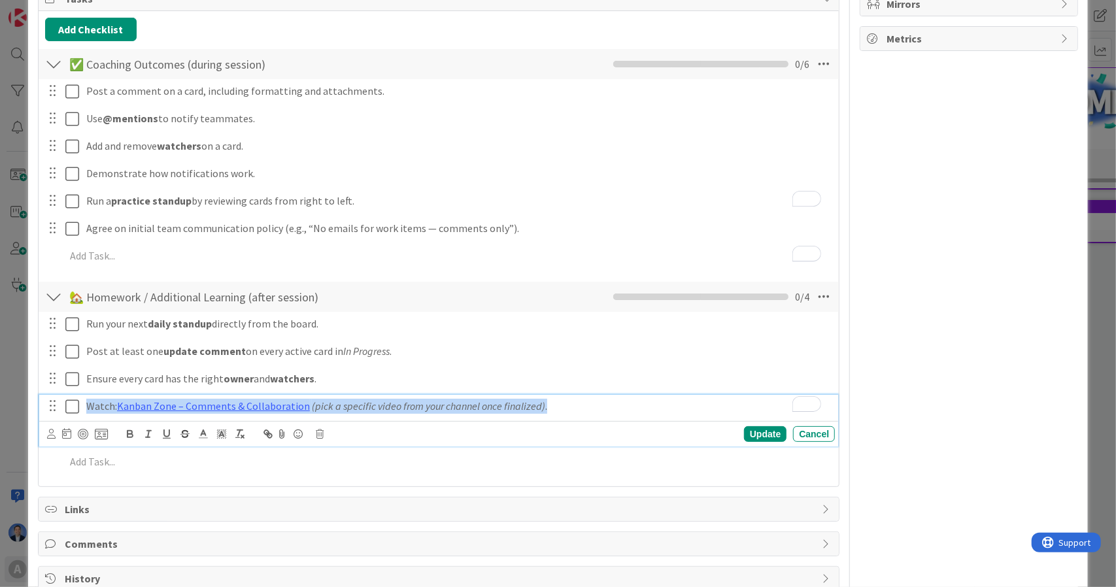
click at [375, 401] on em "(pick a specific video from your channel once finalized)" at bounding box center [428, 405] width 233 height 13
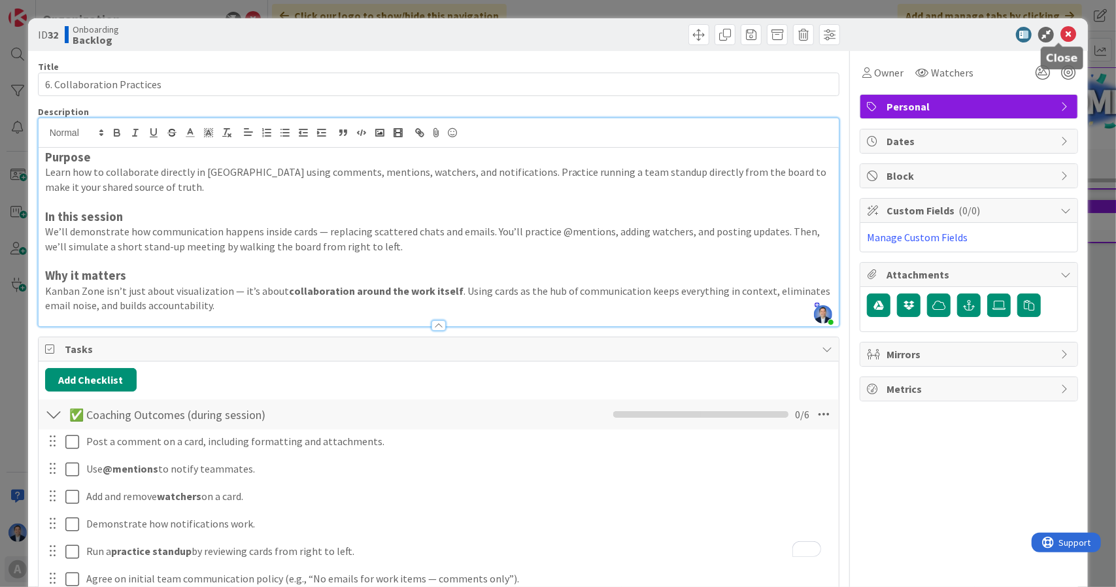
click at [1060, 35] on icon at bounding box center [1068, 35] width 16 height 16
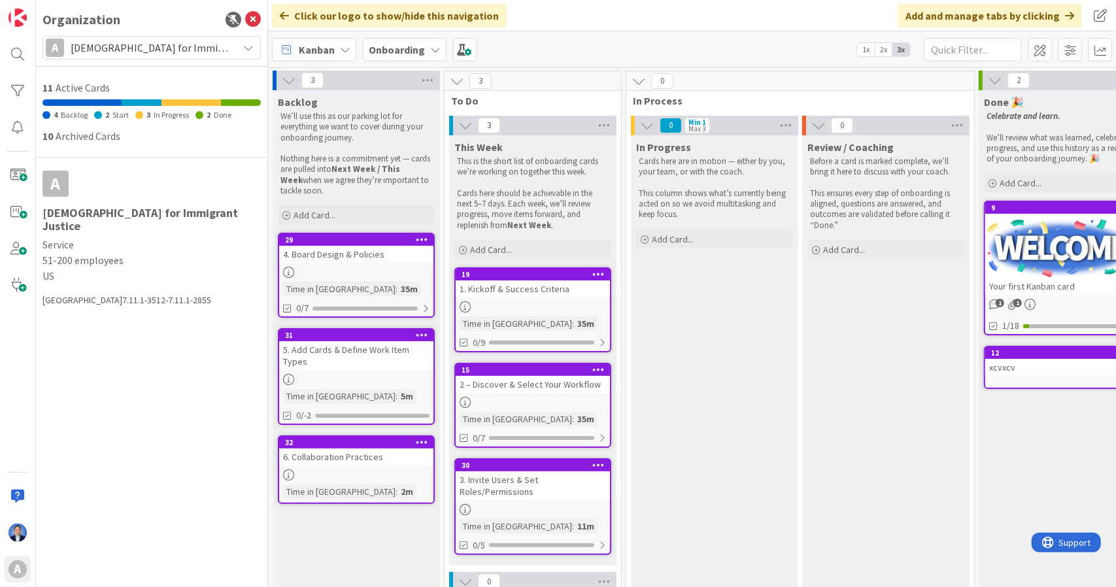
scroll to position [146, 0]
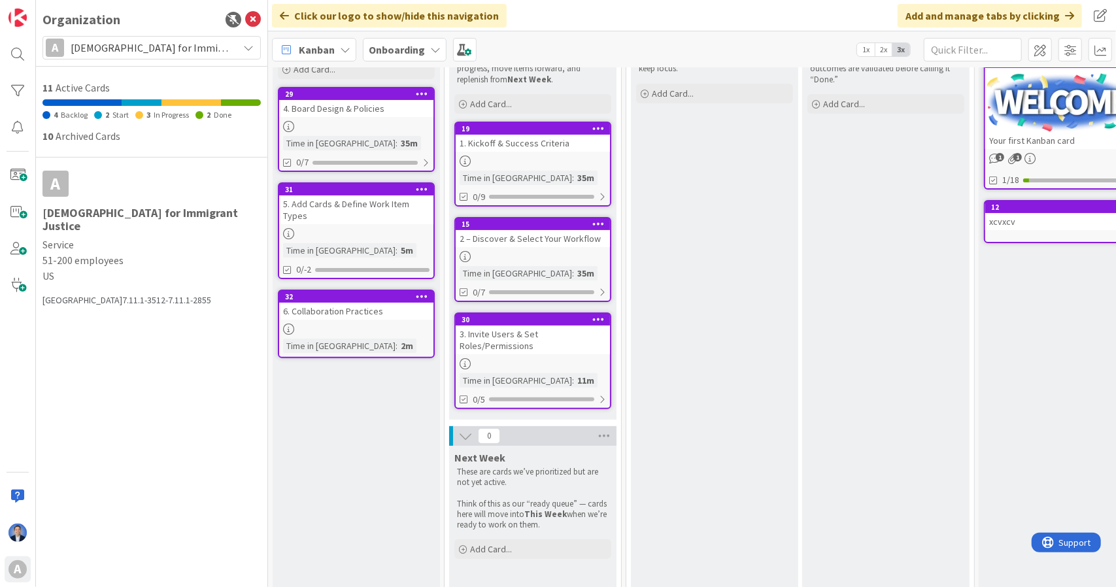
click at [374, 228] on div at bounding box center [356, 233] width 154 height 11
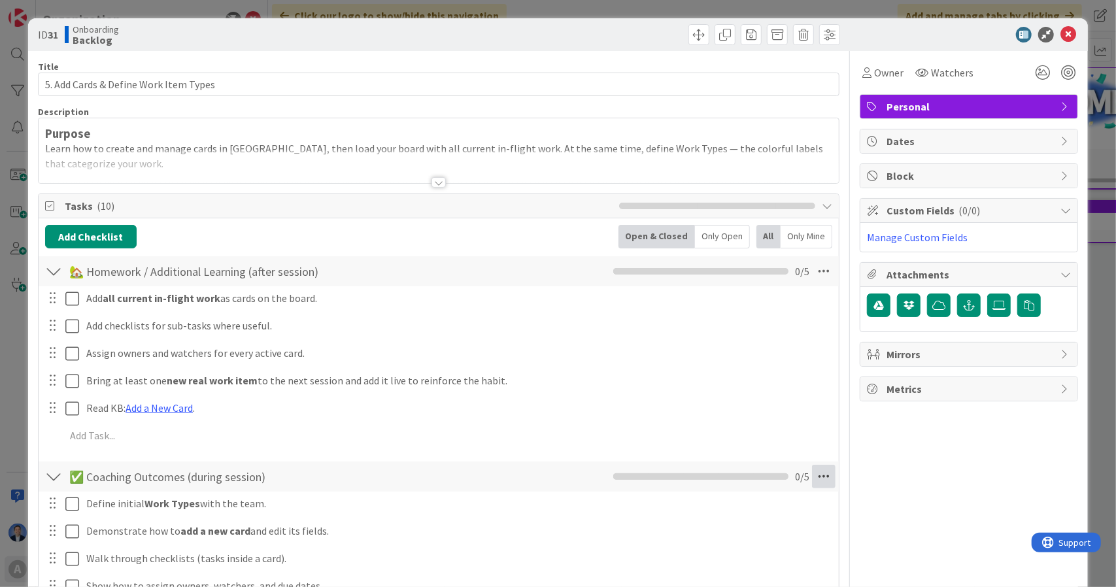
click at [820, 473] on icon at bounding box center [824, 477] width 24 height 24
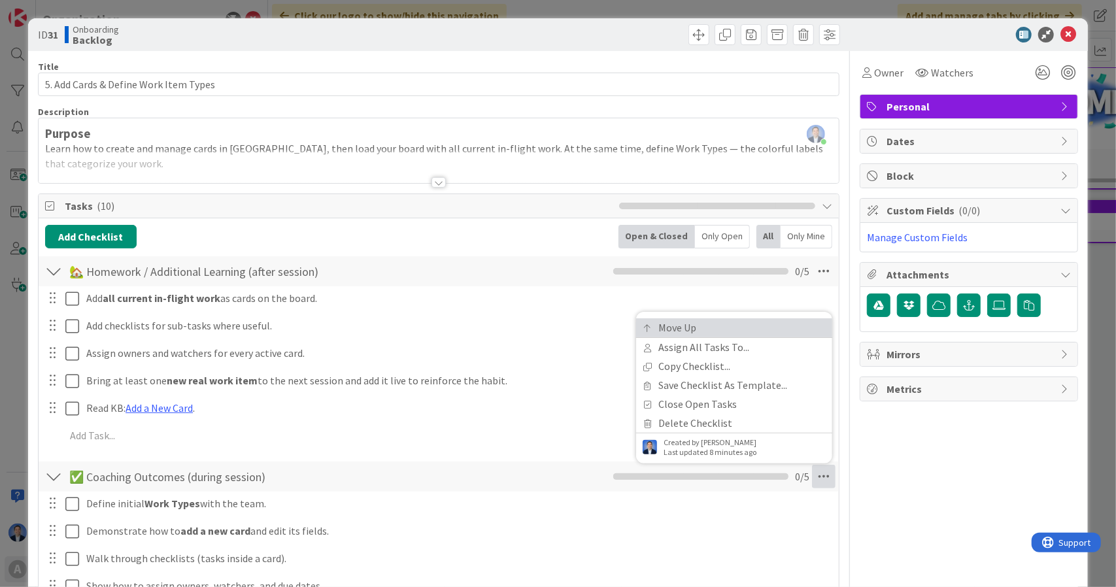
click at [757, 333] on link "Move Up" at bounding box center [734, 327] width 196 height 19
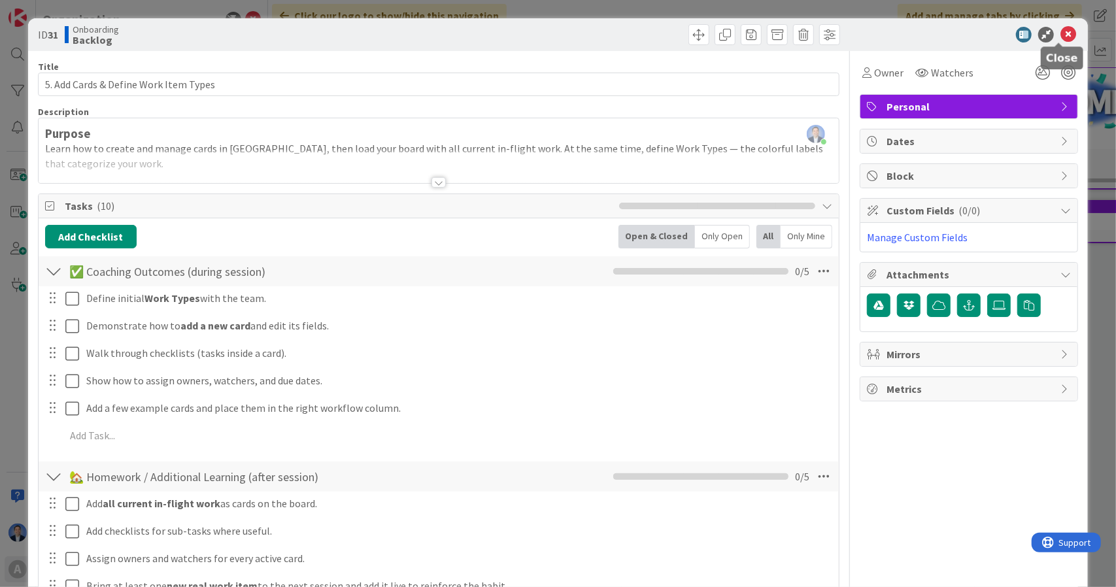
click at [1060, 31] on icon at bounding box center [1068, 35] width 16 height 16
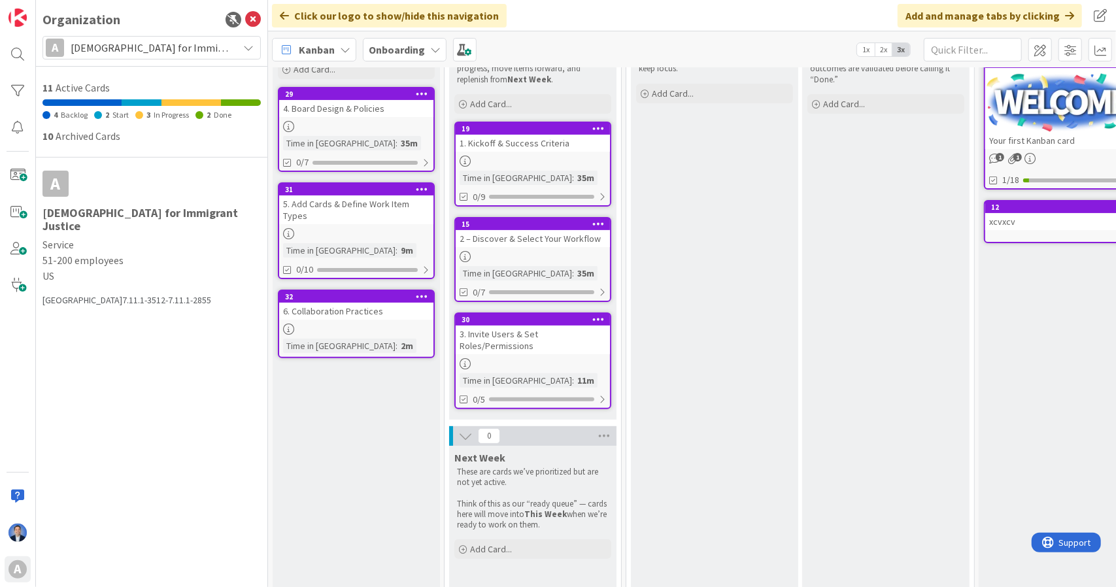
click at [423, 91] on icon at bounding box center [422, 93] width 12 height 9
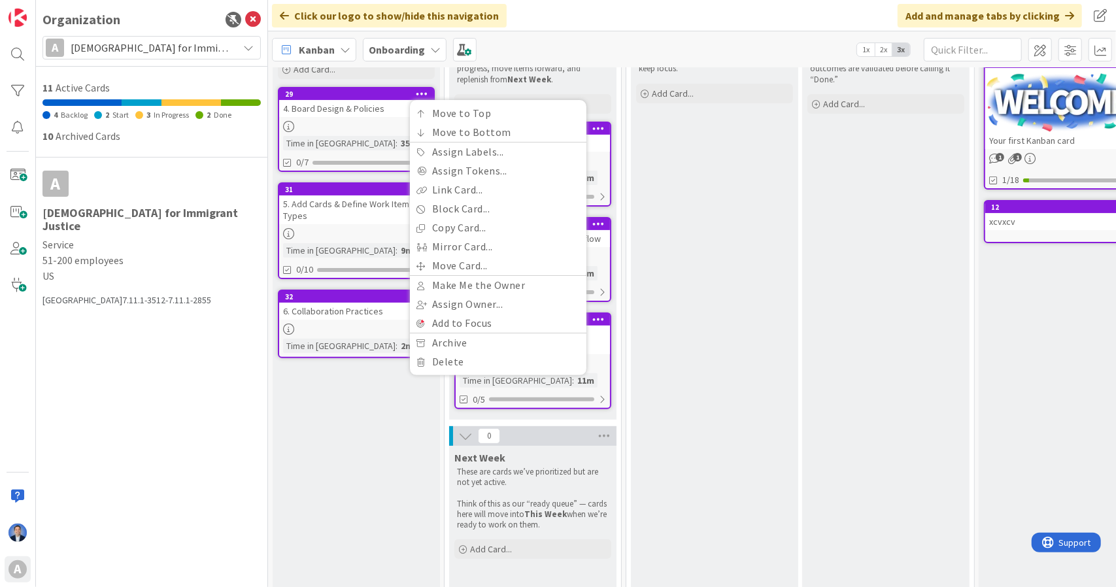
click at [388, 101] on div "4. Board Design & Policies" at bounding box center [356, 108] width 154 height 17
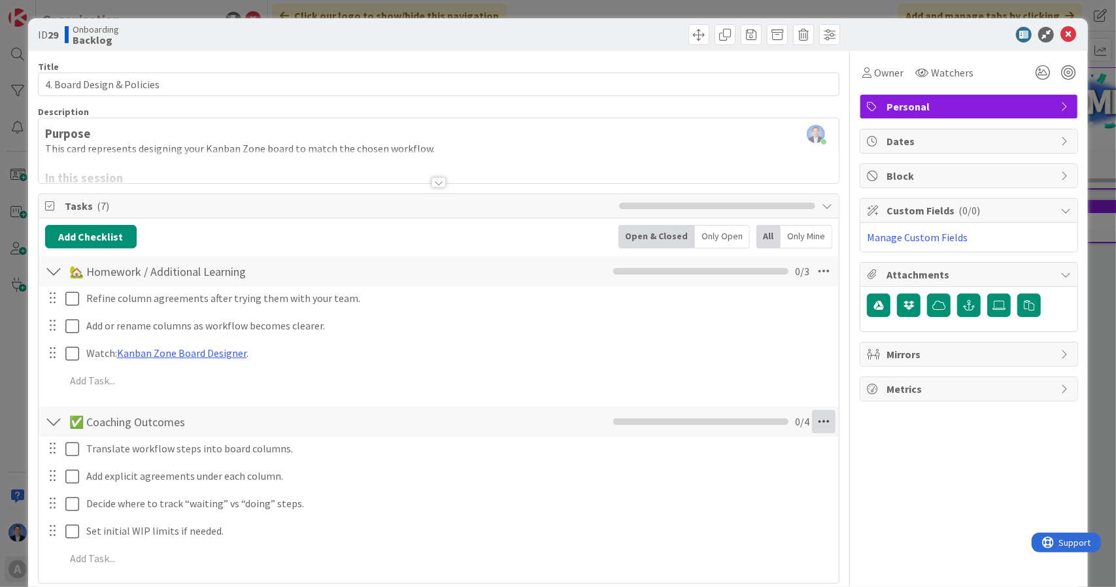
click at [812, 430] on icon at bounding box center [824, 422] width 24 height 24
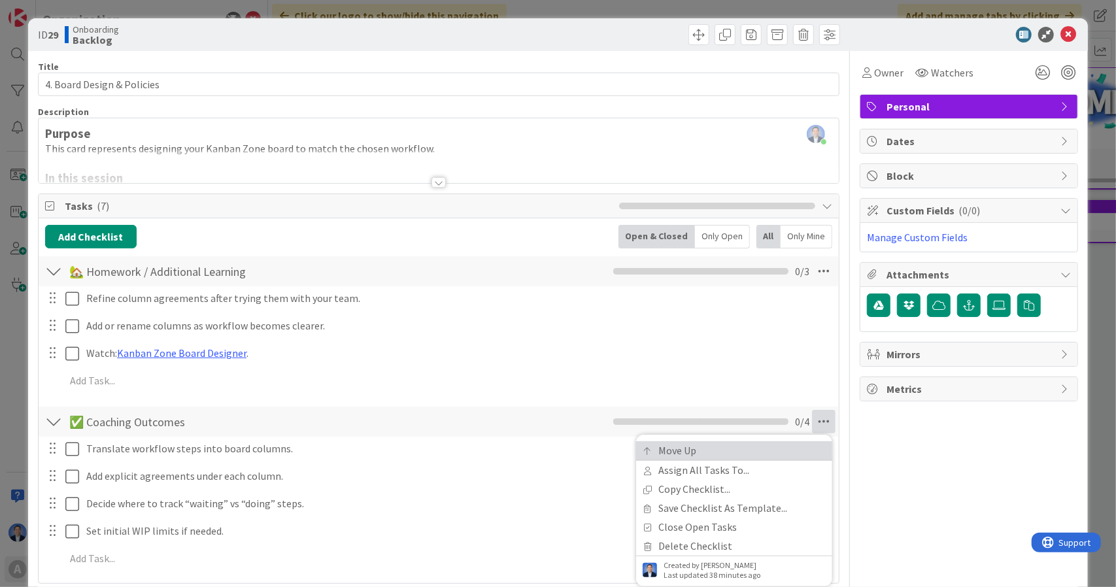
click at [788, 448] on link "Move Up" at bounding box center [734, 450] width 196 height 19
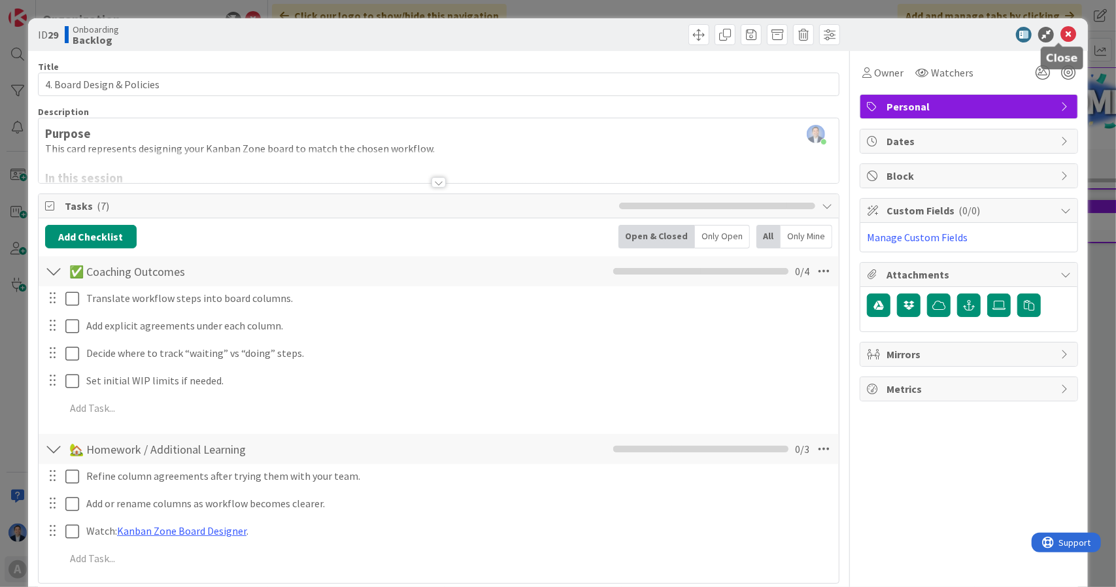
click at [1062, 29] on icon at bounding box center [1068, 35] width 16 height 16
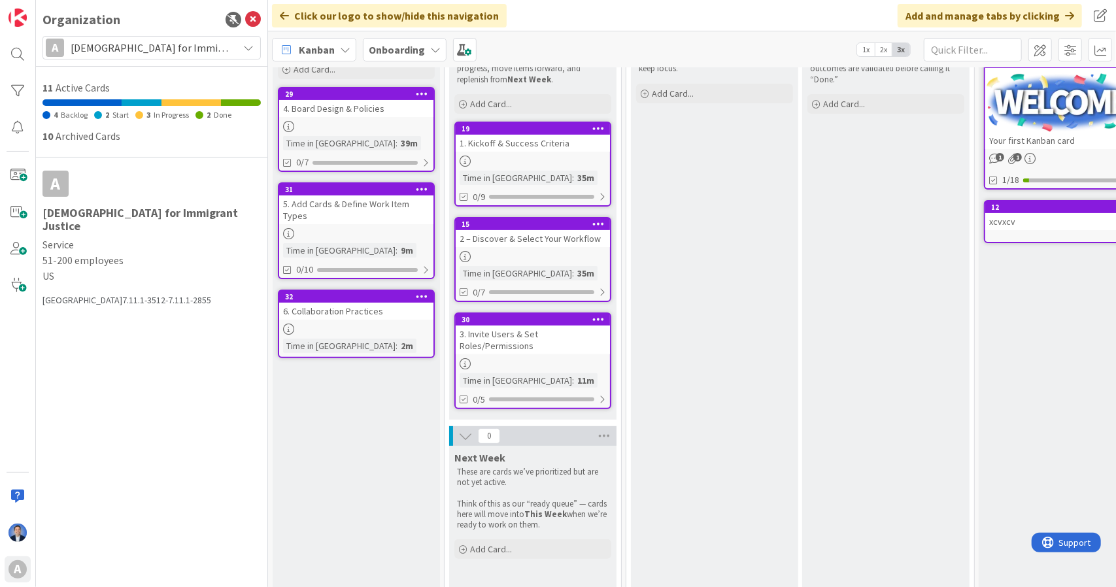
click at [516, 339] on div "3. Invite Users & Set Roles/Permissions" at bounding box center [533, 340] width 154 height 29
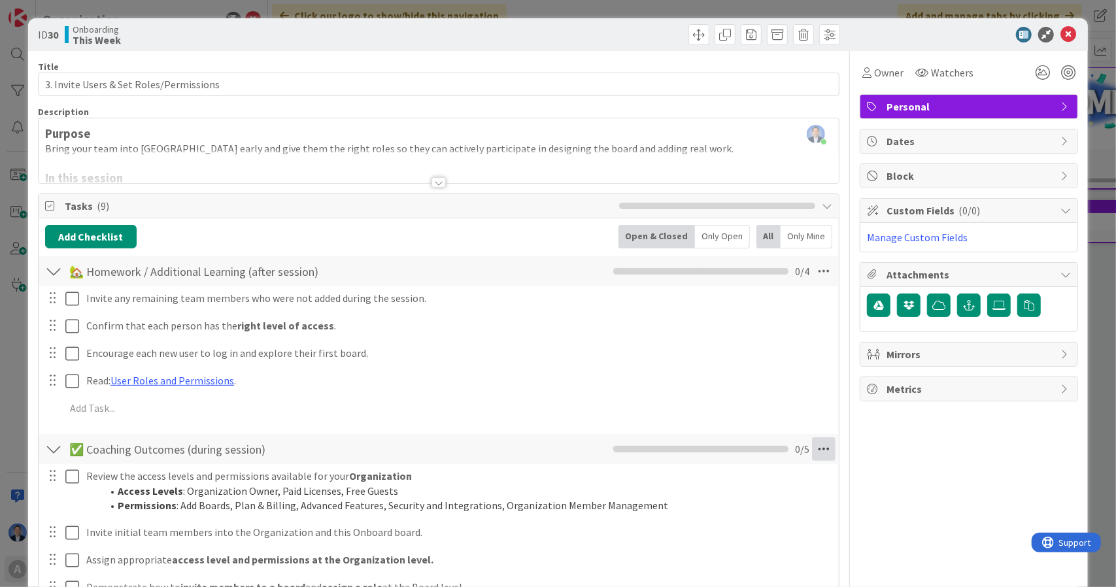
click at [812, 450] on icon at bounding box center [824, 449] width 24 height 24
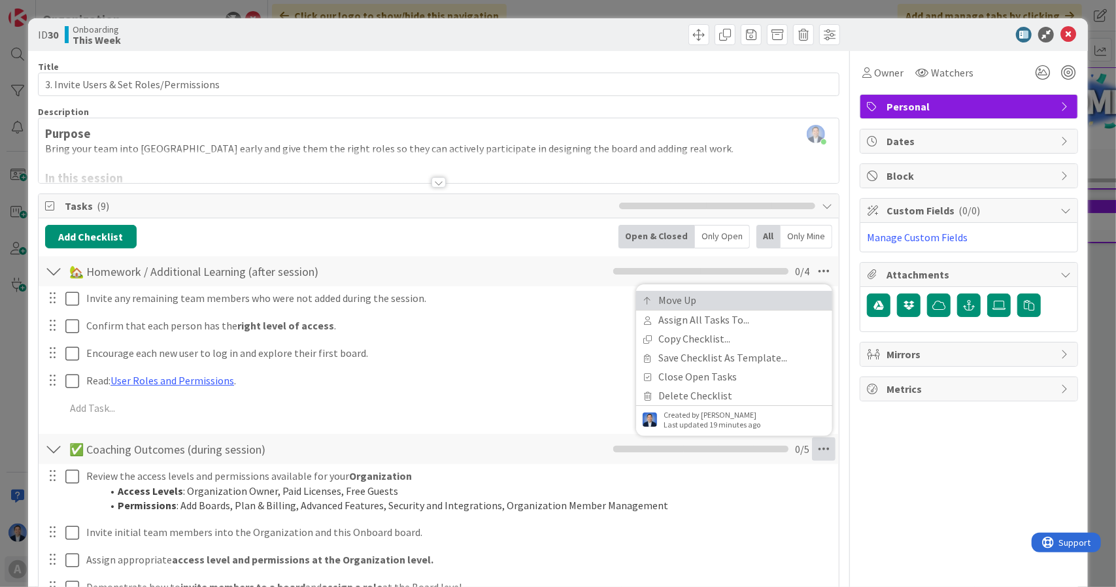
click at [737, 301] on link "Move Up" at bounding box center [734, 300] width 196 height 19
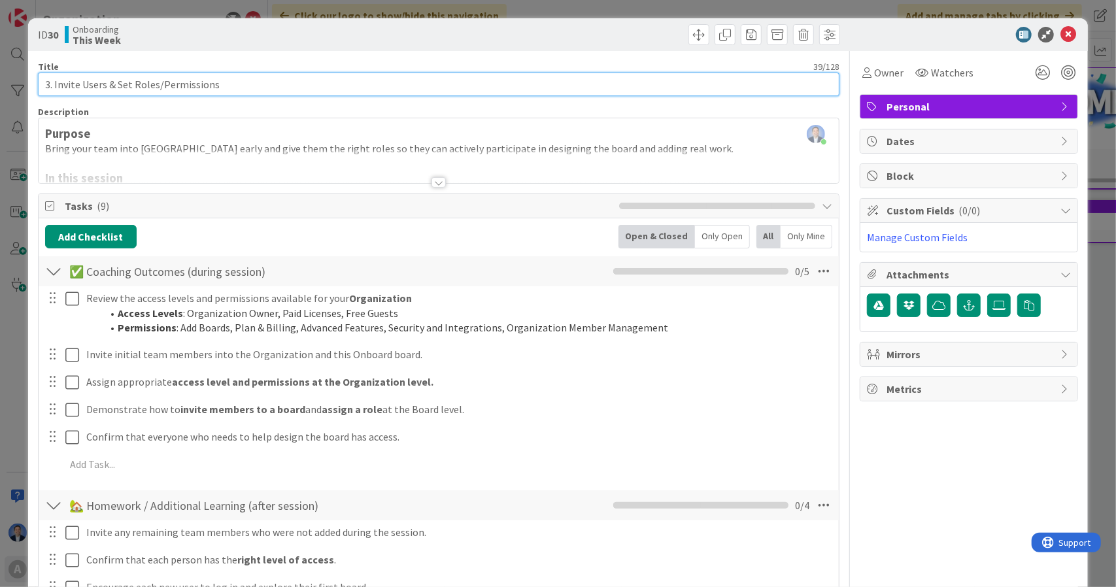
click at [159, 81] on input "3. Invite Users & Set Roles/Permissions" at bounding box center [439, 85] width 802 height 24
click at [162, 84] on input "3. Invite Users & Set Roles/Permissions" at bounding box center [439, 85] width 802 height 24
click at [160, 84] on input "3. Invite Users & Set Roles/Permissions" at bounding box center [439, 85] width 802 height 24
click at [157, 84] on input "3. Invite Users & Set Roles/Permissions" at bounding box center [439, 85] width 802 height 24
click at [161, 86] on input "3. Invite Users & Set Roles /Permissions" at bounding box center [439, 85] width 802 height 24
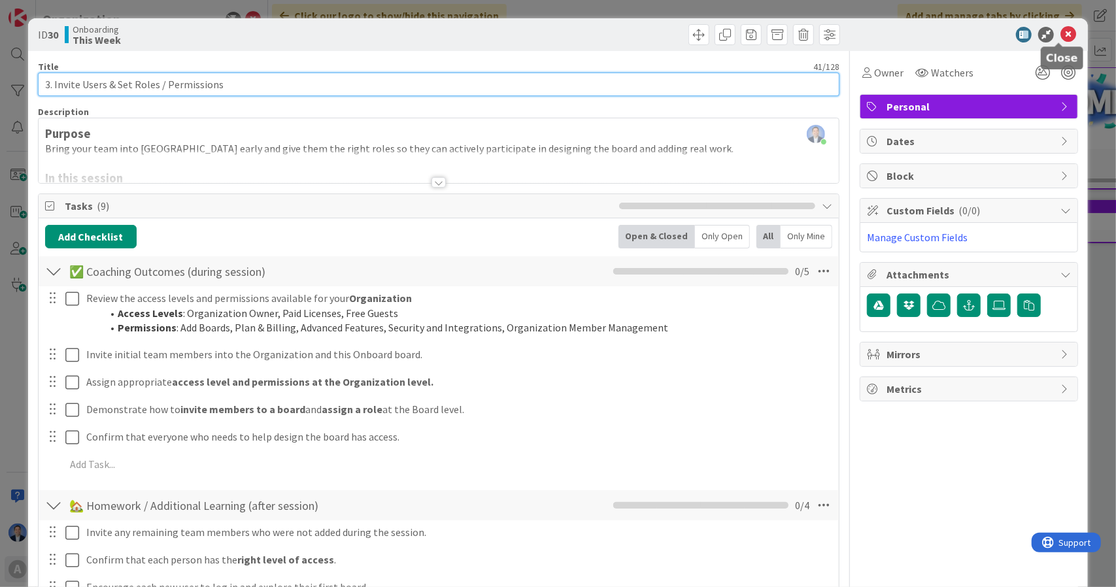
type input "3. Invite Users & Set Roles / Permissions"
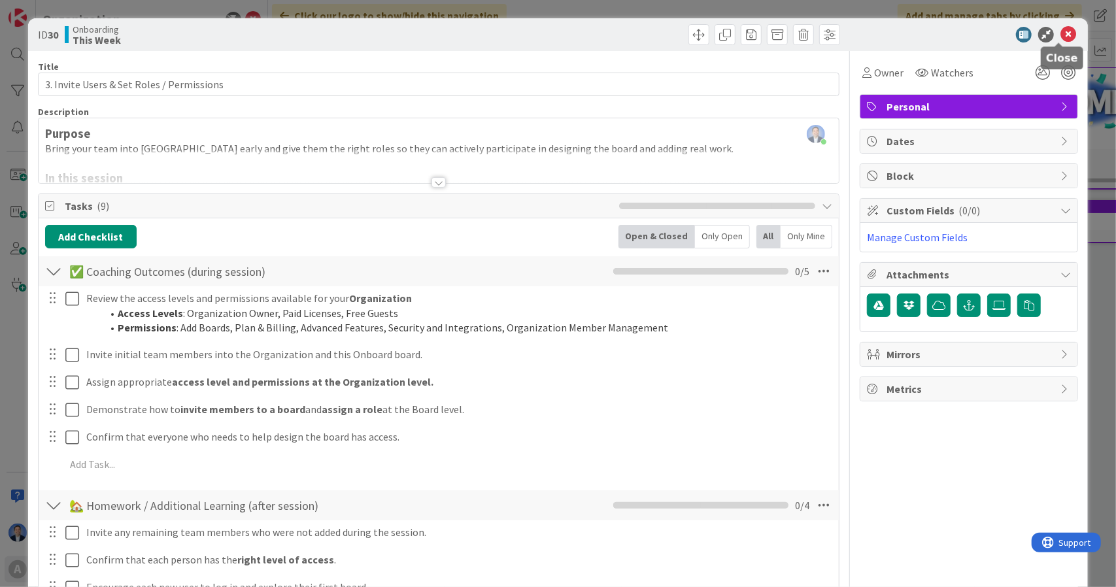
click at [1060, 35] on icon at bounding box center [1068, 35] width 16 height 16
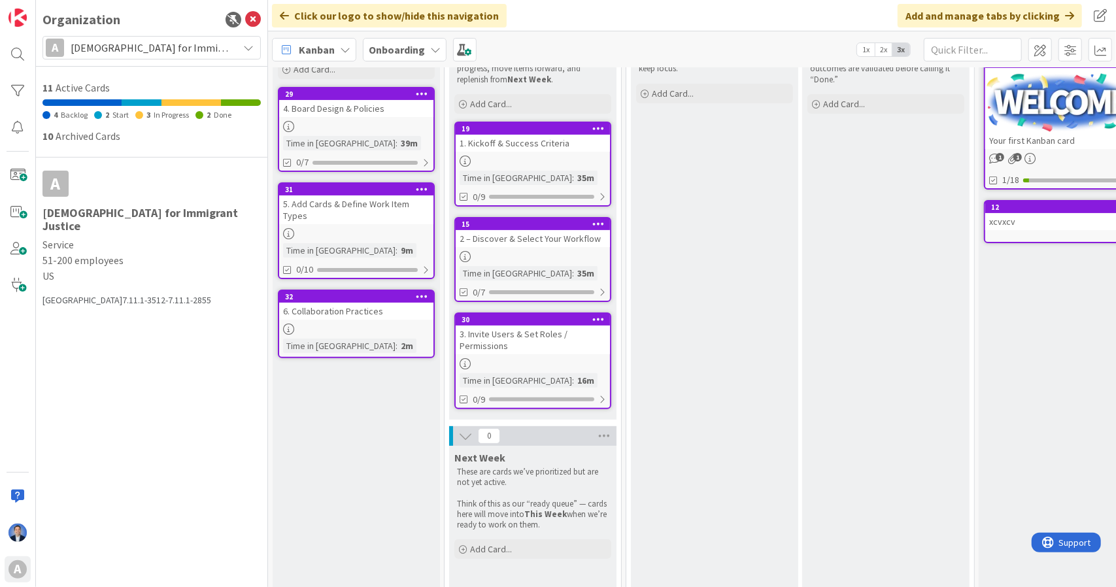
click at [526, 335] on div "3. Invite Users & Set Roles / Permissions" at bounding box center [533, 340] width 154 height 29
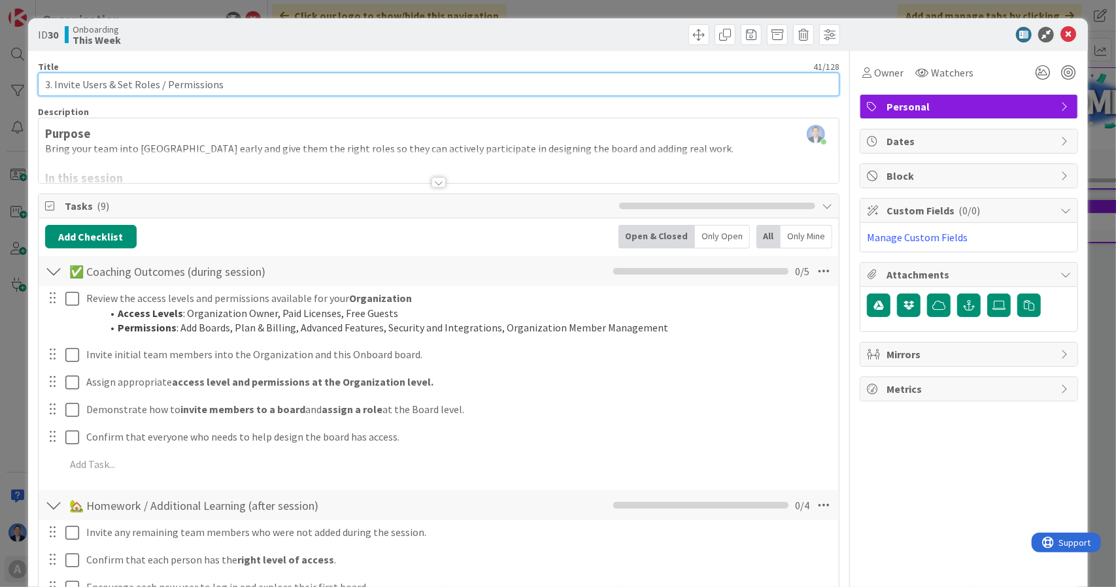
click at [161, 82] on input "3. Invite Users & Set Roles / Permissions" at bounding box center [439, 85] width 802 height 24
type input "3. Invite Users & Set Roles and Permissions"
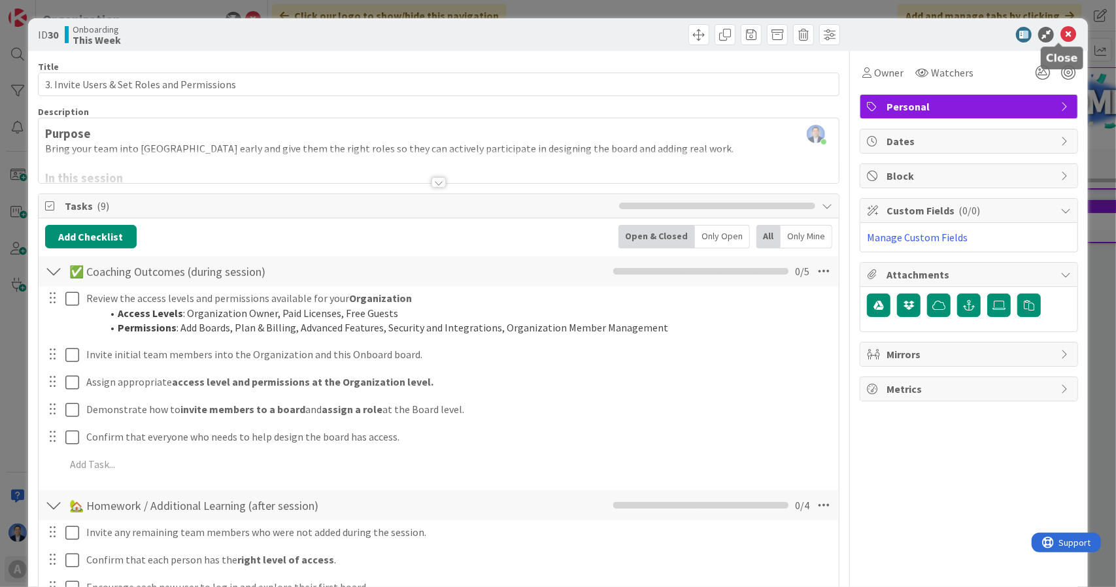
click at [1060, 37] on icon at bounding box center [1068, 35] width 16 height 16
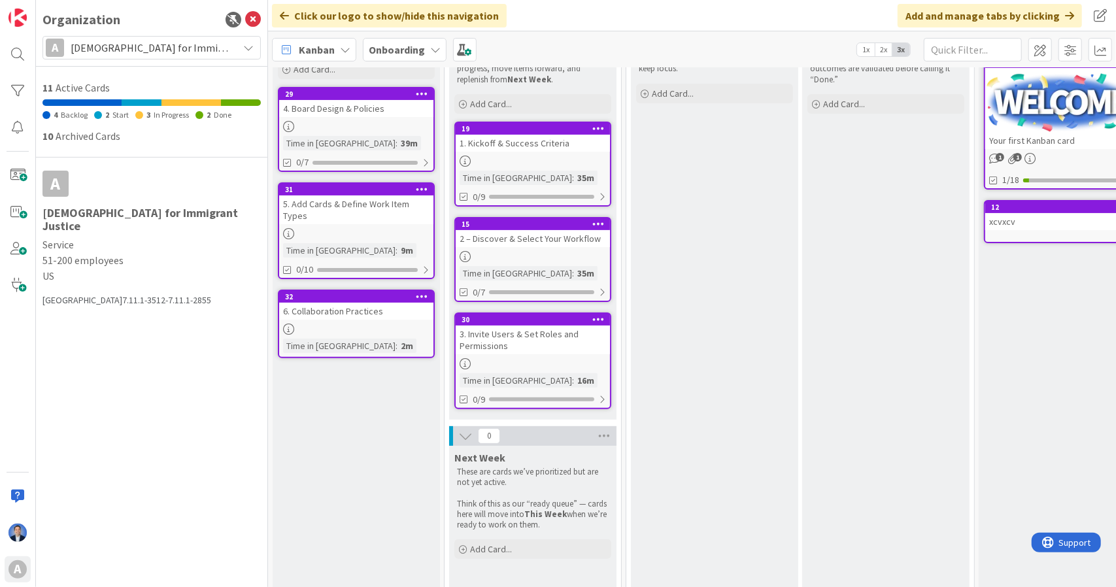
click at [583, 235] on div "2 – Discover & Select Your Workflow" at bounding box center [533, 238] width 154 height 17
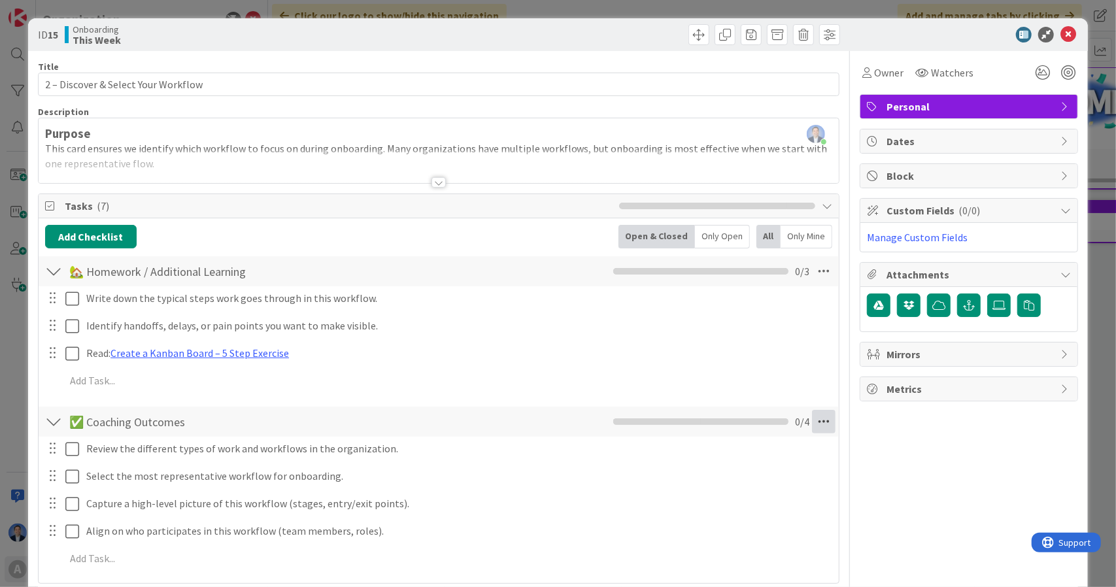
click at [813, 421] on icon at bounding box center [824, 422] width 24 height 24
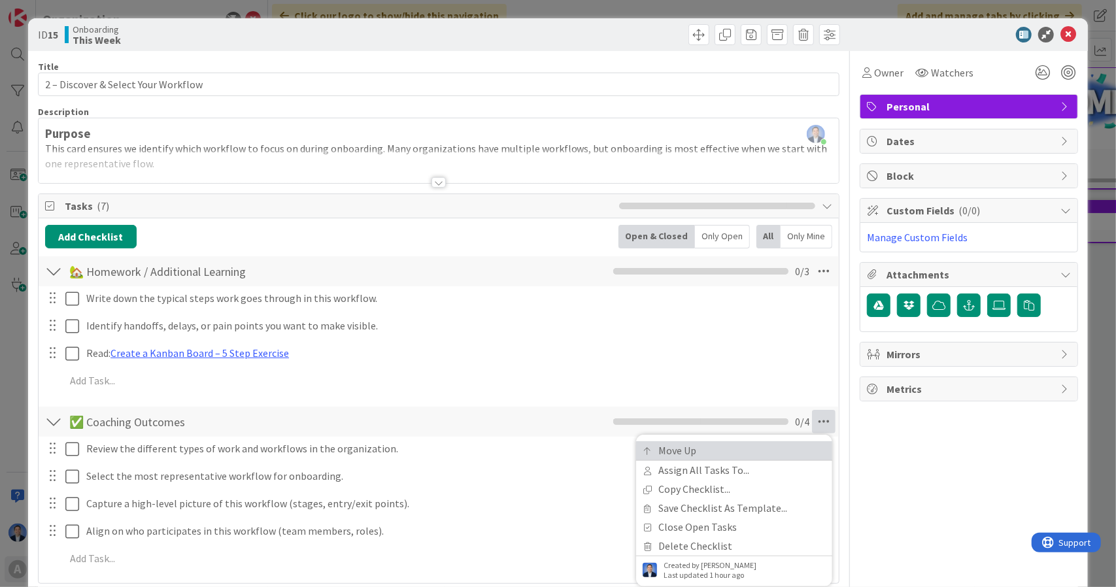
click at [762, 454] on link "Move Up" at bounding box center [734, 450] width 196 height 19
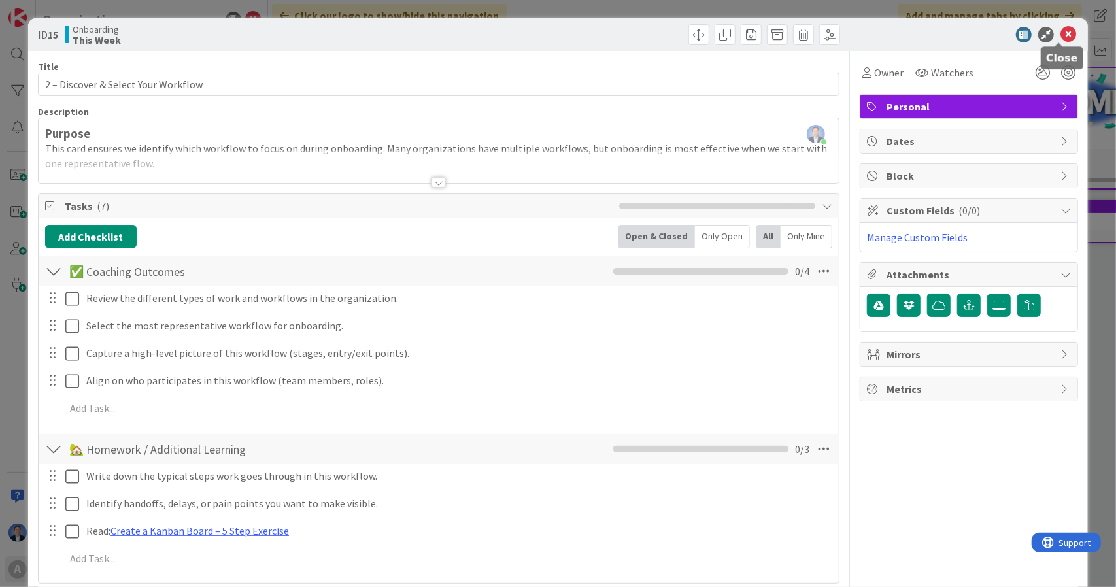
click at [1060, 33] on icon at bounding box center [1068, 35] width 16 height 16
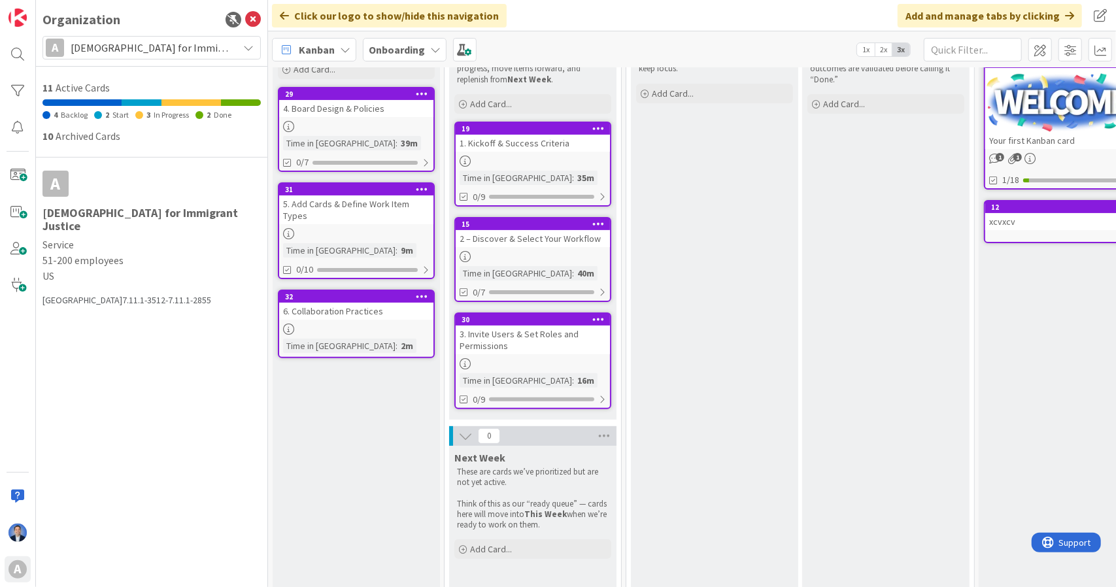
click at [562, 161] on div at bounding box center [533, 161] width 154 height 11
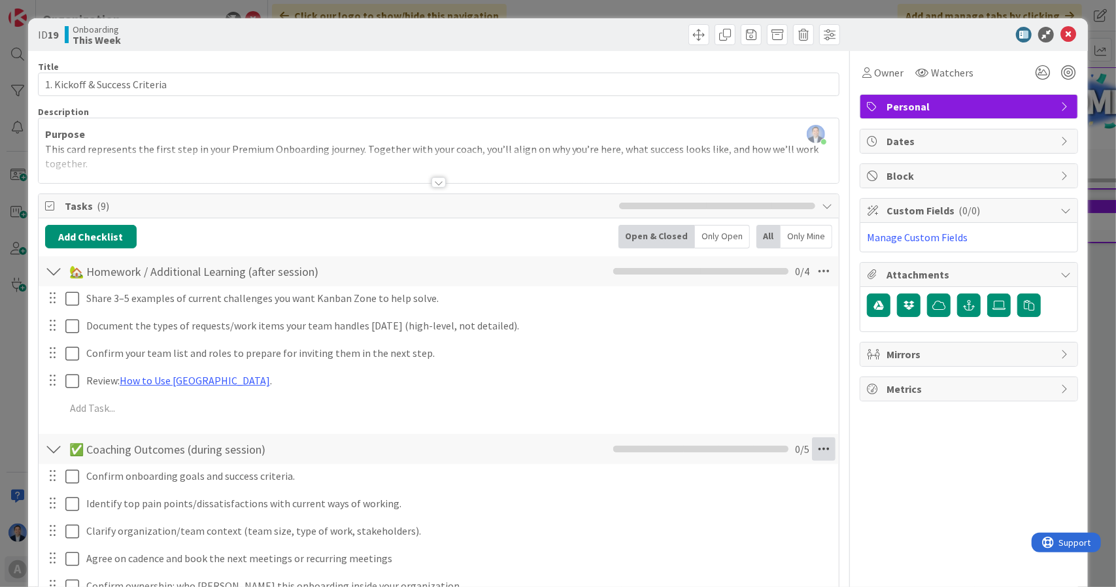
click at [812, 447] on icon at bounding box center [824, 449] width 24 height 24
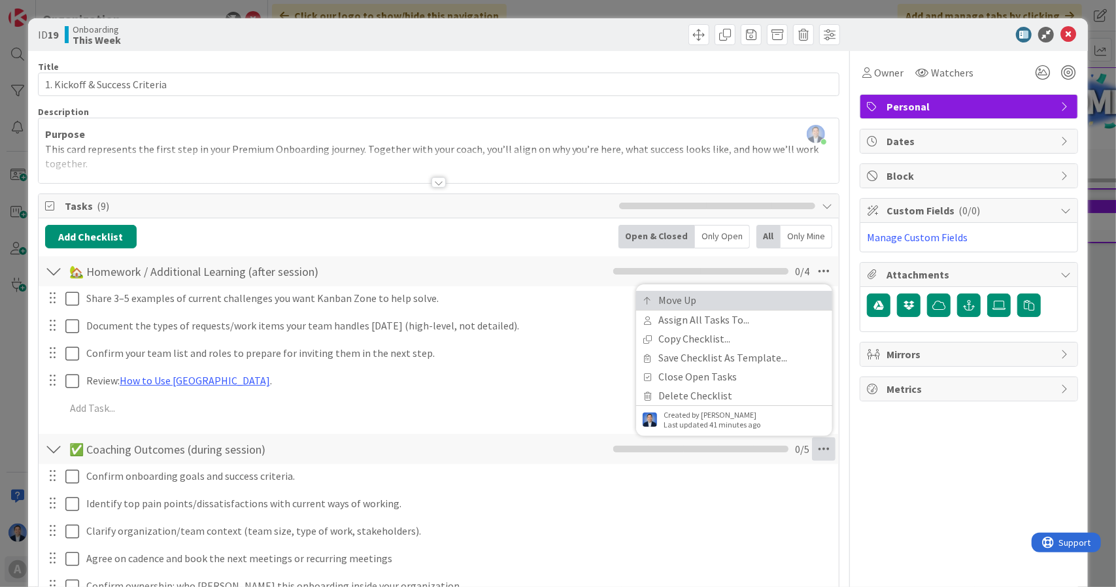
click at [751, 296] on link "Move Up" at bounding box center [734, 300] width 196 height 19
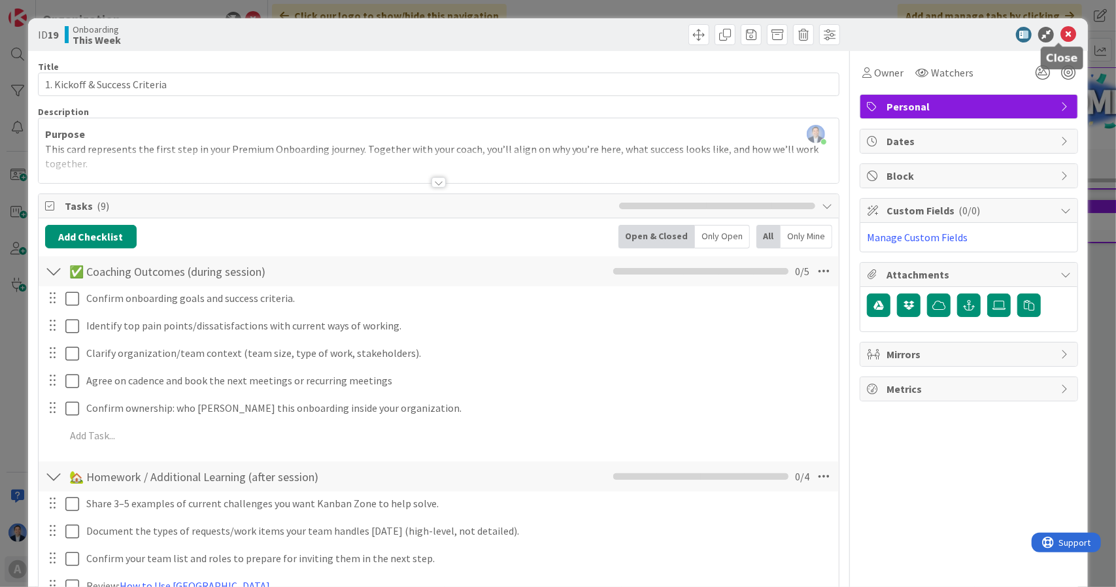
click at [1060, 33] on icon at bounding box center [1068, 35] width 16 height 16
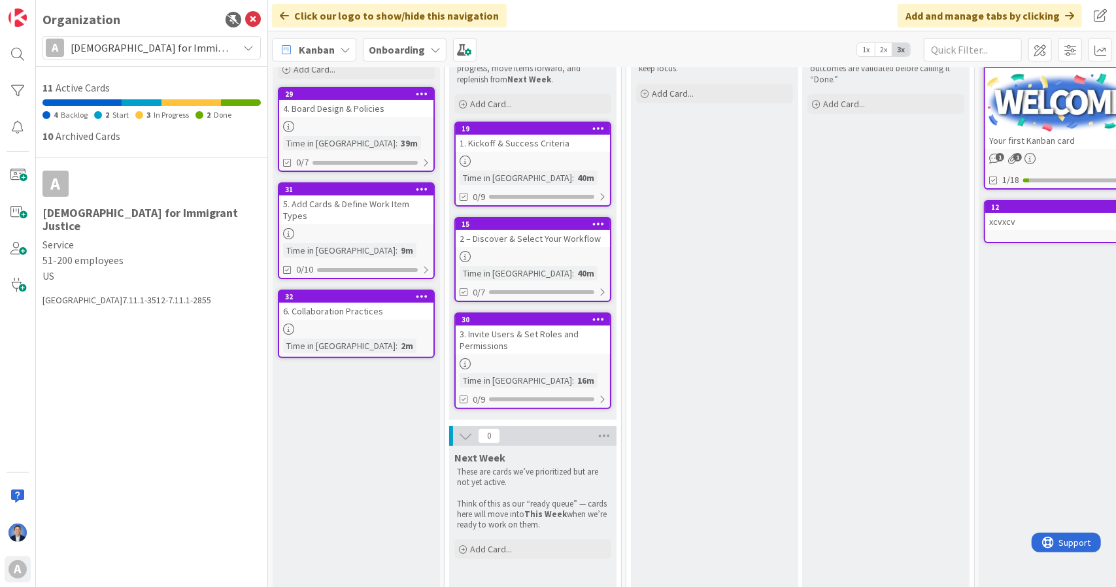
click at [363, 314] on div "6. Collaboration Practices" at bounding box center [356, 311] width 154 height 17
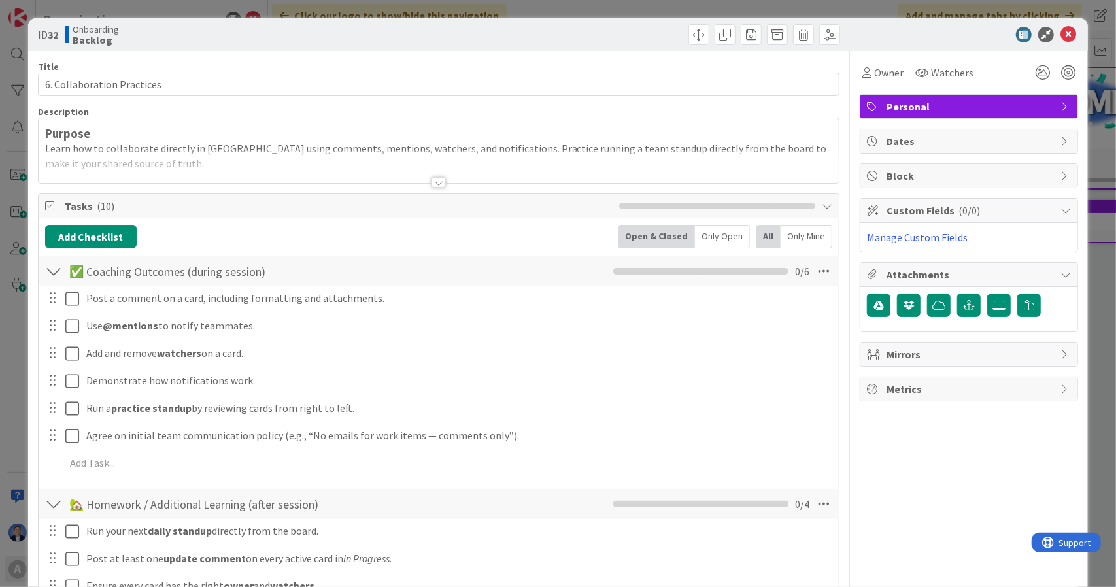
scroll to position [208, 0]
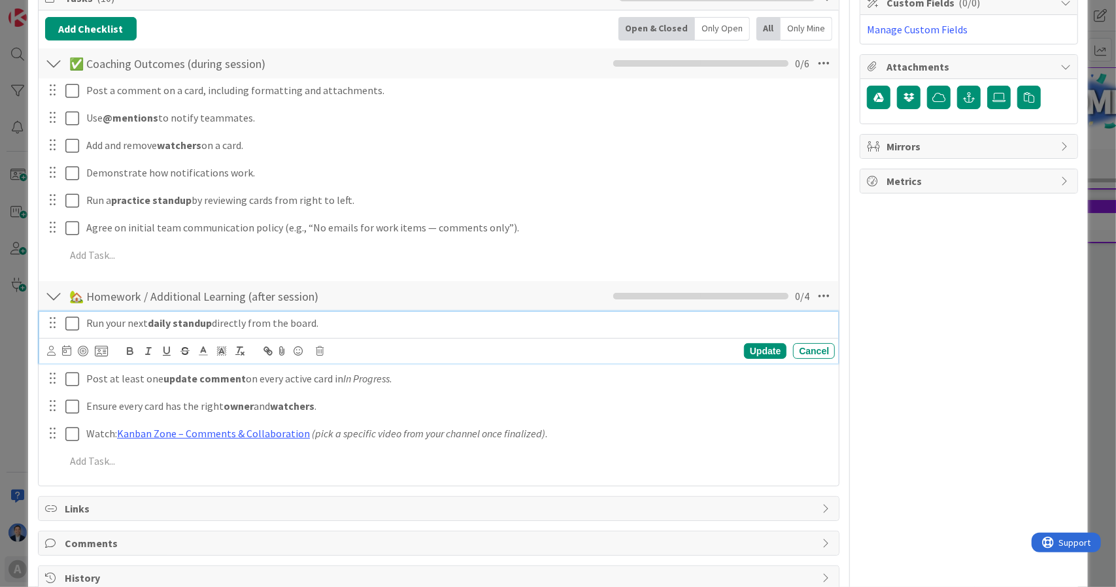
click at [160, 316] on strong "daily standup" at bounding box center [180, 322] width 64 height 13
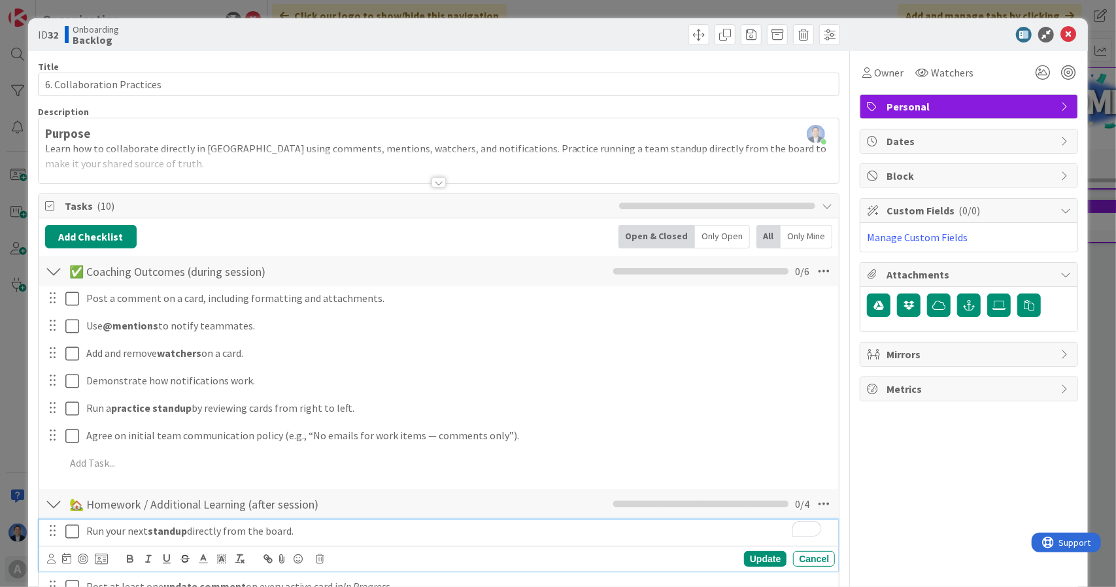
click at [394, 150] on div at bounding box center [439, 166] width 801 height 33
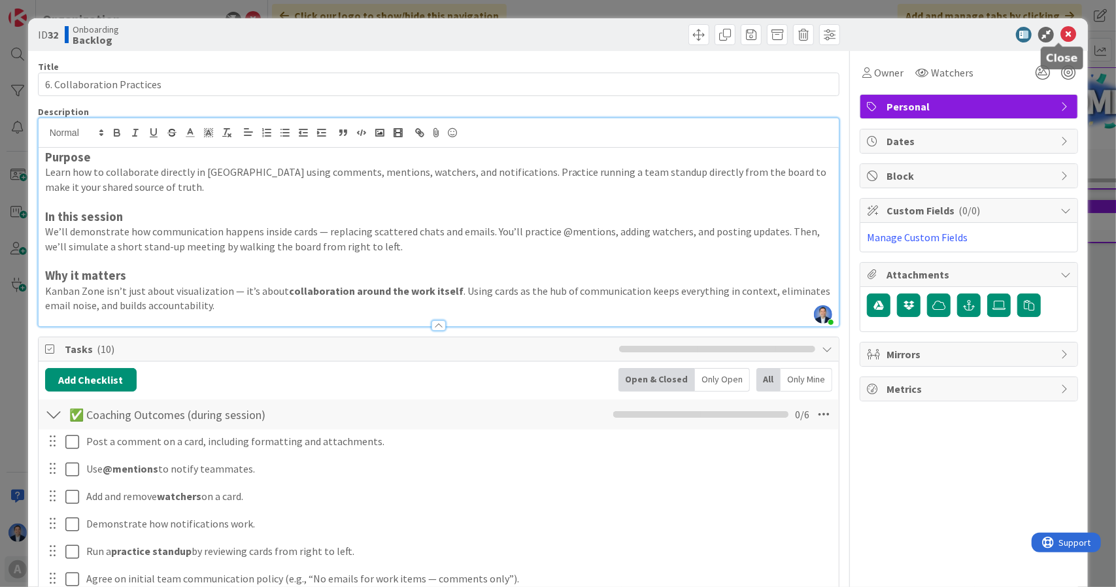
click at [1060, 35] on icon at bounding box center [1068, 35] width 16 height 16
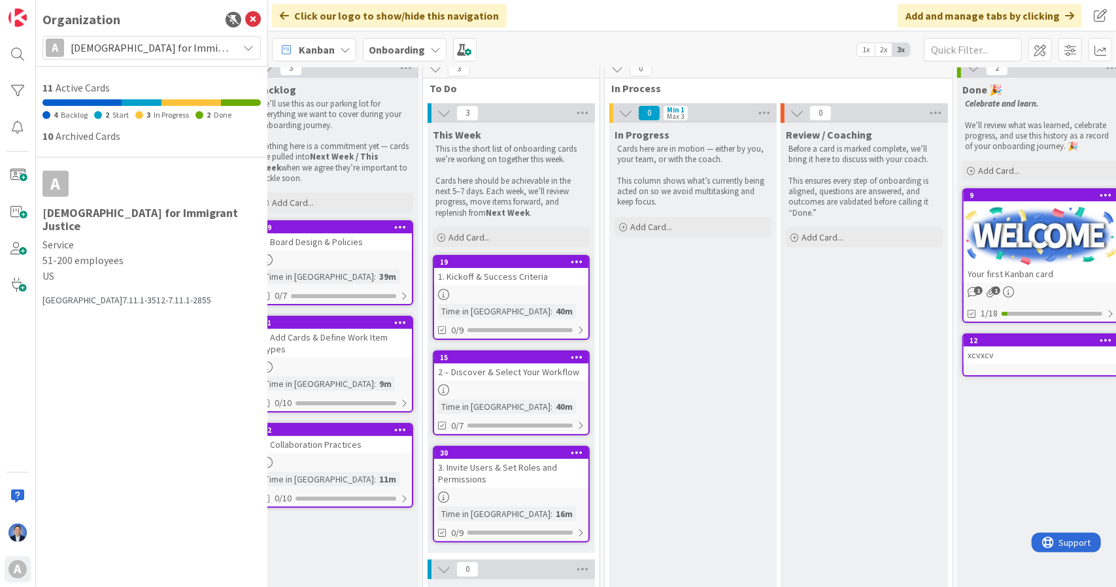
scroll to position [12, 112]
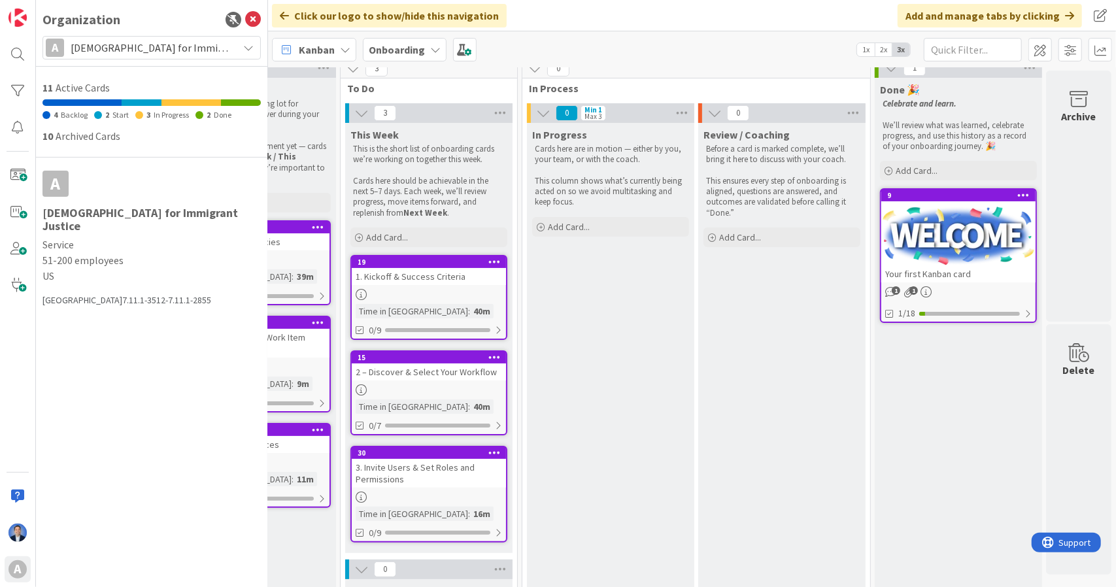
click at [984, 280] on div "Your first Kanban card" at bounding box center [958, 273] width 154 height 17
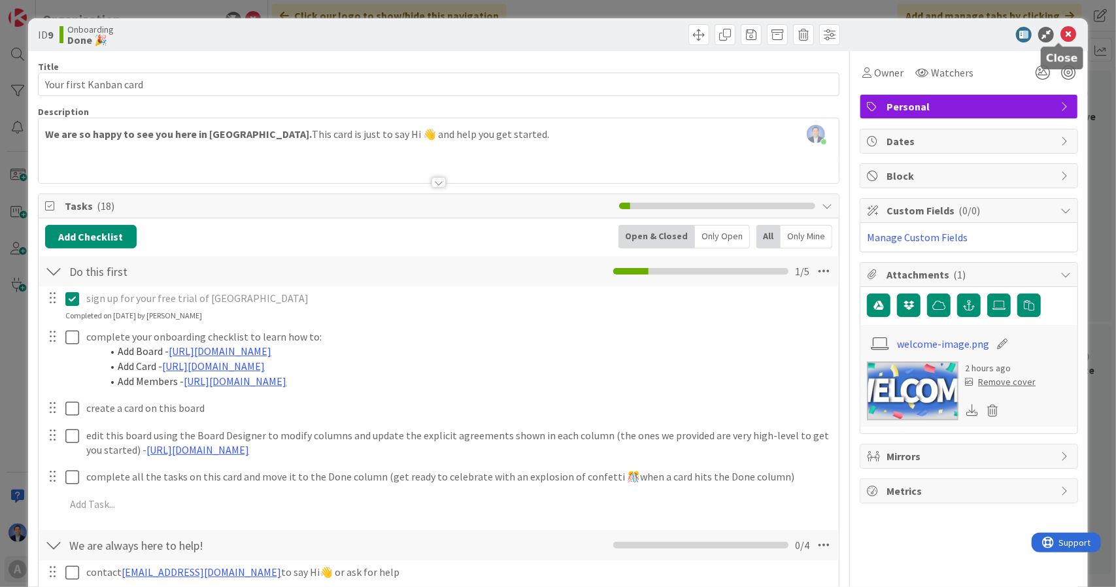
click at [1062, 31] on icon at bounding box center [1068, 35] width 16 height 16
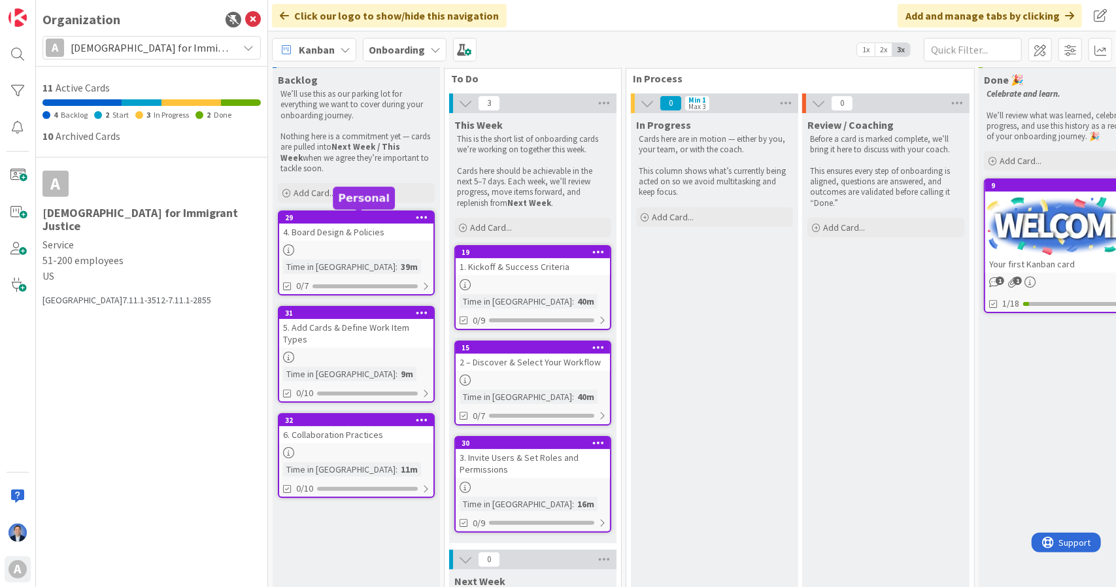
scroll to position [22, 0]
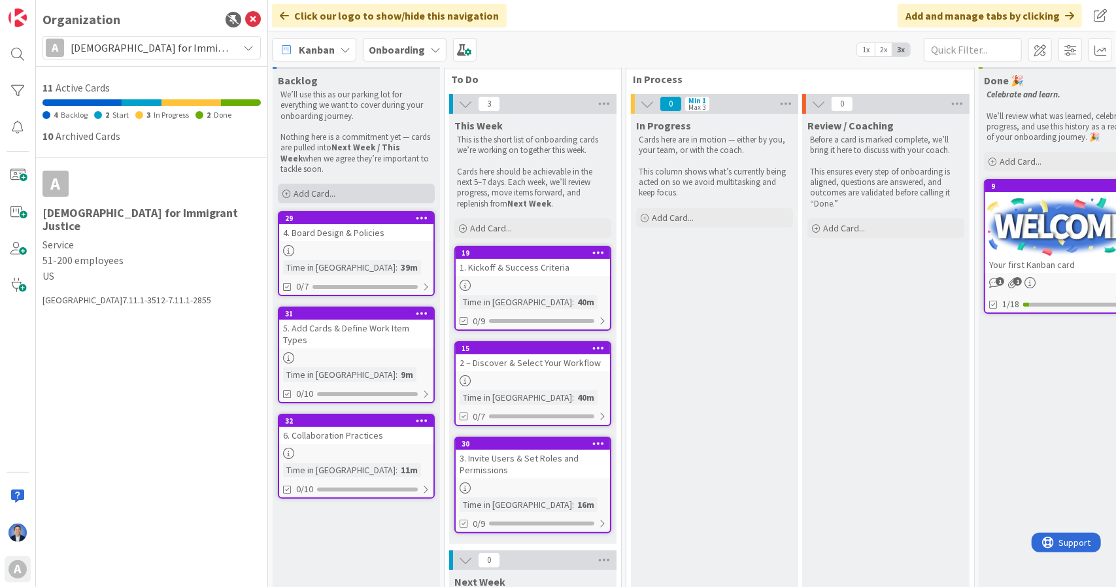
click at [338, 190] on div "Add Card..." at bounding box center [356, 194] width 157 height 20
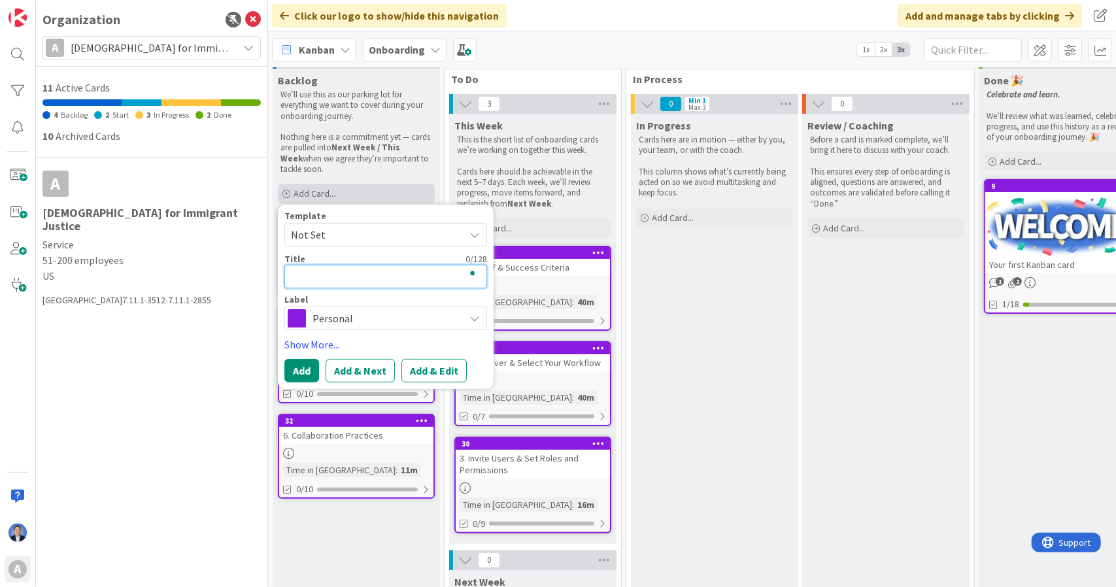
paste textarea "Planning & Prioritization Practices"
type textarea "Planning & Prioritization Practices"
type textarea "x"
click at [294, 270] on textarea "Planning & Prioritization Practices" at bounding box center [385, 277] width 203 height 24
type textarea "7Planning & Prioritization Practices"
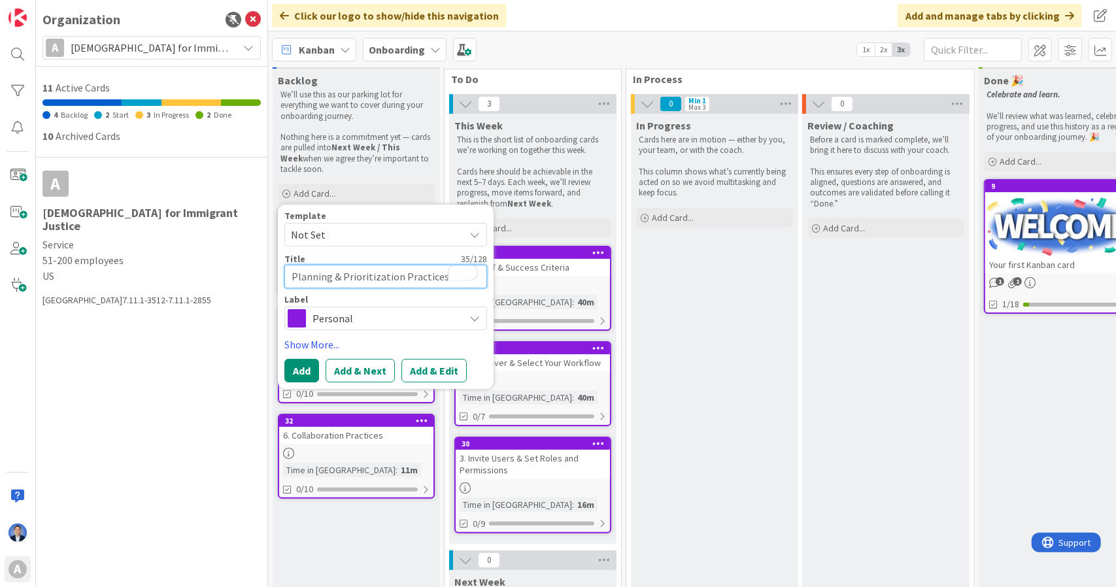
type textarea "x"
type textarea "7.Planning & Prioritization Practices"
type textarea "x"
type textarea "7. Planning & Prioritization Practices"
type textarea "x"
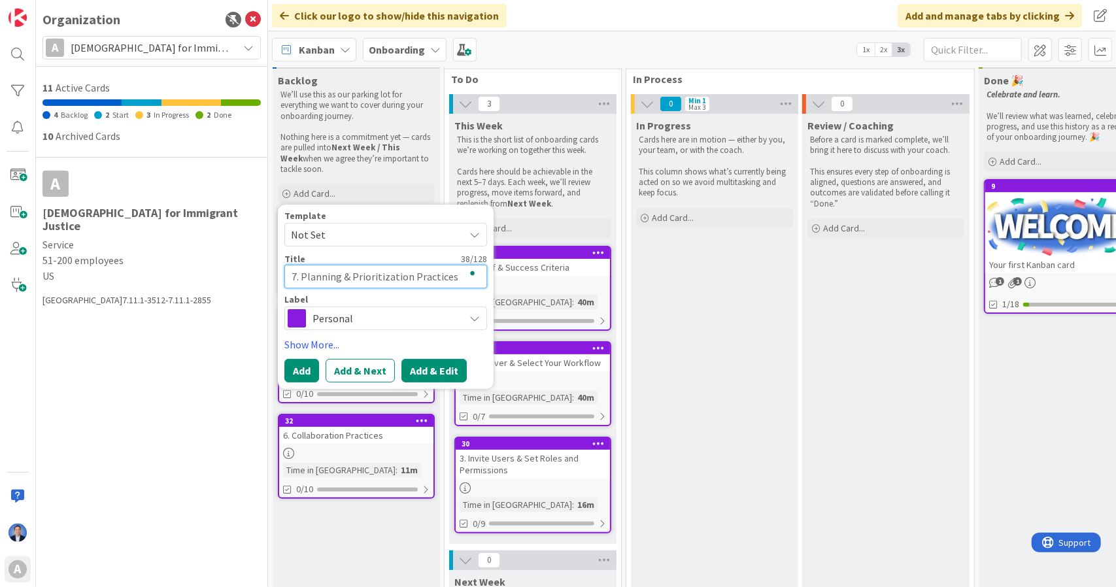
type textarea "7. Planning & Prioritization Practices"
click at [421, 366] on button "Add & Edit" at bounding box center [433, 371] width 65 height 24
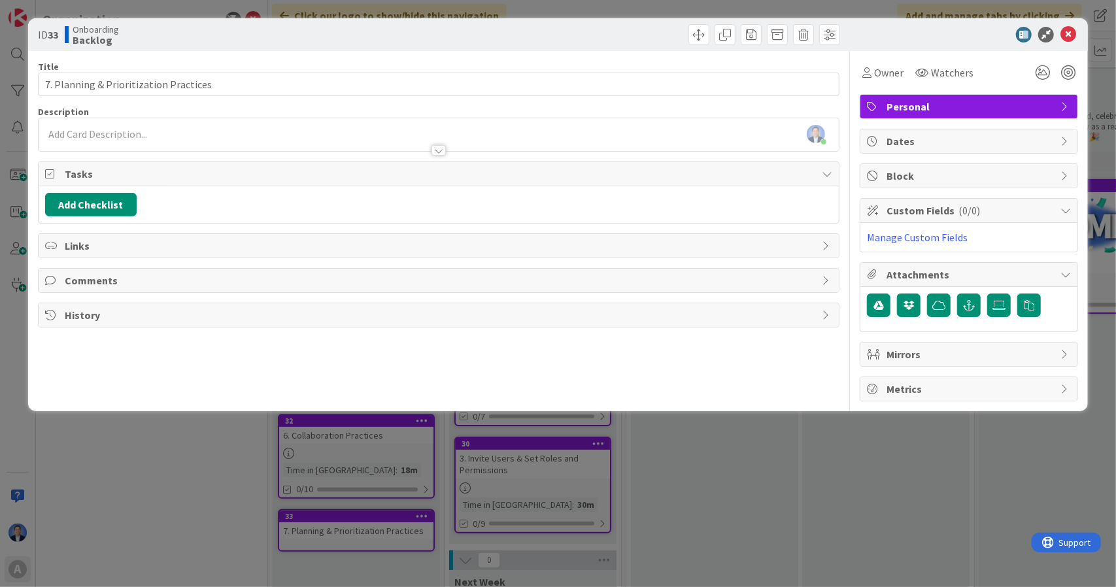
click at [299, 135] on div "Dimitri Ponomareff just joined" at bounding box center [439, 134] width 801 height 33
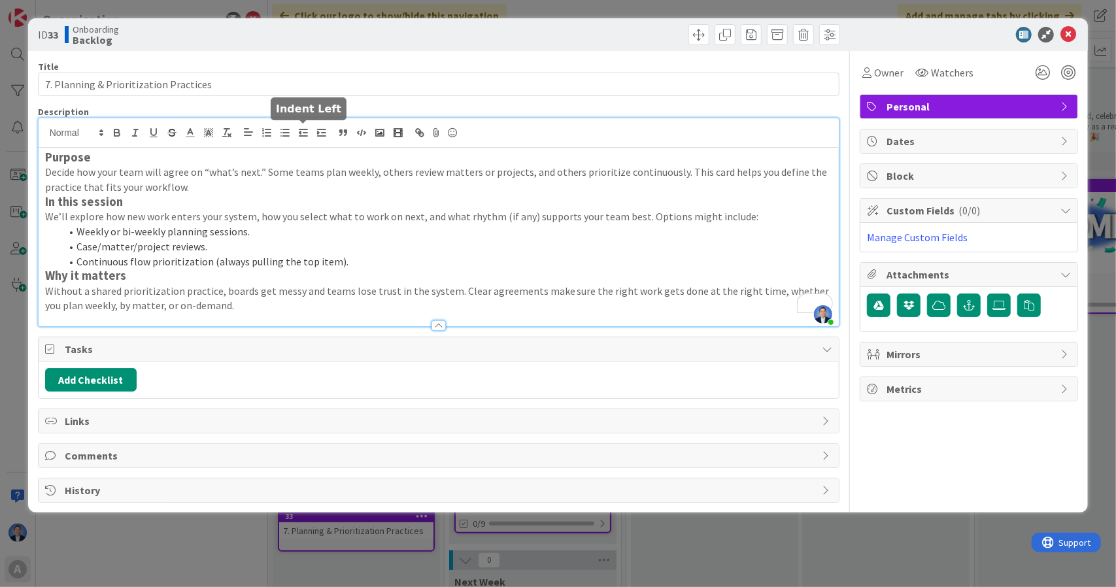
scroll to position [22, 0]
click at [233, 180] on p "Decide how your team will agree on “what’s next.” Some teams plan weekly, other…" at bounding box center [439, 179] width 788 height 29
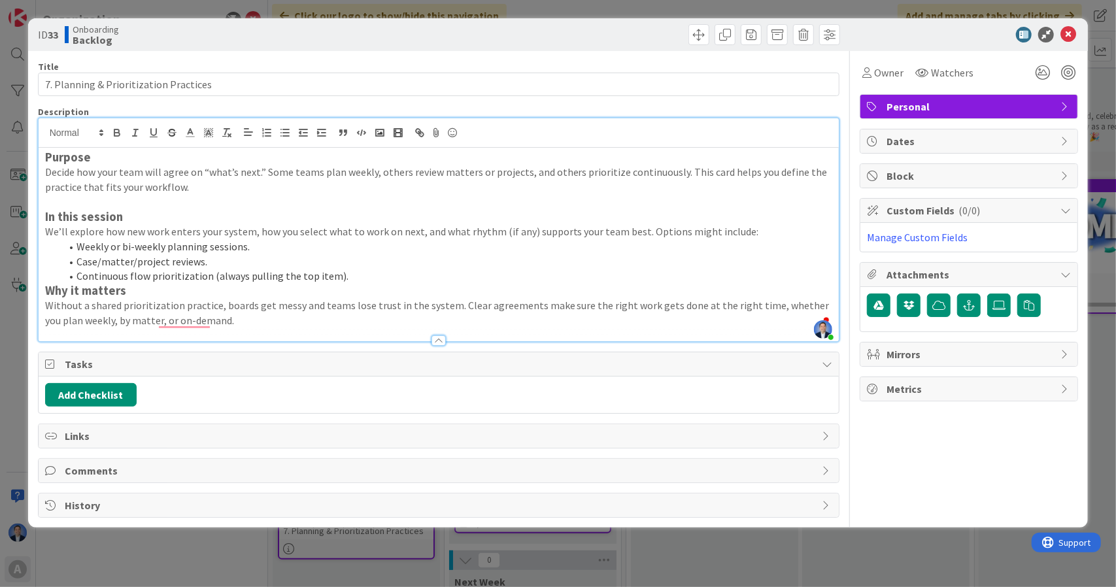
click at [350, 273] on li "Continuous flow prioritization (always pulling the top item)." at bounding box center [447, 276] width 772 height 15
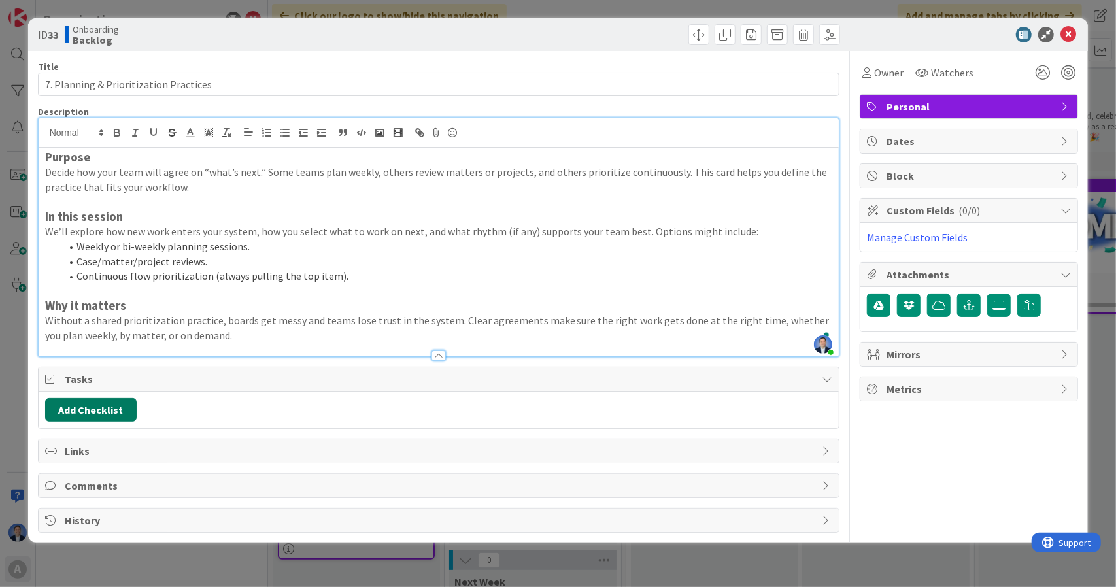
click at [114, 399] on button "Add Checklist" at bounding box center [91, 410] width 92 height 24
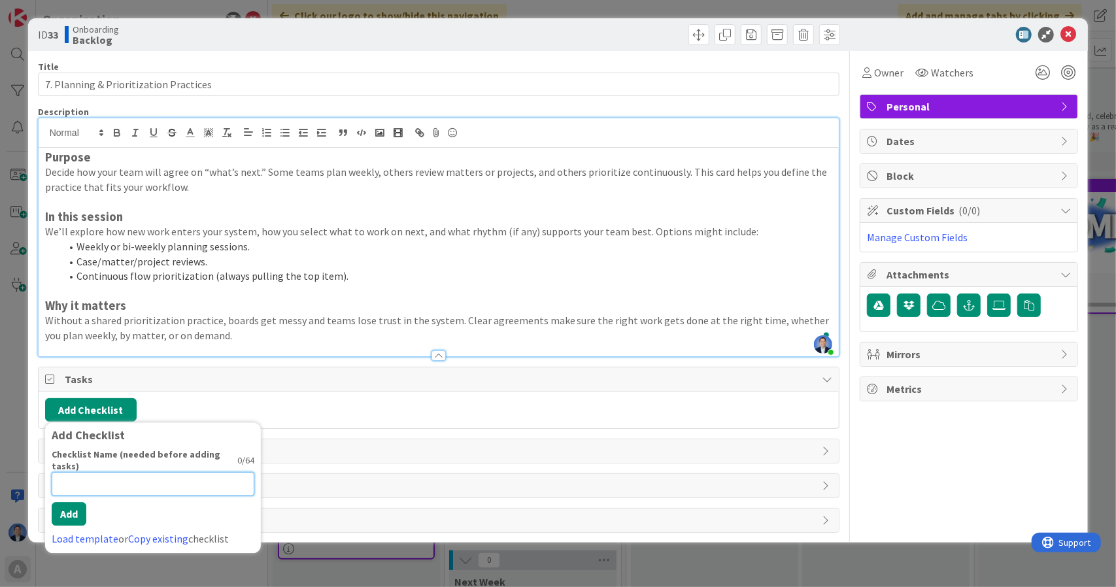
paste input "✅ Coaching Outcomes (during session)"
type input "✅ Coaching Outcomes (during session)"
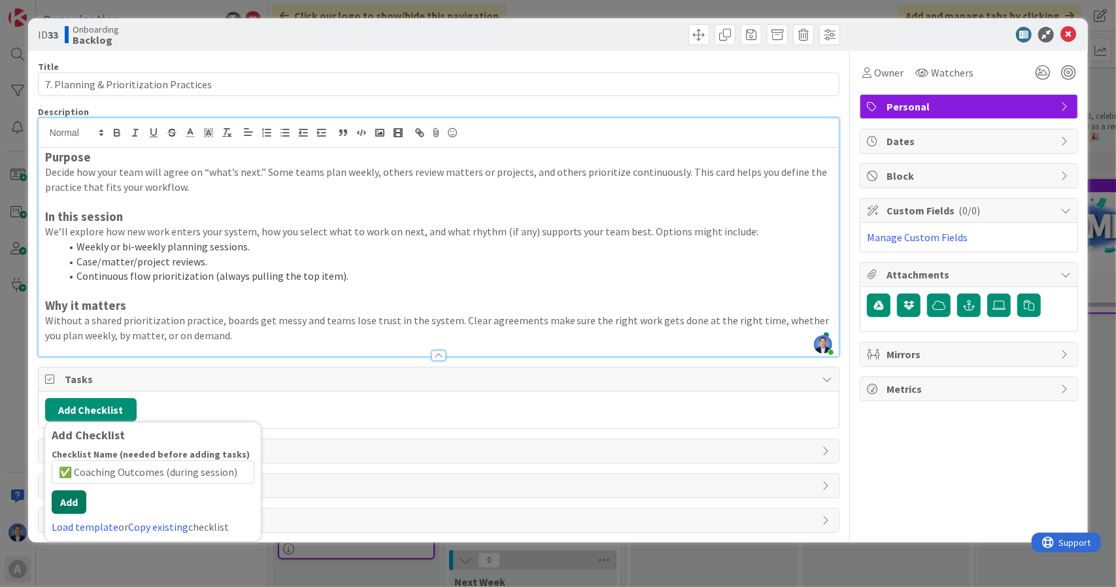
click at [71, 512] on div "Checklist Name (needed before adding tasks) 36 / 64 ✅ Coaching Outcomes (during…" at bounding box center [153, 491] width 203 height 86
click at [75, 490] on button "Add" at bounding box center [69, 502] width 35 height 24
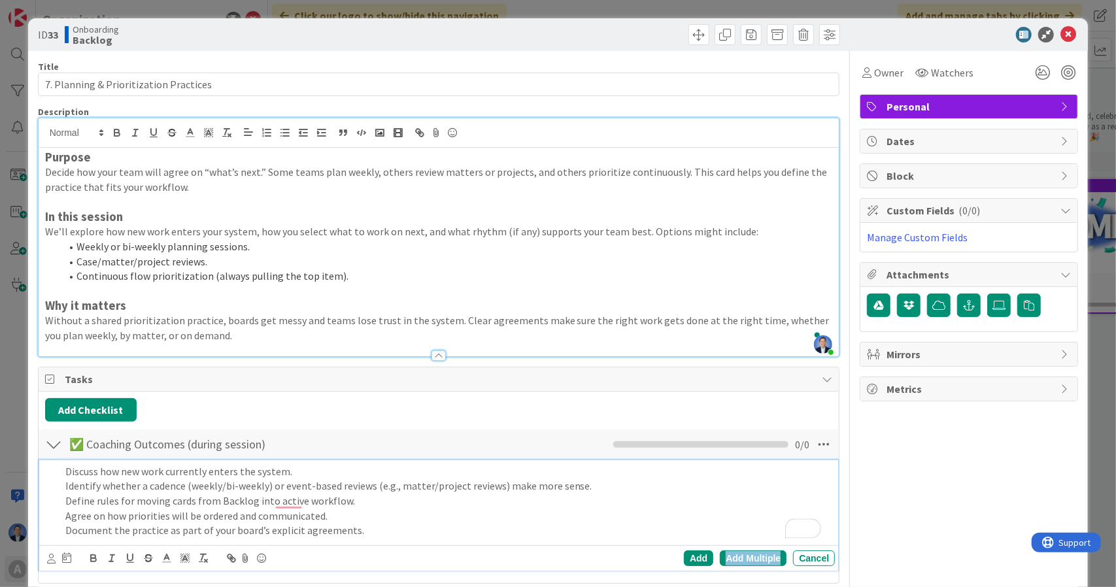
click at [728, 554] on div "Add Multiple" at bounding box center [753, 558] width 67 height 16
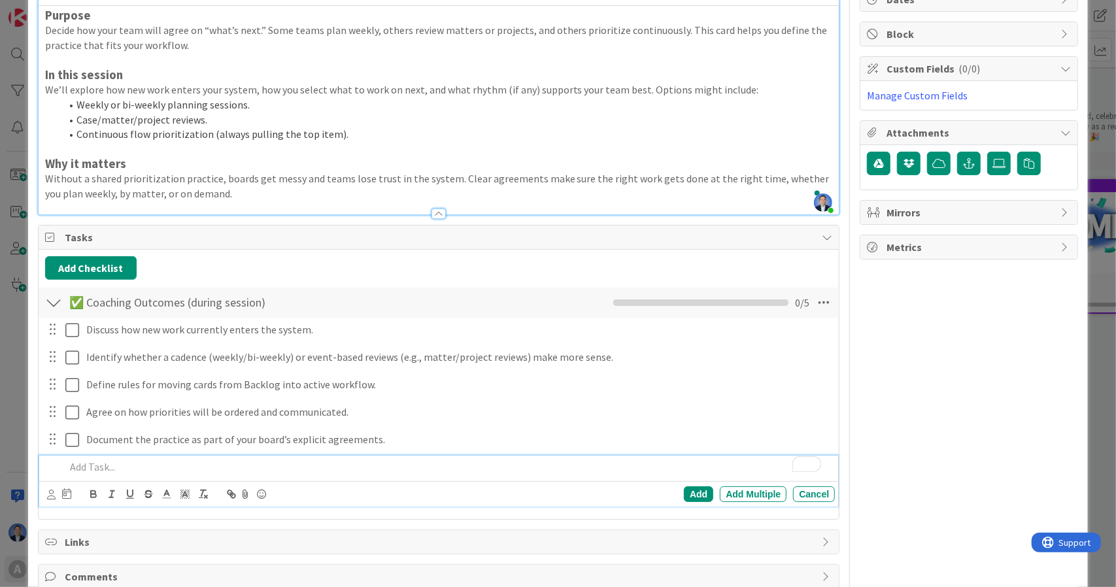
scroll to position [143, 0]
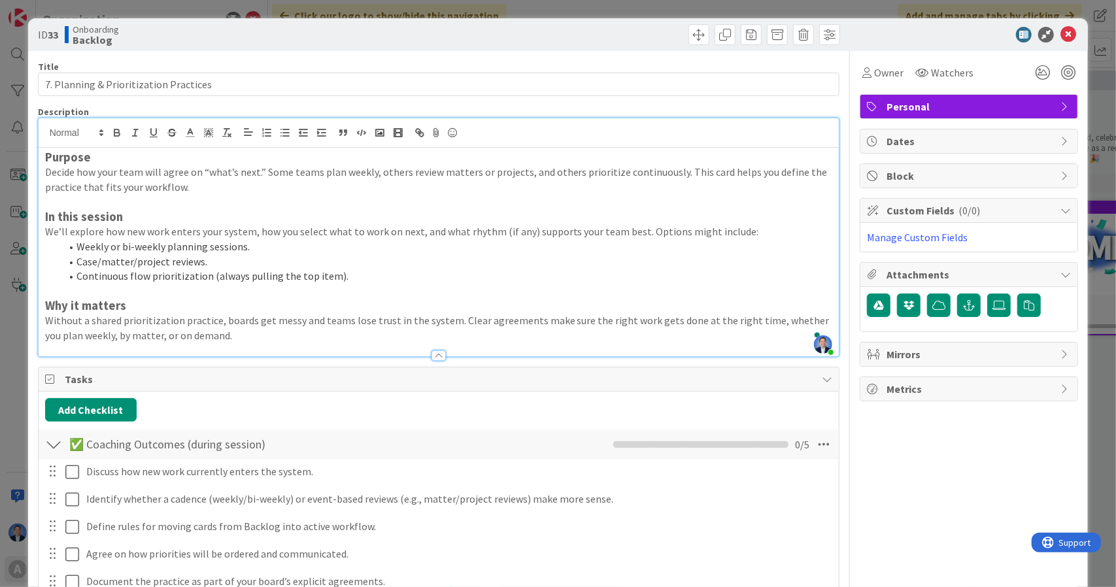
scroll to position [22, 0]
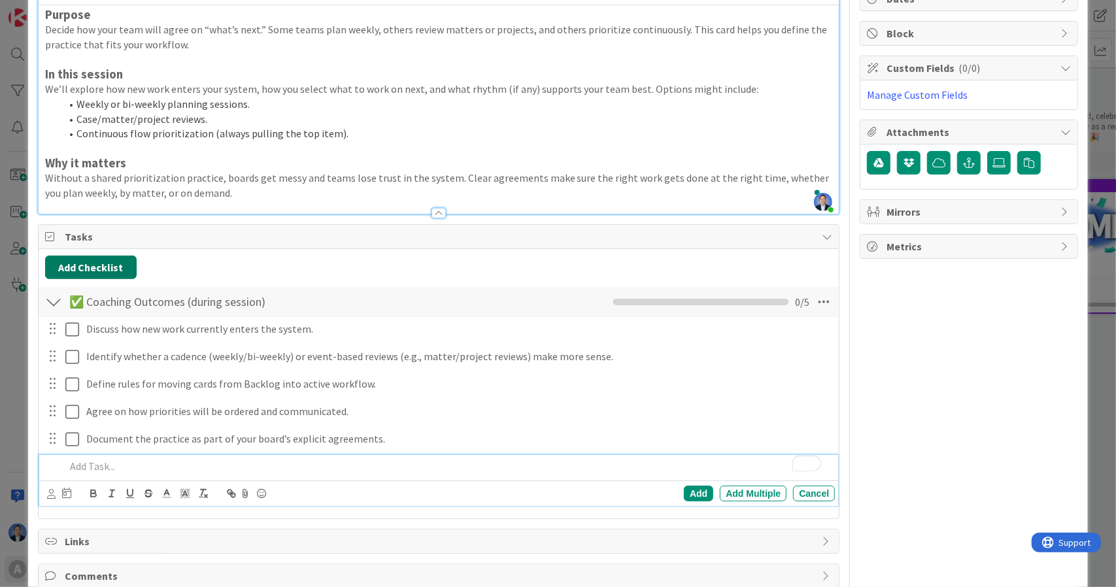
click at [126, 264] on button "Add Checklist" at bounding box center [91, 268] width 92 height 24
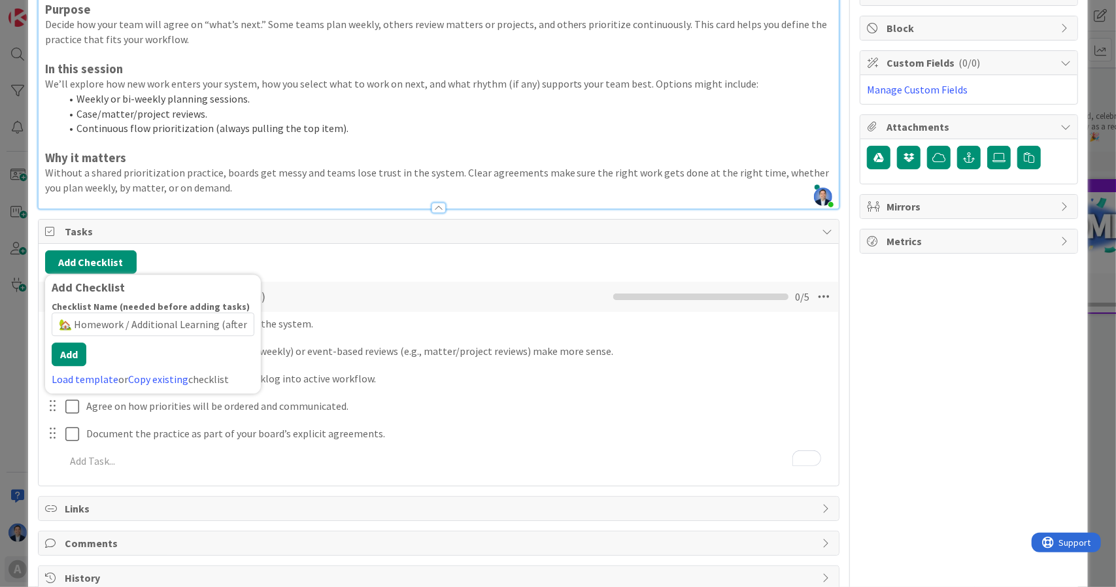
scroll to position [0, 33]
type input "🏡 Homework / Additional Learning (after session)"
click at [75, 358] on button "Add" at bounding box center [69, 355] width 35 height 24
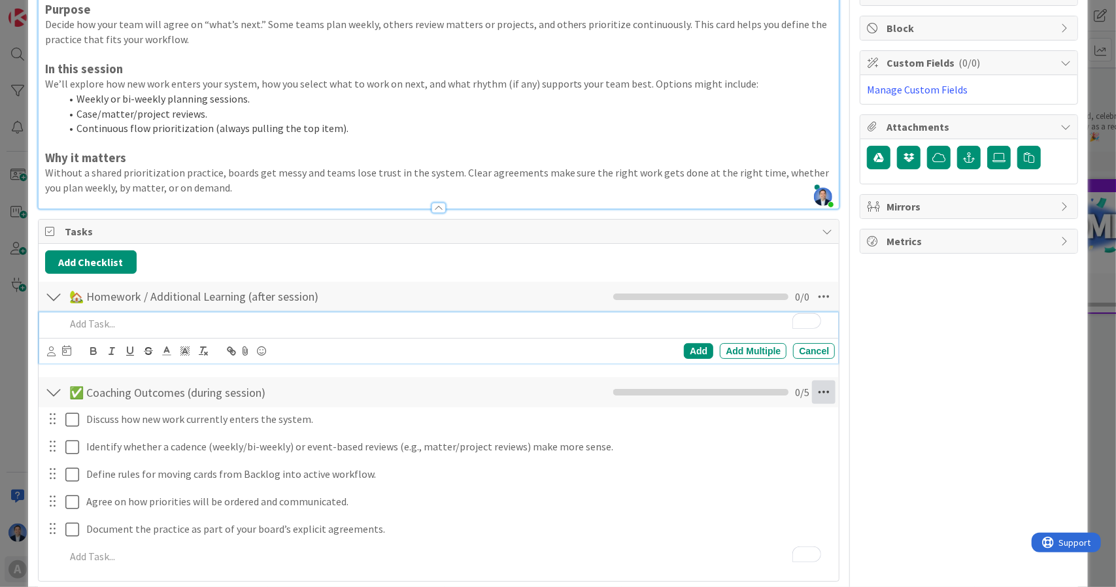
scroll to position [22, 0]
click at [817, 393] on icon at bounding box center [824, 392] width 24 height 24
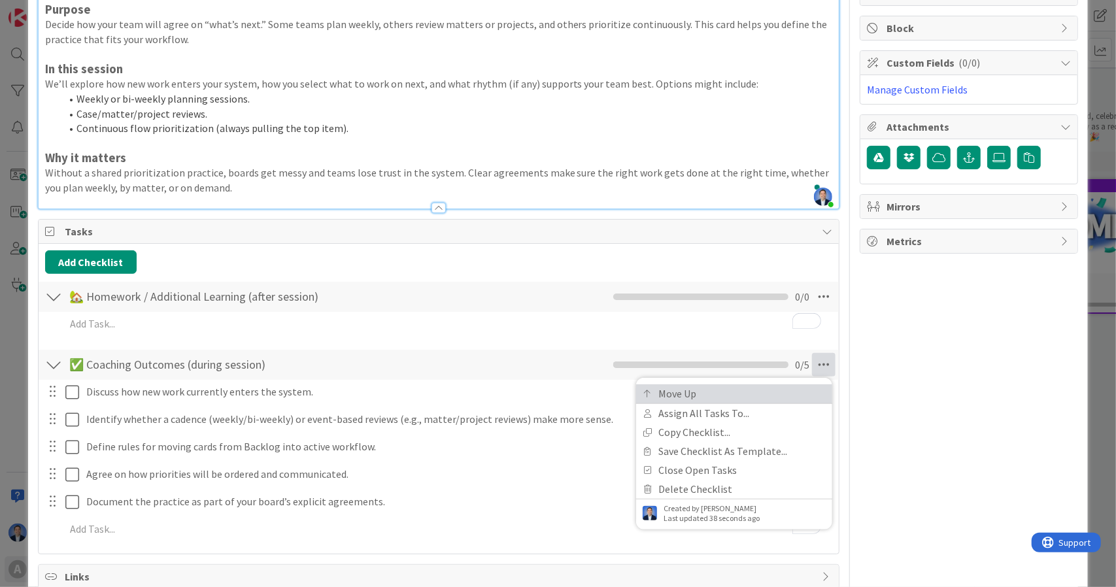
click at [769, 392] on link "Move Up" at bounding box center [734, 393] width 196 height 19
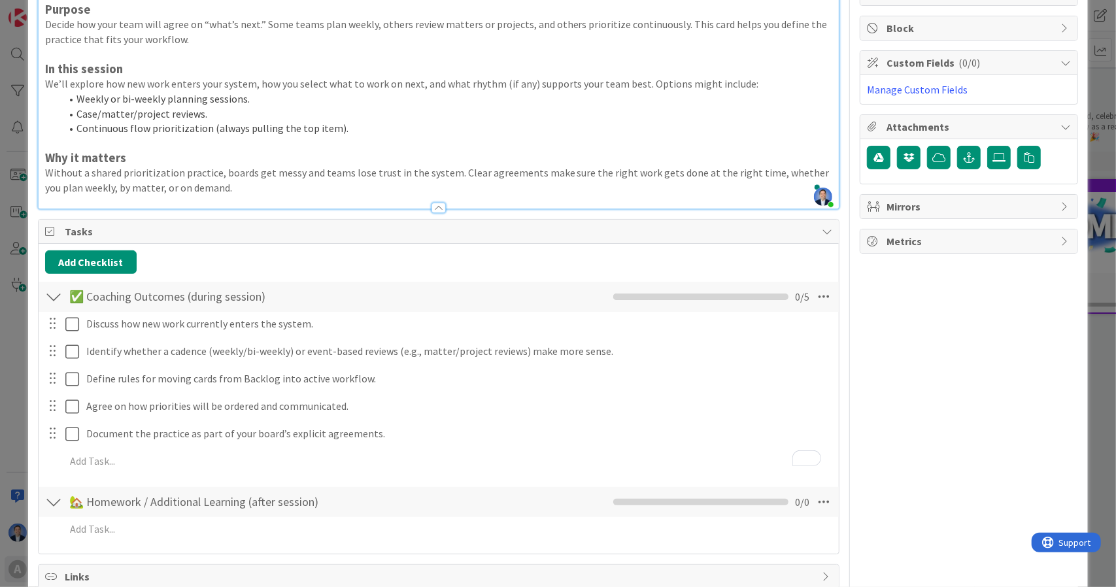
scroll to position [243, 0]
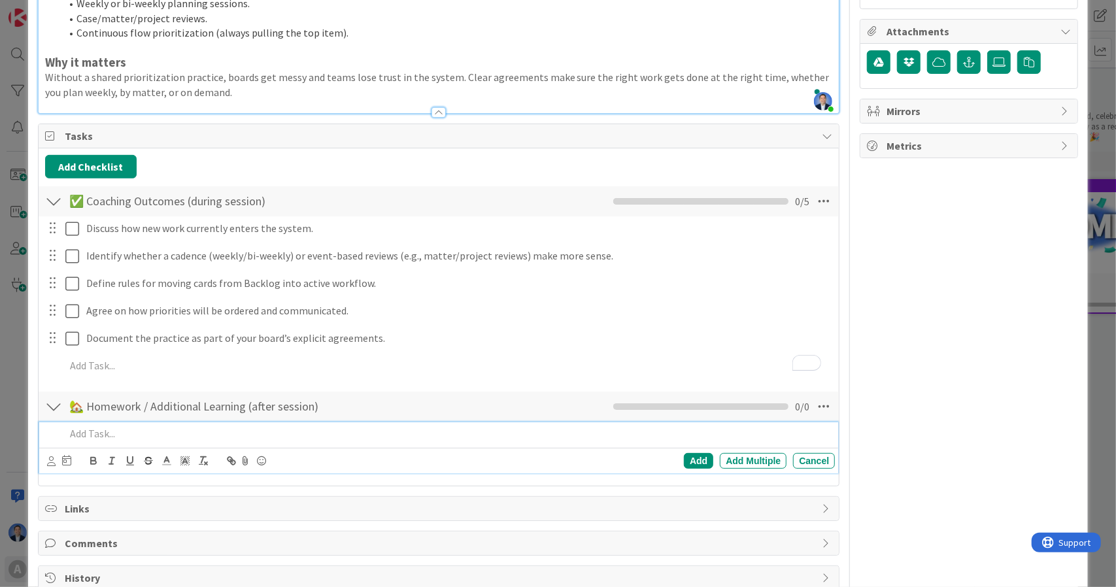
click at [173, 430] on p "To enrich screen reader interactions, please activate Accessibility in Grammarl…" at bounding box center [447, 433] width 765 height 15
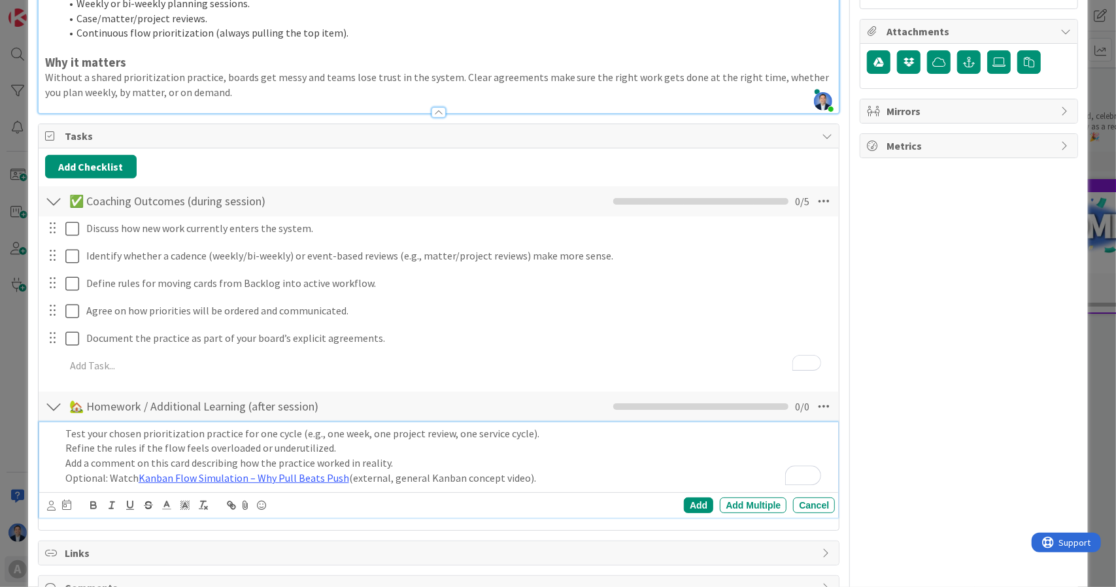
scroll to position [22, 0]
click at [764, 501] on div "Add Multiple" at bounding box center [753, 506] width 67 height 16
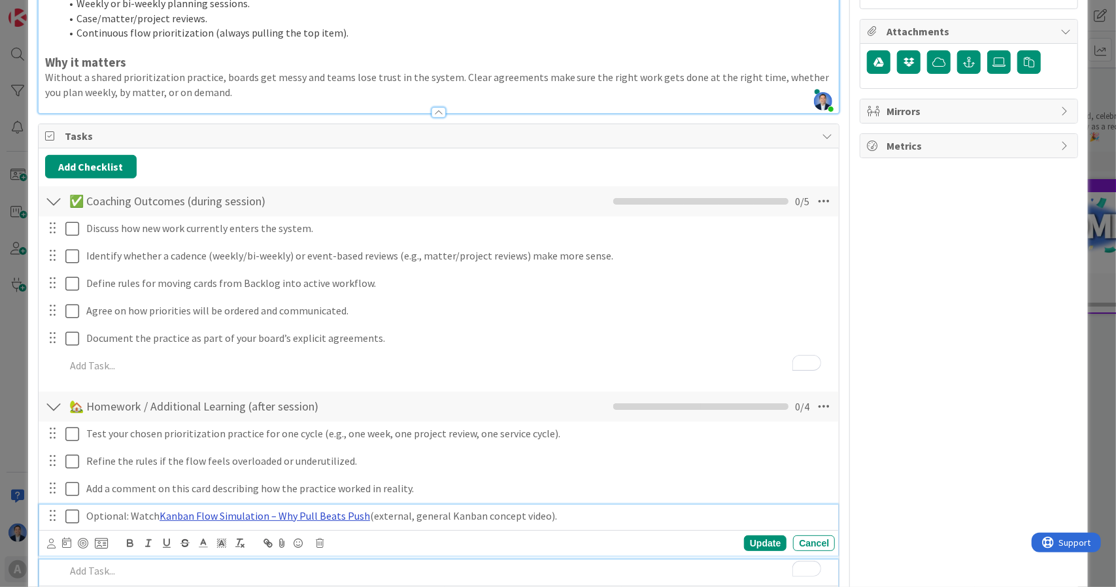
click at [306, 517] on div "Optional: Watch Kanban Flow Simulation – Why Pull Beats Push (external, general…" at bounding box center [439, 531] width 800 height 52
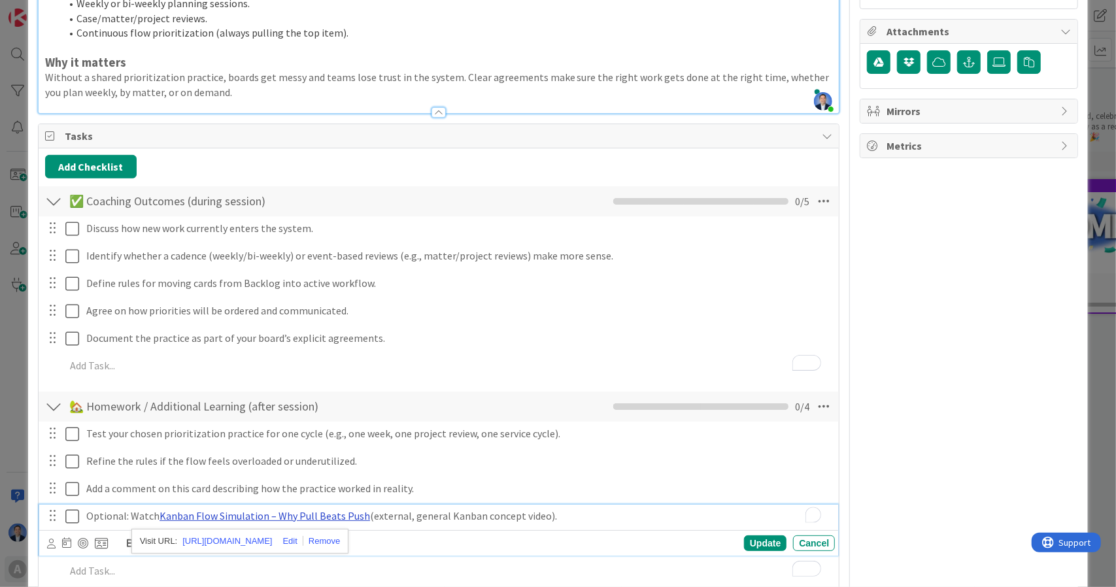
scroll to position [271, 0]
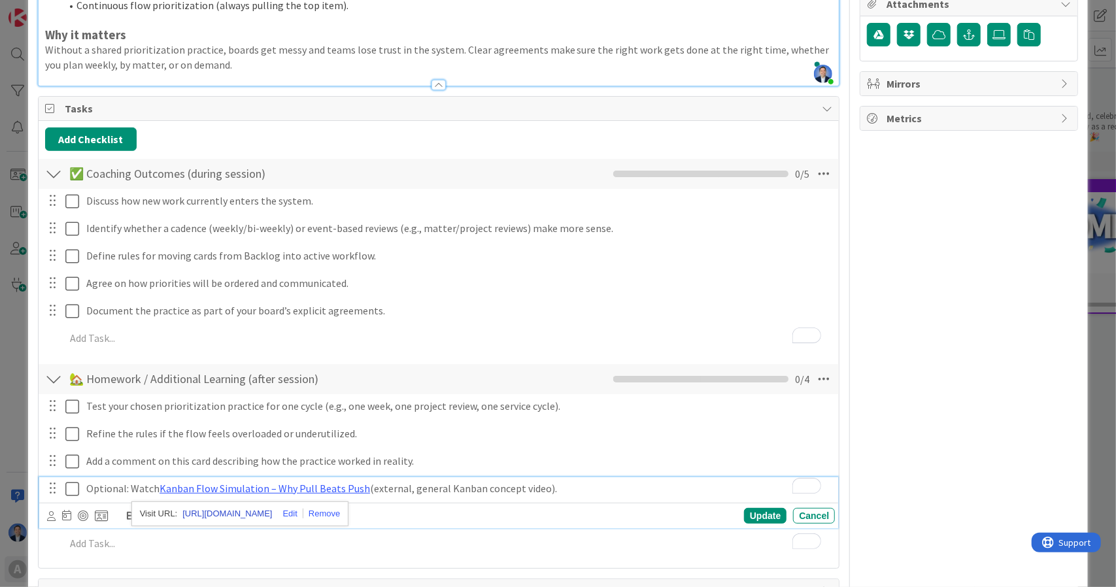
click at [269, 511] on link "https://www.youtube.com/watch?v=POx3lF0JkTQ" at bounding box center [227, 513] width 90 height 17
click at [440, 487] on p "Optional: Watch Kanban Flow Simulation – Why Pull Beats Push (external, general…" at bounding box center [457, 488] width 743 height 15
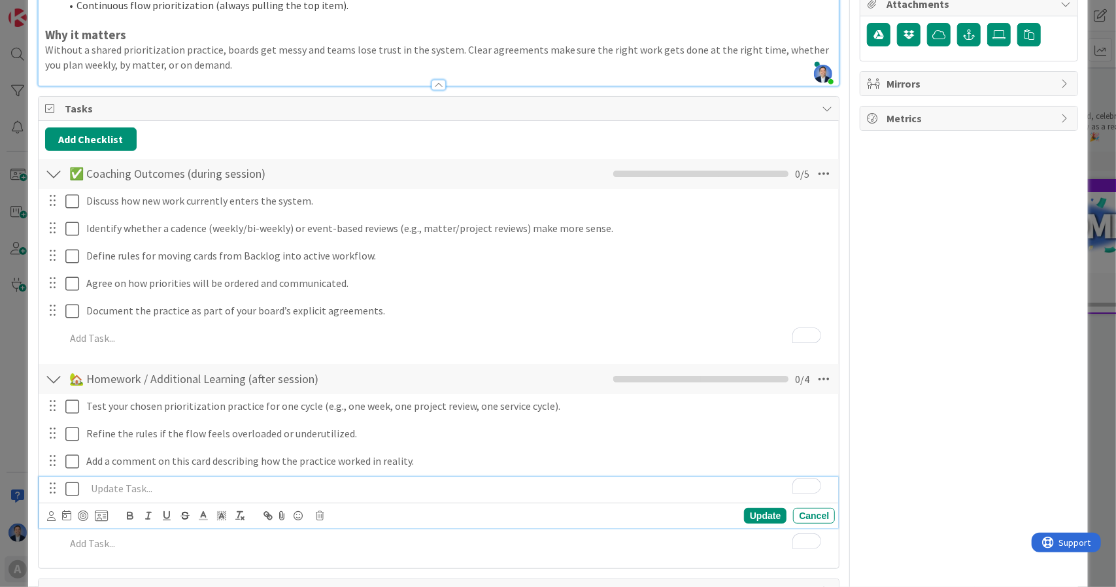
click at [320, 518] on div "Update Cancel" at bounding box center [441, 516] width 788 height 18
click at [316, 512] on icon at bounding box center [320, 515] width 8 height 9
click at [354, 486] on div "Delete" at bounding box center [353, 492] width 48 height 24
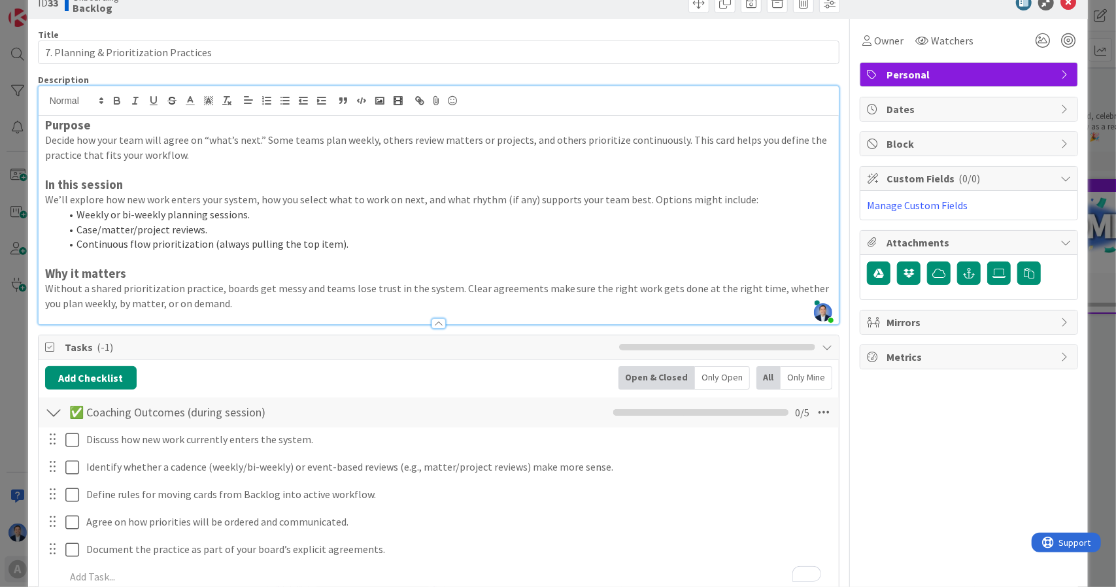
scroll to position [0, 0]
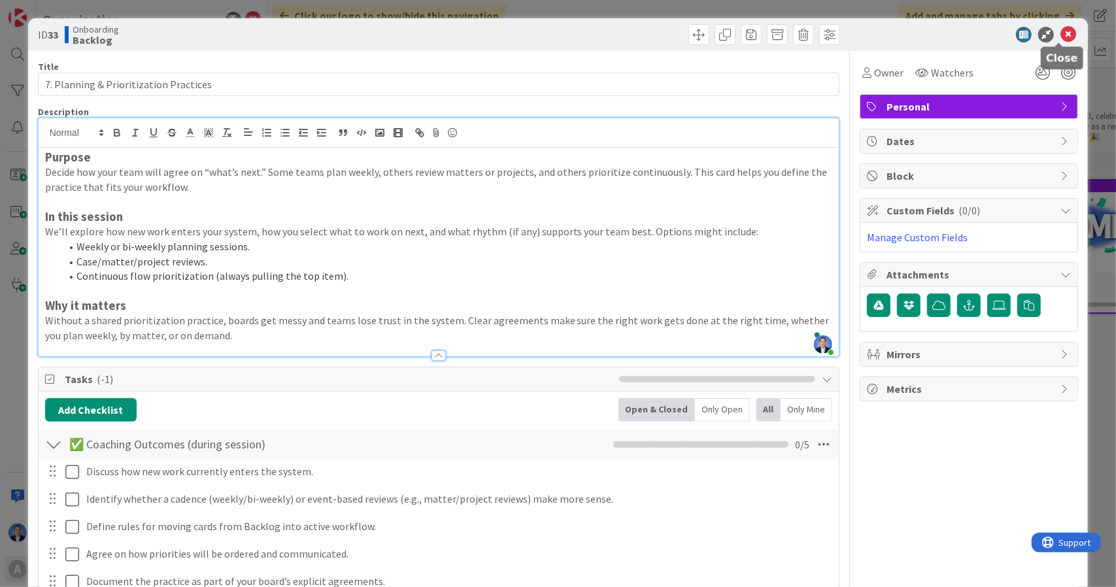
click at [1060, 33] on icon at bounding box center [1068, 35] width 16 height 16
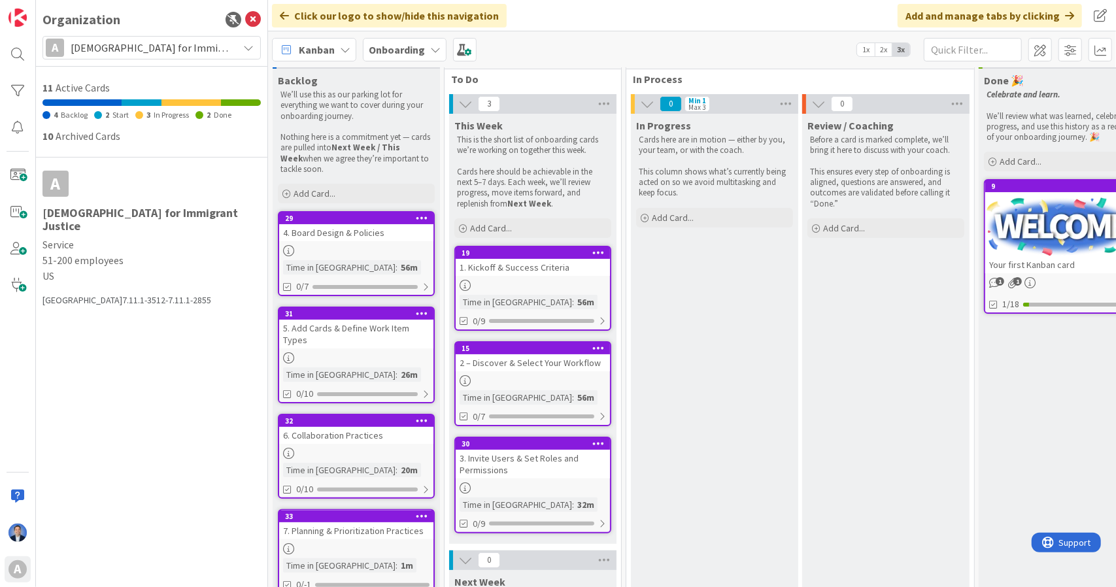
scroll to position [204, 0]
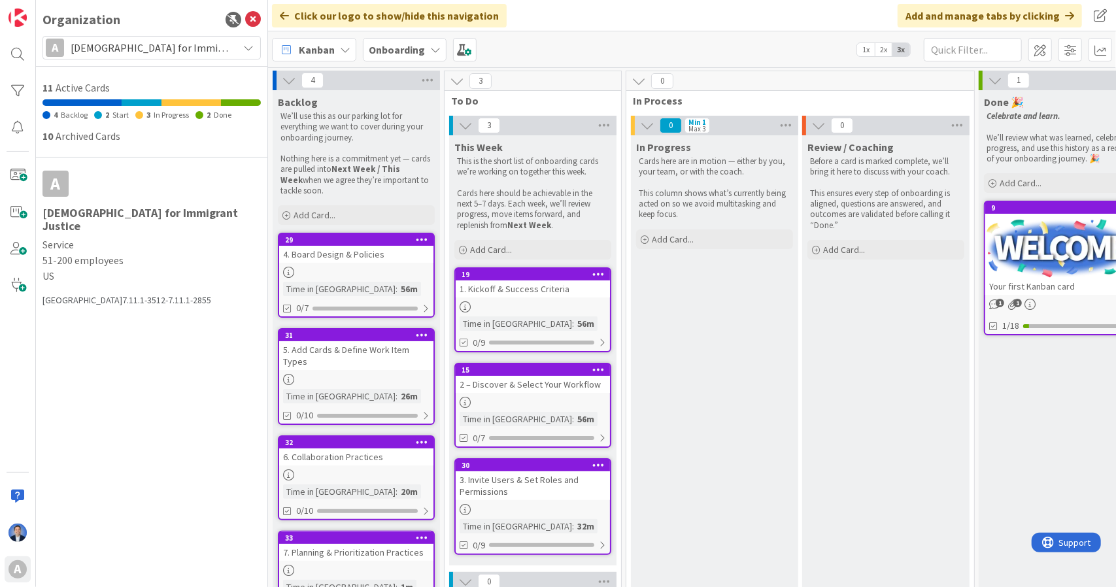
scroll to position [204, 0]
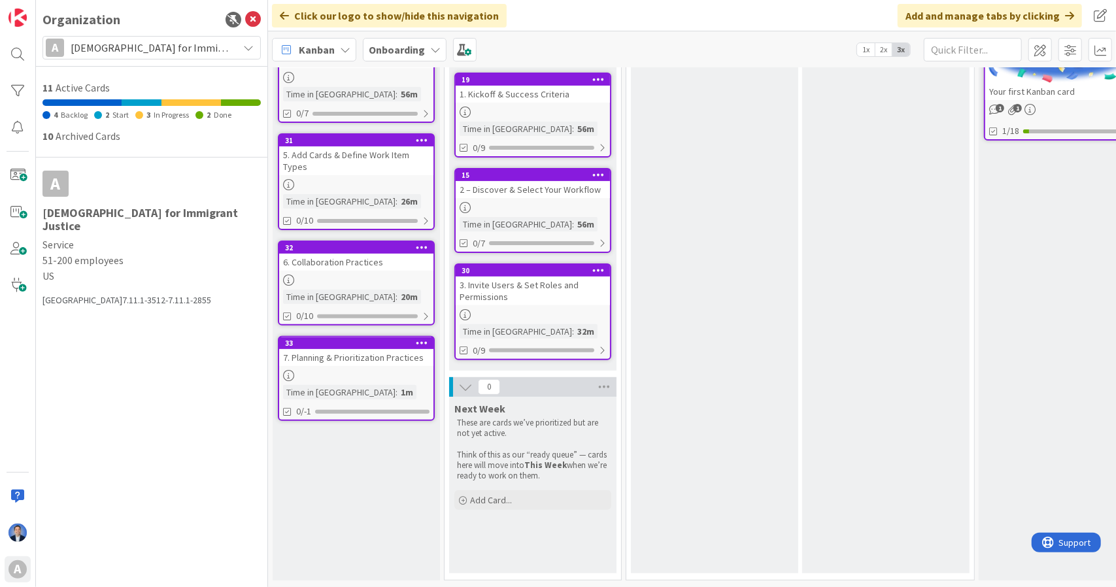
click at [377, 154] on div "5. Add Cards & Define Work Item Types" at bounding box center [356, 160] width 154 height 29
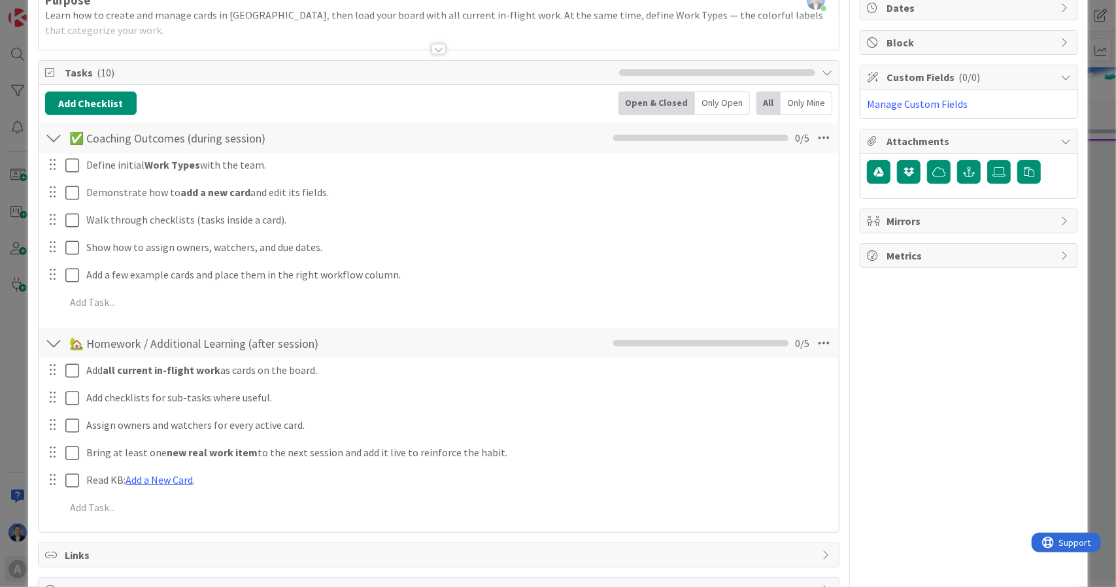
scroll to position [134, 0]
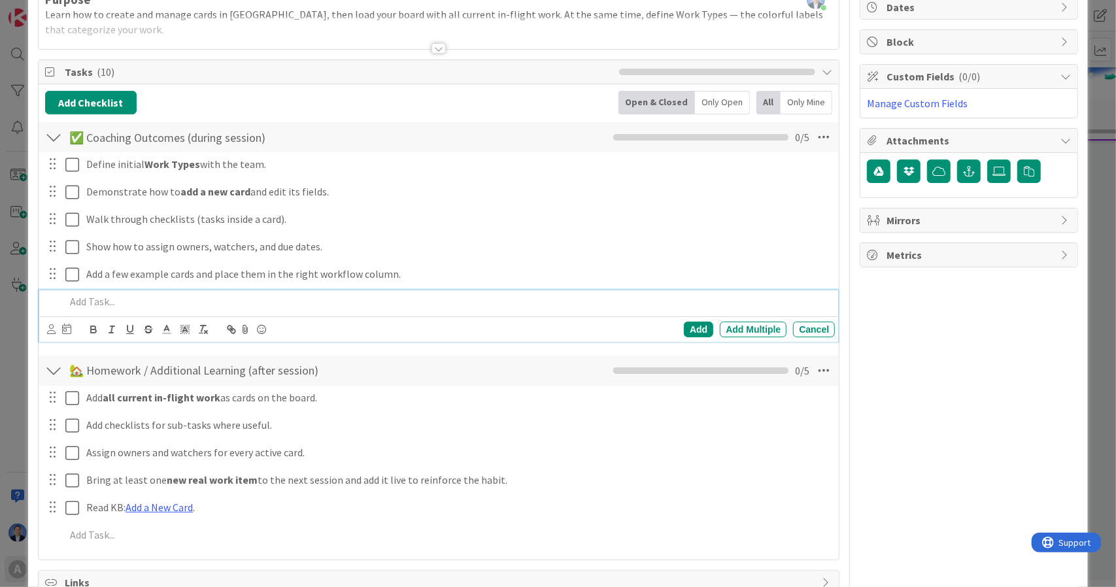
click at [229, 307] on p at bounding box center [447, 301] width 765 height 15
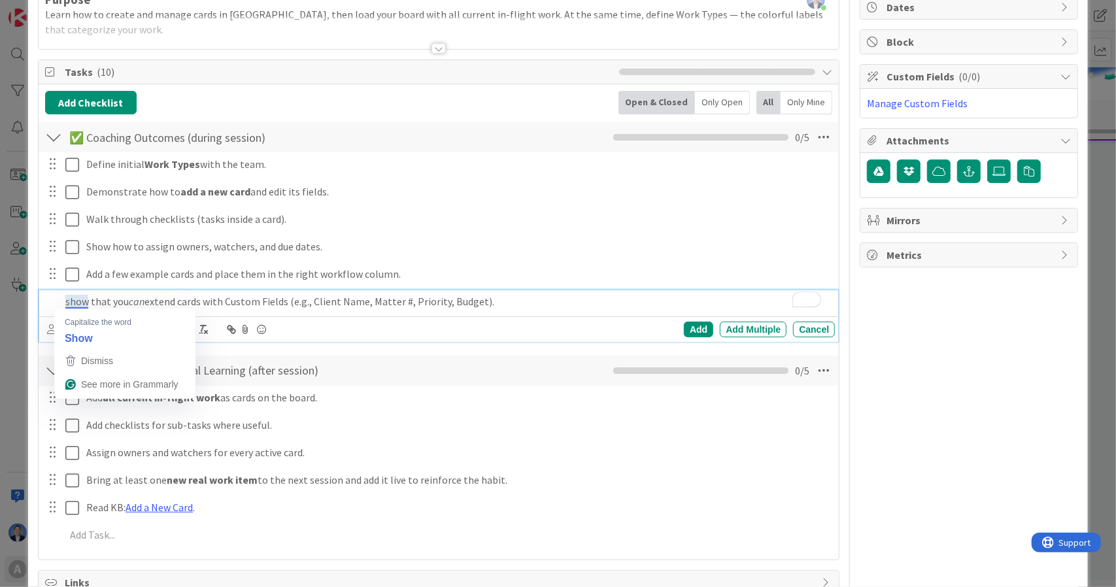
click at [72, 299] on p "show that you can extend cards with Custom Fields (e.g., Client Name, Matter #,…" at bounding box center [447, 301] width 765 height 15
click at [180, 296] on em "ability to" at bounding box center [167, 301] width 38 height 13
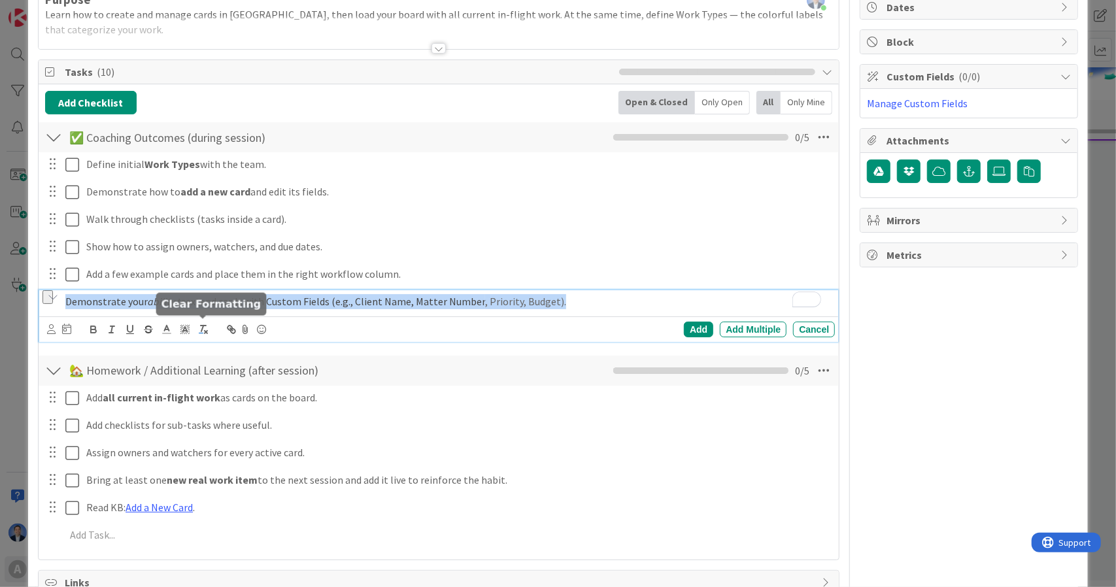
click at [205, 331] on line "button" at bounding box center [206, 332] width 3 height 3
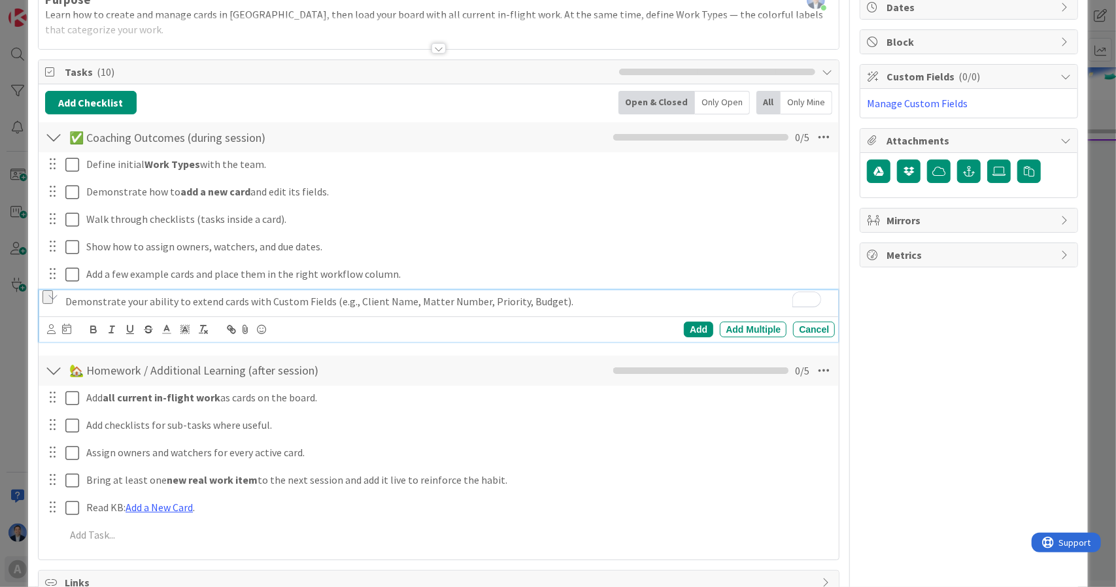
click at [131, 298] on p "Demonstrate your ability to extend cards with Custom Fields (e.g., Client Name,…" at bounding box center [447, 301] width 765 height 15
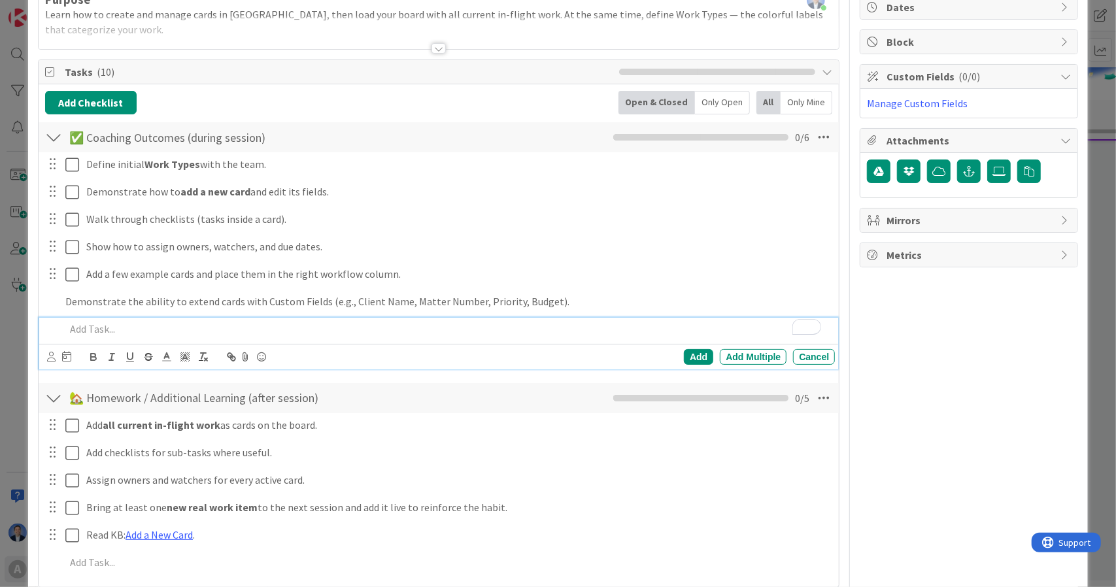
scroll to position [161, 0]
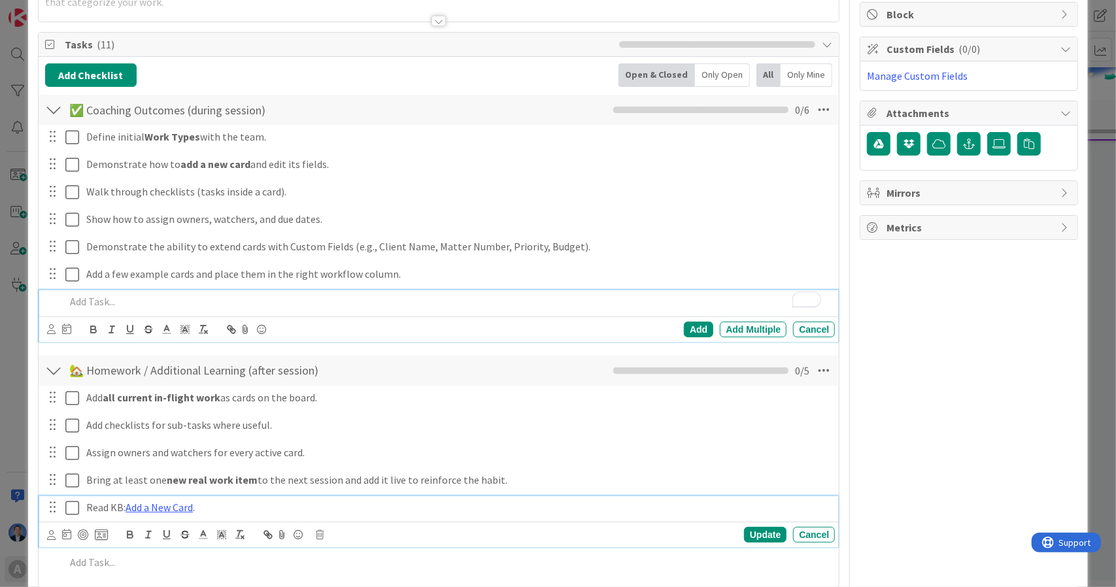
click at [216, 503] on p "Read KB: Add a New Card ." at bounding box center [457, 507] width 743 height 15
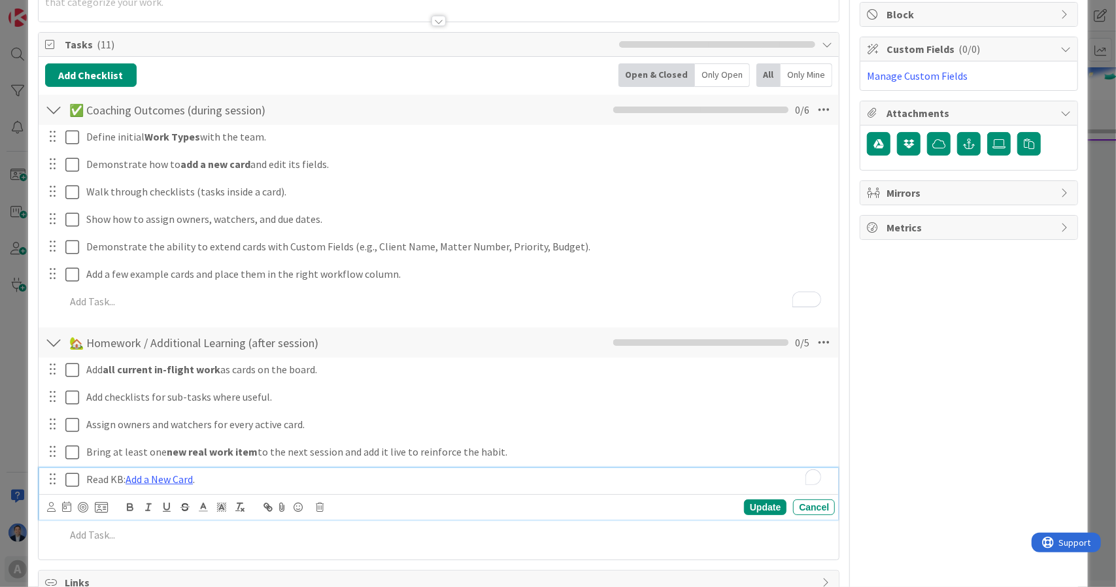
scroll to position [133, 0]
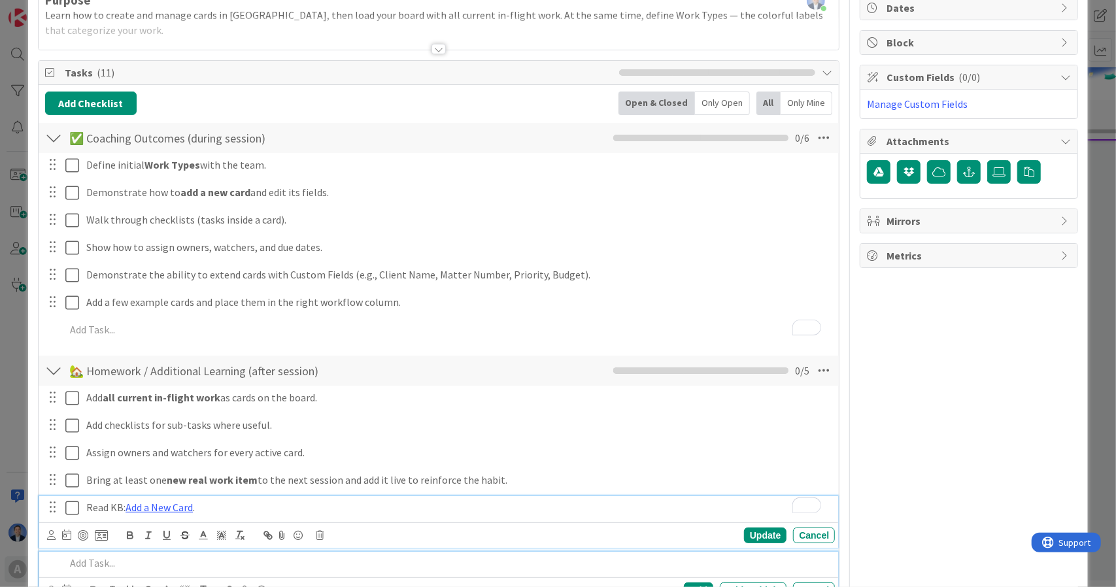
click at [124, 556] on p at bounding box center [447, 563] width 765 height 15
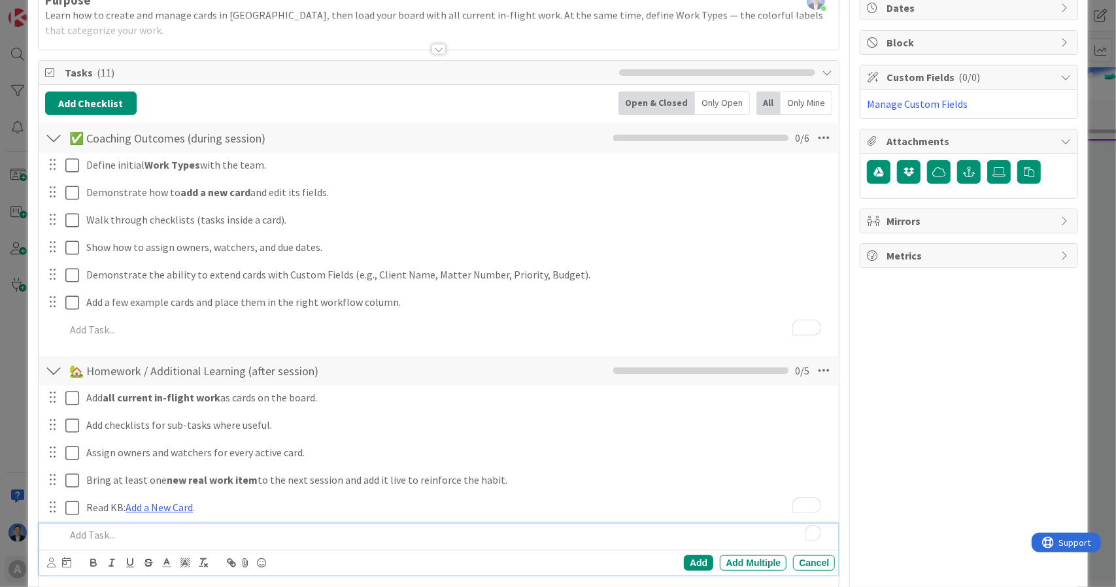
scroll to position [106, 0]
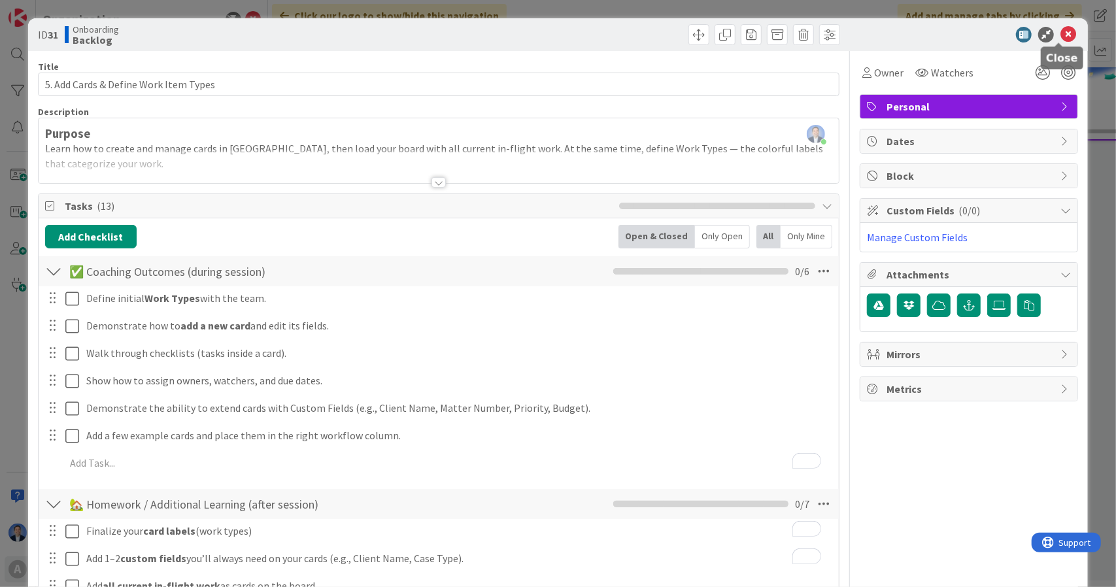
click at [1060, 33] on icon at bounding box center [1068, 35] width 16 height 16
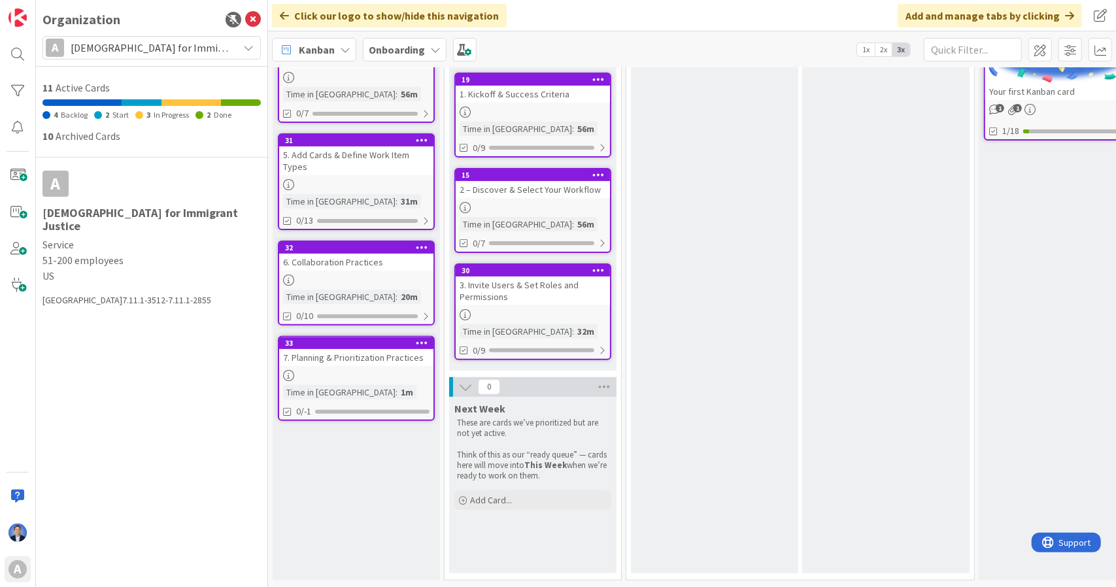
click at [373, 167] on div "31 5. Add Cards & Define Work Item Types Time in Column : 31m 0/13" at bounding box center [356, 181] width 157 height 97
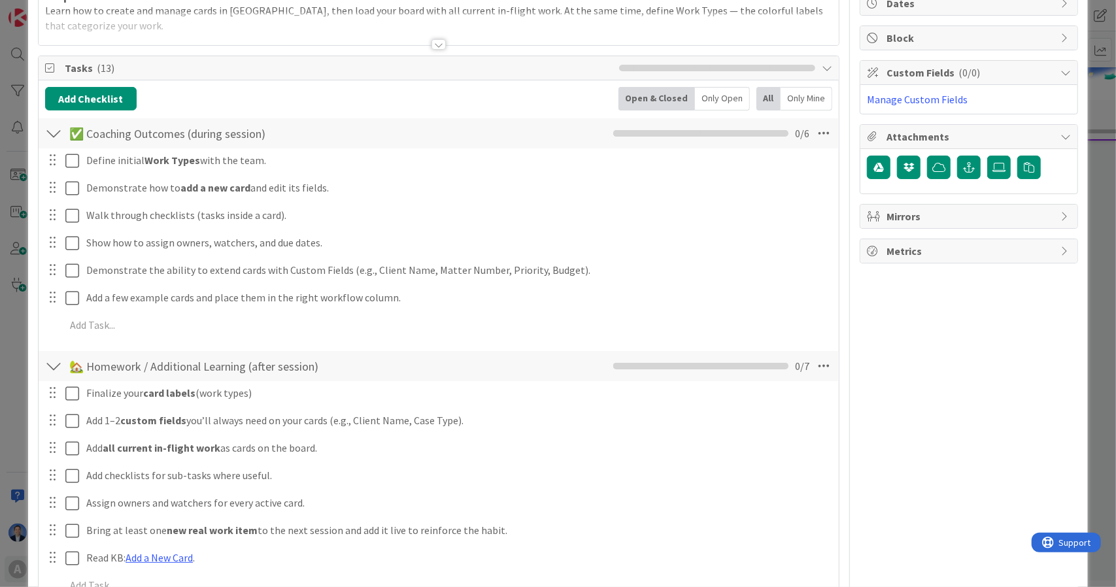
scroll to position [158, 0]
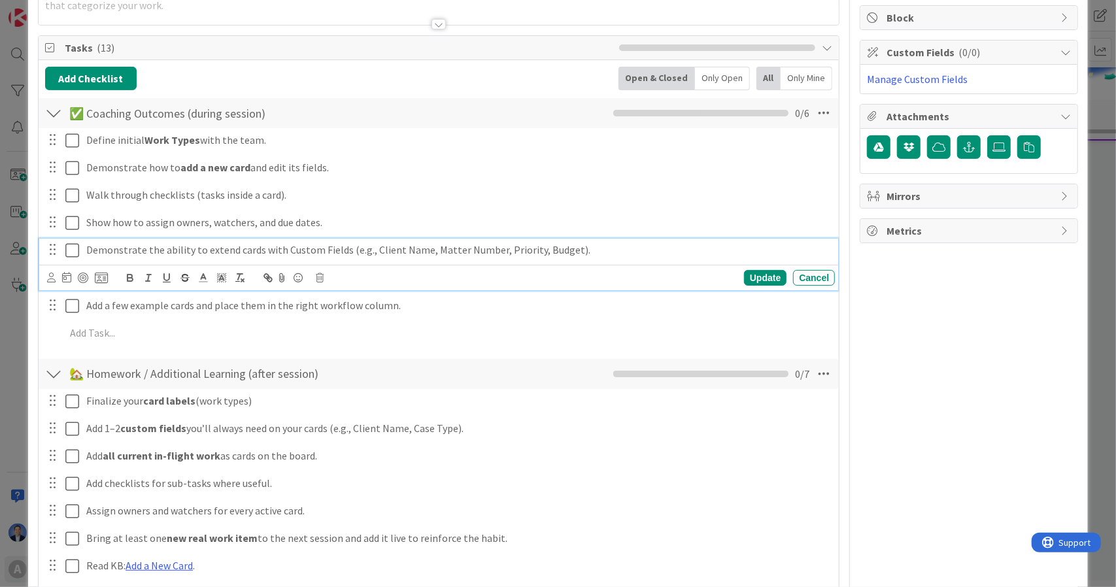
click at [216, 249] on p "Demonstrate the ability to extend cards with Custom Fields (e.g., Client Name, …" at bounding box center [457, 250] width 743 height 15
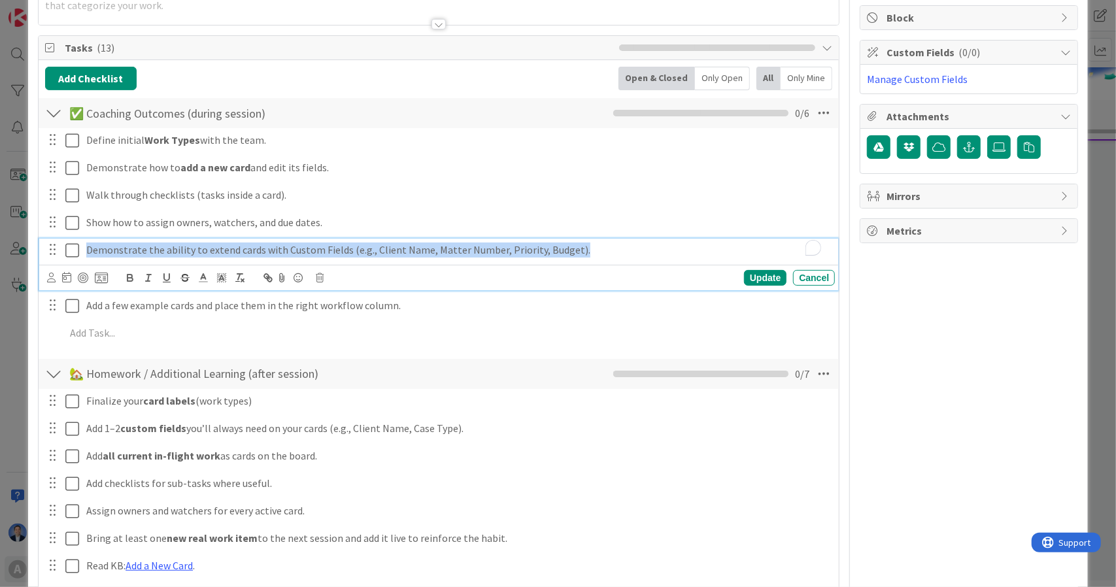
click at [216, 249] on p "Demonstrate the ability to extend cards with Custom Fields (e.g., Client Name, …" at bounding box center [457, 250] width 743 height 15
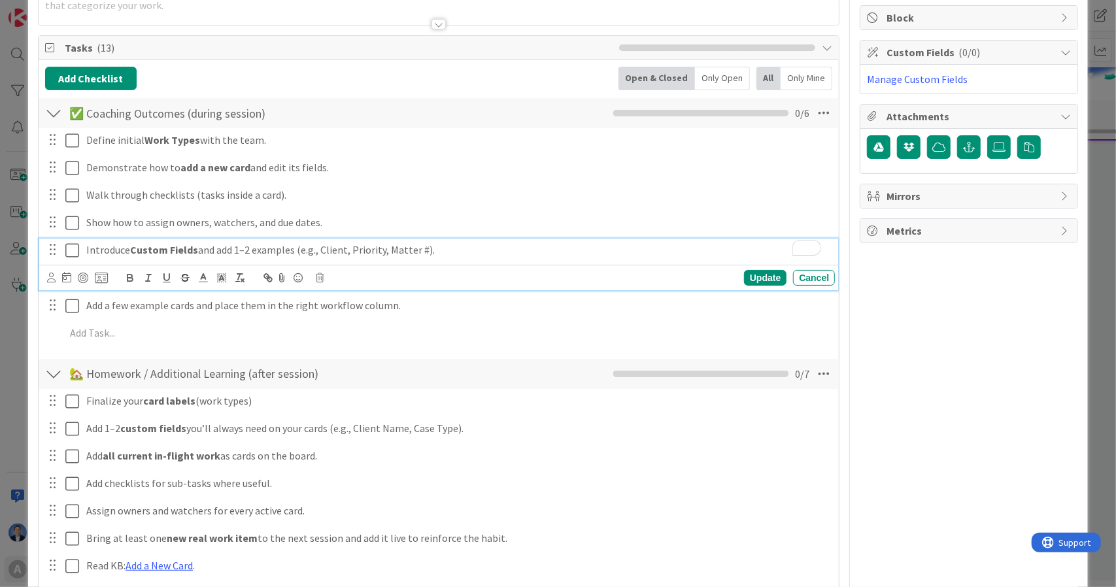
click at [421, 249] on p "Introduce Custom Fields and add 1–2 examples (e.g., Client, Priority, Matter #)." at bounding box center [457, 250] width 743 height 15
click at [407, 266] on span "Dates" at bounding box center [400, 269] width 27 height 11
click at [394, 248] on p "Introduce Custom Fields and add 1–2 examples (e.g., Client, Priority, Dates)." at bounding box center [457, 250] width 743 height 15
click at [412, 248] on p "Introduce Custom Fields and add 1–2 examples (e.g., Client, Priority, Dates)." at bounding box center [457, 250] width 743 height 15
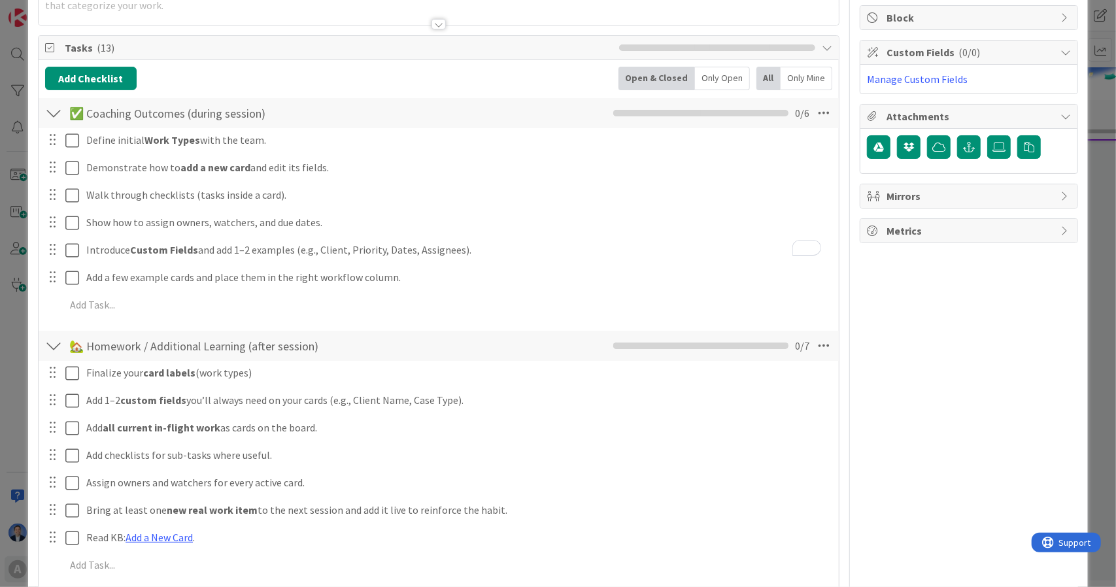
click at [750, 273] on div "Define initial Work Types with the team. Update Cancel Demonstrate how to add a…" at bounding box center [439, 225] width 788 height 194
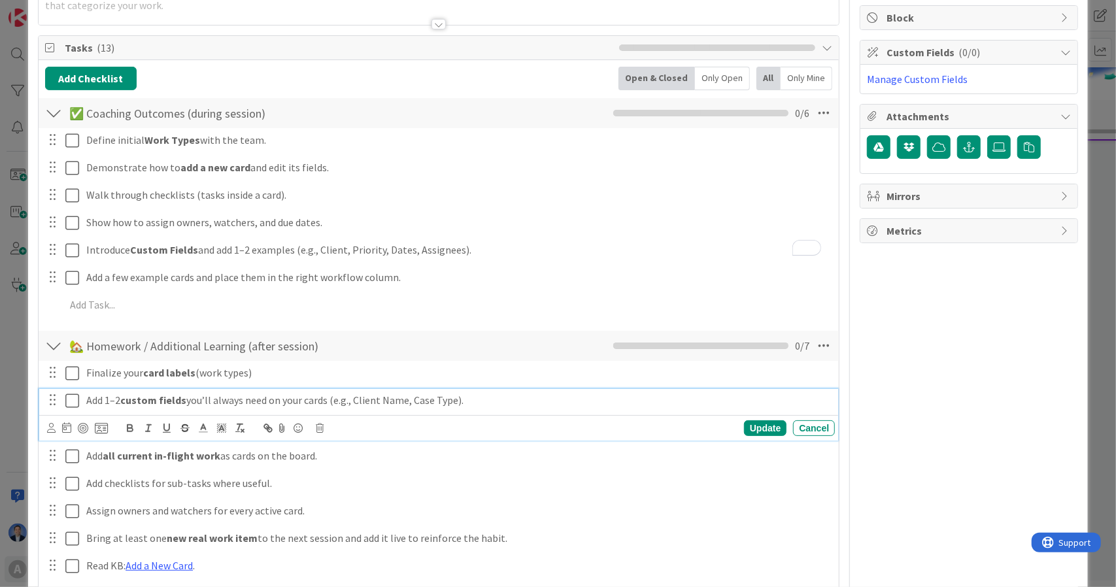
click at [199, 397] on p "Add 1–2 custom fields you’ll always need on your cards (e.g., Client Name, Case…" at bounding box center [457, 400] width 743 height 15
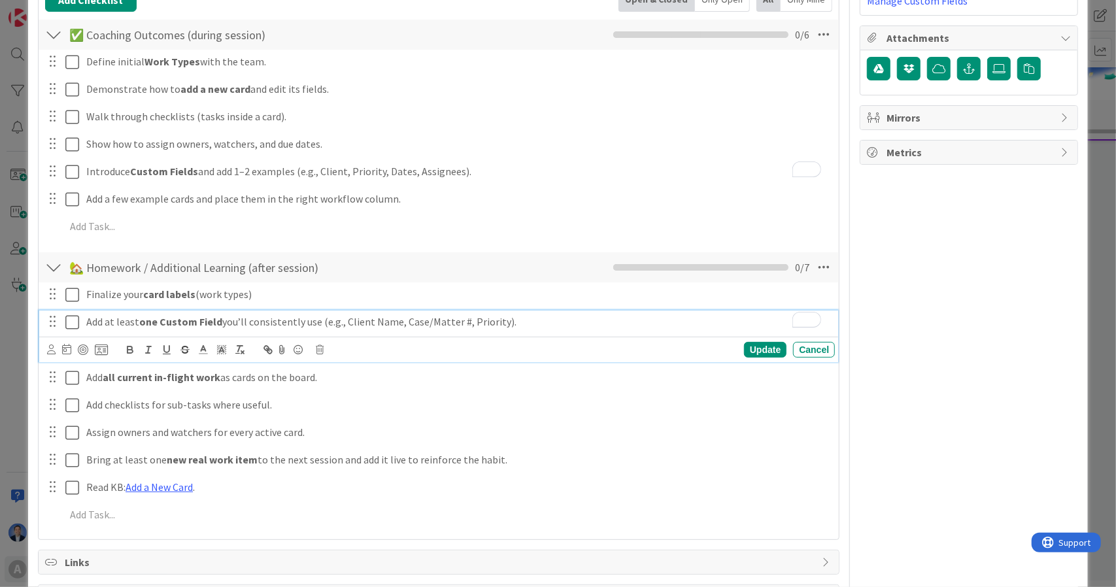
scroll to position [237, 0]
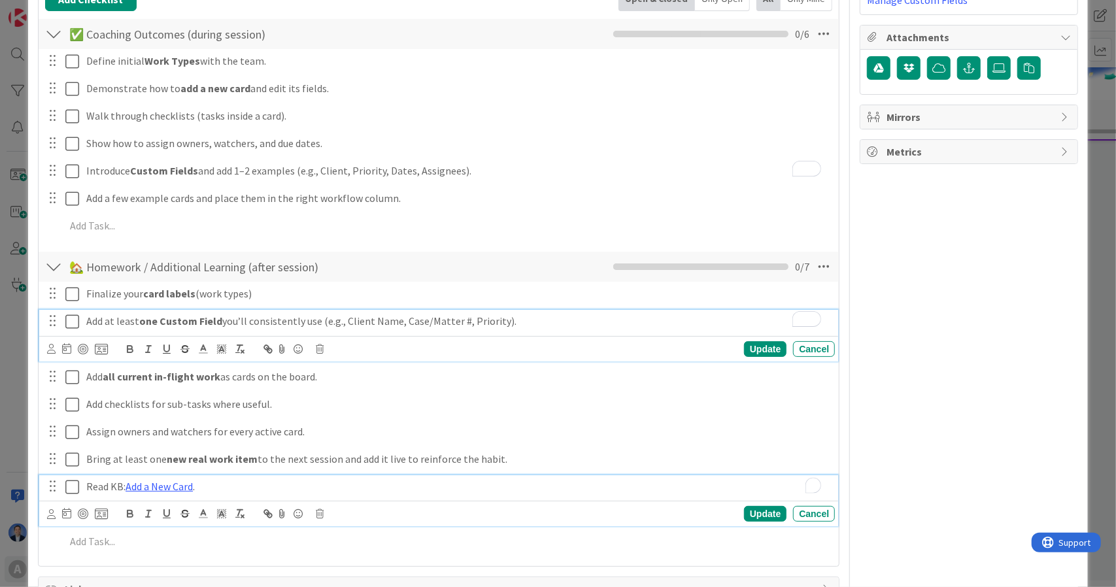
click at [243, 485] on p "Read KB: Add a New Card ." at bounding box center [457, 486] width 743 height 15
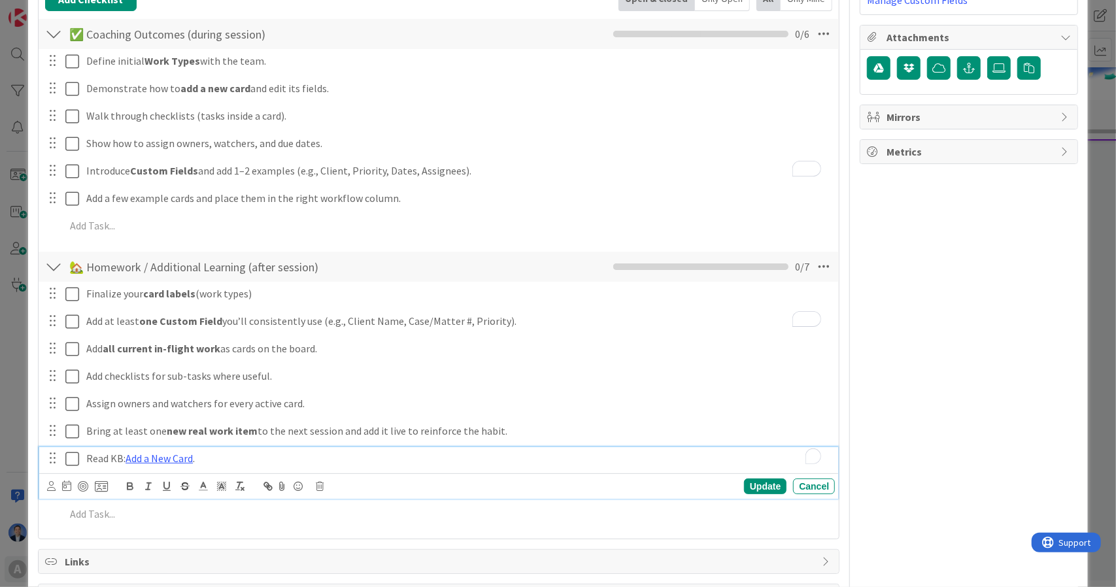
scroll to position [209, 0]
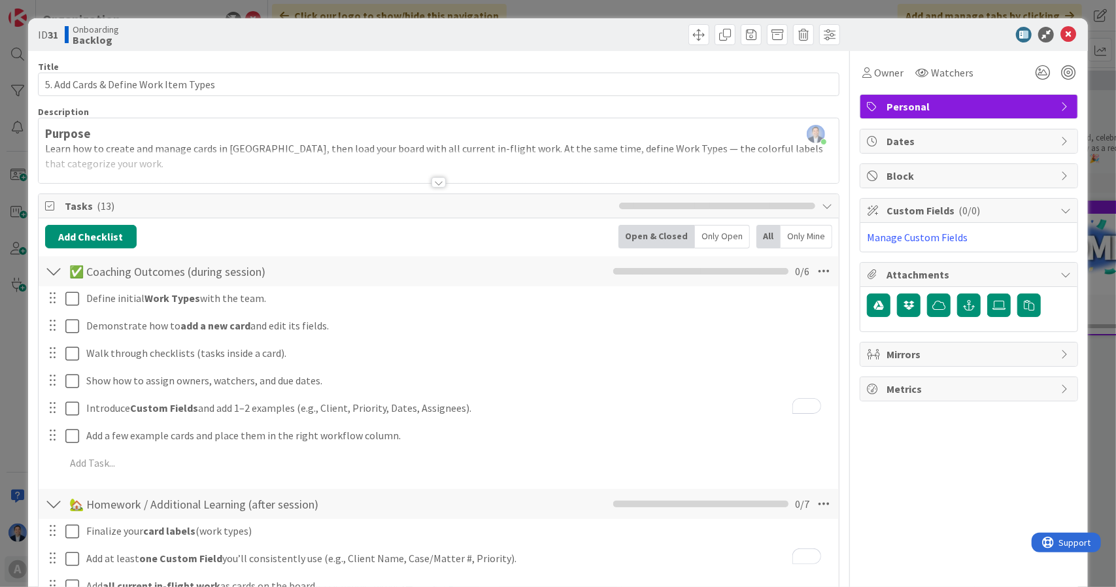
scroll to position [209, 0]
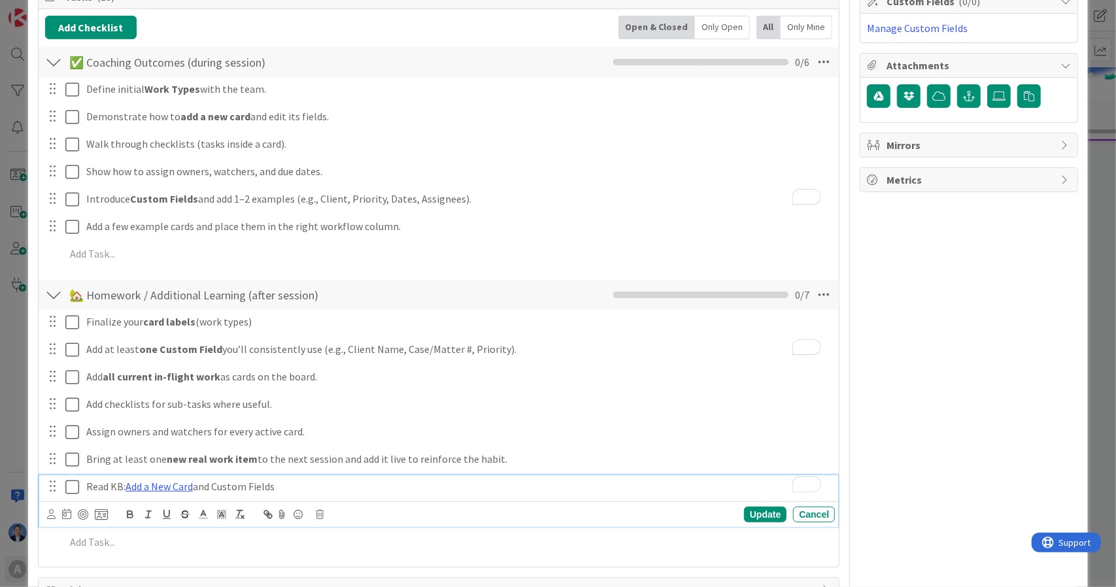
click at [230, 483] on p "Read KB: Add a New Card and Custom Fields" at bounding box center [457, 486] width 743 height 15
drag, startPoint x: 230, startPoint y: 483, endPoint x: 255, endPoint y: 484, distance: 24.9
click at [255, 484] on p "Read KB: Add a New Card and Custom Fields" at bounding box center [457, 486] width 743 height 15
click at [267, 514] on icon "button" at bounding box center [269, 516] width 5 height 5
paste input "https://help.kanbanzone.com/en/articles/11901-custom-f"
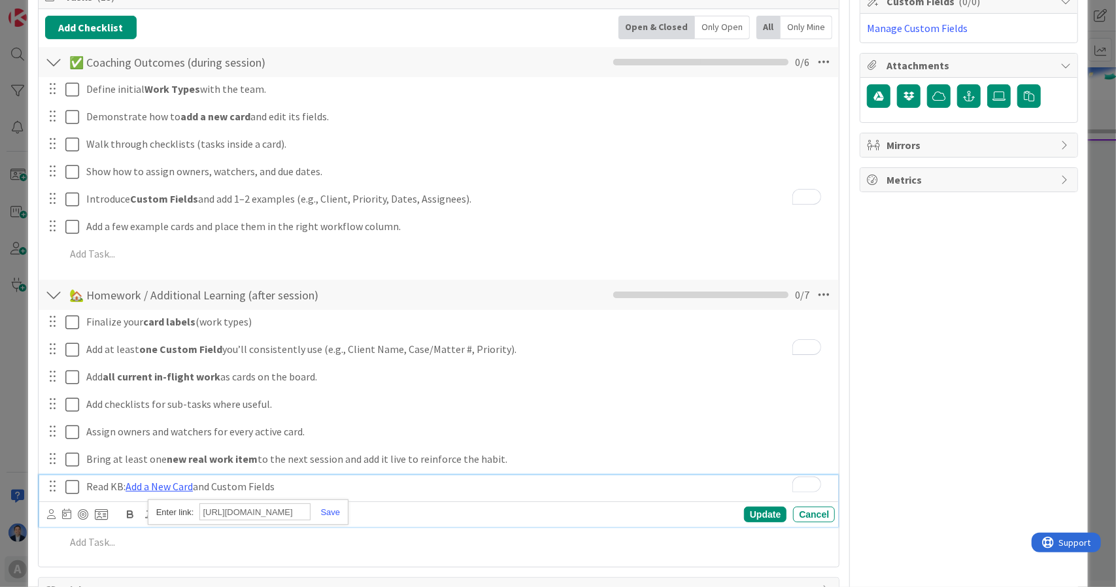
scroll to position [0, 124]
type input "https://help.kanbanzone.com/en/articles/11901-custom-fields"
click at [328, 508] on link at bounding box center [326, 512] width 30 height 10
click at [748, 511] on div "Update" at bounding box center [765, 515] width 42 height 16
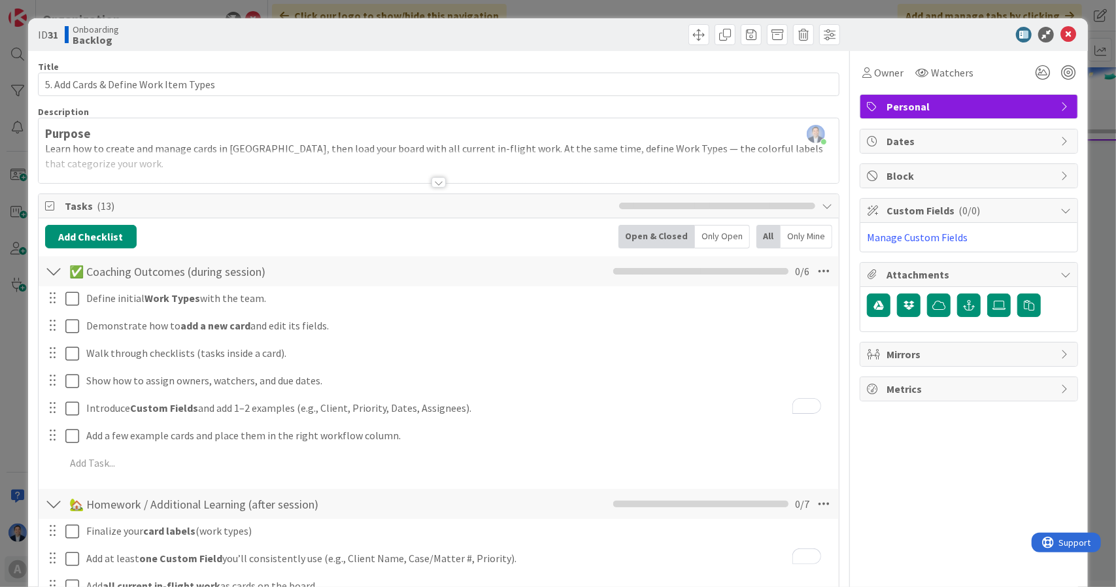
click at [393, 154] on div at bounding box center [439, 166] width 801 height 33
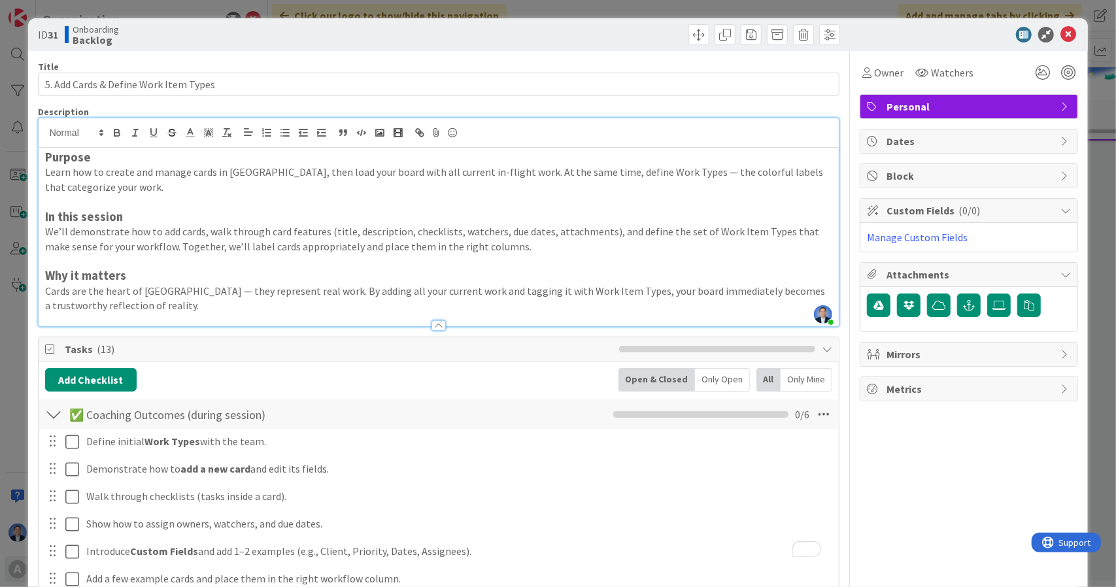
click at [369, 199] on p at bounding box center [439, 202] width 788 height 15
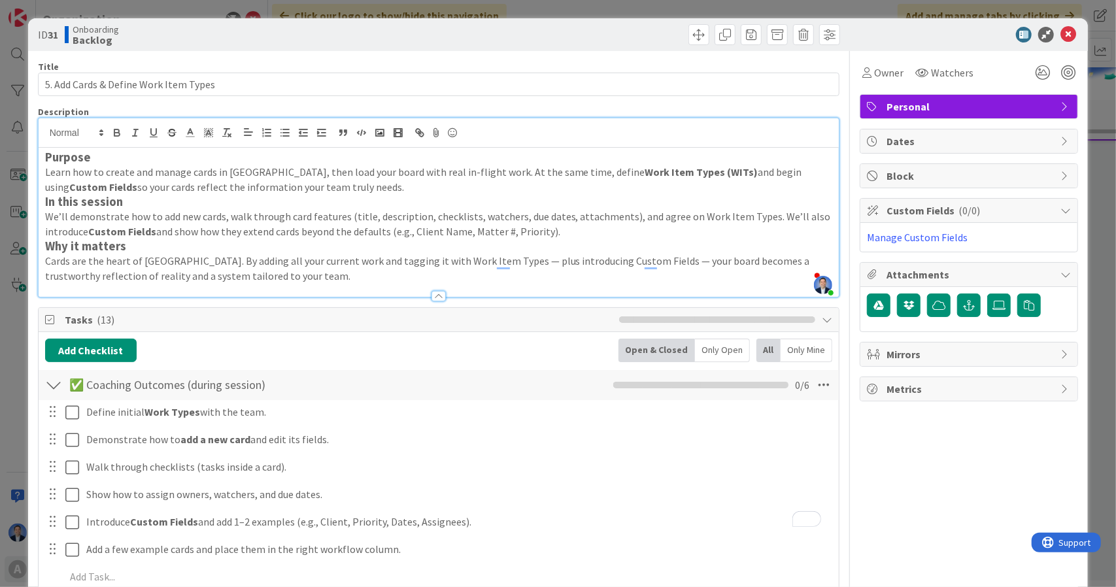
click at [360, 190] on p "Learn how to create and manage cards in Kanban Zone, then load your board with …" at bounding box center [439, 179] width 788 height 29
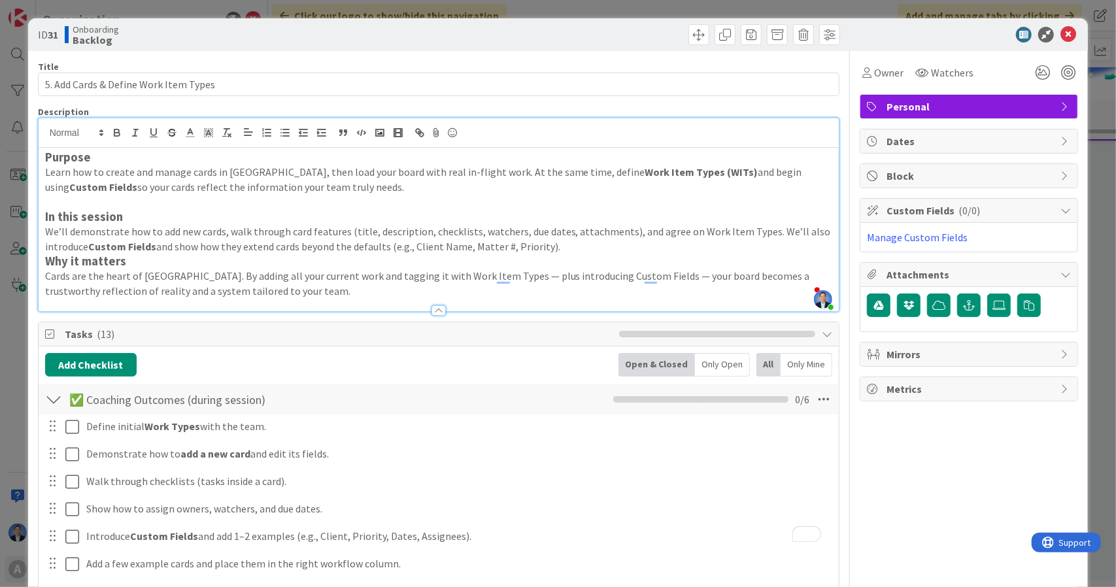
click at [570, 245] on p "We’ll demonstrate how to add new cards, walk through card features (title, desc…" at bounding box center [439, 238] width 788 height 29
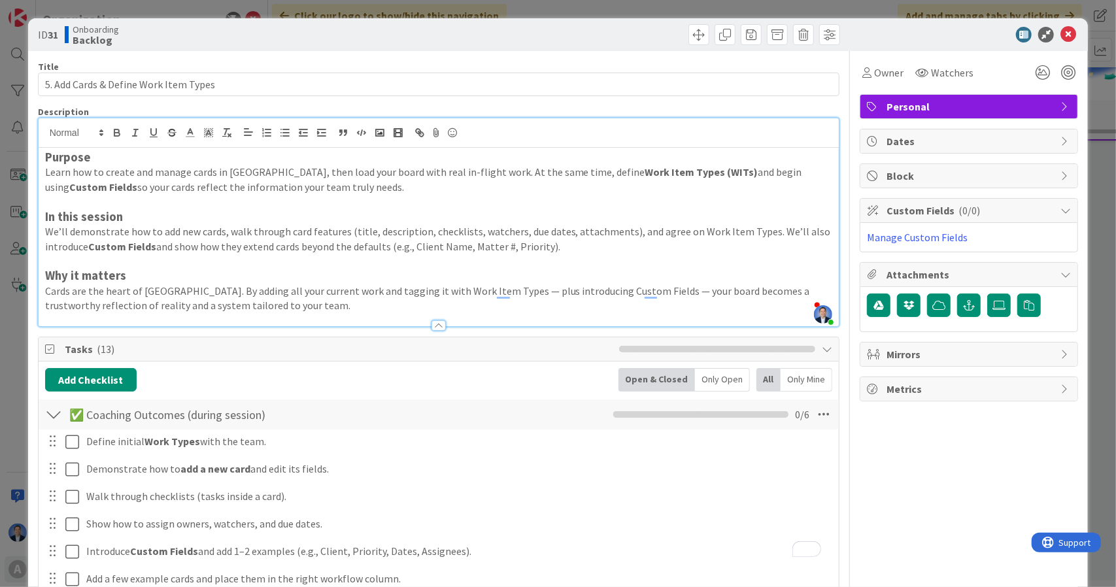
click at [645, 171] on strong "Work Item Types (WITs)" at bounding box center [701, 171] width 113 height 13
click at [645, 173] on strong "Work Types (WITs)" at bounding box center [689, 171] width 88 height 13
click at [658, 169] on strong "Work Types (WITs)" at bounding box center [689, 171] width 88 height 13
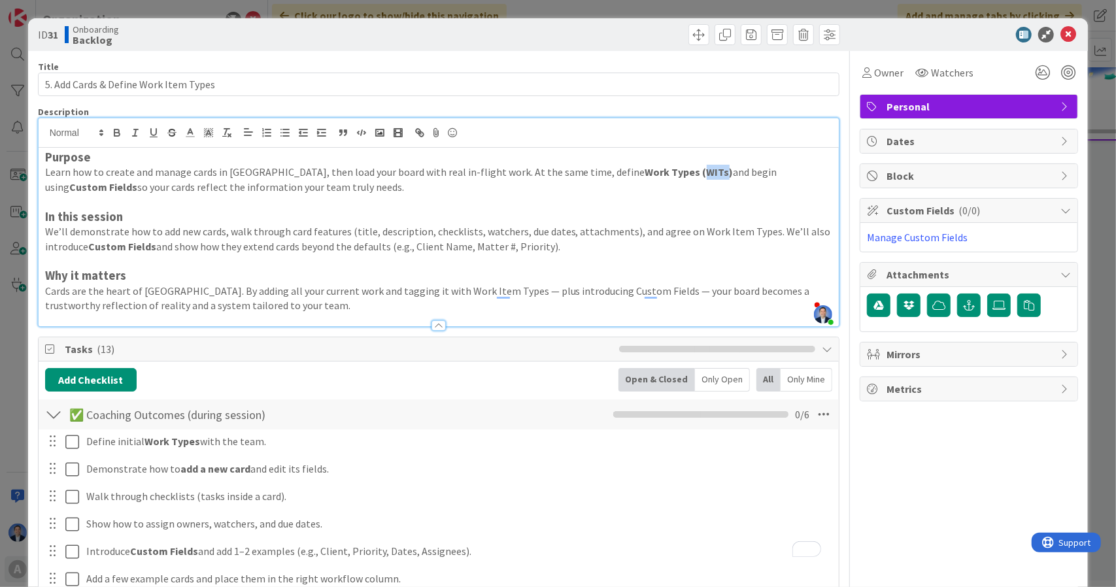
click at [658, 169] on strong "Work Types (WITs)" at bounding box center [689, 171] width 88 height 13
click at [1060, 33] on icon at bounding box center [1068, 35] width 16 height 16
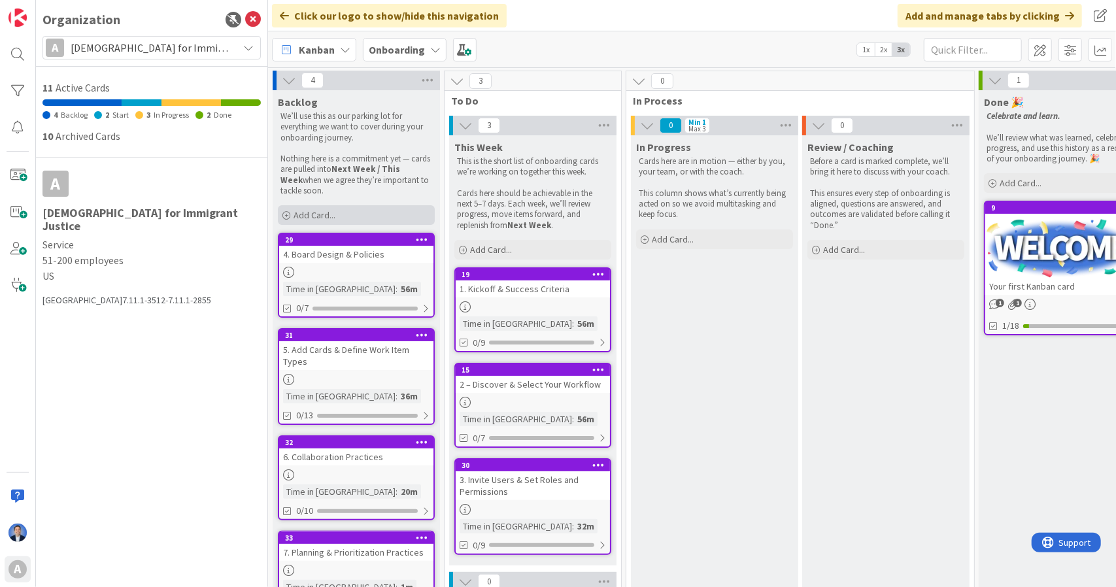
click at [314, 211] on span "Add Card..." at bounding box center [315, 215] width 42 height 12
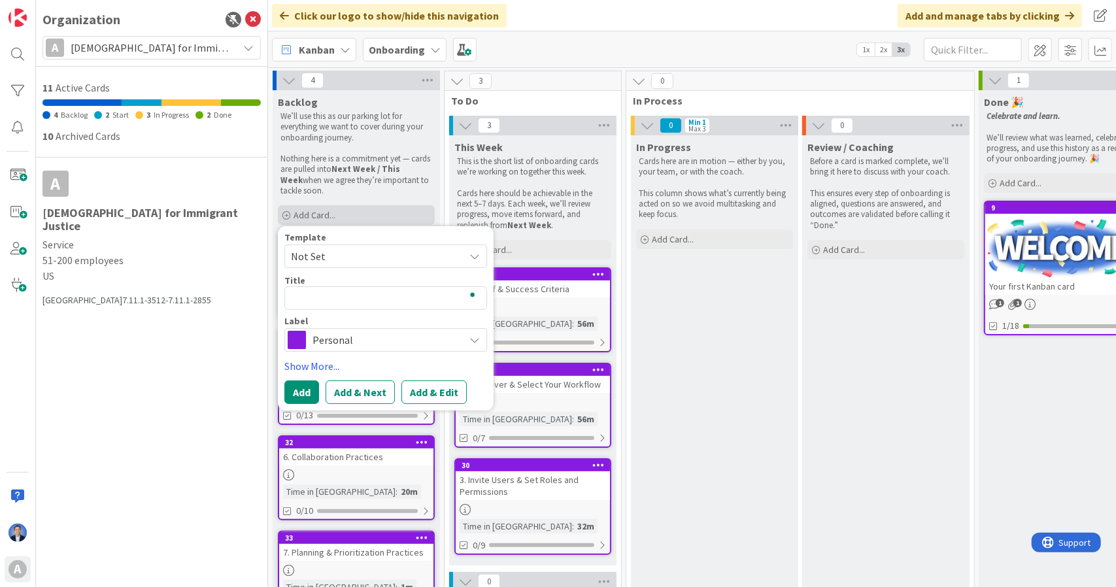
click at [314, 211] on span "Add Card..." at bounding box center [315, 215] width 42 height 12
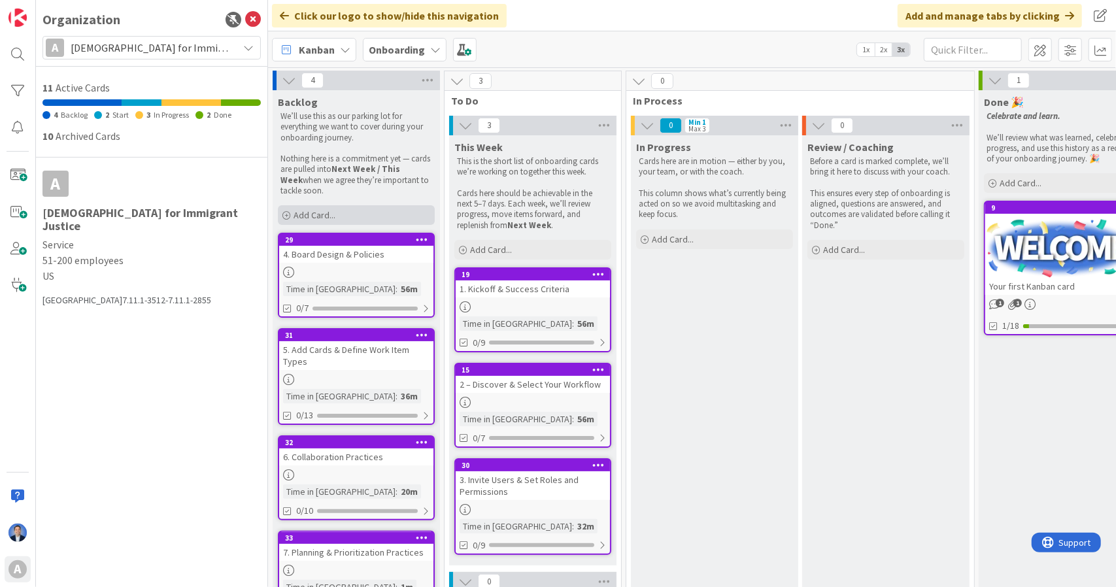
click at [327, 212] on span "Add Card..." at bounding box center [315, 215] width 42 height 12
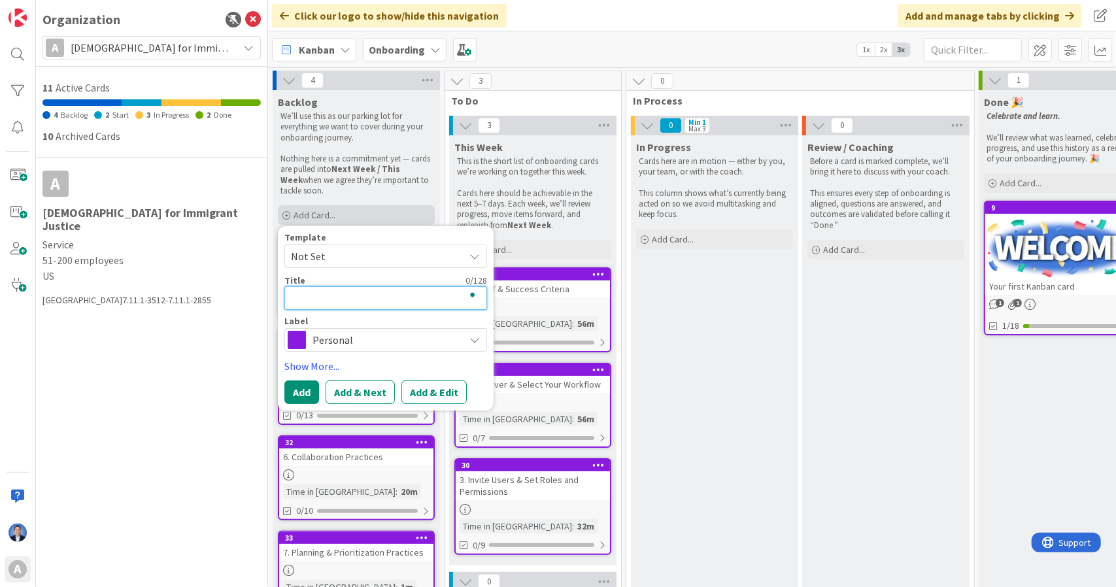
type textarea "8"
type textarea "x"
type textarea "8."
type textarea "x"
type textarea "8."
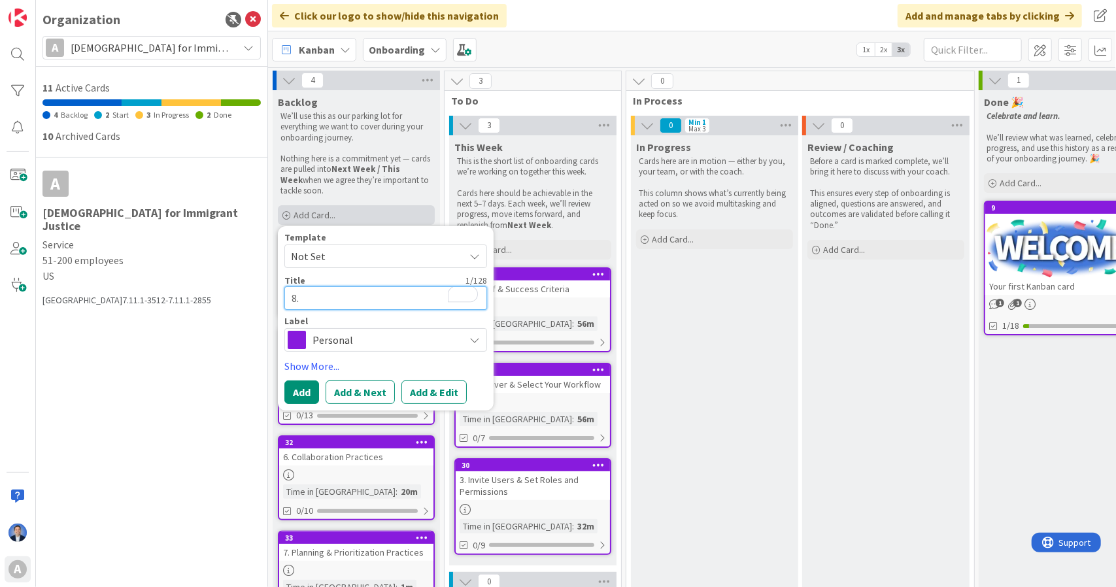
type textarea "x"
paste textarea "Blockers & Flow Management"
type textarea "8. Blockers & Flow Management"
type textarea "x"
type textarea "8. Blockers & Flow Management"
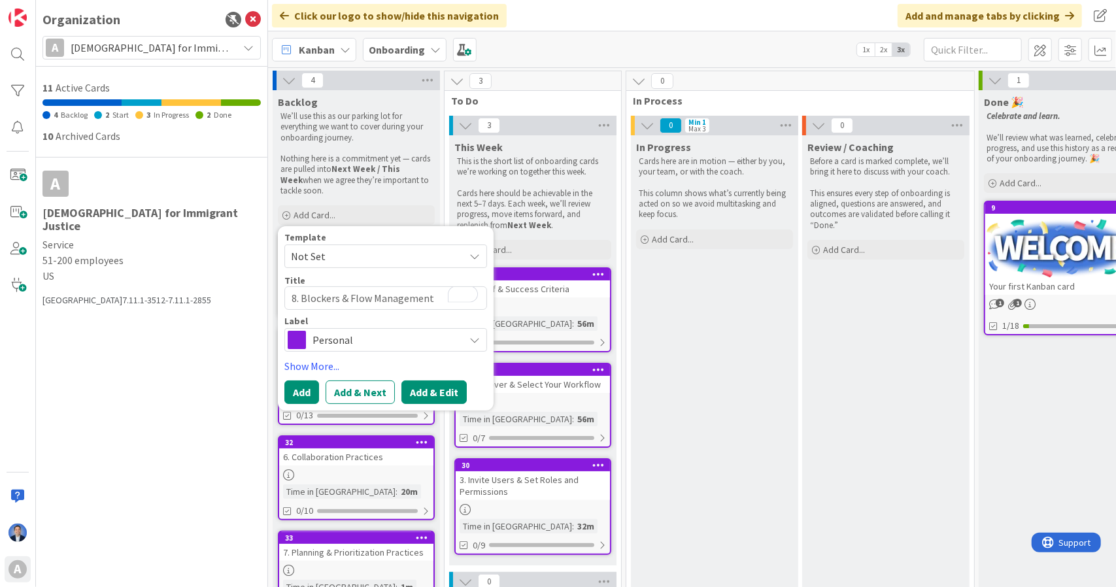
click at [421, 395] on button "Add & Edit" at bounding box center [433, 392] width 65 height 24
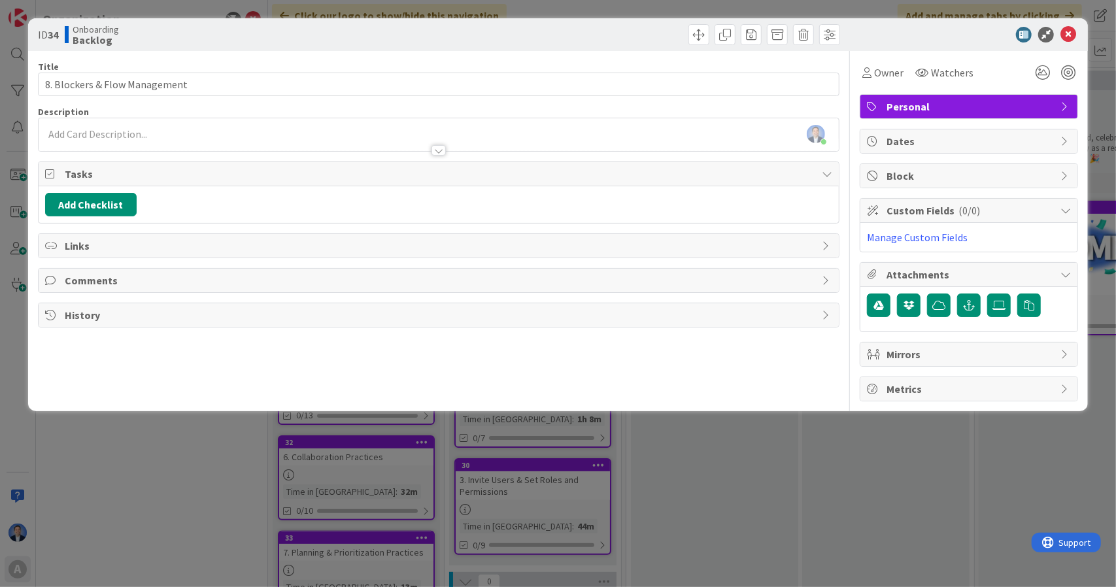
click at [248, 133] on div "Dimitri Ponomareff just joined" at bounding box center [439, 134] width 801 height 33
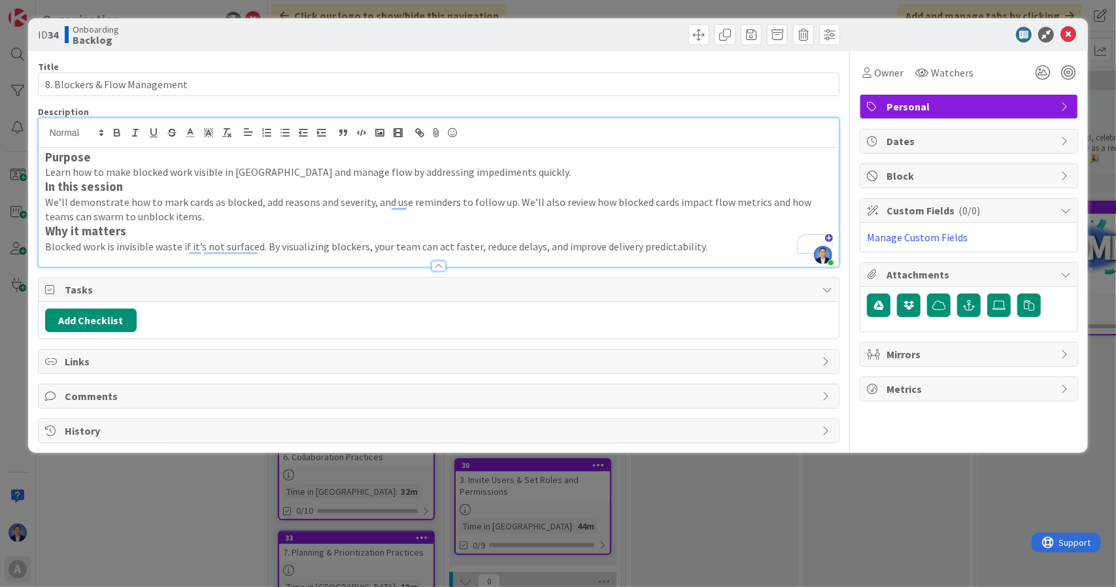
click at [545, 178] on p "Learn how to make blocked work visible in Kanban Zone and manage flow by addres…" at bounding box center [439, 172] width 788 height 15
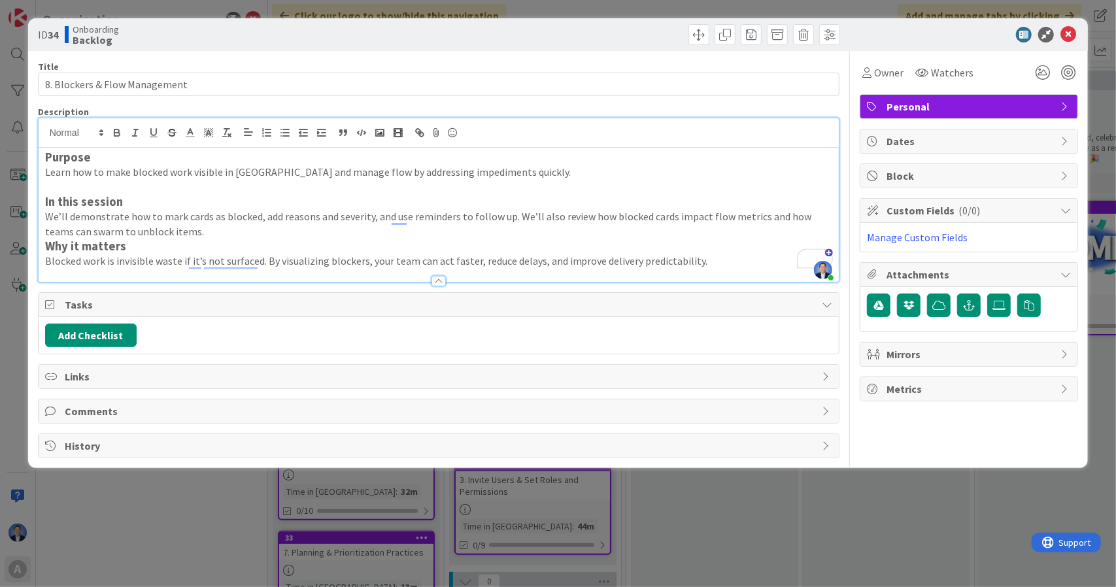
click at [465, 229] on p "We’ll demonstrate how to mark cards as blocked, add reasons and severity, and u…" at bounding box center [439, 223] width 788 height 29
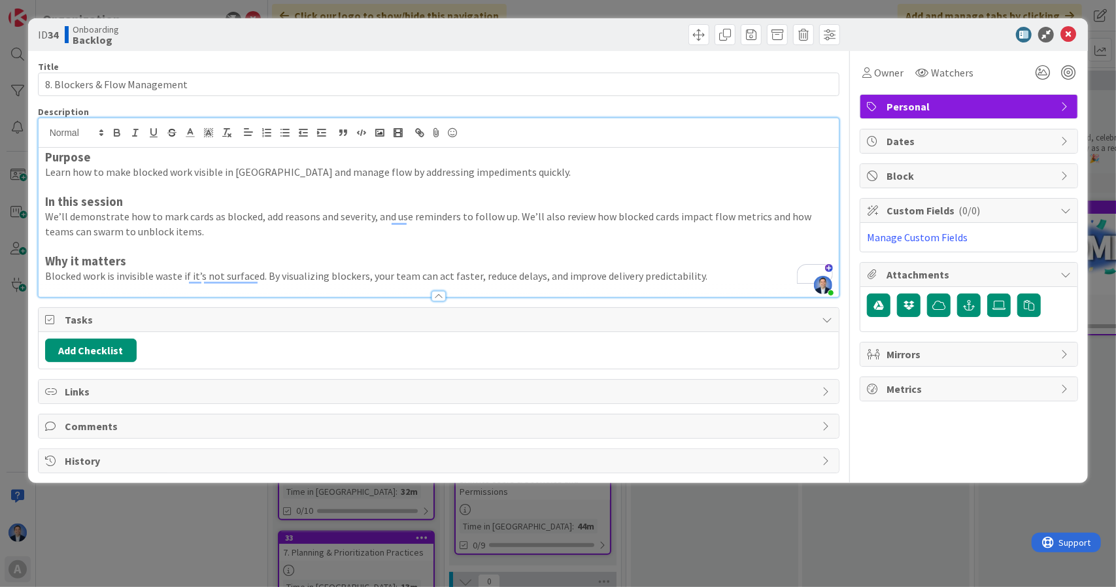
click at [326, 222] on p "We’ll demonstrate how to mark cards as blocked, add reasons and severity, and u…" at bounding box center [439, 223] width 788 height 29
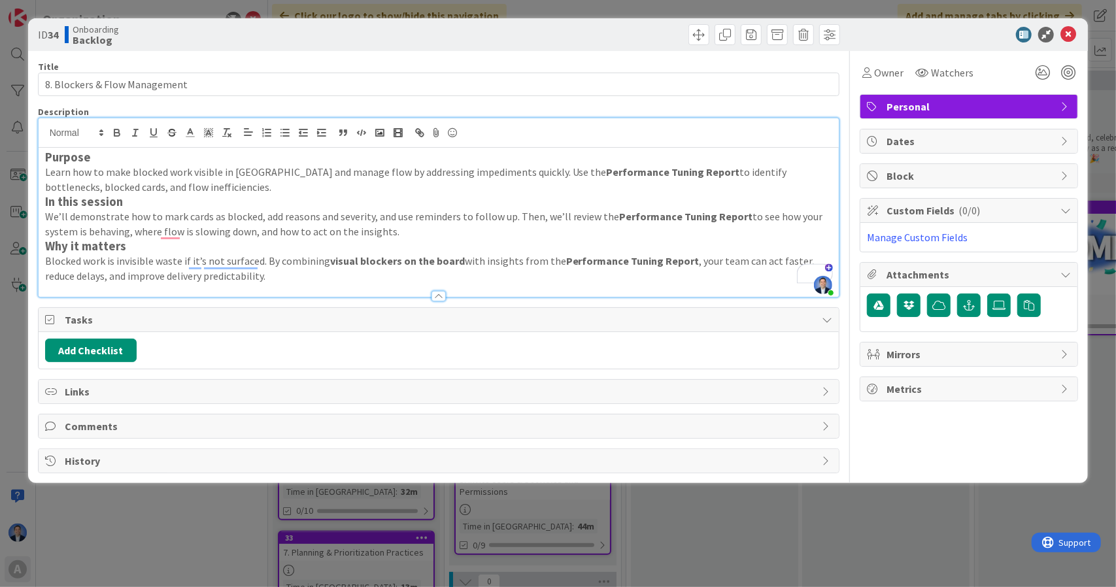
click at [246, 186] on p "Learn how to make blocked work visible in Kanban Zone and manage flow by addres…" at bounding box center [439, 179] width 788 height 29
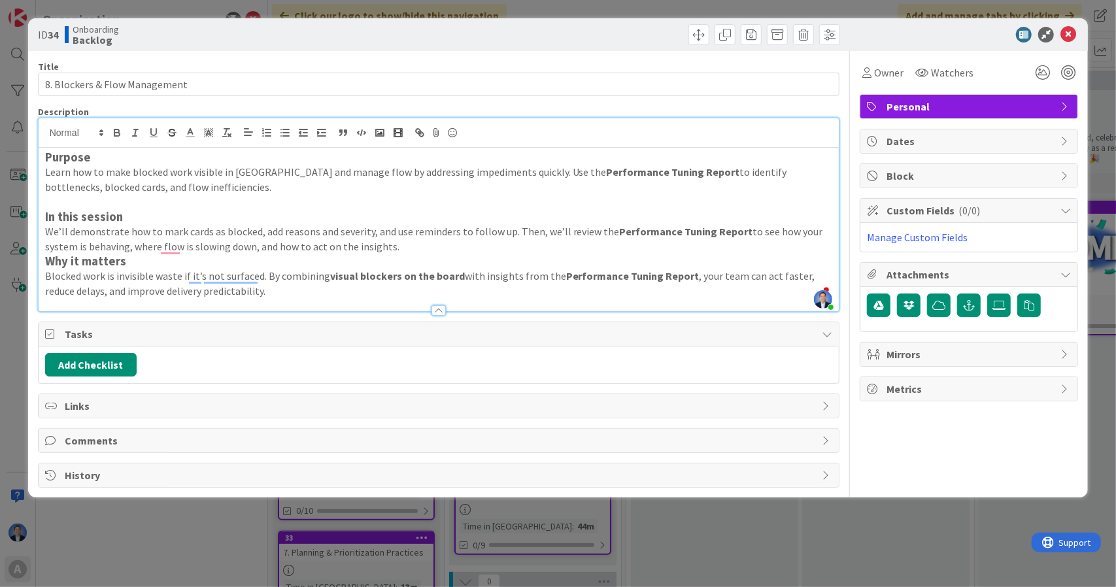
click at [413, 246] on p "We’ll demonstrate how to mark cards as blocked, add reasons and severity, and u…" at bounding box center [439, 238] width 788 height 29
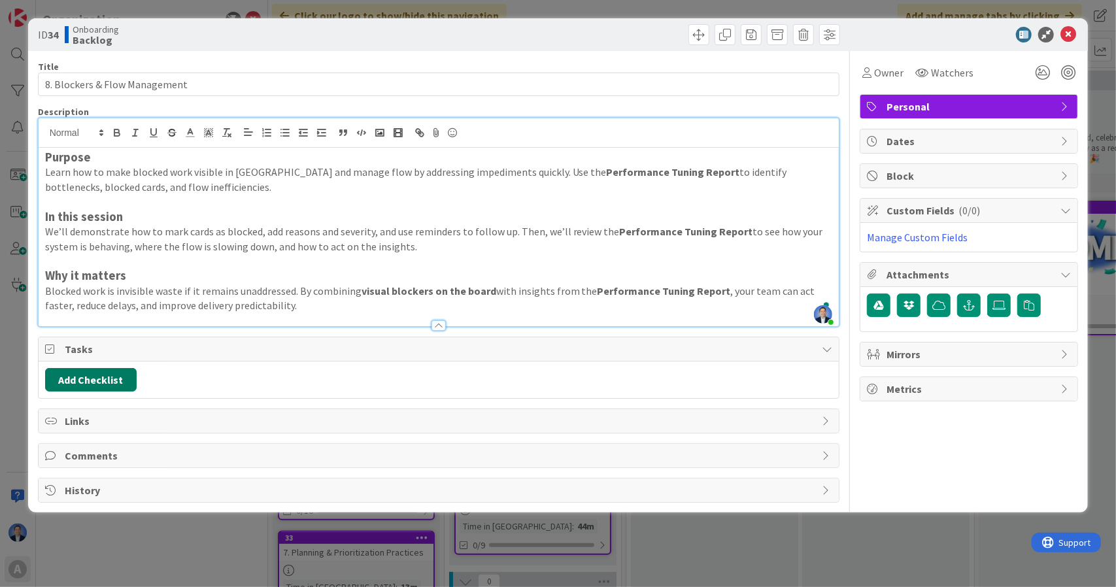
click at [112, 376] on button "Add Checklist" at bounding box center [91, 380] width 92 height 24
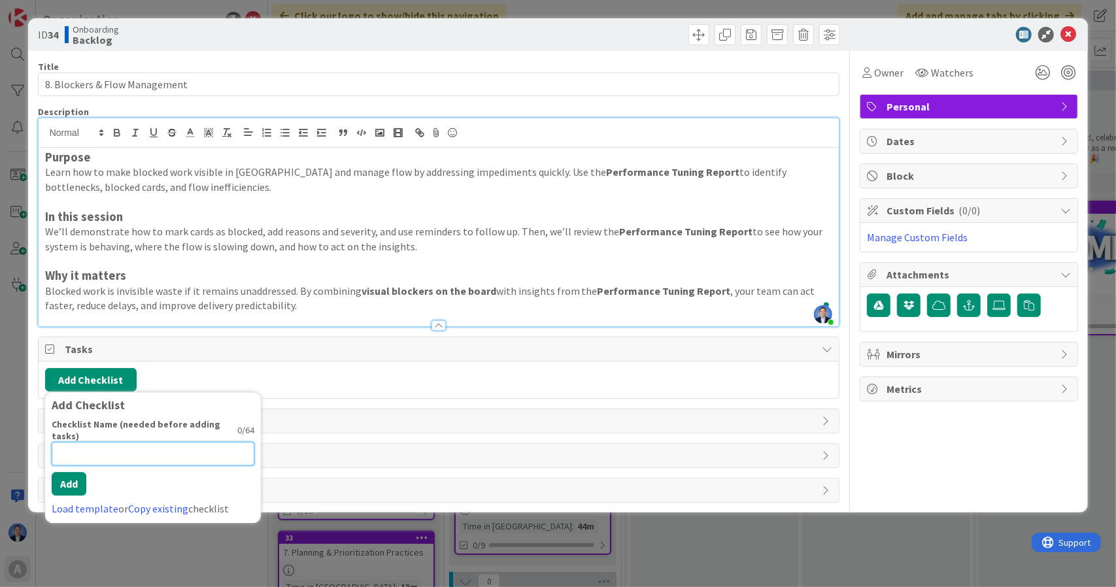
paste input "✅ Coaching Outcomes (during session)"
type input "✅ Coaching Outcomes (during session)"
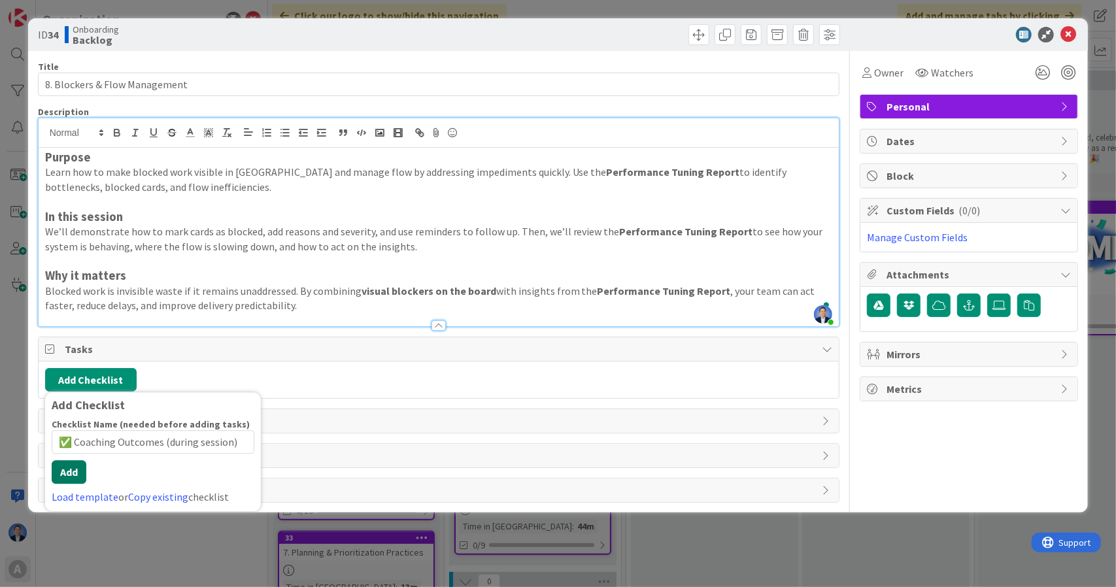
click at [67, 479] on button "Add" at bounding box center [69, 472] width 35 height 24
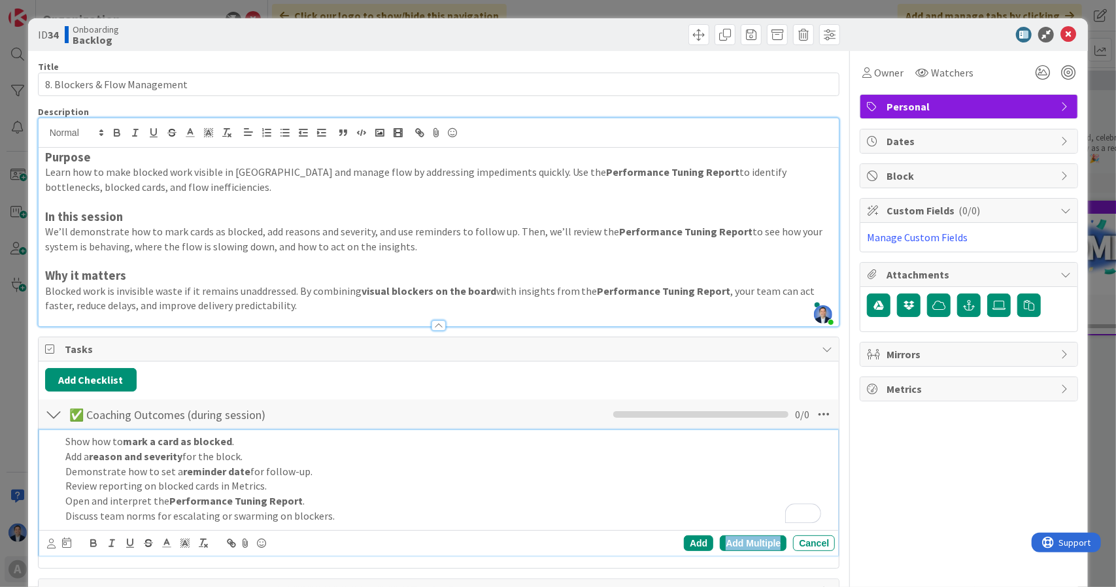
click at [747, 539] on div "Add Multiple" at bounding box center [753, 543] width 67 height 16
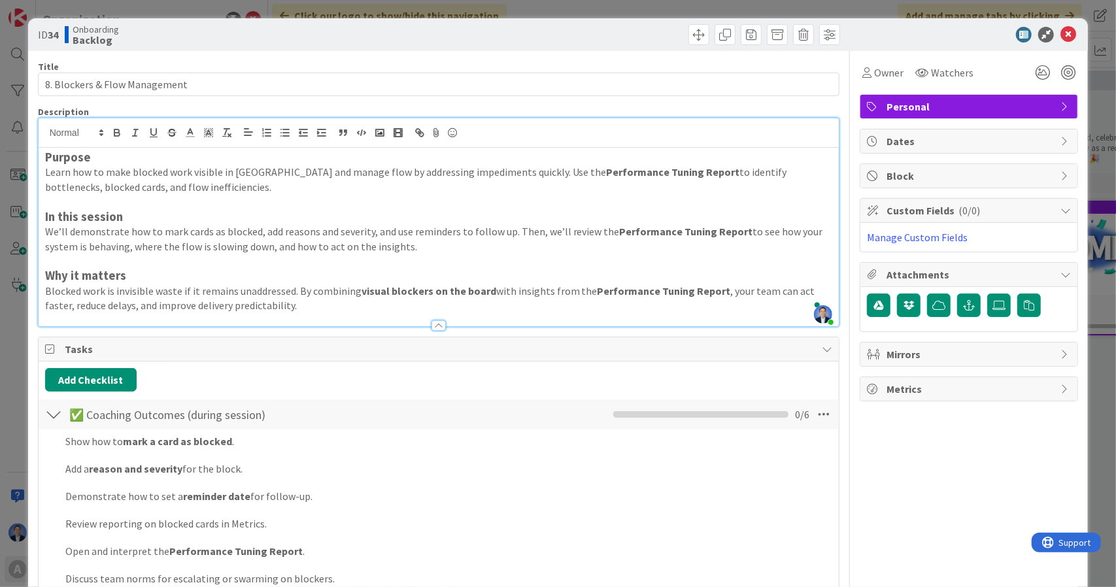
scroll to position [24, 0]
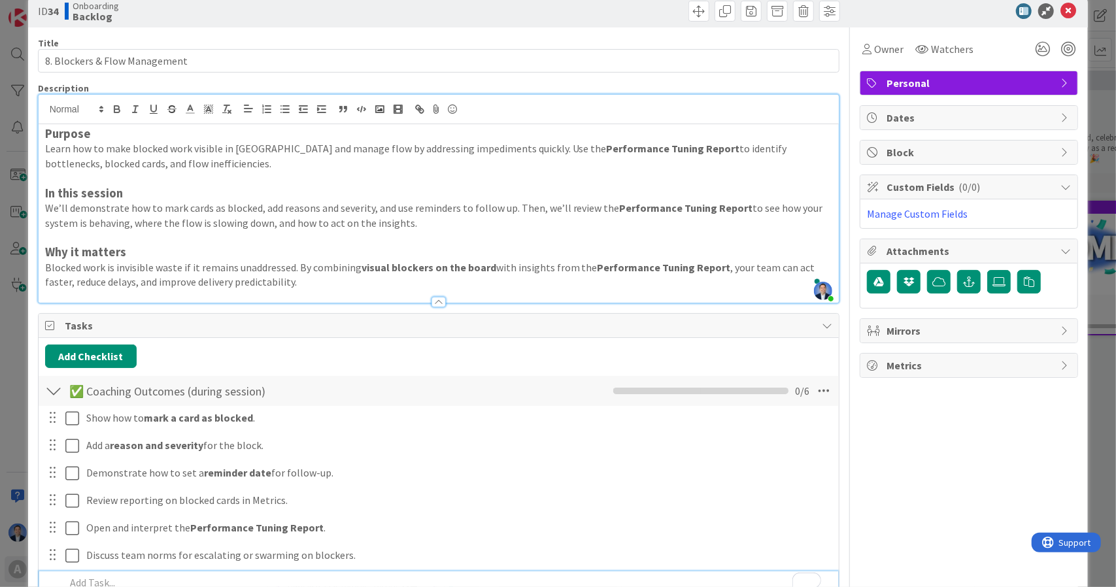
click at [747, 539] on div "Show how to mark a card as blocked . Update Cancel Add a reason and severity fo…" at bounding box center [439, 517] width 788 height 222
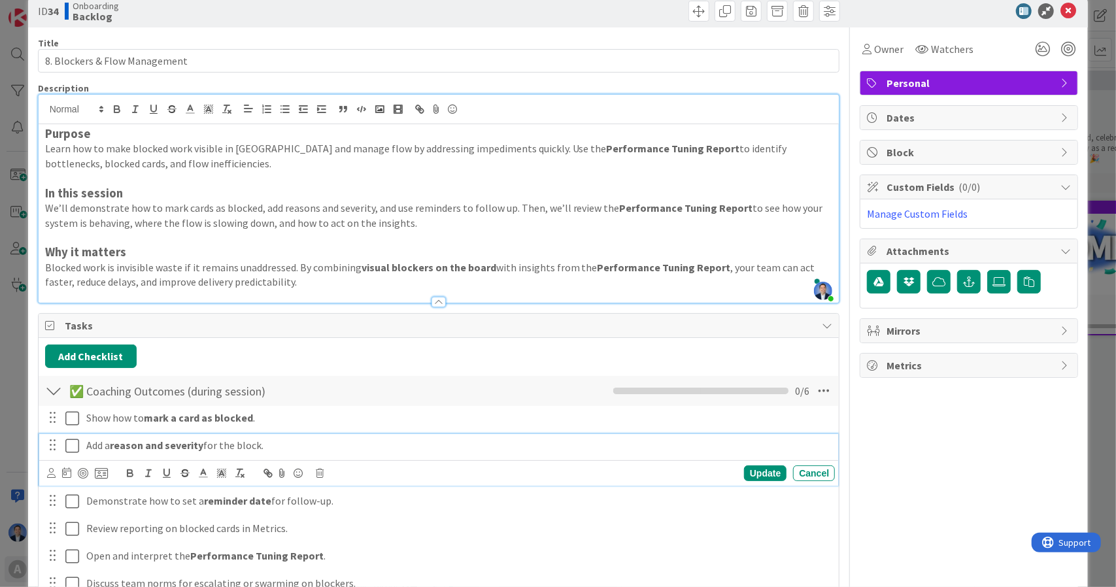
click at [144, 443] on strong "reason and severity" at bounding box center [156, 445] width 93 height 13
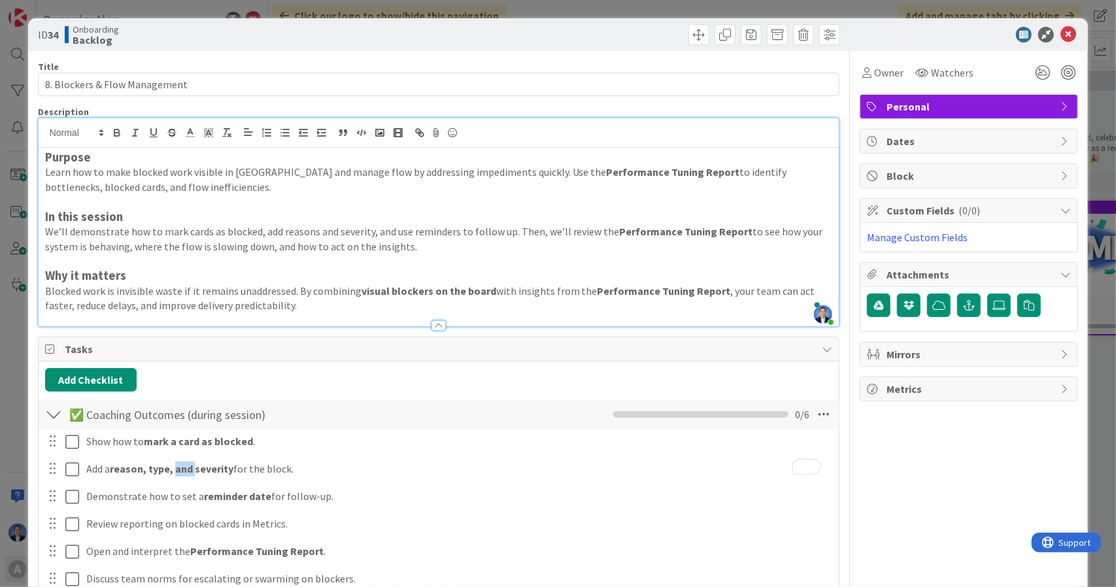
scroll to position [161, 0]
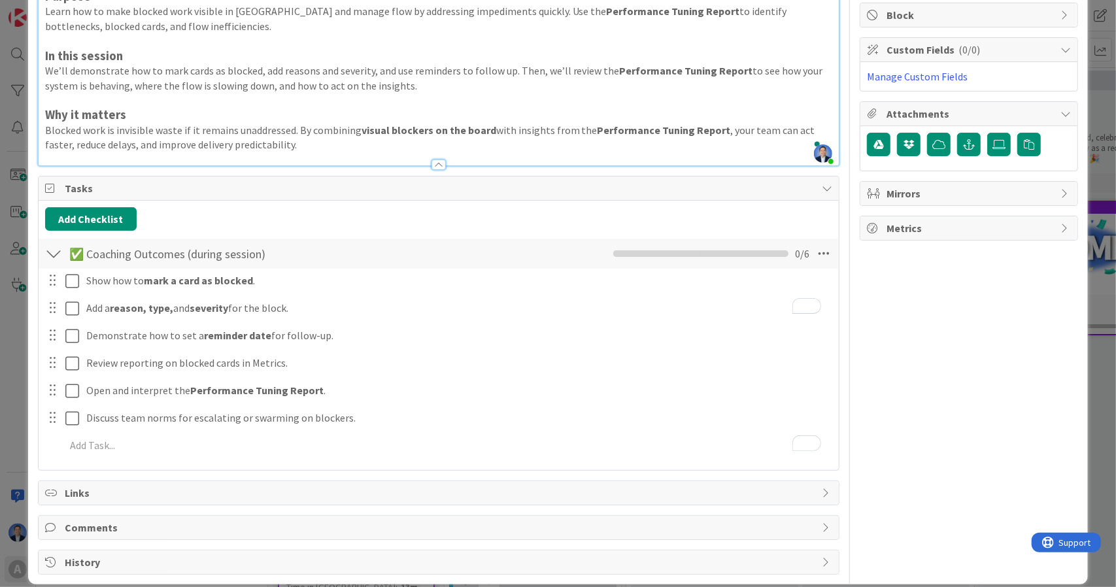
click at [262, 304] on p "Add a reason, type, and severity for the block." at bounding box center [457, 308] width 743 height 15
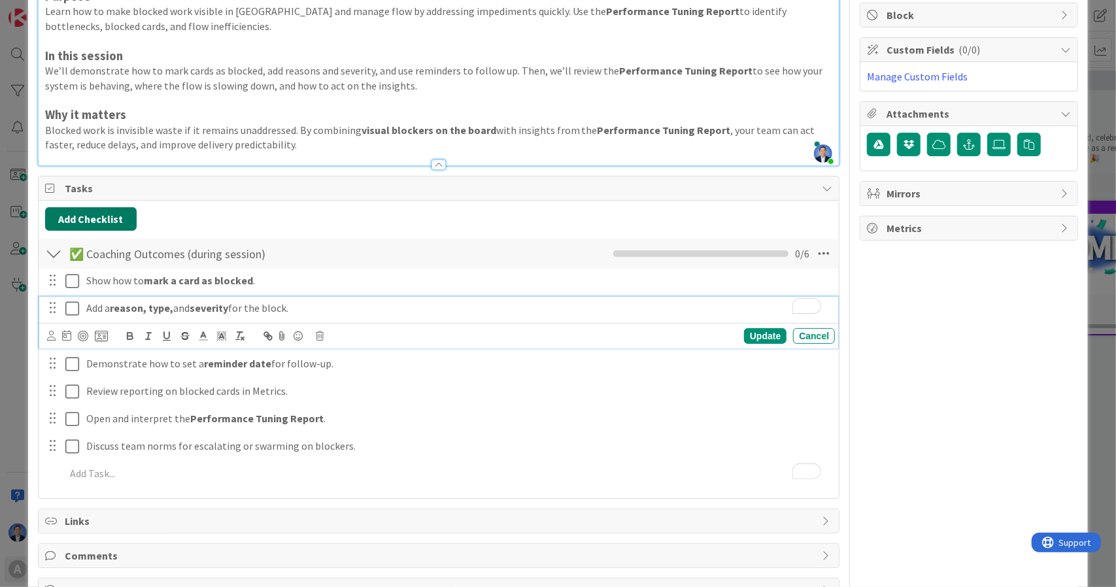
click at [99, 215] on button "Add Checklist" at bounding box center [91, 219] width 92 height 24
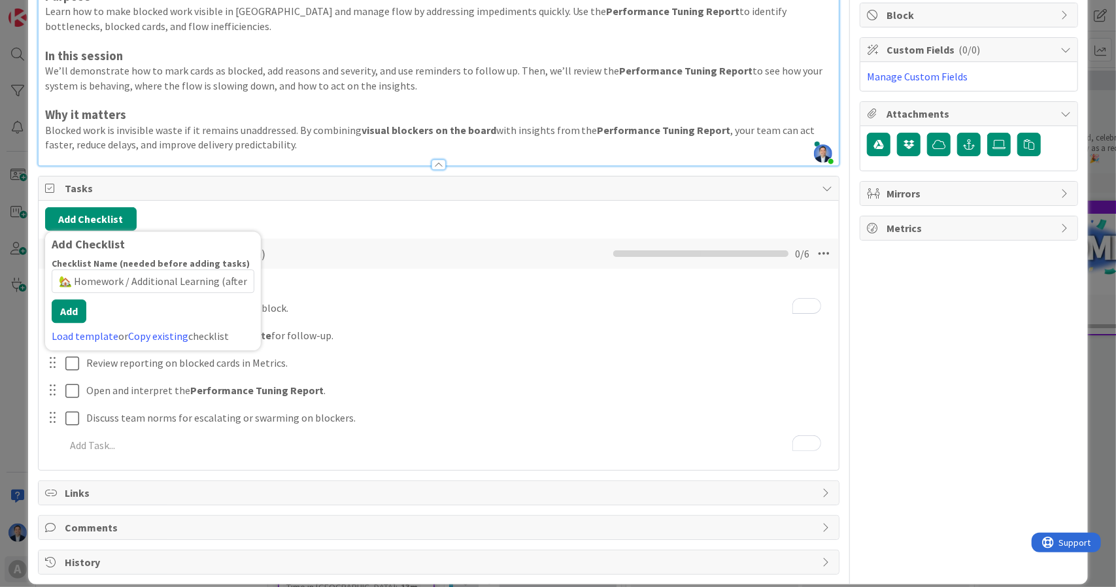
scroll to position [0, 33]
type input "🏡 Homework / Additional Learning (after session)"
click at [76, 317] on button "Add" at bounding box center [69, 311] width 35 height 24
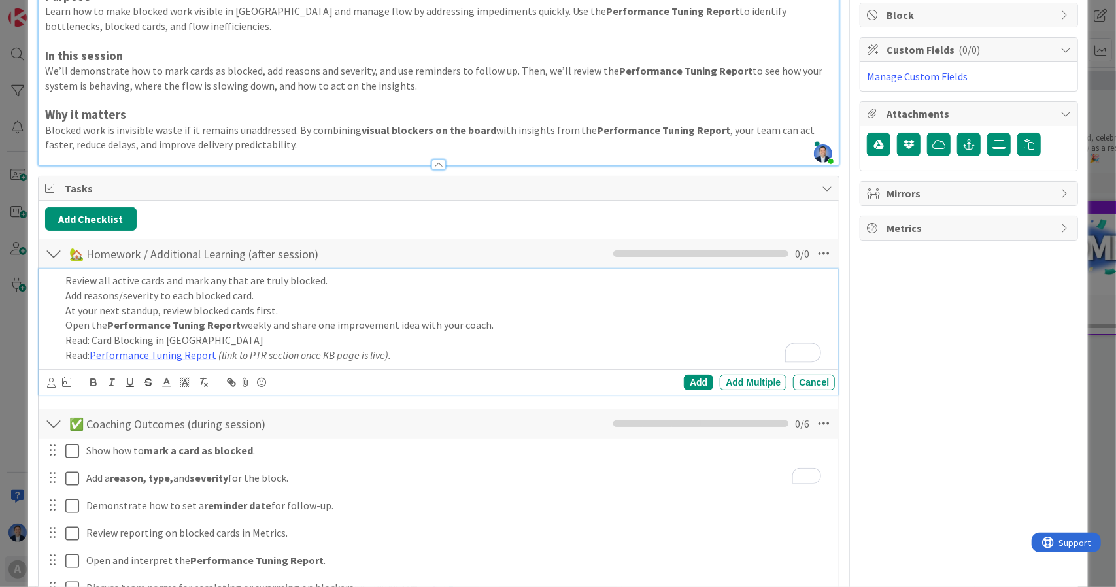
click at [740, 369] on div "Add Add Multiple Cancel" at bounding box center [439, 381] width 800 height 25
click at [741, 377] on div "Add Multiple" at bounding box center [753, 383] width 67 height 16
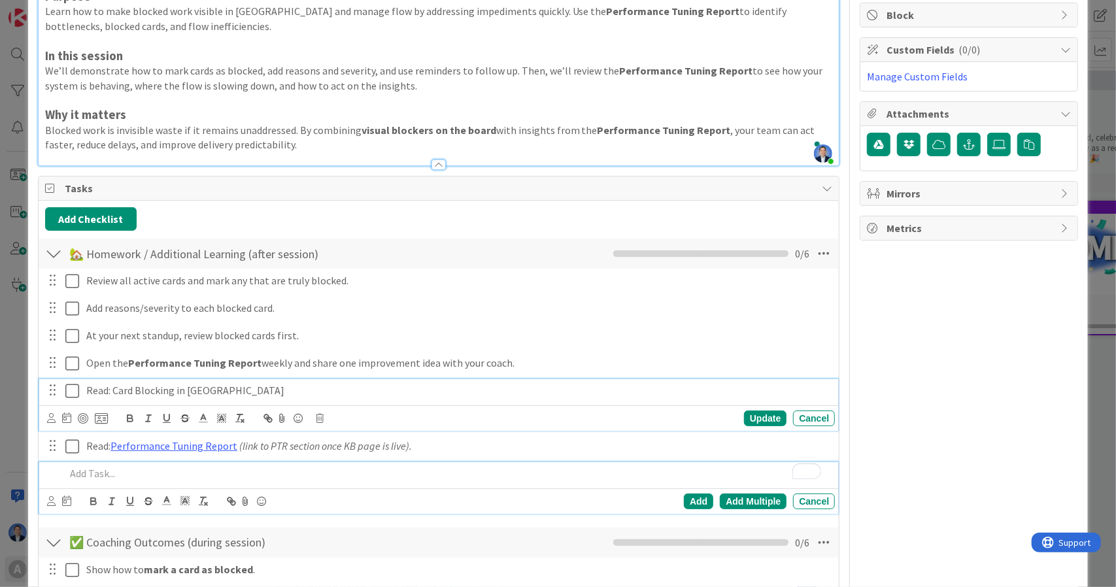
click at [741, 379] on div "Read: Card Blocking in [GEOGRAPHIC_DATA] Zone Update Cancel" at bounding box center [439, 405] width 800 height 52
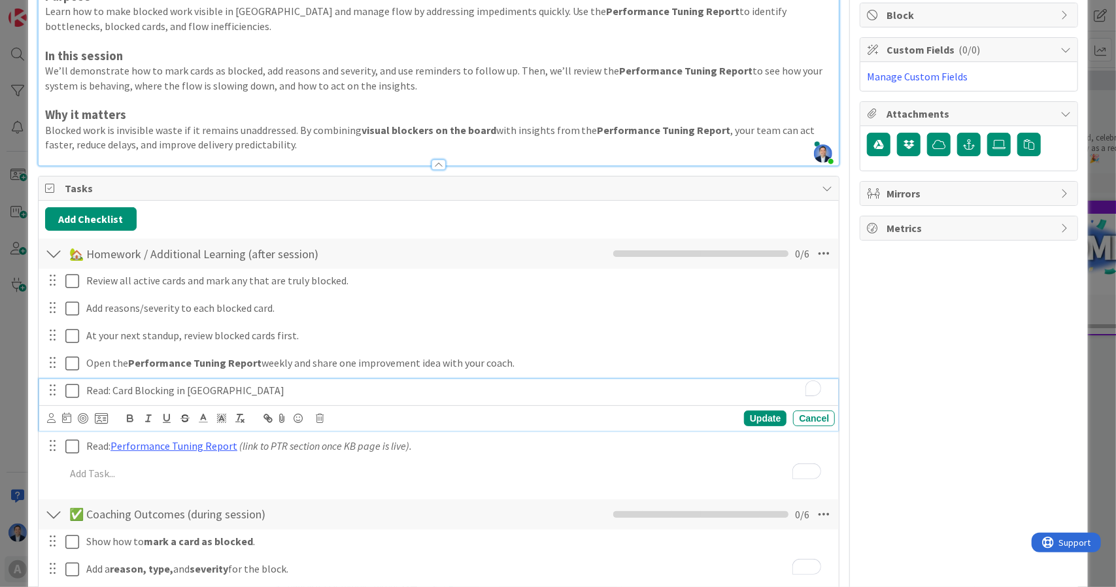
scroll to position [188, 0]
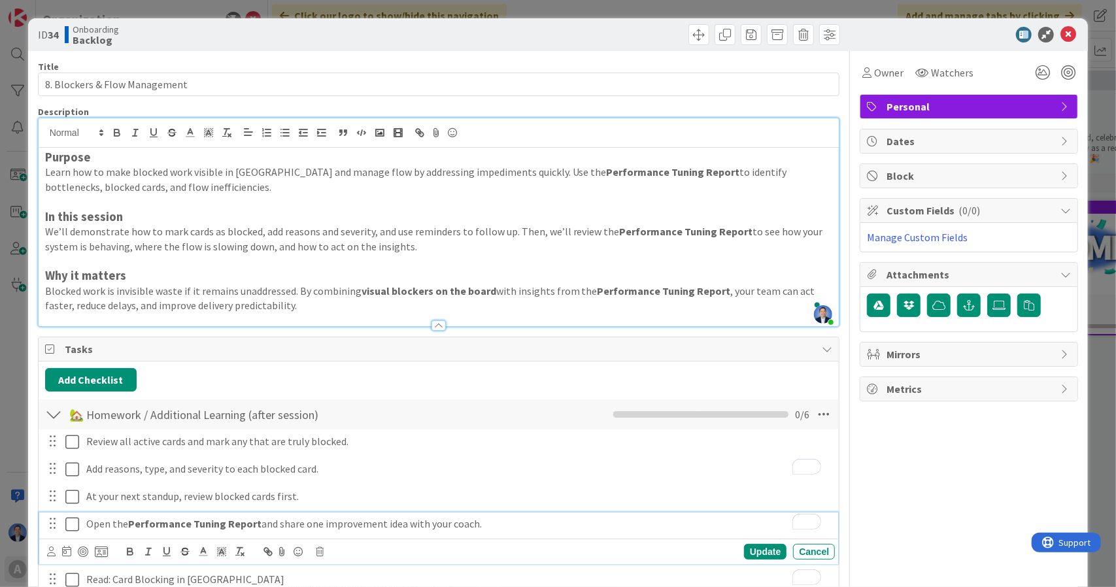
scroll to position [188, 0]
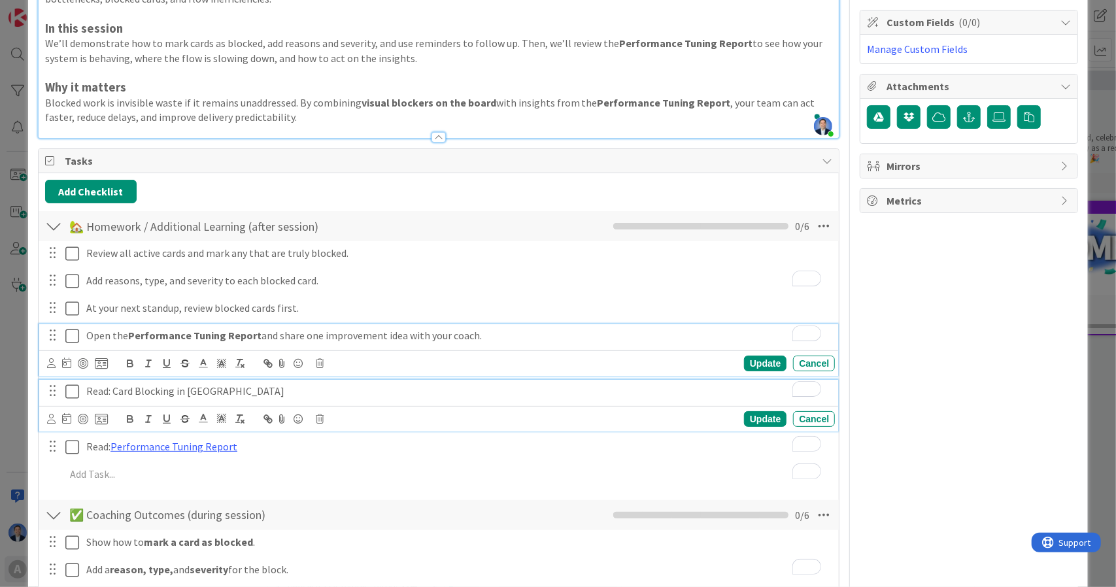
click at [127, 388] on p "Read: Card Blocking in [GEOGRAPHIC_DATA]" at bounding box center [457, 391] width 743 height 15
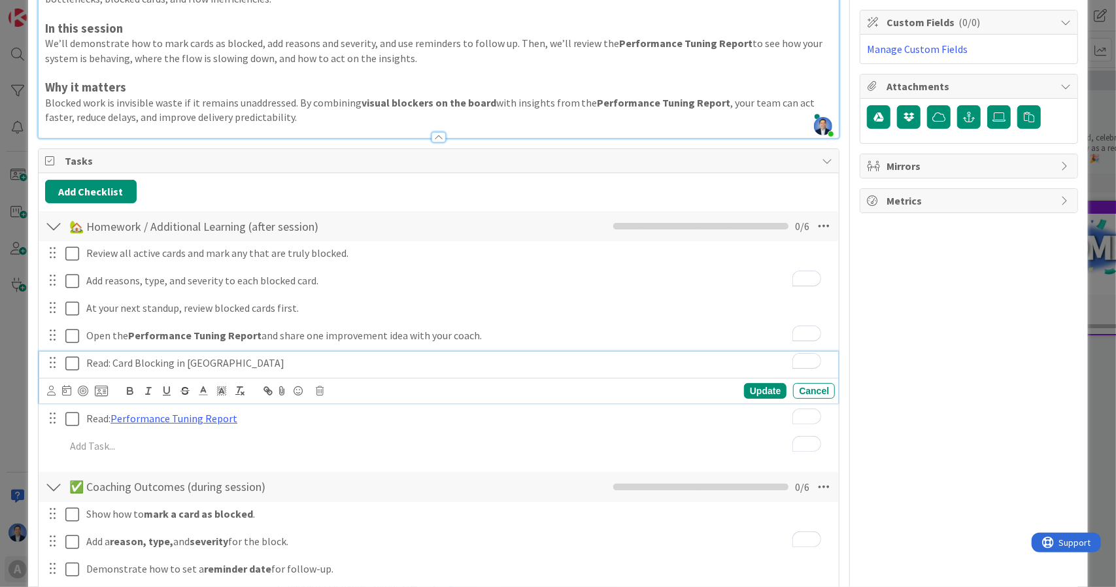
scroll to position [161, 0]
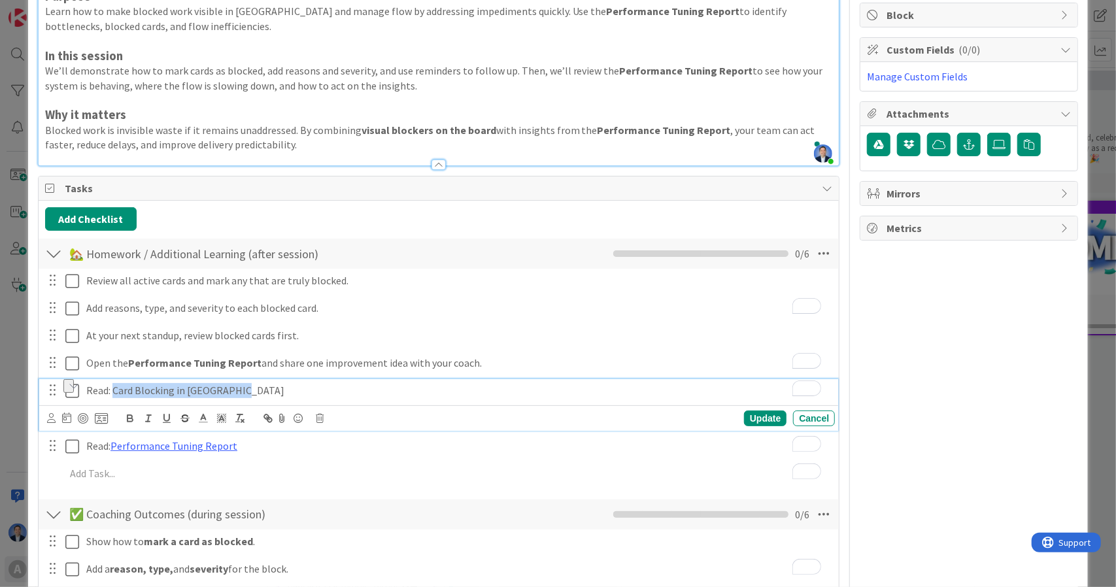
drag, startPoint x: 127, startPoint y: 388, endPoint x: 231, endPoint y: 389, distance: 104.0
click at [231, 389] on p "Read: Card Blocking in [GEOGRAPHIC_DATA]" at bounding box center [457, 390] width 743 height 15
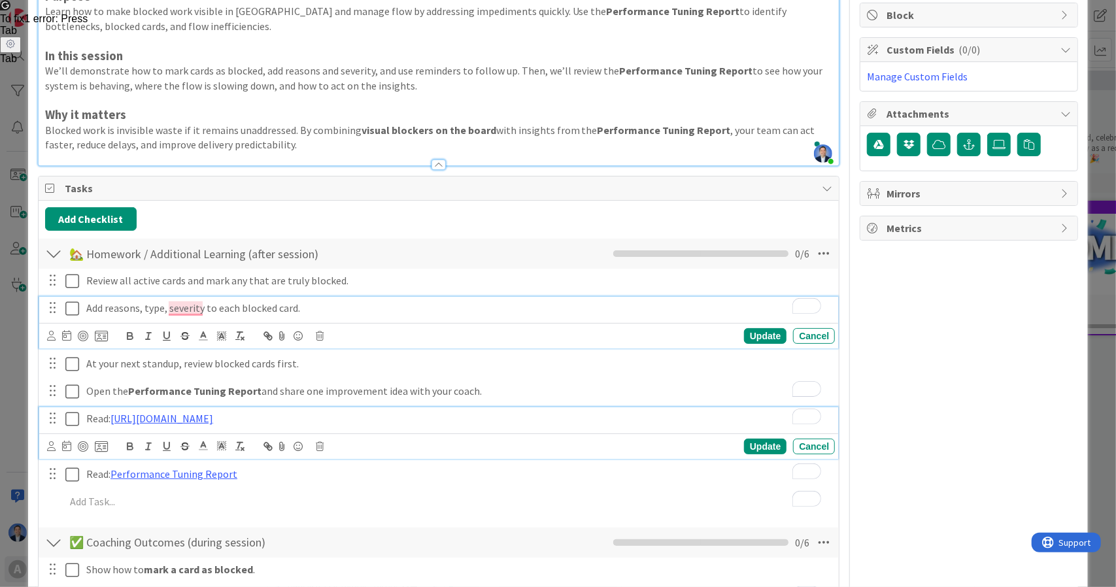
click at [482, 416] on p "Read: https://help.kanbanzone.com/en/articles/11962-card-blocking-advanced-bloc…" at bounding box center [457, 418] width 743 height 15
click at [519, 423] on div "Read: https://help.kanbanzone.com/en/articles/11962-card-blocking-advanced-bloc…" at bounding box center [458, 418] width 754 height 23
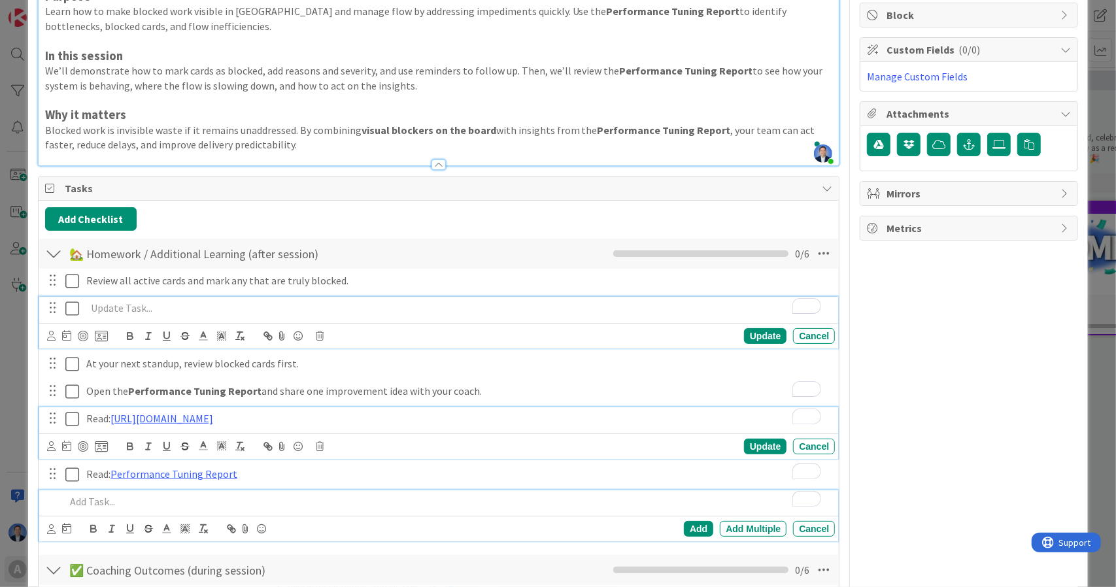
click at [397, 496] on p "To enrich screen reader interactions, please activate Accessibility in Grammarl…" at bounding box center [447, 501] width 765 height 15
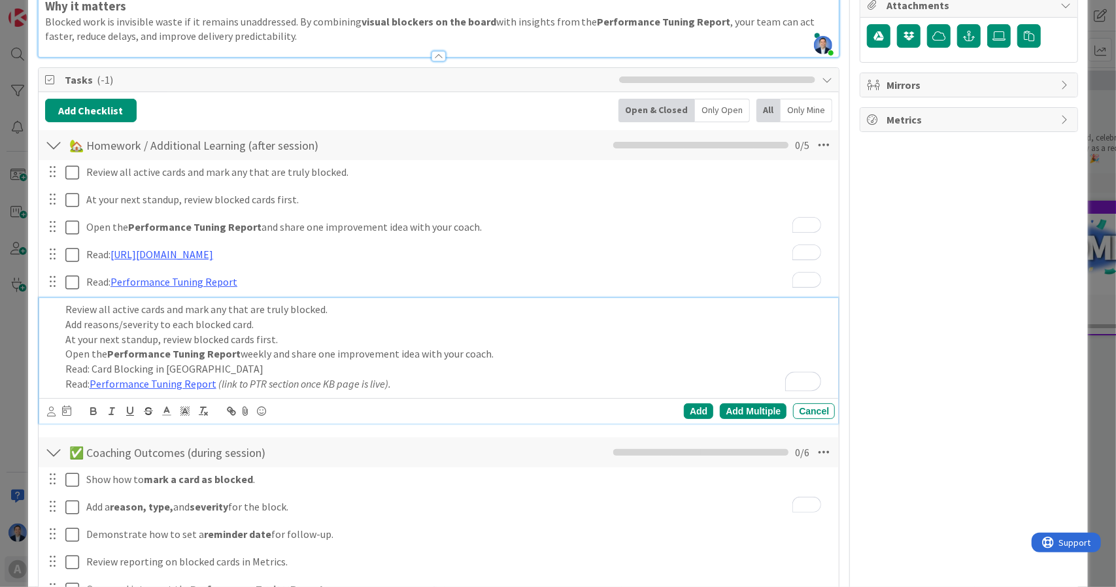
scroll to position [269, 0]
click at [753, 409] on div "Add Multiple" at bounding box center [753, 411] width 67 height 16
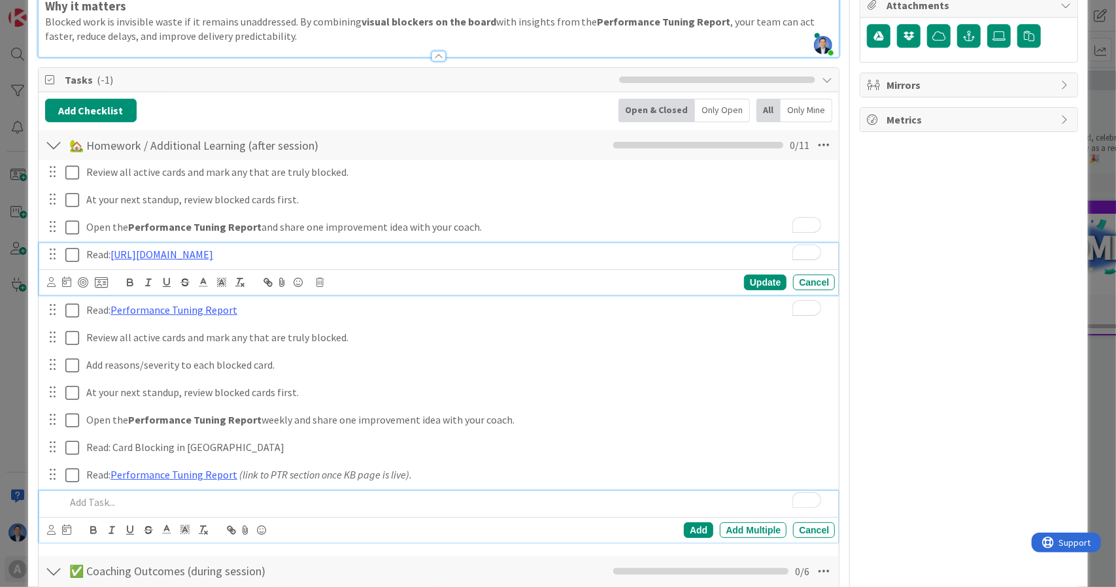
scroll to position [297, 0]
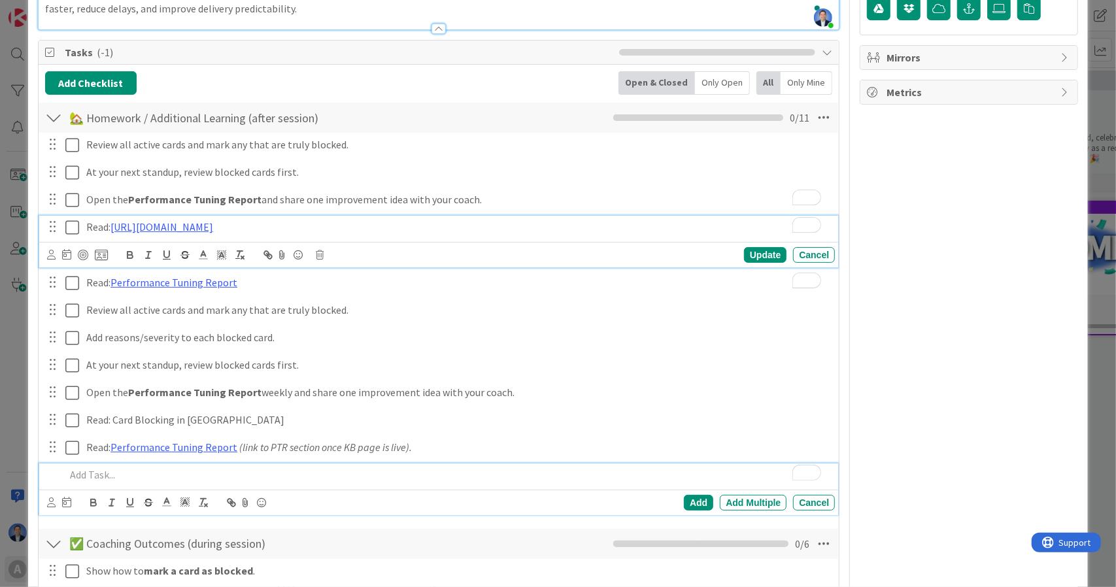
click at [484, 253] on div "Read: https://help.kanbanzone.com/en/articles/11962-card-blocking-advanced-bloc…" at bounding box center [439, 242] width 800 height 52
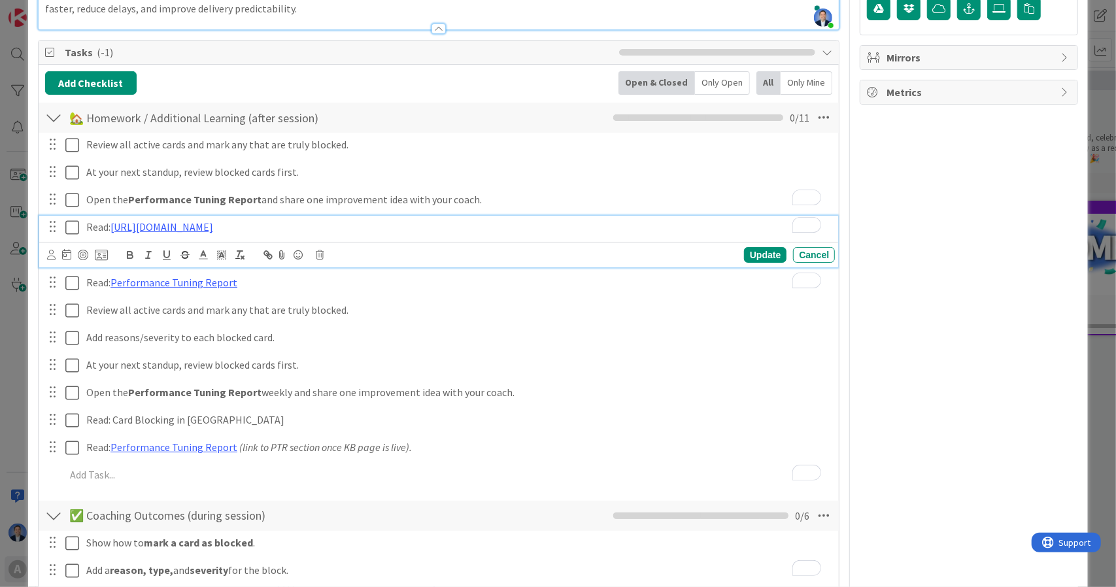
click at [484, 253] on div "Update Cancel" at bounding box center [441, 255] width 788 height 18
click at [480, 229] on p "Read: https://help.kanbanzone.com/en/articles/11962-card-blocking-advanced-bloc…" at bounding box center [457, 227] width 743 height 15
click at [479, 229] on p "Read: https://help.kanbanzone.com/en/articles/11962-card-blocking-advanced-bloc…" at bounding box center [457, 227] width 743 height 15
click at [480, 220] on p "Read: https://help.kanbanzone.com/en/articles/11962-card-blocking-advanced-bloc…" at bounding box center [457, 227] width 743 height 15
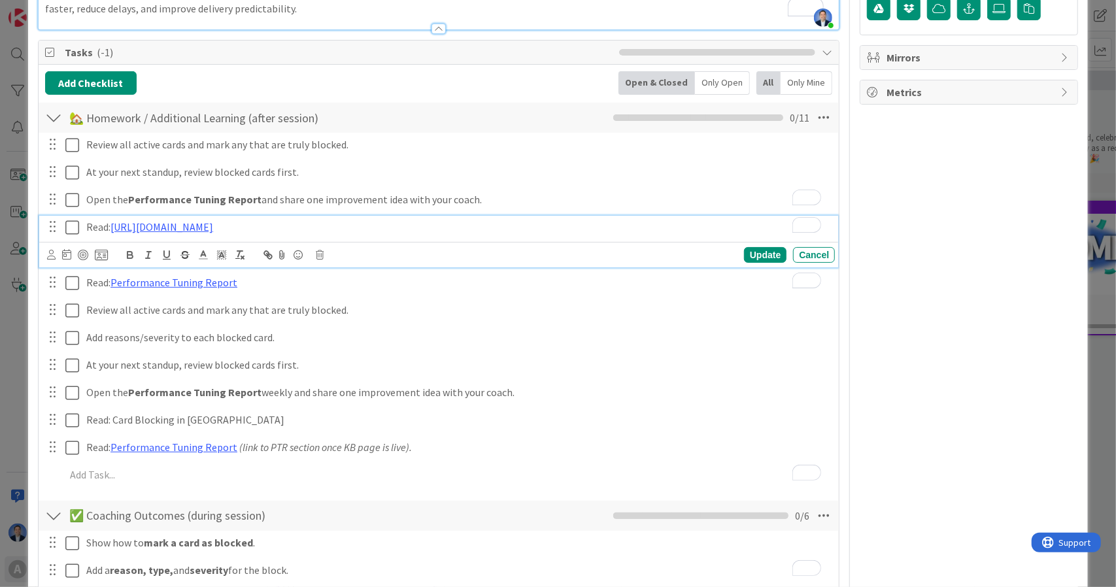
drag, startPoint x: 480, startPoint y: 220, endPoint x: 115, endPoint y: 214, distance: 364.9
click at [115, 216] on div "Read: https://help.kanbanzone.com/en/articles/11962-card-blocking-advanced-bloc…" at bounding box center [458, 227] width 754 height 23
copy link "https://help.kanbanzone.com/en/articles/11962-card-blocking-advanced-blocking"
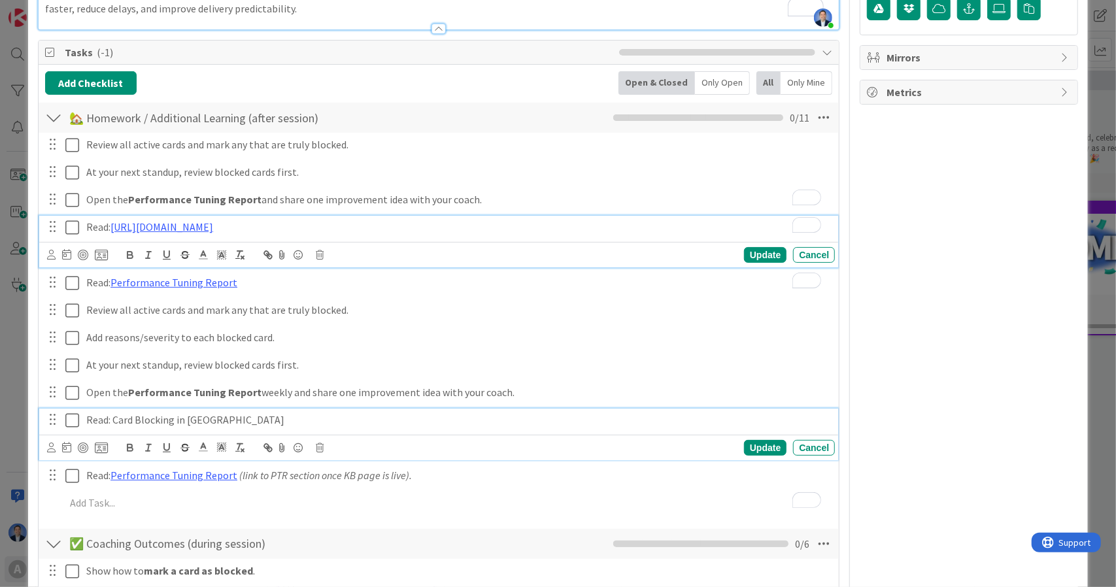
click at [123, 414] on p "Read: Card Blocking in Kanban Zone" at bounding box center [457, 420] width 743 height 15
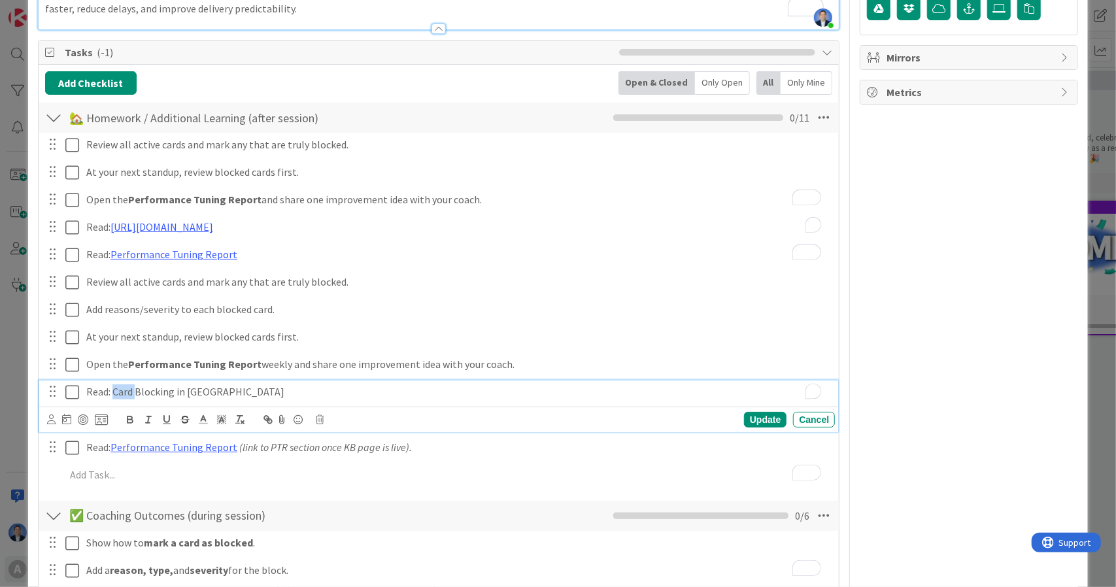
scroll to position [269, 0]
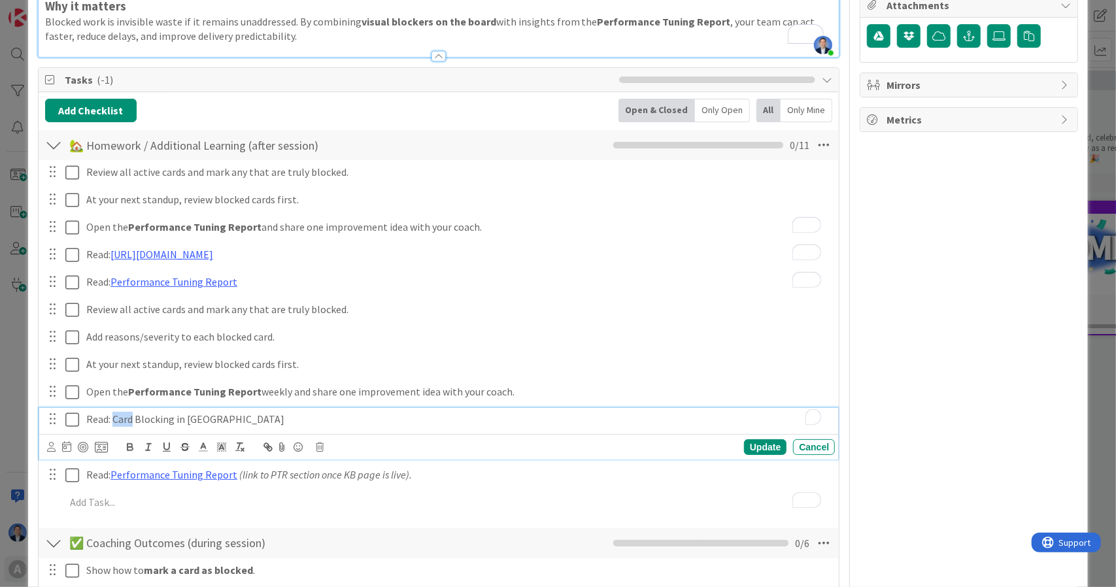
drag, startPoint x: 123, startPoint y: 414, endPoint x: 149, endPoint y: 414, distance: 26.2
click at [149, 414] on p "Read: Card Blocking in Kanban Zone" at bounding box center [457, 419] width 743 height 15
click at [268, 446] on line "button" at bounding box center [268, 447] width 3 height 3
paste input "https://help.kanbanzone.com/en/articles/11962-card-blocking-advanced-b"
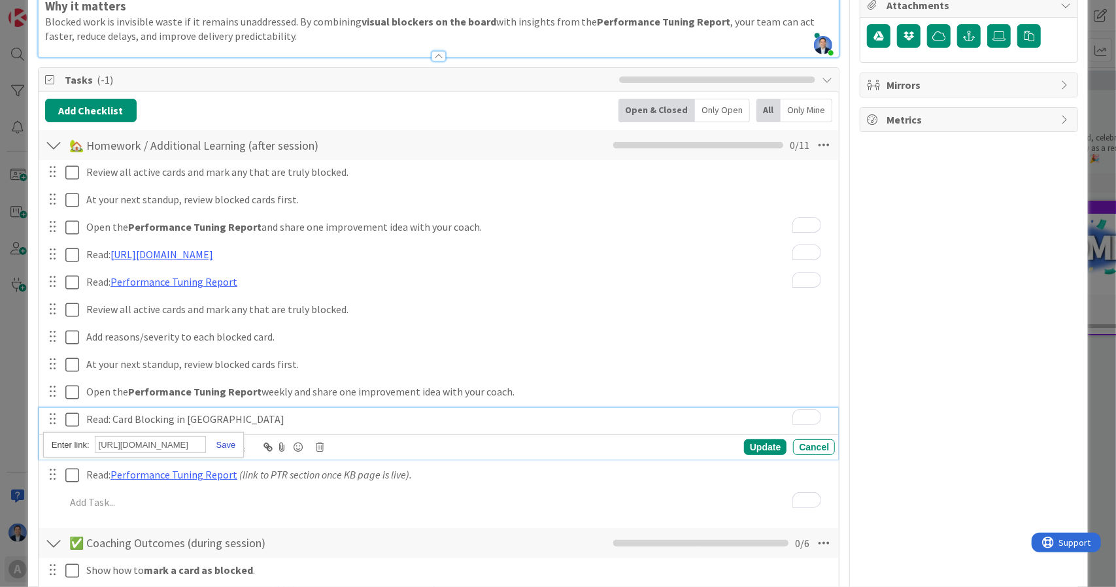
type input "https://help.kanbanzone.com/en/articles/11962-card-blocking-advanced-blocking"
click at [227, 441] on link at bounding box center [221, 445] width 30 height 10
click at [177, 416] on p "Read: Card Blocking in Kanban Zone" at bounding box center [457, 419] width 743 height 15
drag, startPoint x: 177, startPoint y: 416, endPoint x: 268, endPoint y: 426, distance: 91.3
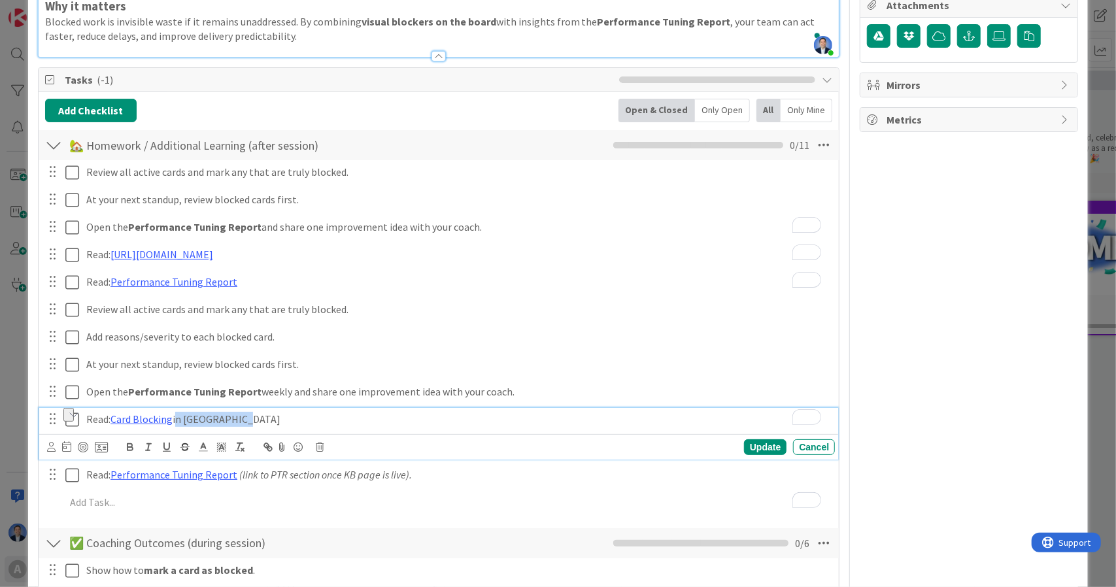
click at [268, 426] on div "Read: Card Blocking in Kanban Zone" at bounding box center [458, 419] width 754 height 23
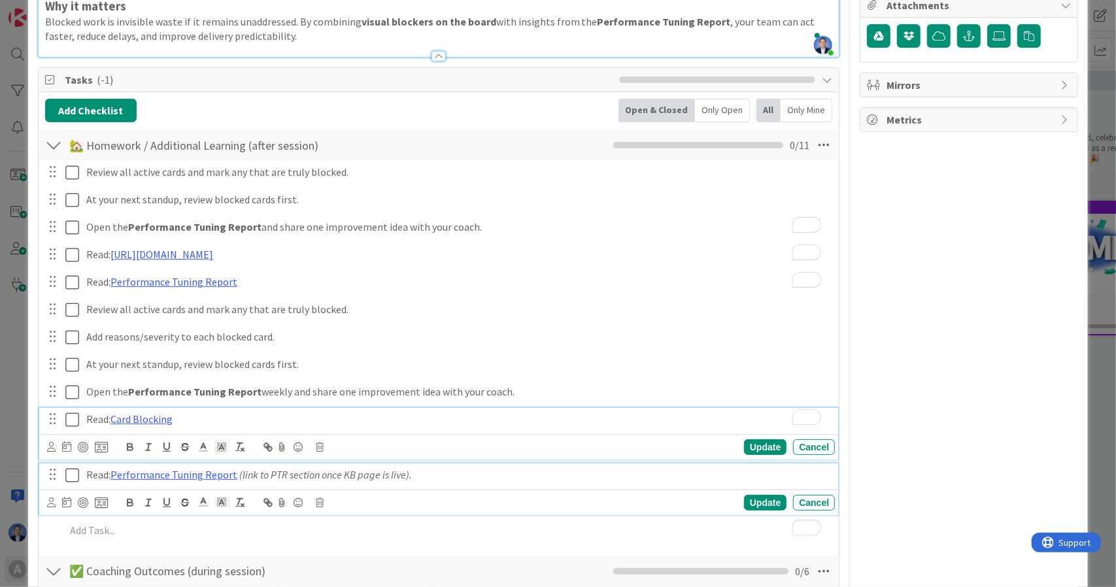
click at [239, 472] on em "(link to PTR section once KB page is live)." at bounding box center [325, 474] width 173 height 13
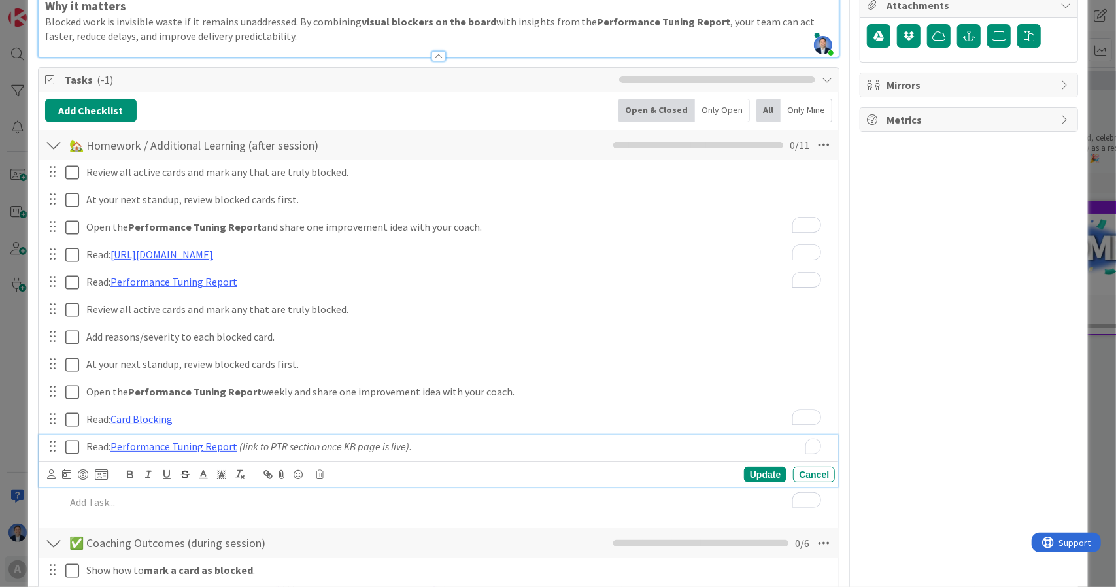
scroll to position [242, 0]
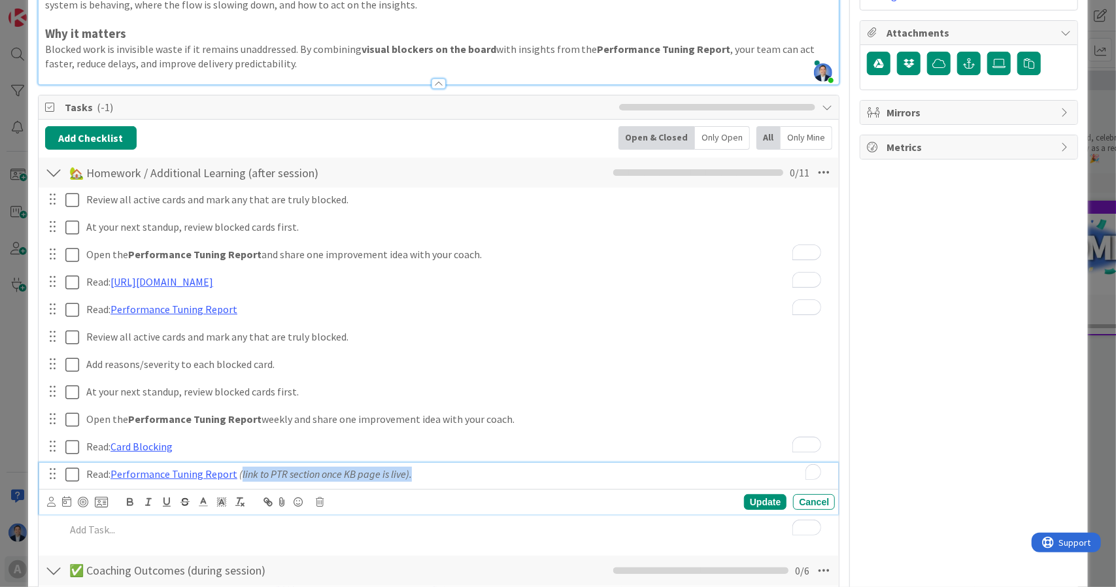
drag, startPoint x: 239, startPoint y: 472, endPoint x: 447, endPoint y: 476, distance: 208.6
click at [447, 476] on p "Read: Performance Tuning Report (link to PTR section once KB page is live)." at bounding box center [457, 474] width 743 height 15
drag, startPoint x: 254, startPoint y: 472, endPoint x: 116, endPoint y: 467, distance: 138.0
click at [116, 467] on p "Read: Performance Tuning Report" at bounding box center [457, 474] width 743 height 15
copy link "erformance Tuning Report"
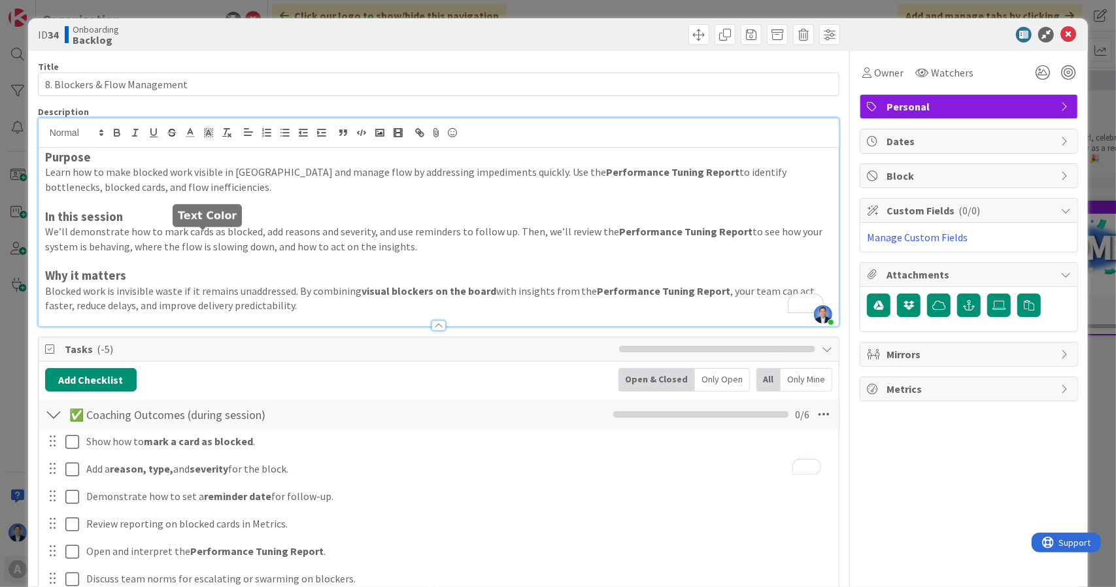
scroll to position [461, 0]
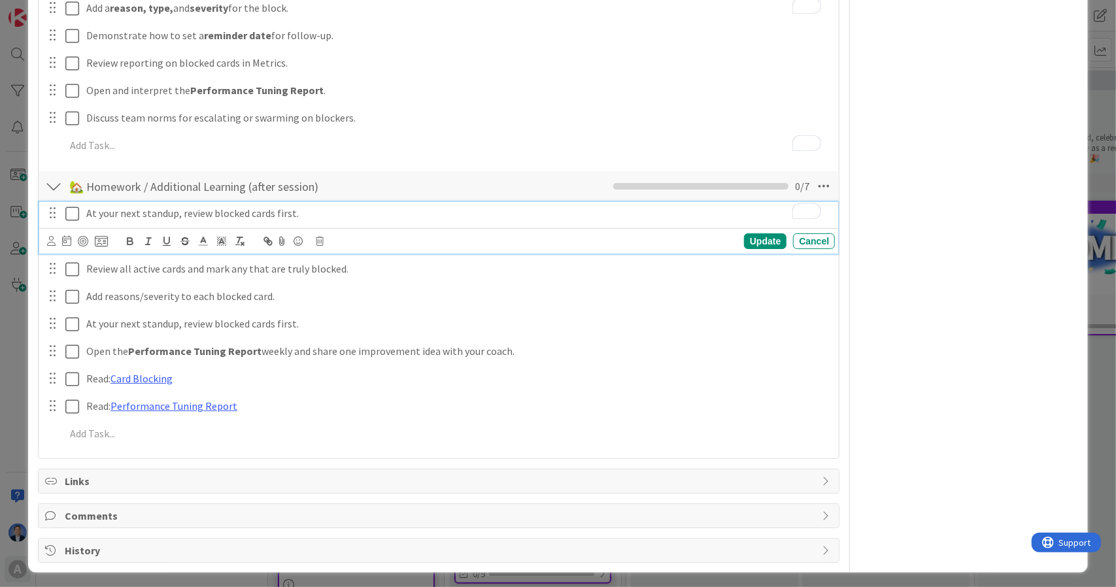
click at [314, 238] on div "Are you sure you want to delete this task? Delete Cancel Update Cancel" at bounding box center [441, 241] width 788 height 18
click at [320, 241] on icon at bounding box center [320, 241] width 8 height 9
click at [345, 299] on div "Delete" at bounding box center [353, 297] width 48 height 24
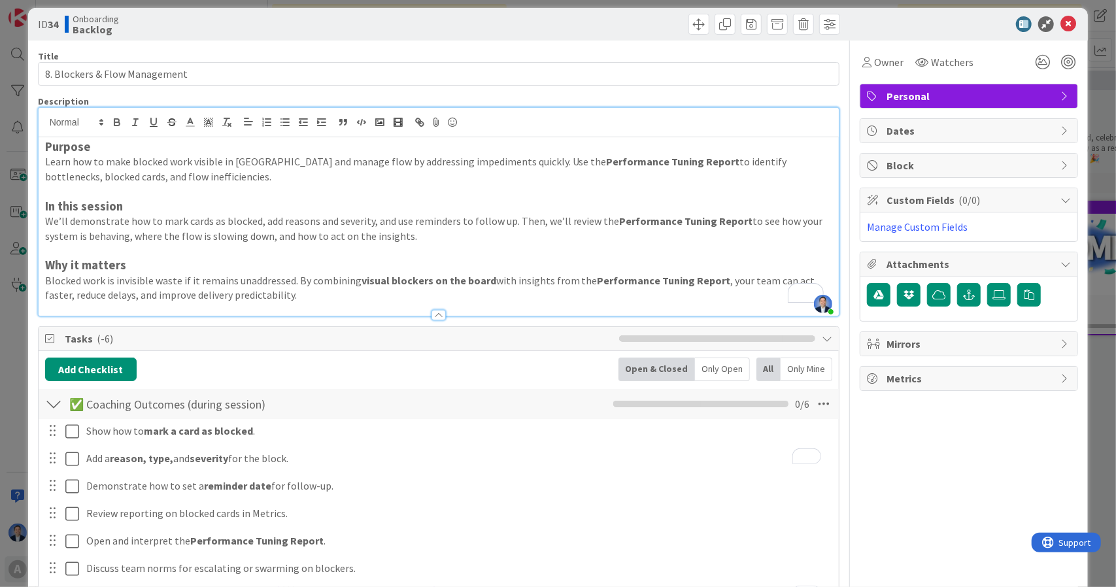
scroll to position [0, 0]
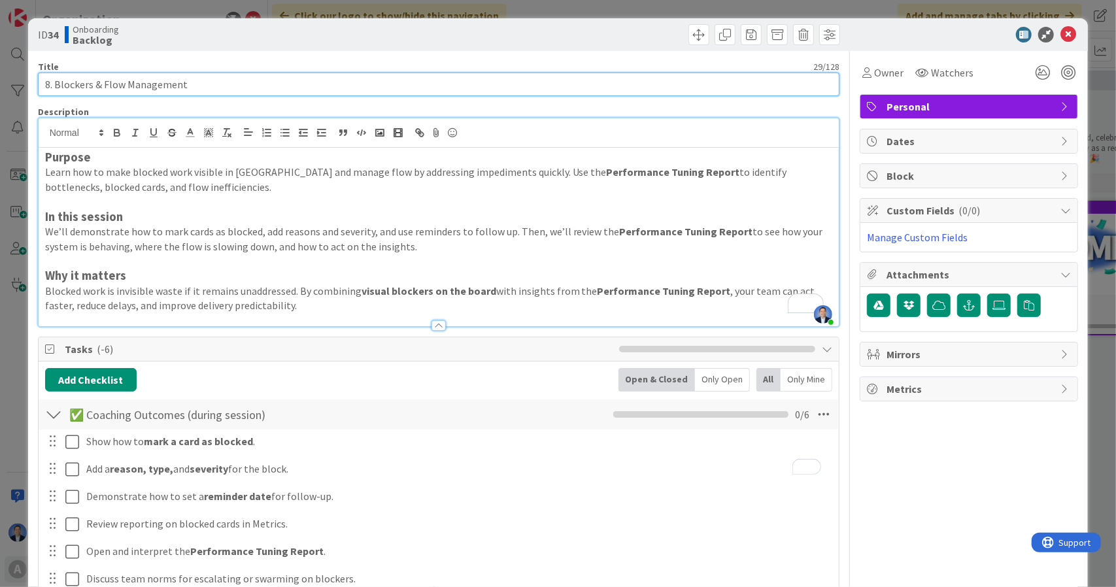
click at [80, 83] on input "8. Blockers & Flow Management" at bounding box center [439, 85] width 802 height 24
drag, startPoint x: 80, startPoint y: 83, endPoint x: 227, endPoint y: 77, distance: 147.2
click at [227, 77] on input "8. Blockers & Flow Management" at bounding box center [439, 85] width 802 height 24
paste input ", Flow & Service Level Expectations"
type input "8. Blockers, Flow & Service Level Expectations"
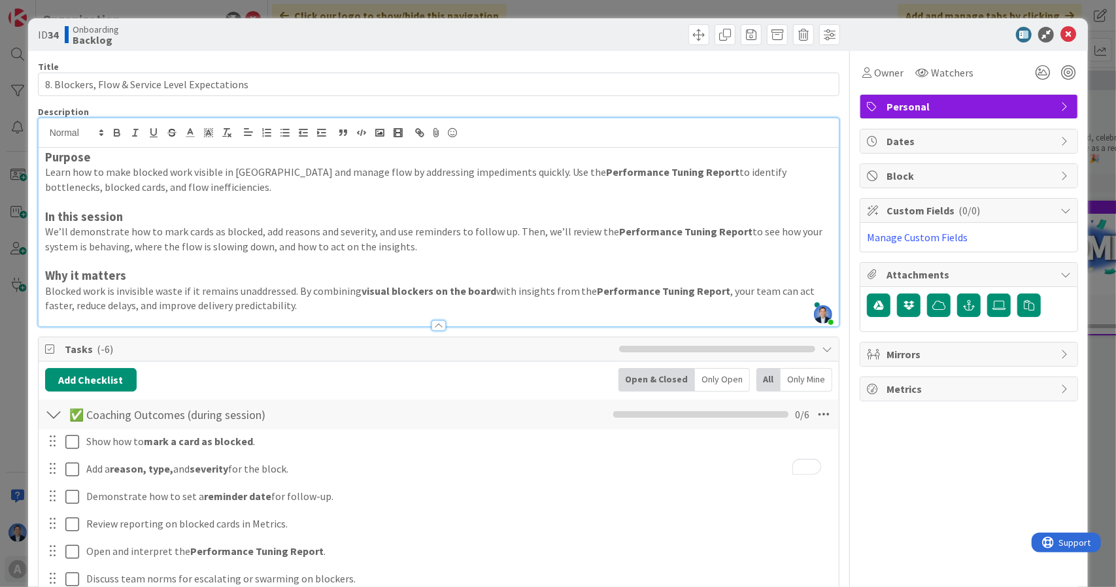
click at [522, 205] on p "To enrich screen reader interactions, please activate Accessibility in Grammarl…" at bounding box center [439, 202] width 788 height 15
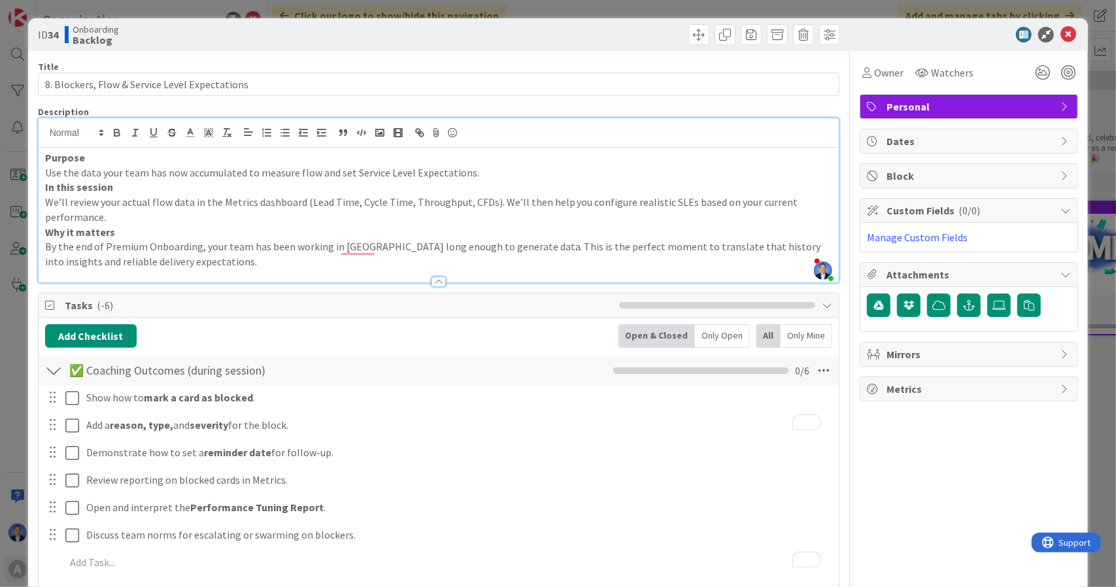
click at [496, 171] on p "Use the data your team has now accumulated to measure flow and set Service Leve…" at bounding box center [439, 172] width 788 height 15
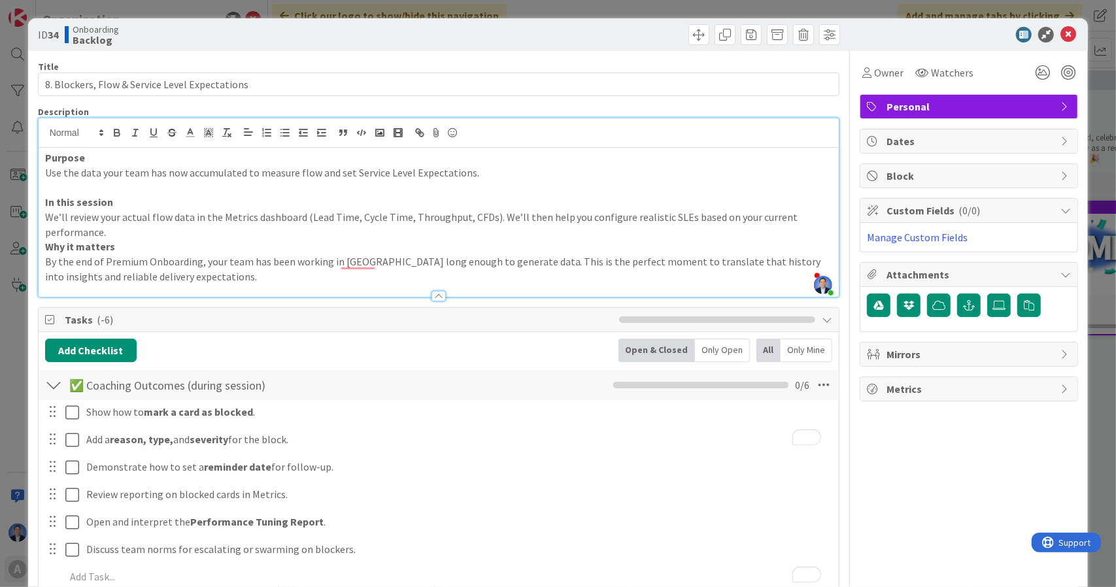
click at [618, 229] on p "We’ll review your actual flow data in the Metrics dashboard (Lead Time, Cycle T…" at bounding box center [439, 224] width 788 height 29
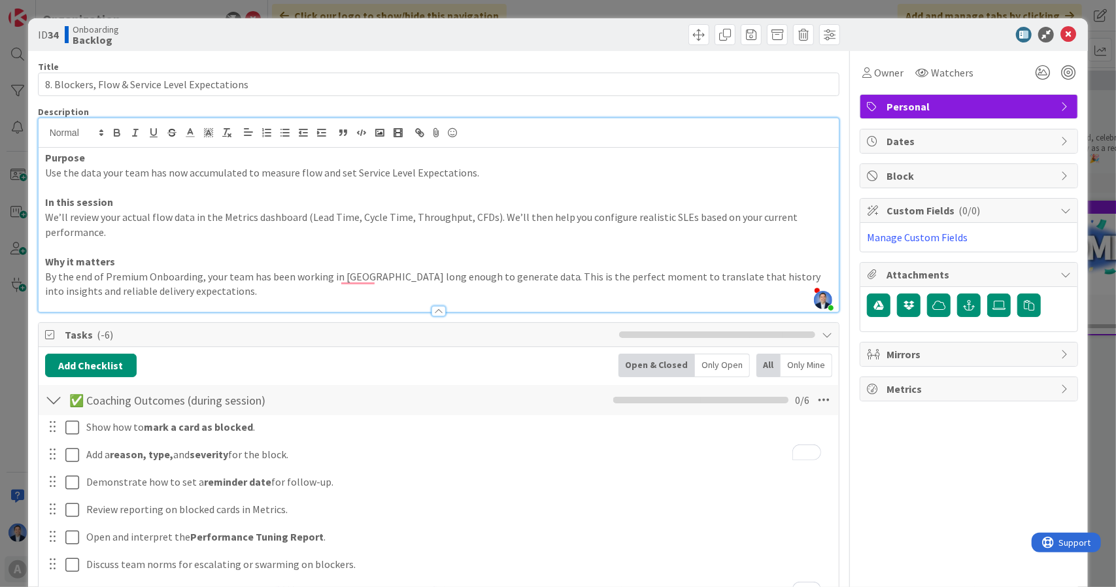
click at [289, 214] on p "We’ll review your actual flow data in the Metrics dashboard (Lead Time, Cycle T…" at bounding box center [439, 224] width 788 height 29
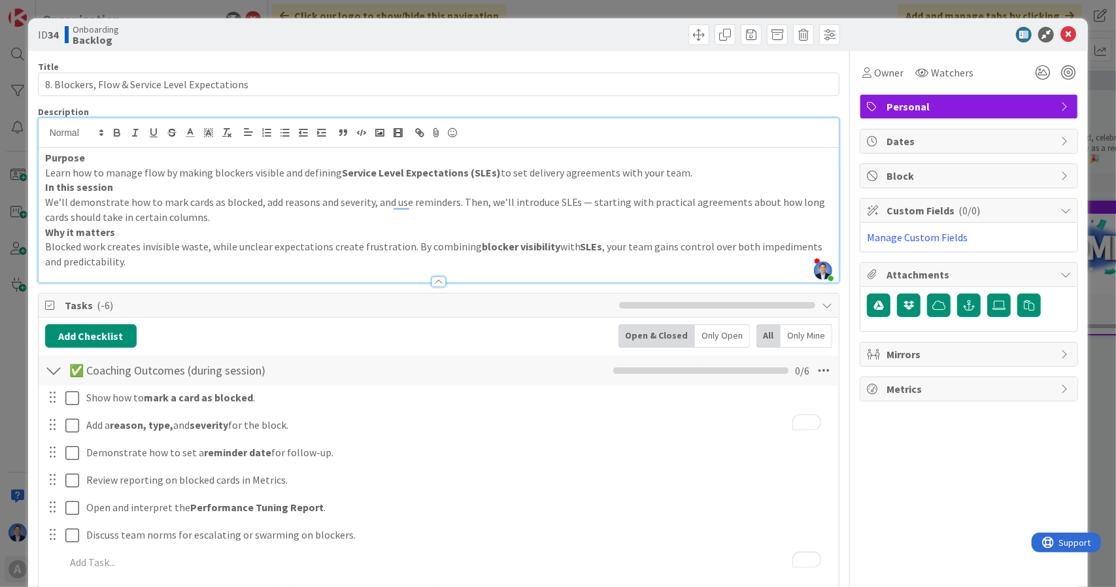
click at [677, 173] on p "Learn how to manage flow by making blockers visible and defining Service Level …" at bounding box center [439, 172] width 788 height 15
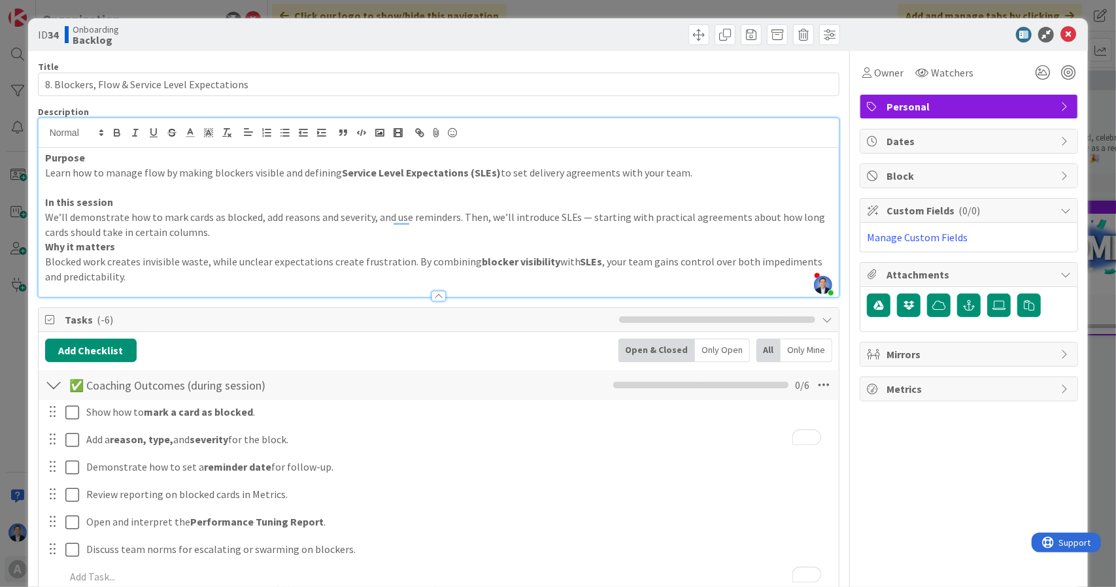
click at [626, 228] on p "We’ll demonstrate how to mark cards as blocked, add reasons and severity, and u…" at bounding box center [439, 224] width 788 height 29
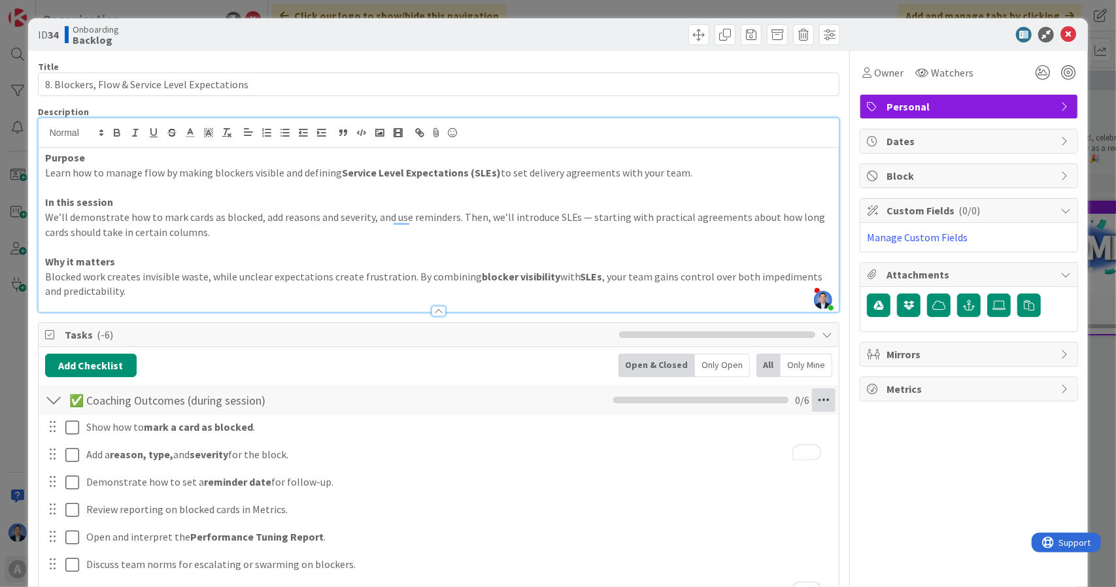
click at [819, 398] on icon at bounding box center [824, 400] width 24 height 24
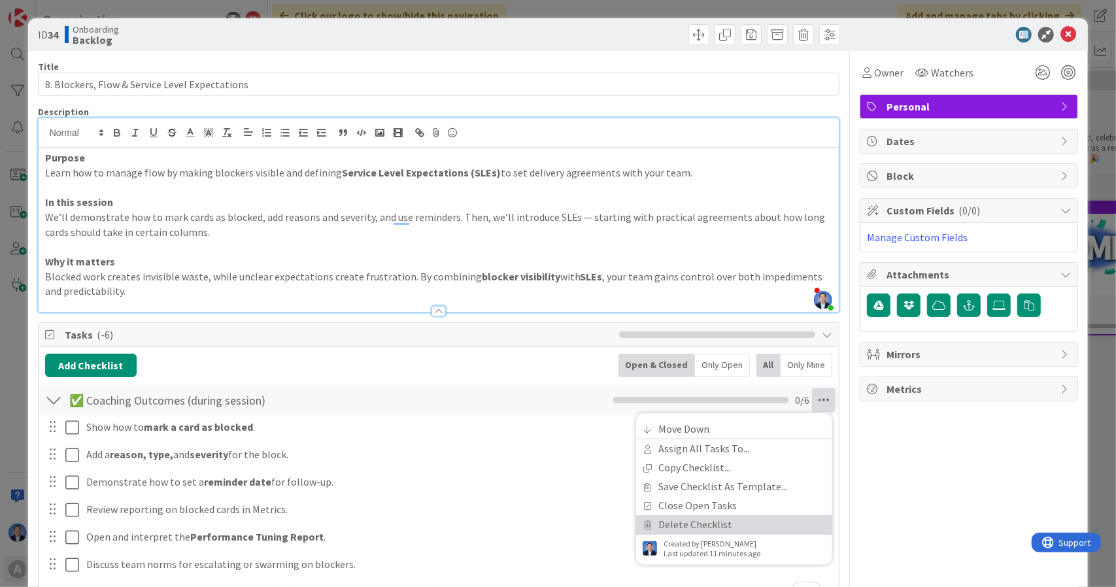
click at [752, 522] on link "Delete Checklist" at bounding box center [734, 524] width 196 height 19
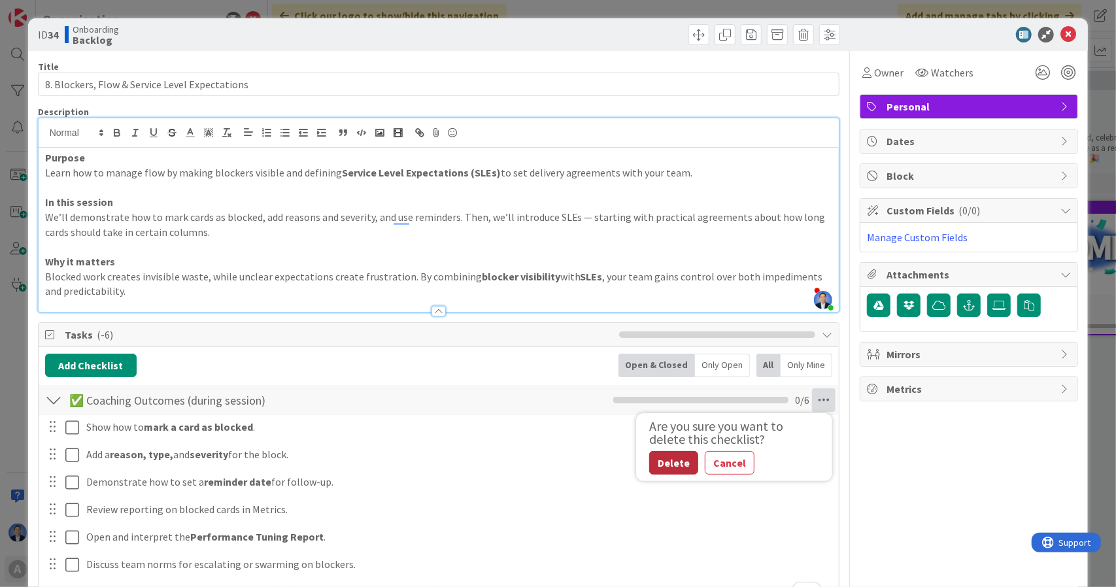
click at [660, 457] on button "Delete" at bounding box center [673, 463] width 49 height 24
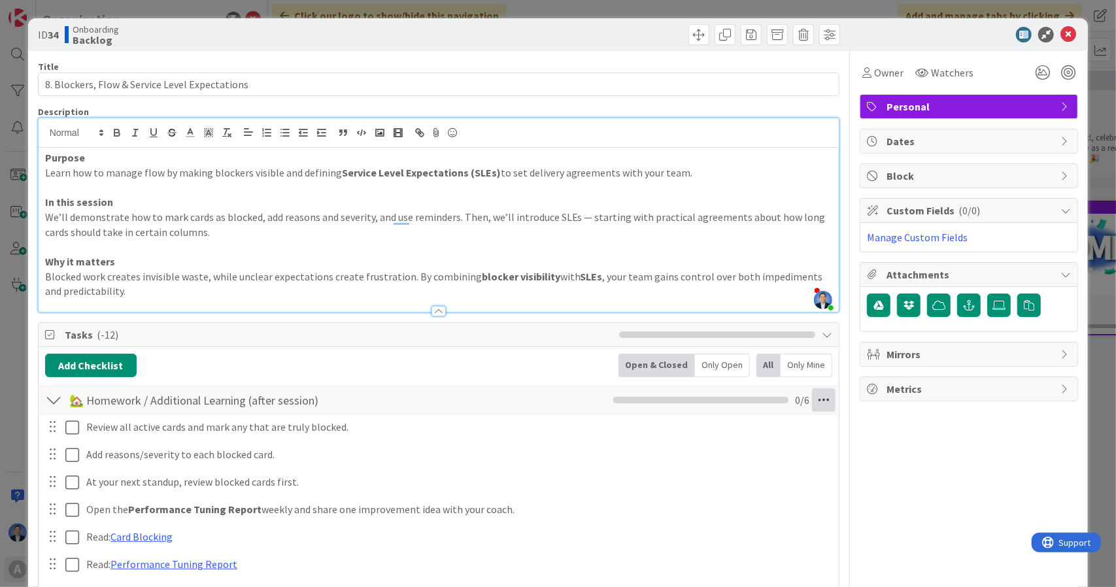
click at [820, 397] on icon at bounding box center [824, 400] width 24 height 24
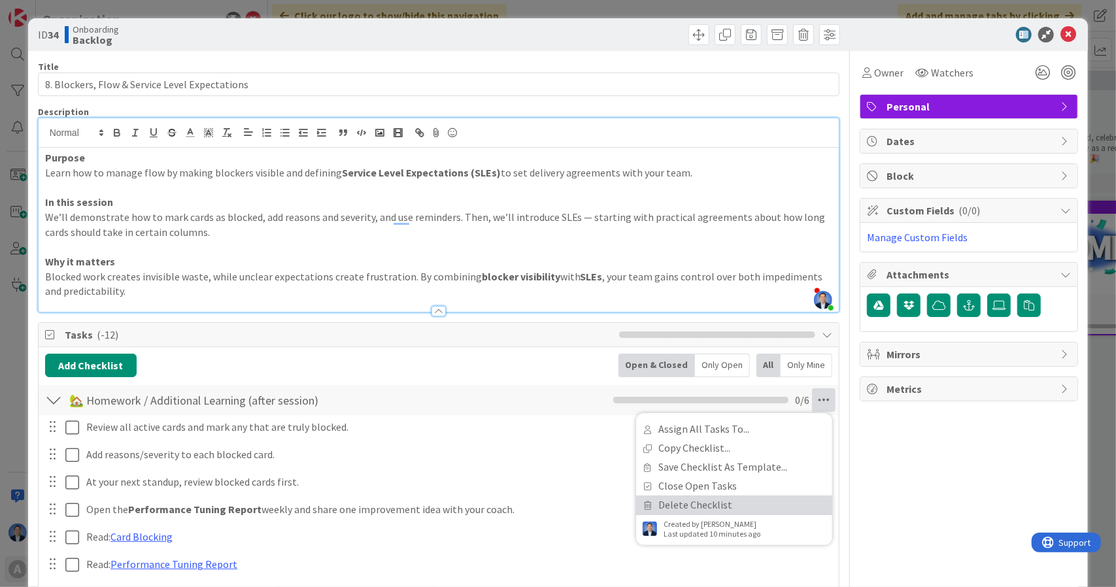
click at [738, 502] on link "Delete Checklist" at bounding box center [734, 505] width 196 height 19
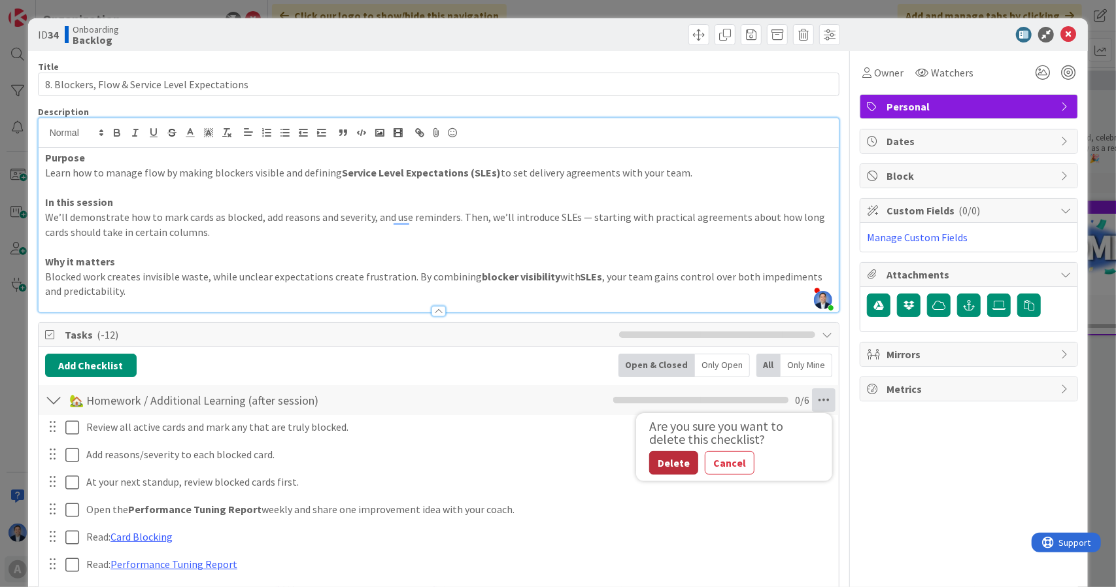
click at [659, 462] on button "Delete" at bounding box center [673, 463] width 49 height 24
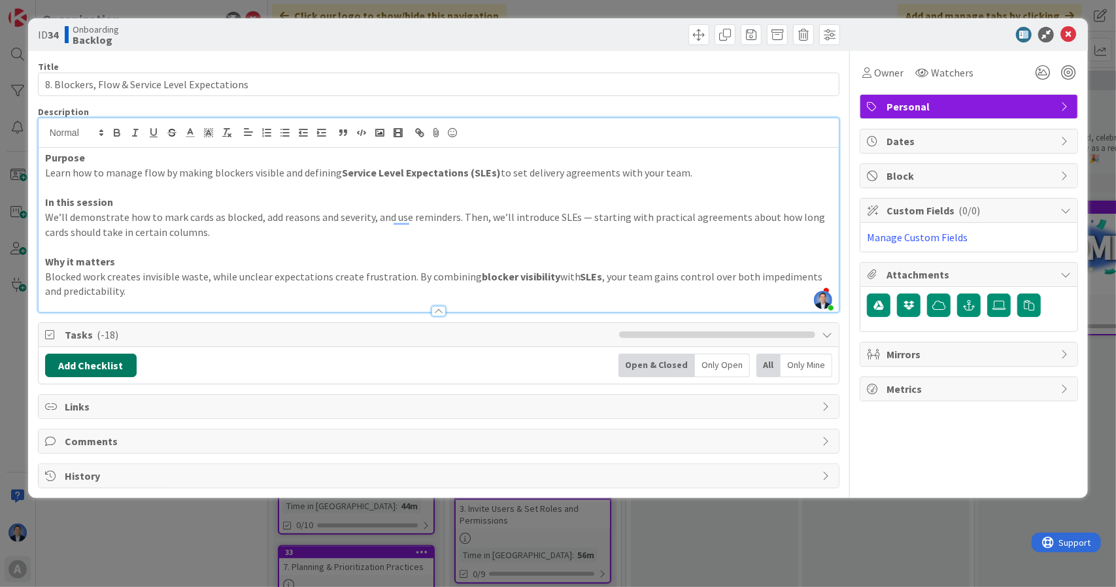
click at [82, 367] on button "Add Checklist" at bounding box center [91, 366] width 92 height 24
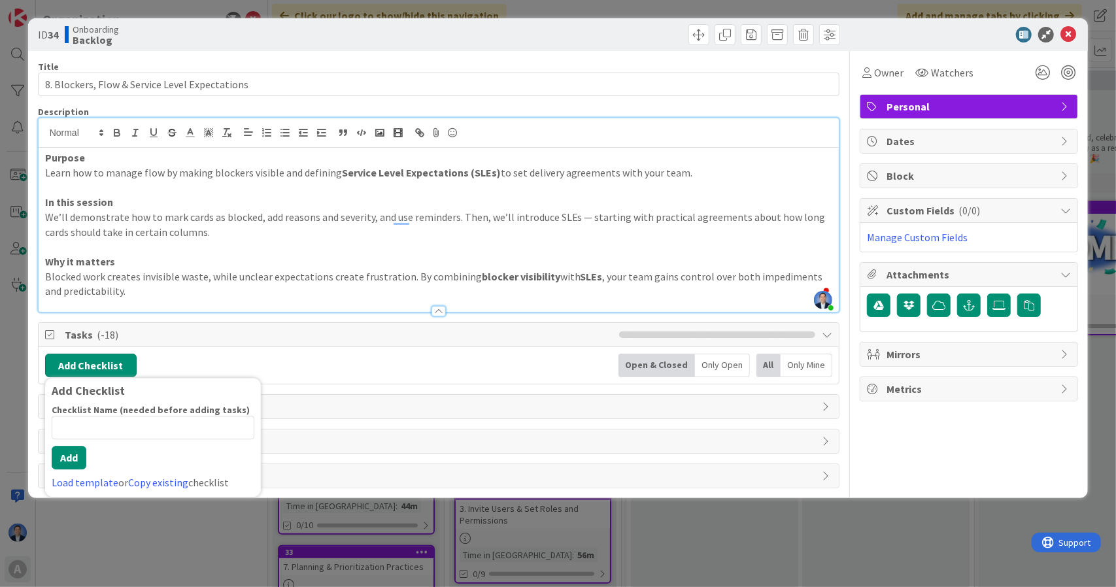
type input "1"
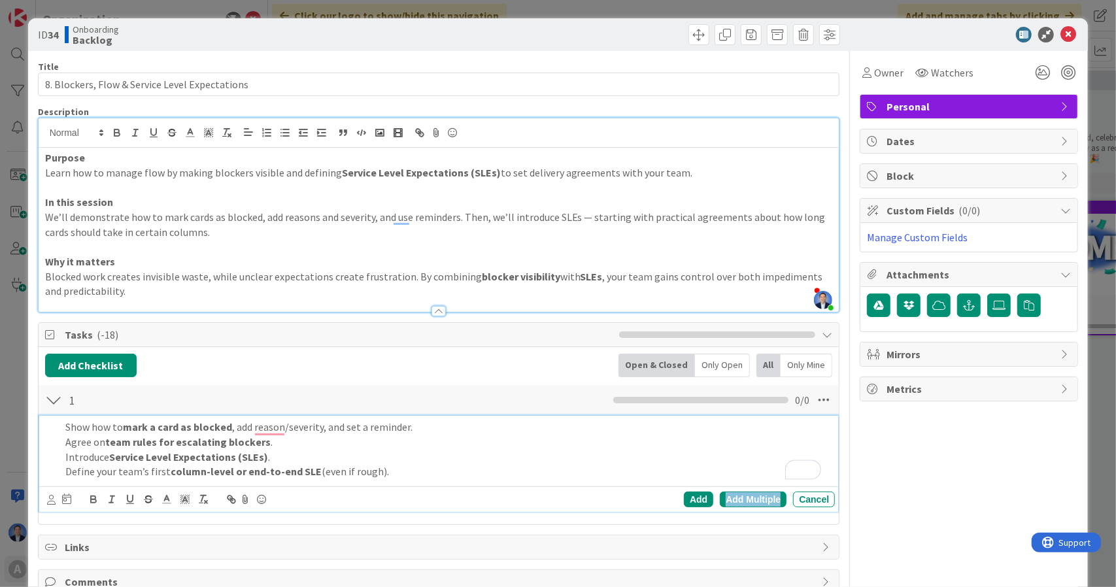
click at [747, 498] on div "Add Multiple" at bounding box center [753, 500] width 67 height 16
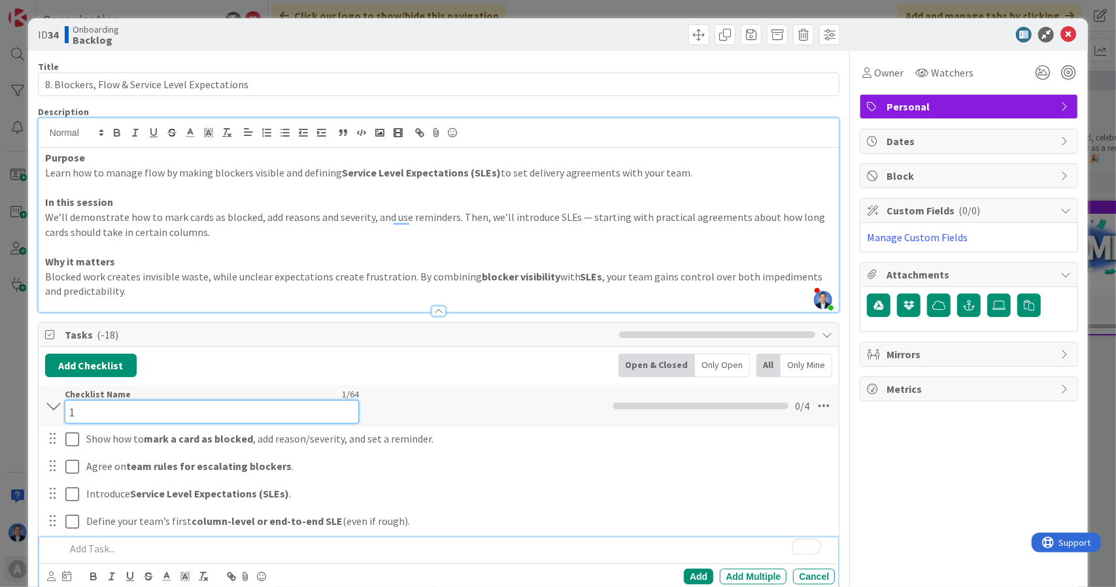
click at [99, 409] on input "1" at bounding box center [212, 412] width 294 height 24
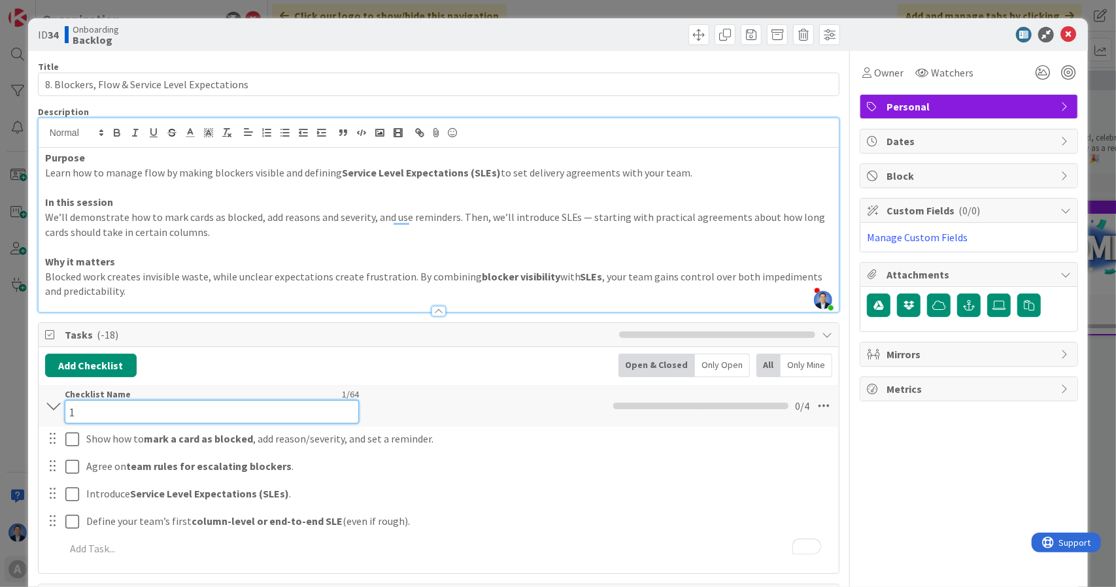
click at [97, 408] on input "1" at bounding box center [212, 412] width 294 height 24
paste input "✅ Coaching Outcomes (during session)"
type input "✅ Coaching Outcomes (during session)"
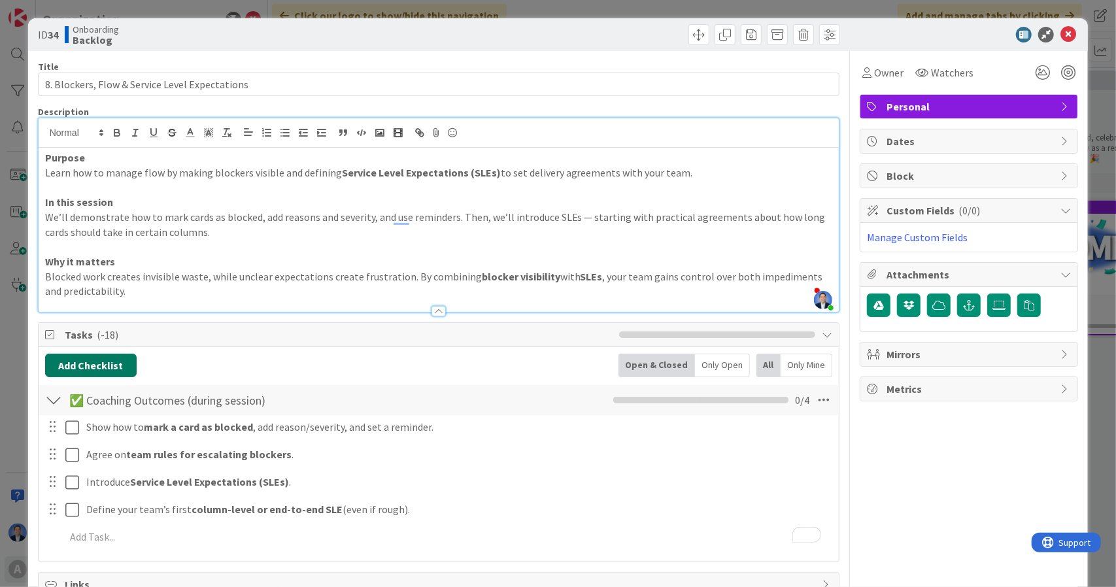
click at [112, 358] on button "Add Checklist" at bounding box center [91, 366] width 92 height 24
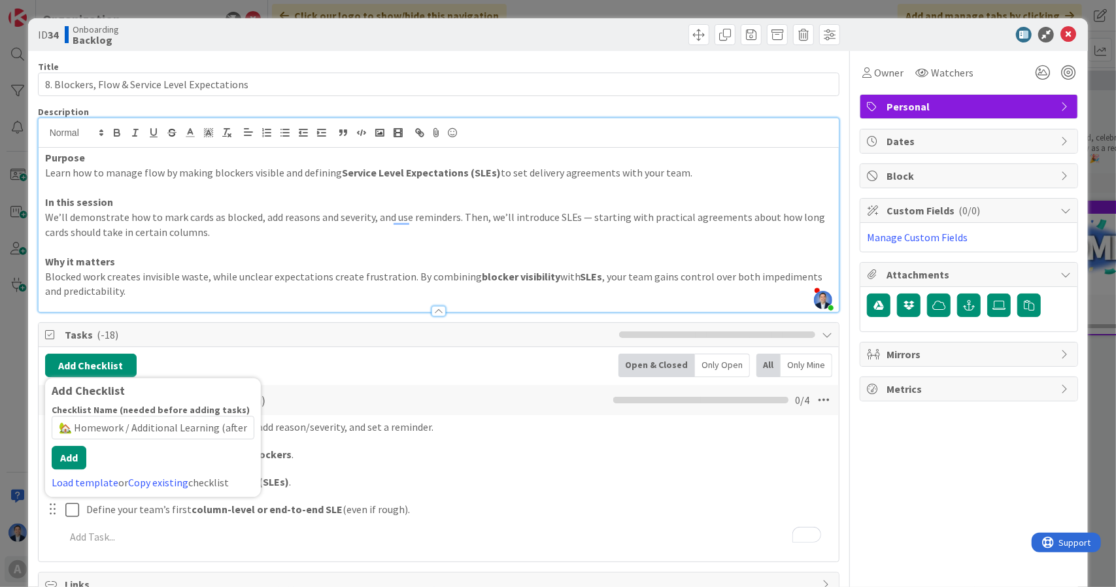
scroll to position [0, 33]
type input "🏡 Homework / Additional Learning (after session)"
click at [69, 462] on button "Add" at bounding box center [69, 459] width 35 height 24
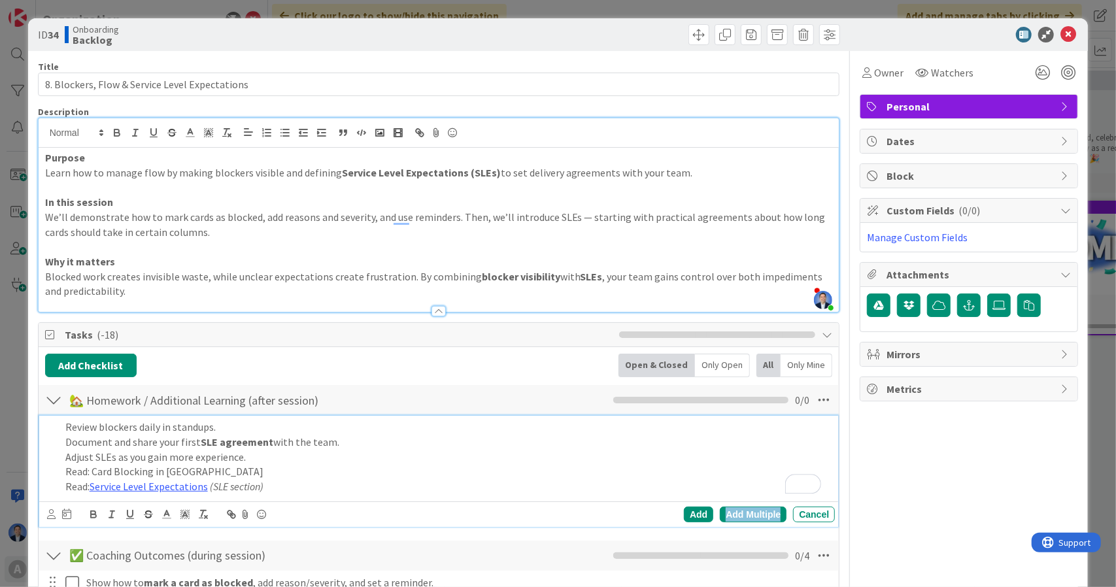
click at [734, 510] on div "Add Multiple" at bounding box center [753, 515] width 67 height 16
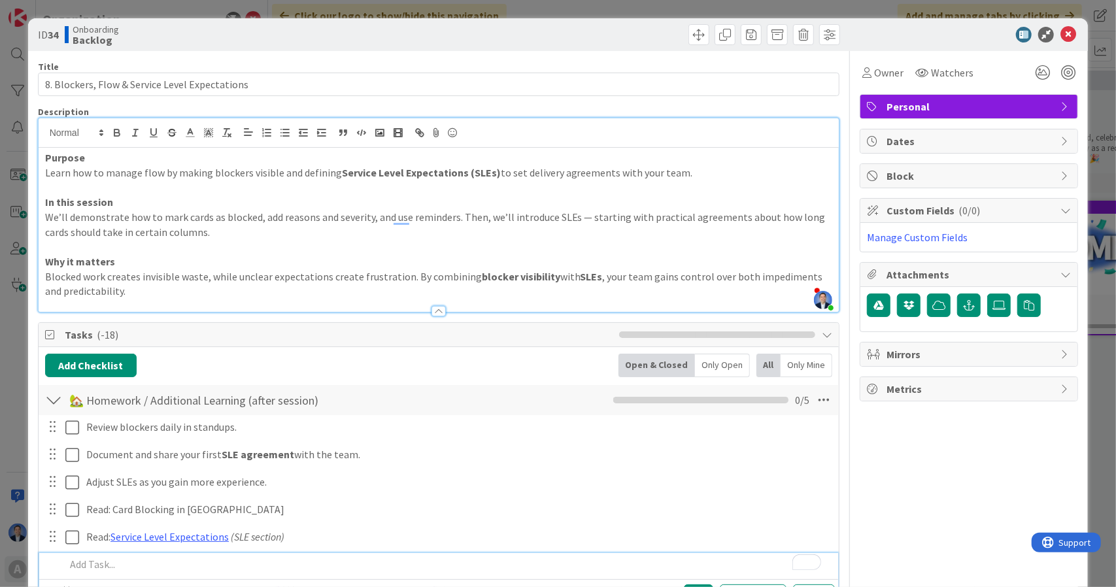
scroll to position [98, 0]
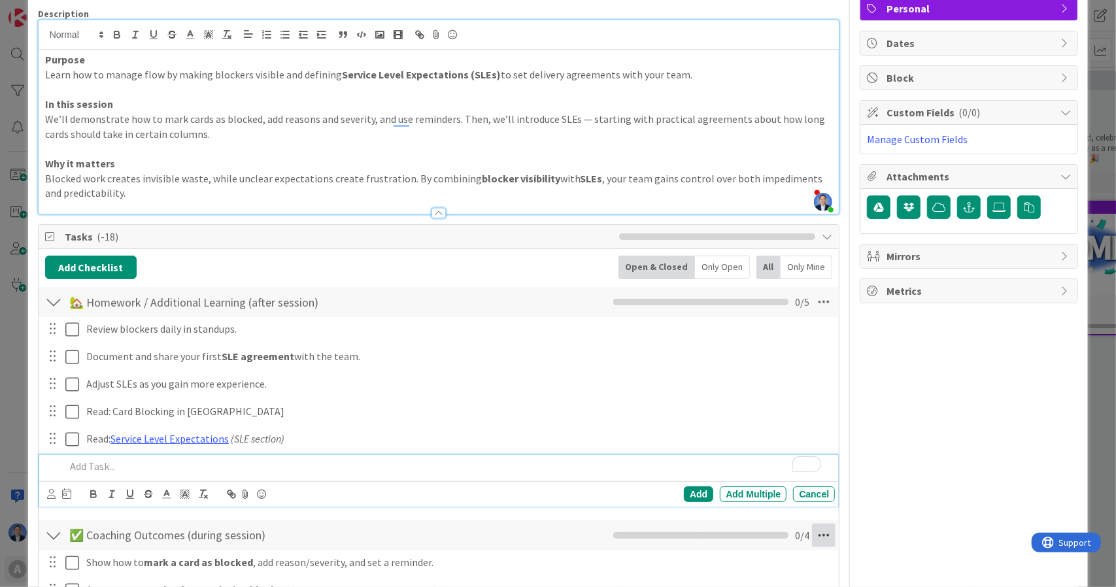
click at [813, 530] on icon at bounding box center [824, 536] width 24 height 24
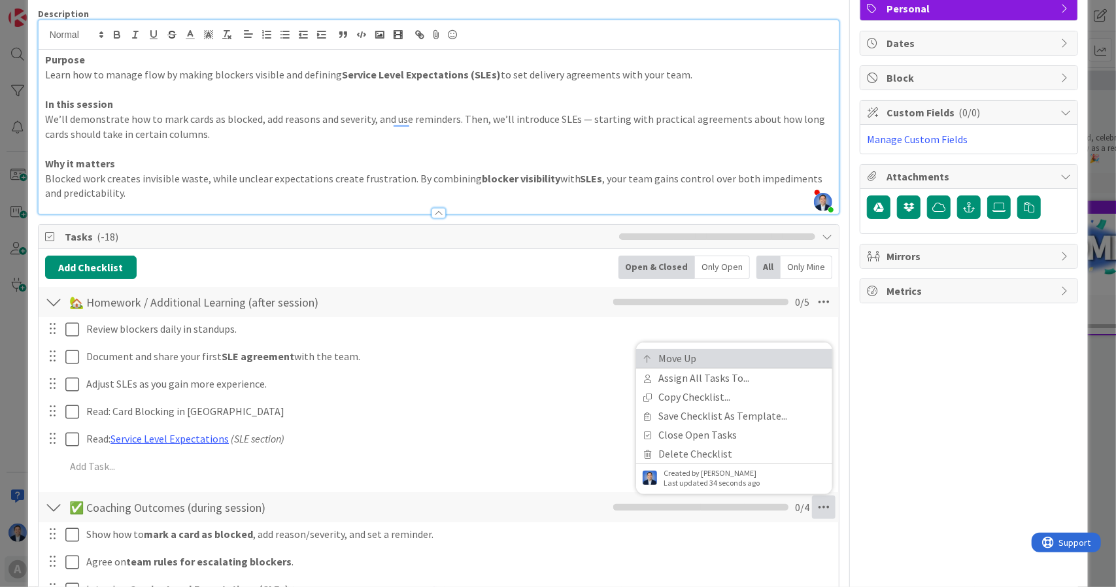
click at [777, 355] on link "Move Up" at bounding box center [734, 358] width 196 height 19
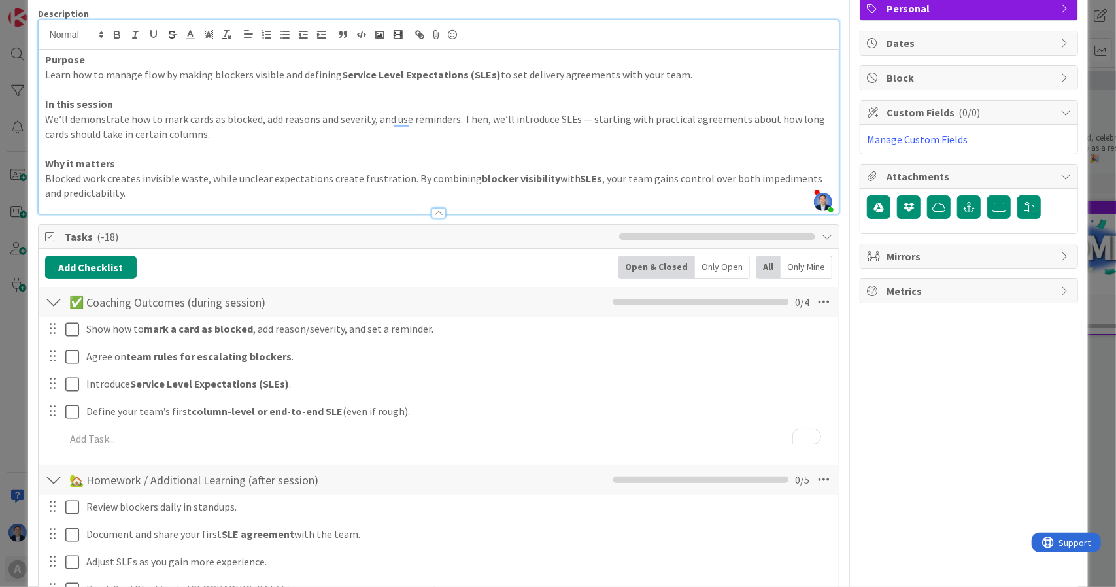
scroll to position [309, 0]
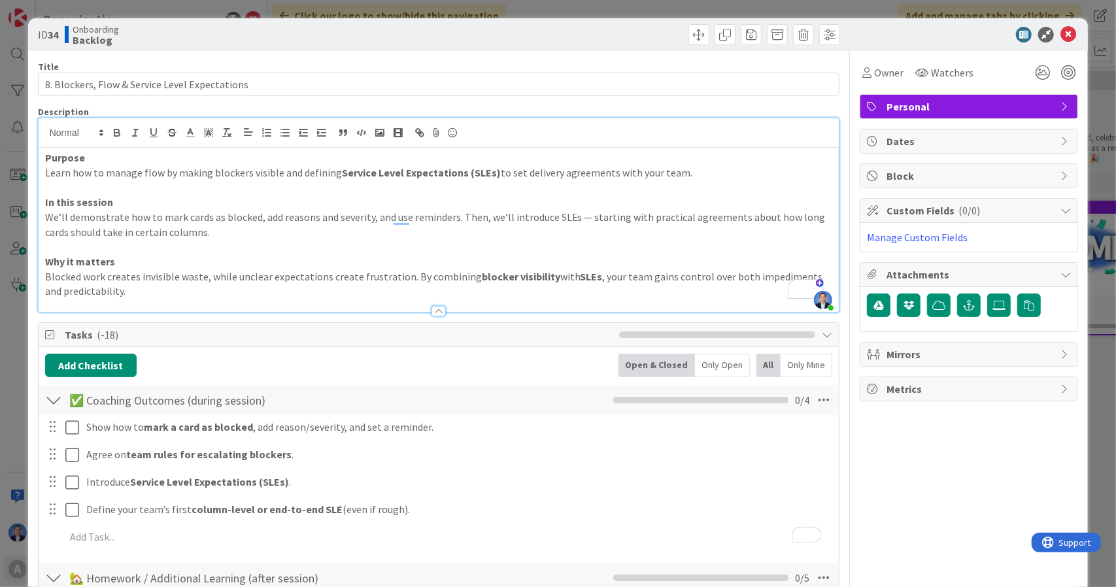
scroll to position [309, 0]
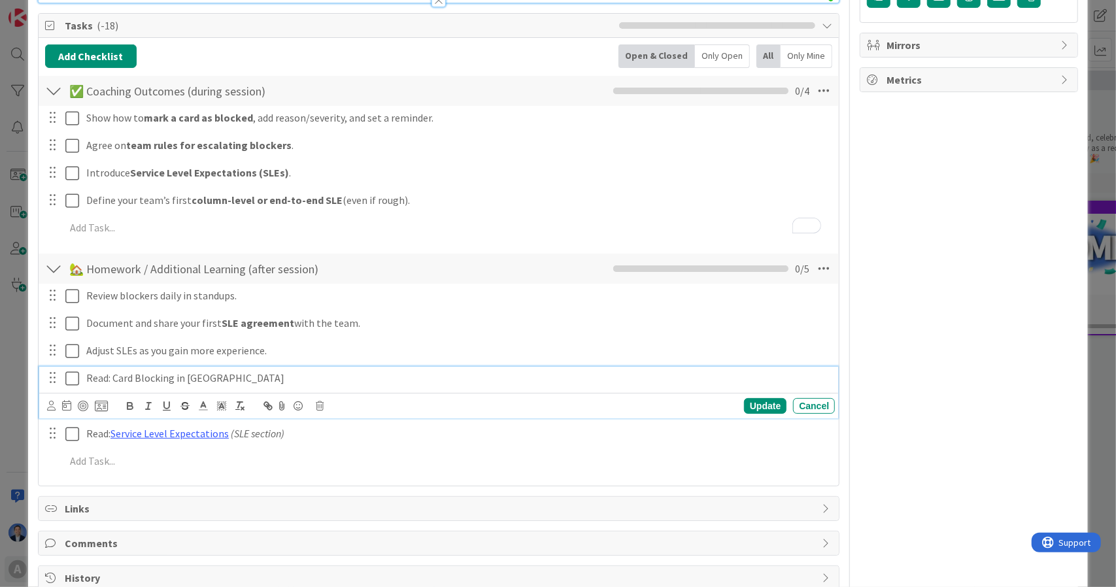
click at [123, 375] on p "Read: Card Blocking in Kanban Zone" at bounding box center [457, 378] width 743 height 15
drag, startPoint x: 123, startPoint y: 375, endPoint x: 157, endPoint y: 375, distance: 34.0
click at [157, 375] on p "Read: Card Blocking in Kanban Zone" at bounding box center [457, 378] width 743 height 15
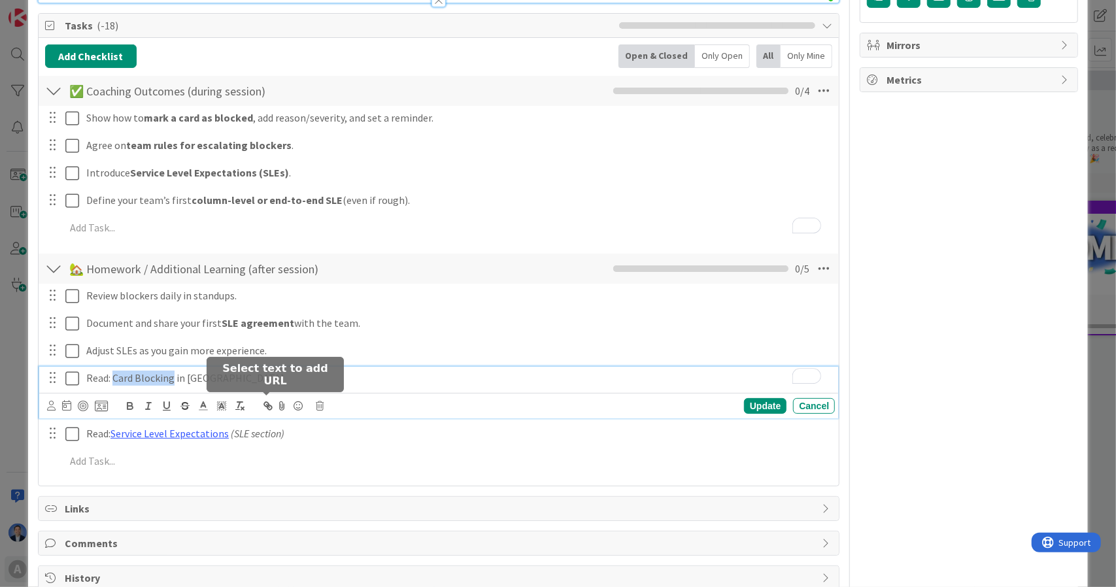
click at [267, 405] on icon "button" at bounding box center [269, 407] width 5 height 5
paste input "https://help.kanbanzone.com/en/articles/11962-card-blocking-advanced-b"
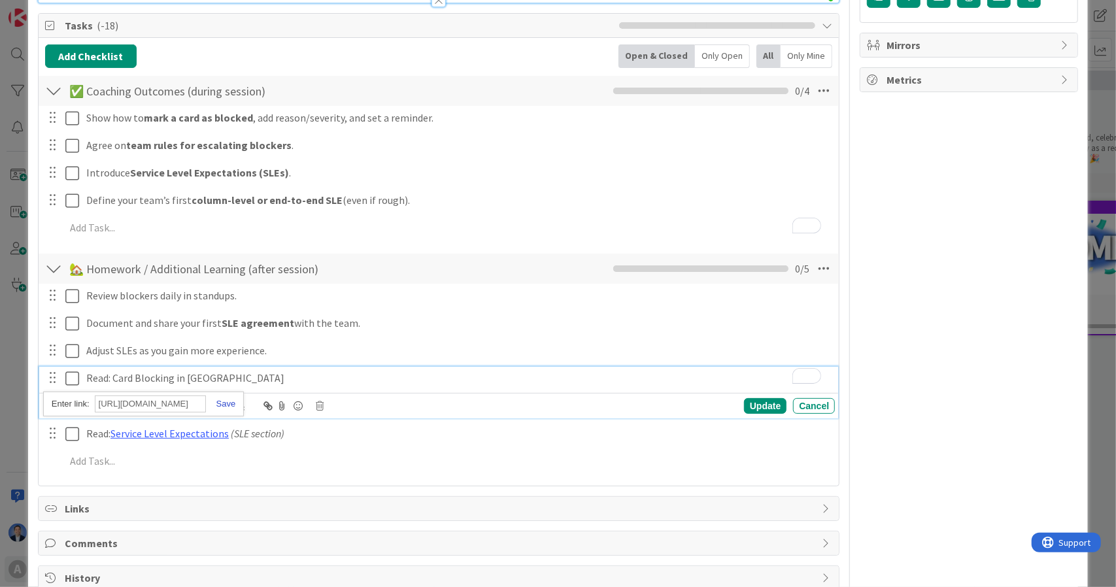
type input "https://help.kanbanzone.com/en/articles/11962-card-blocking-advanced-blocking"
click at [223, 401] on link at bounding box center [221, 404] width 30 height 10
click at [180, 372] on p "Read: Card Blocking in Kanban Zone" at bounding box center [457, 378] width 743 height 15
drag, startPoint x: 180, startPoint y: 372, endPoint x: 274, endPoint y: 379, distance: 94.4
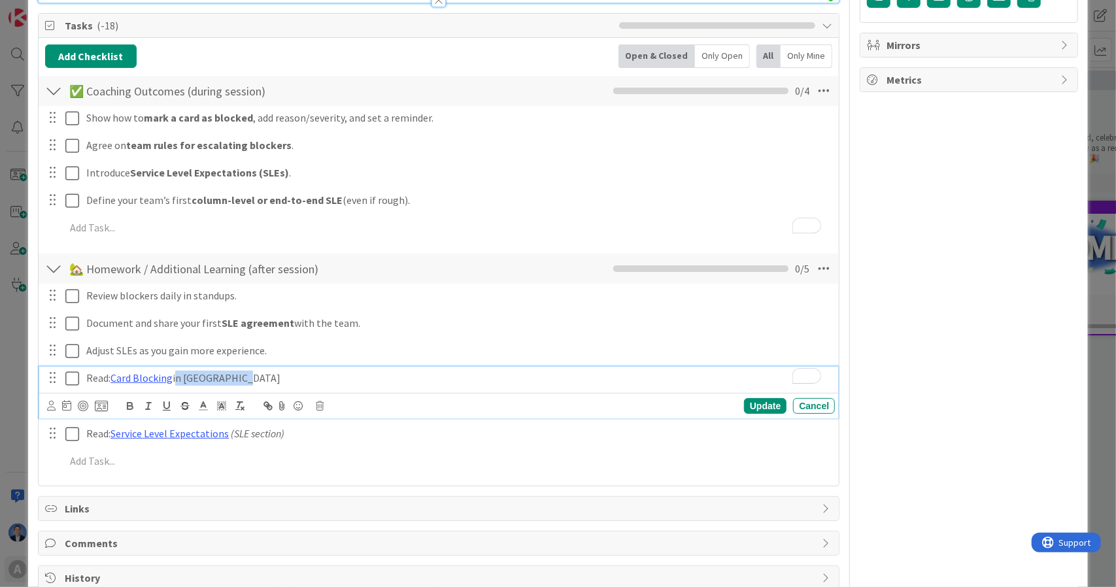
click at [274, 379] on p "Read: Card Blocking in Kanban Zone" at bounding box center [457, 378] width 743 height 15
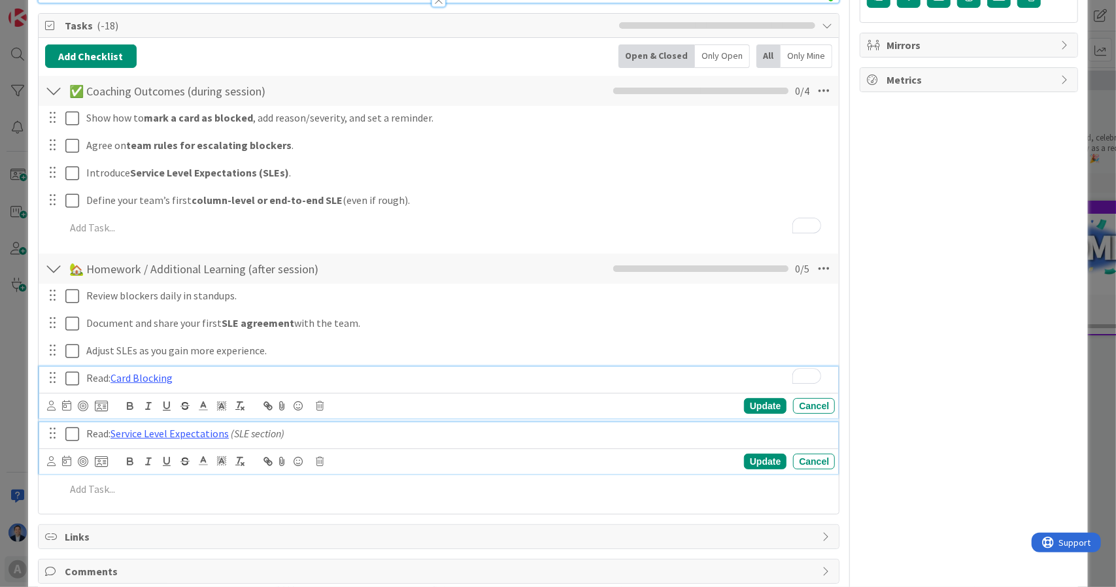
click at [243, 428] on em "(SLE section)" at bounding box center [258, 433] width 54 height 13
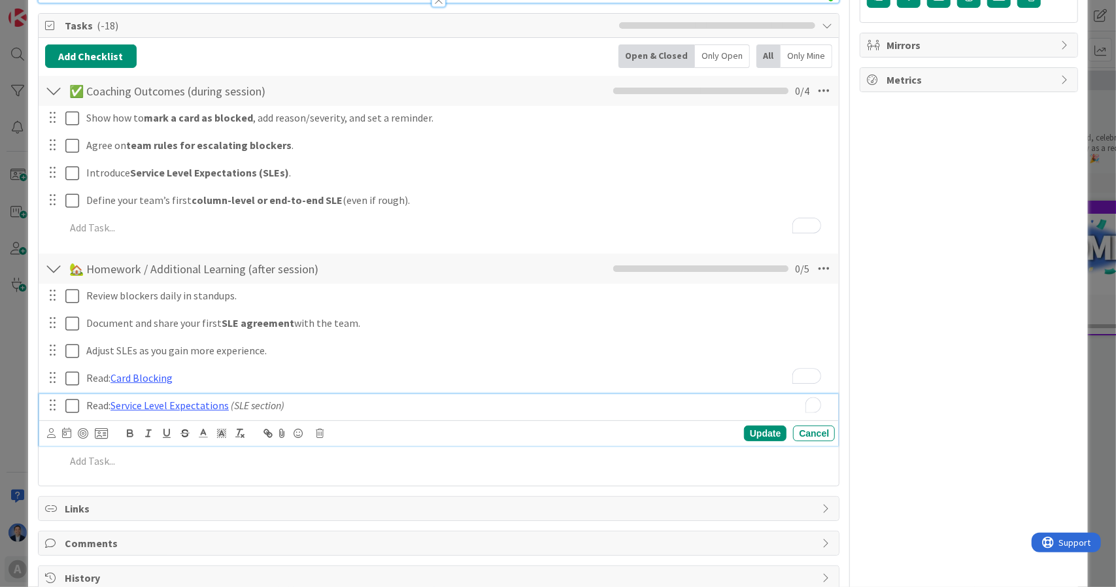
scroll to position [282, 0]
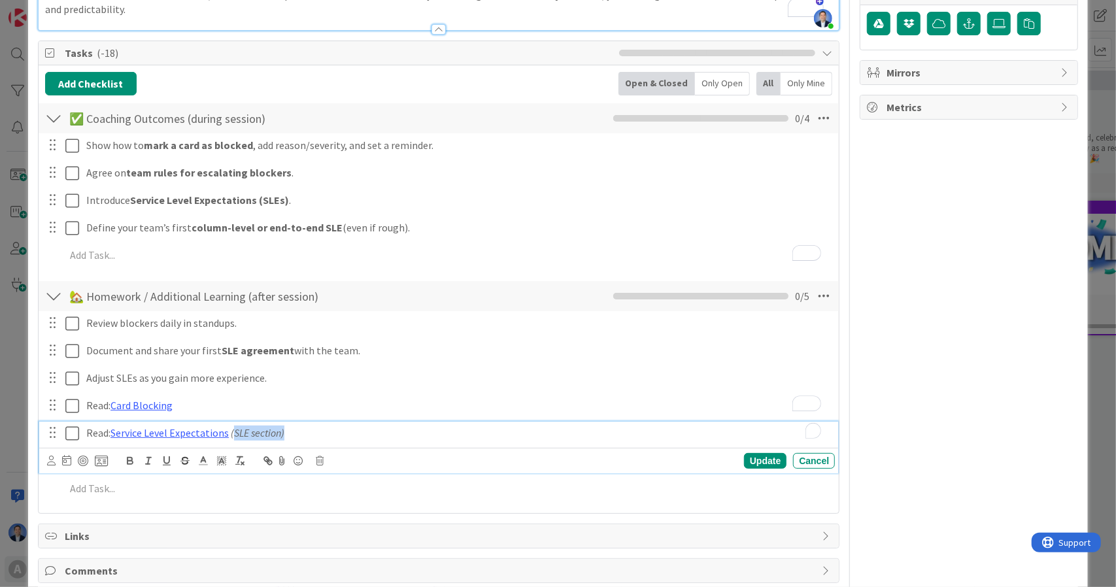
drag, startPoint x: 243, startPoint y: 428, endPoint x: 304, endPoint y: 428, distance: 60.8
click at [304, 428] on p "Read: Service Level Expectations (SLE section)" at bounding box center [457, 433] width 743 height 15
click at [205, 428] on link "Service Level Expectations" at bounding box center [169, 432] width 118 height 13
click at [182, 455] on link "https://kanbanzone.com/product/kanban-metrics/" at bounding box center [138, 458] width 90 height 17
click at [219, 437] on link "Service Level Expectations" at bounding box center [169, 432] width 118 height 13
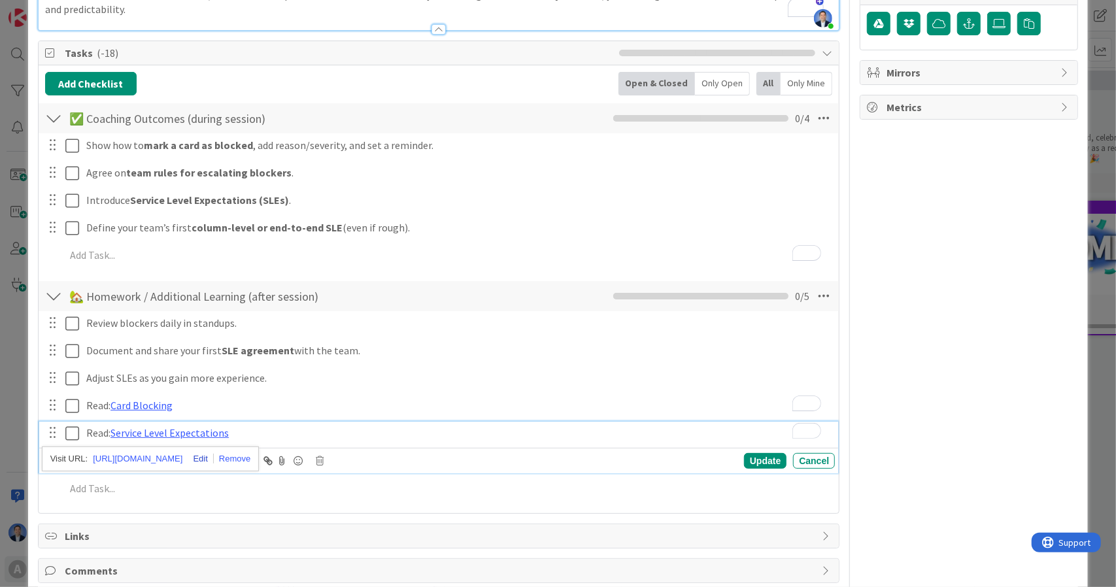
click at [213, 454] on link at bounding box center [197, 459] width 31 height 10
click at [239, 454] on input "https://kanbanzone.com/product/kanban-metrics/" at bounding box center [224, 458] width 111 height 17
paste input "service-level-expectations-sle"
type input "https://kanbanzone.com/product/service-level-expectations-sle/"
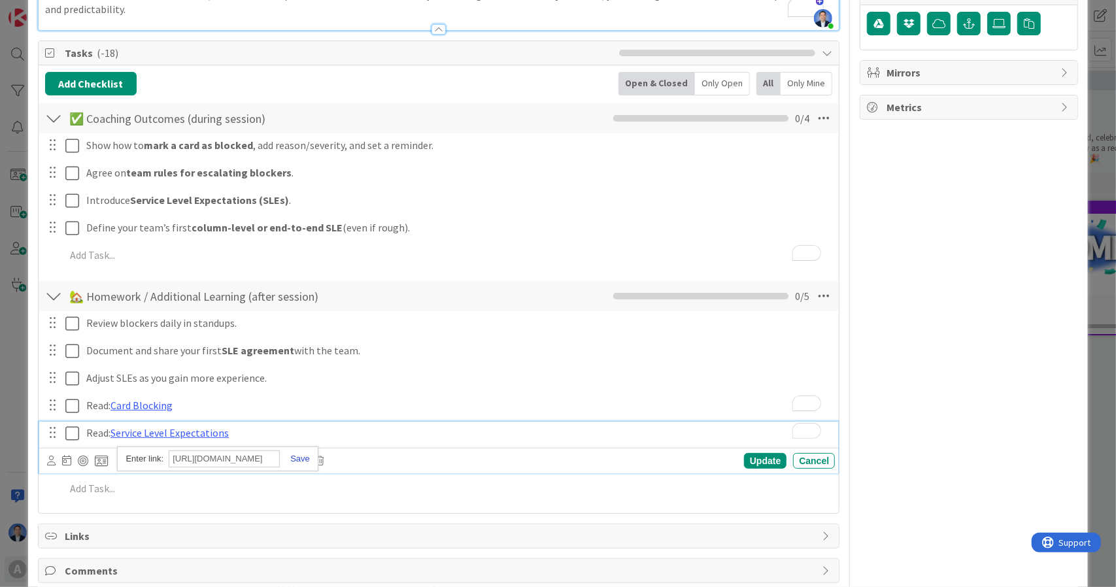
scroll to position [0, 0]
click at [304, 454] on link at bounding box center [295, 459] width 30 height 10
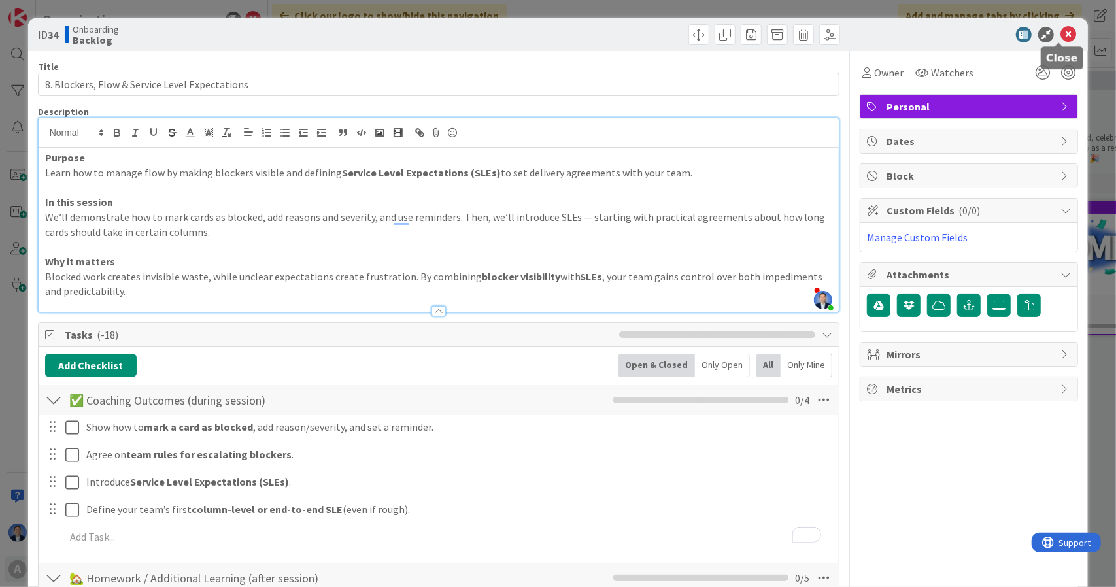
click at [1060, 35] on icon at bounding box center [1068, 35] width 16 height 16
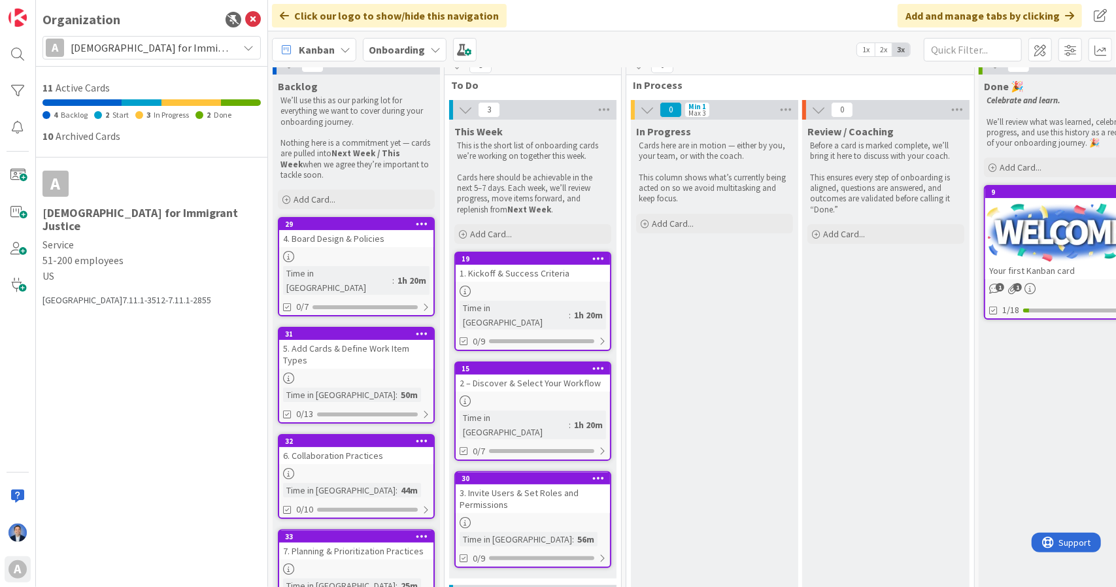
scroll to position [15, 0]
click at [702, 223] on div "Add Card..." at bounding box center [714, 224] width 157 height 20
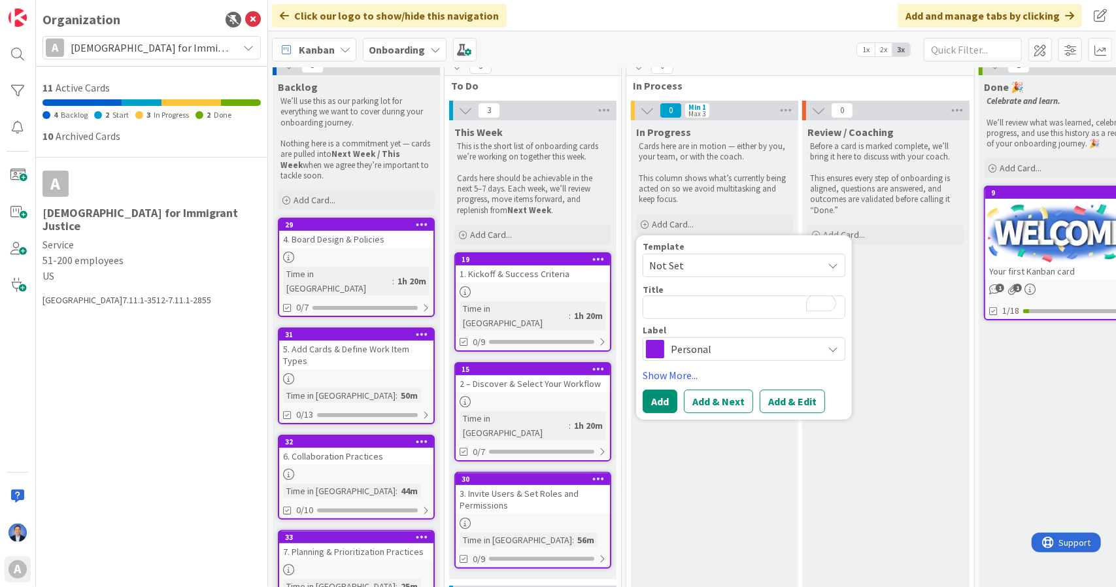
type textarea "x"
type textarea "F"
type textarea "x"
type textarea "Fu"
type textarea "x"
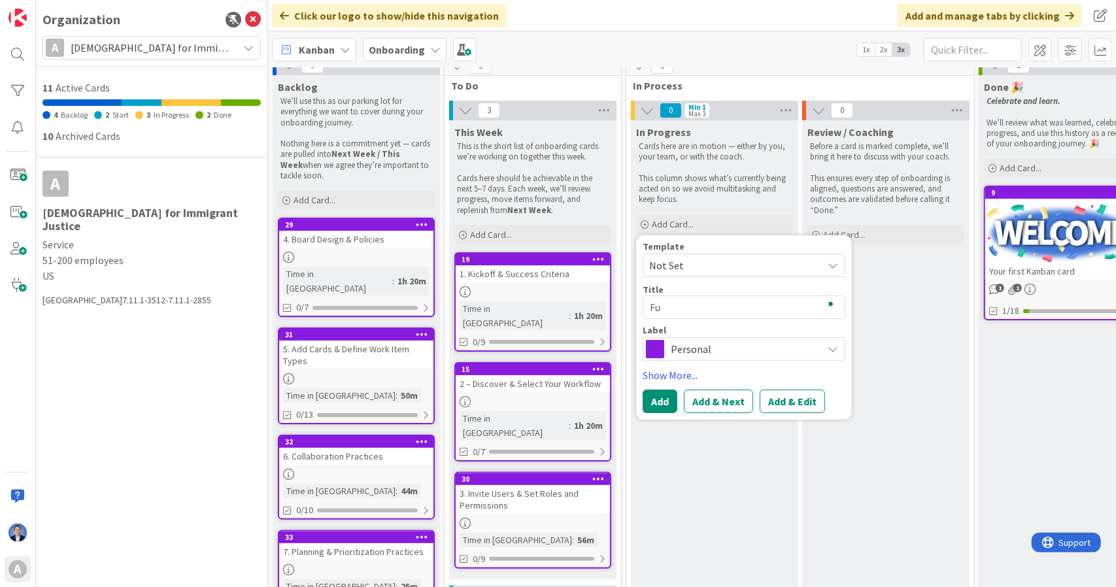
type textarea "Ful"
type textarea "x"
type textarea "Full"
type textarea "x"
type textarea "Full"
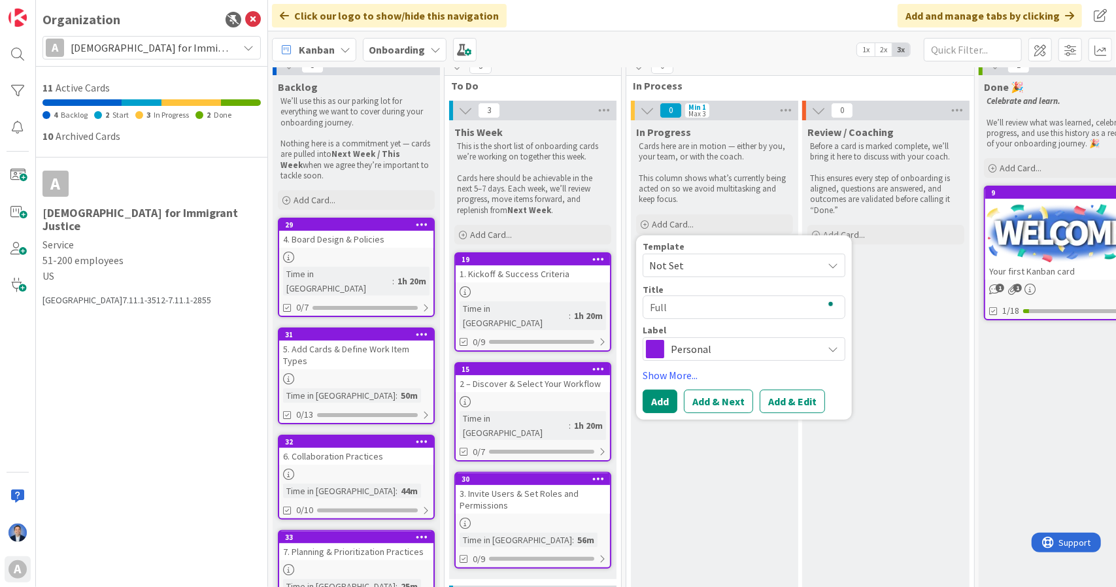
type textarea "x"
type textarea "Full O"
type textarea "x"
type textarea "Full On"
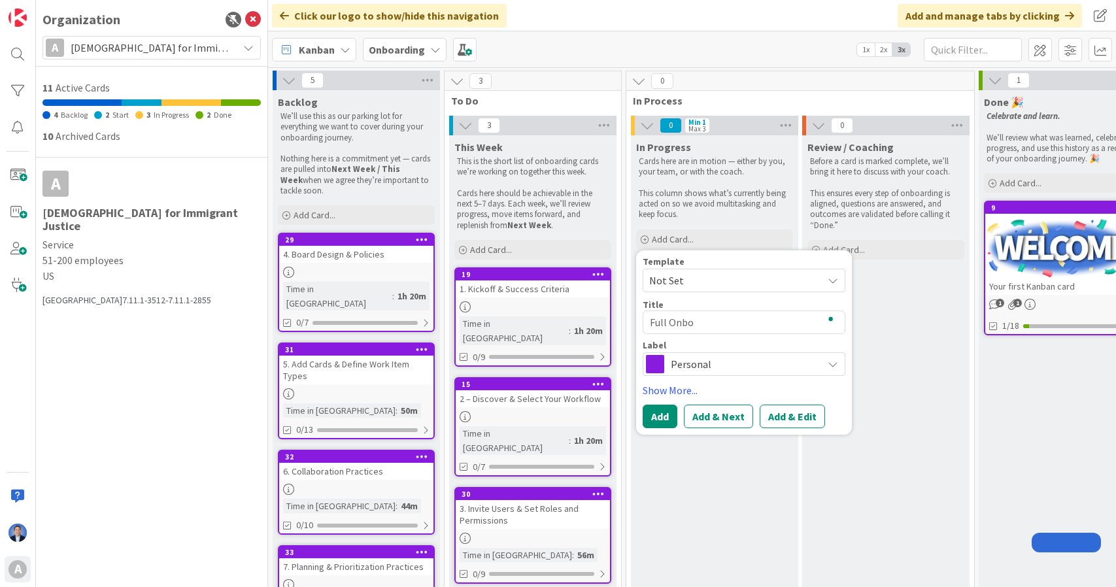
type textarea "Full Onboa"
type textarea "x"
type textarea "Full Onboar"
type textarea "x"
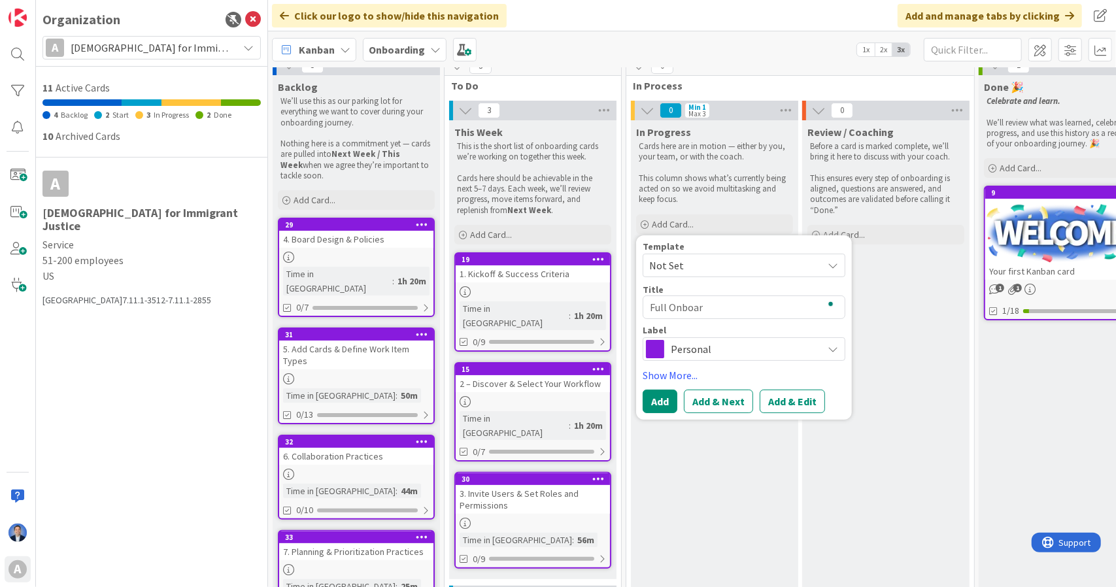
type textarea "Full Onboard"
type textarea "x"
type textarea "Full Onboardi"
type textarea "x"
type textarea "Full Onboardin"
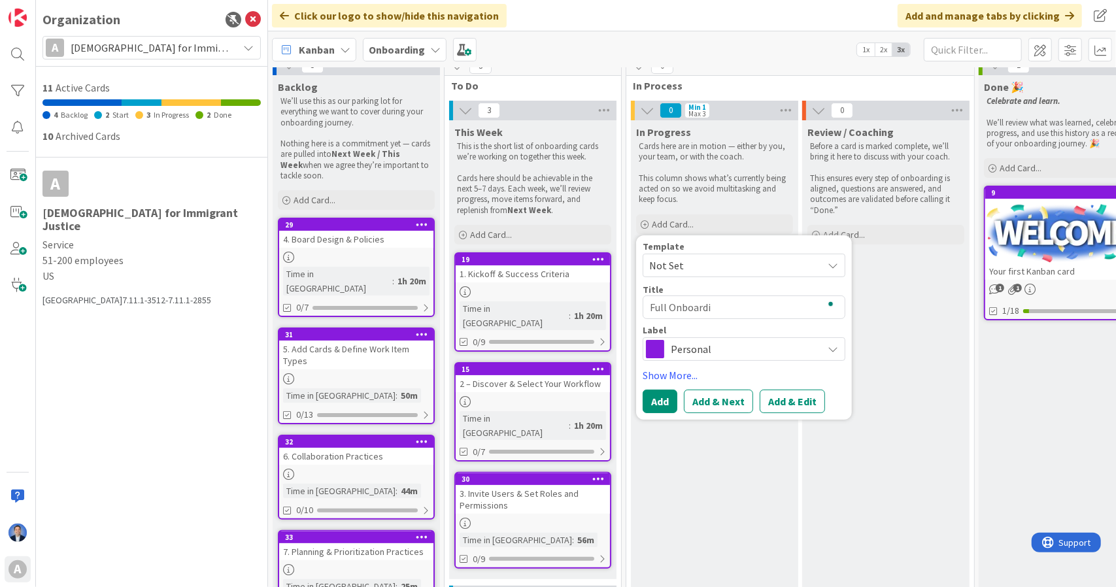
type textarea "x"
type textarea "Full Onboarding"
type textarea "x"
type textarea "Full Onboarding"
click at [786, 402] on button "Add & Edit" at bounding box center [792, 402] width 65 height 24
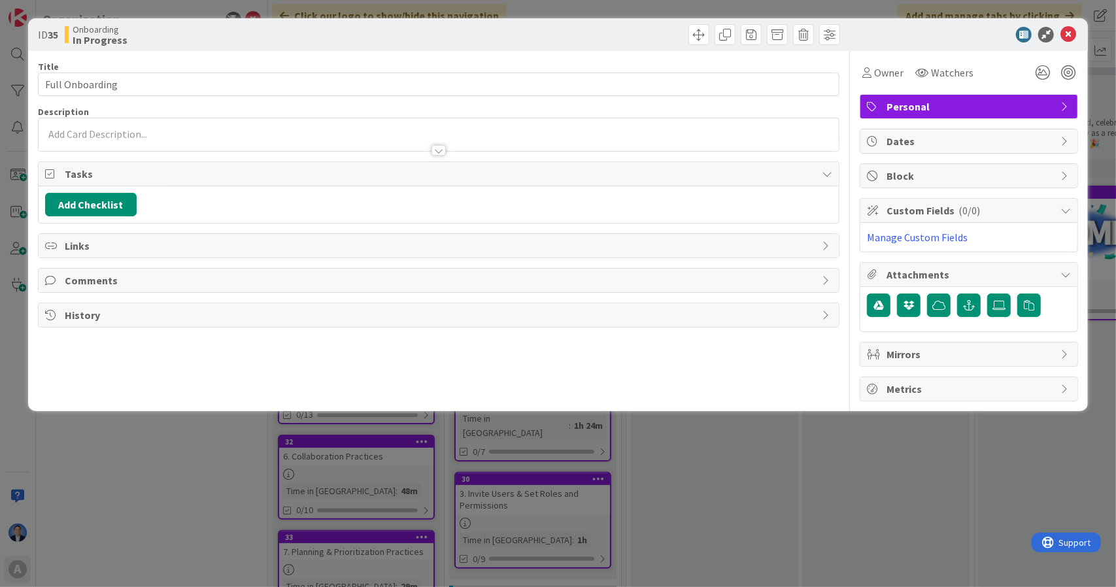
click at [465, 133] on div at bounding box center [439, 134] width 801 height 33
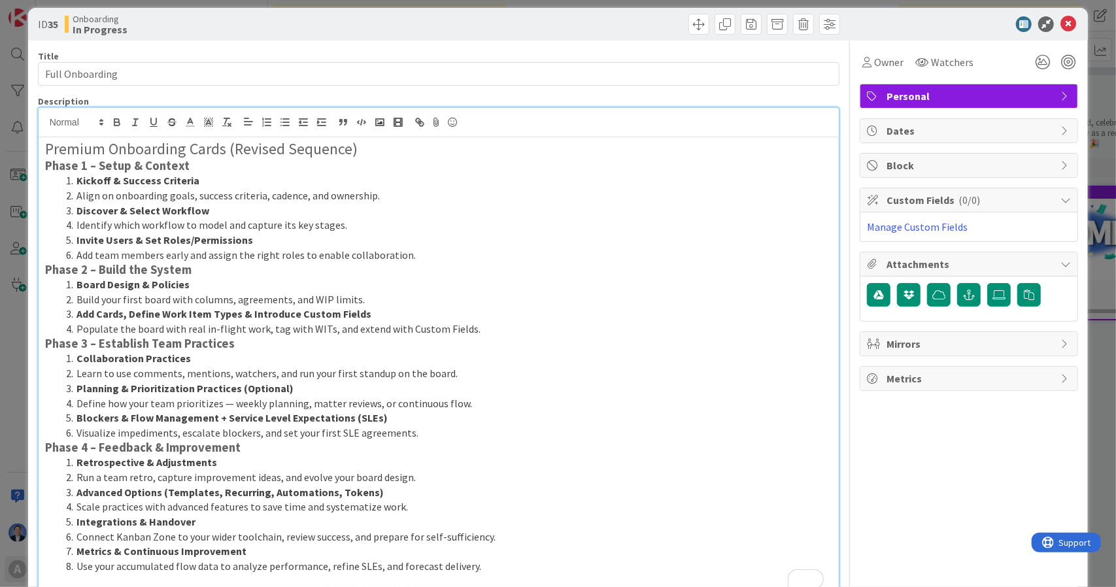
scroll to position [15, 0]
click at [386, 150] on h2 "Premium Onboarding Cards (Revised Sequence)" at bounding box center [439, 149] width 788 height 19
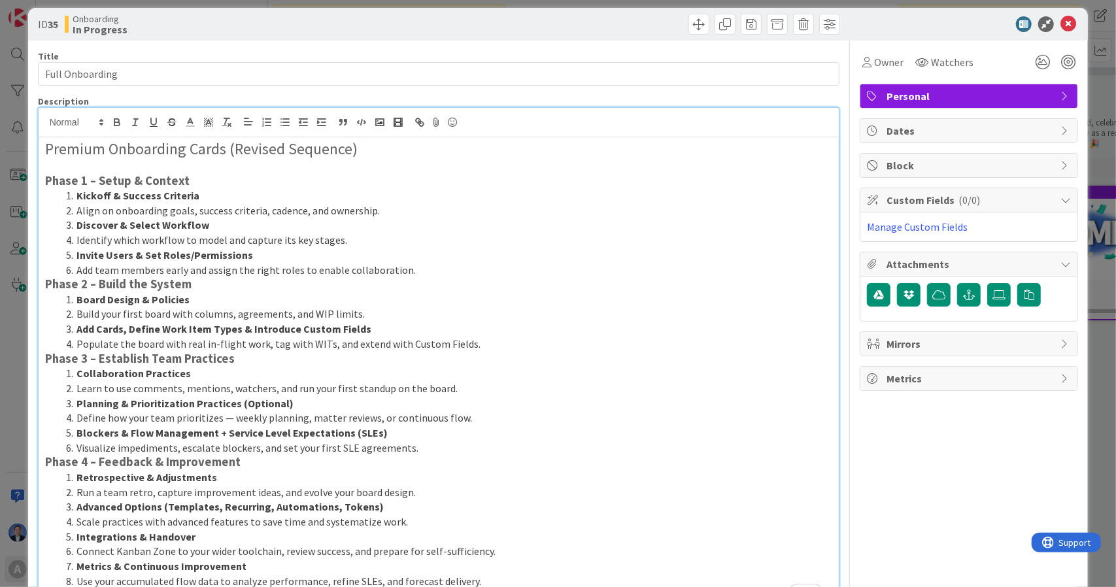
click at [435, 271] on li "Add team members early and assign the right roles to enable collaboration." at bounding box center [447, 270] width 772 height 15
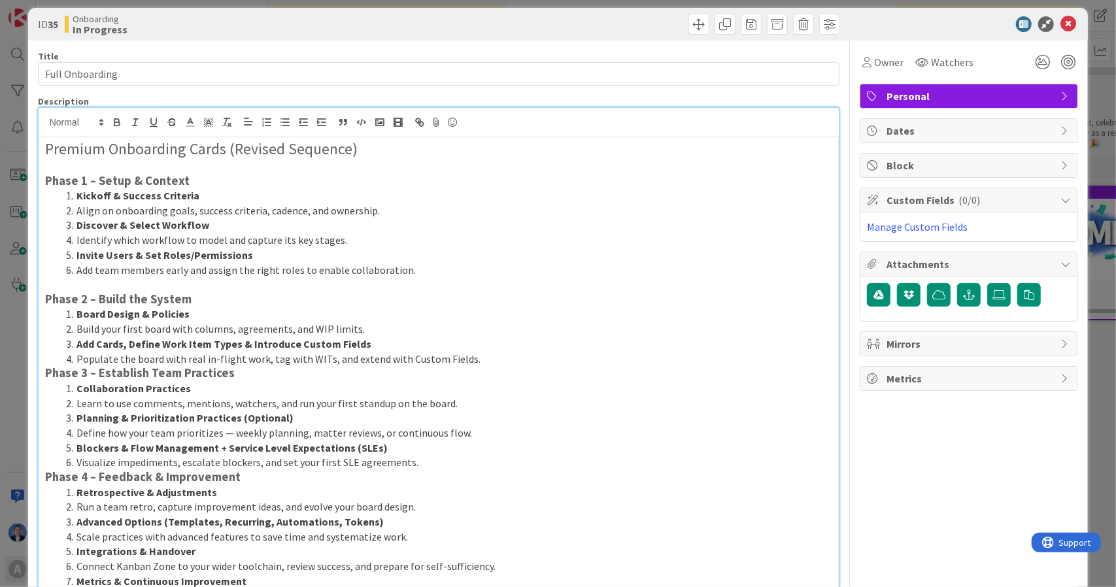
click at [472, 278] on p "To enrich screen reader interactions, please activate Accessibility in Grammarl…" at bounding box center [439, 284] width 788 height 15
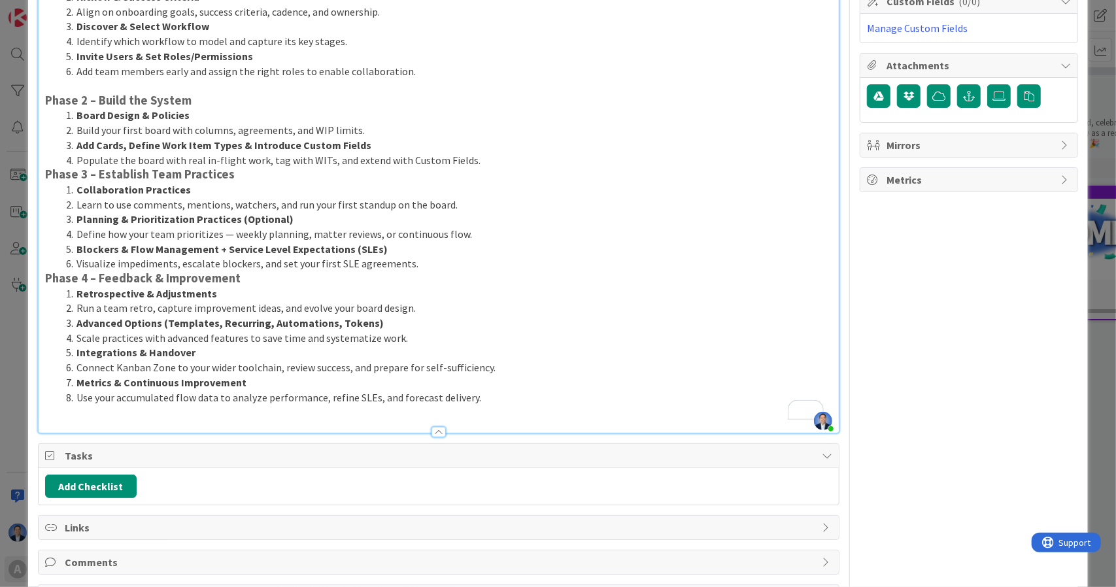
scroll to position [210, 0]
click at [503, 259] on li "Visualize impediments, escalate blockers, and set your first SLE agreements." at bounding box center [447, 263] width 772 height 15
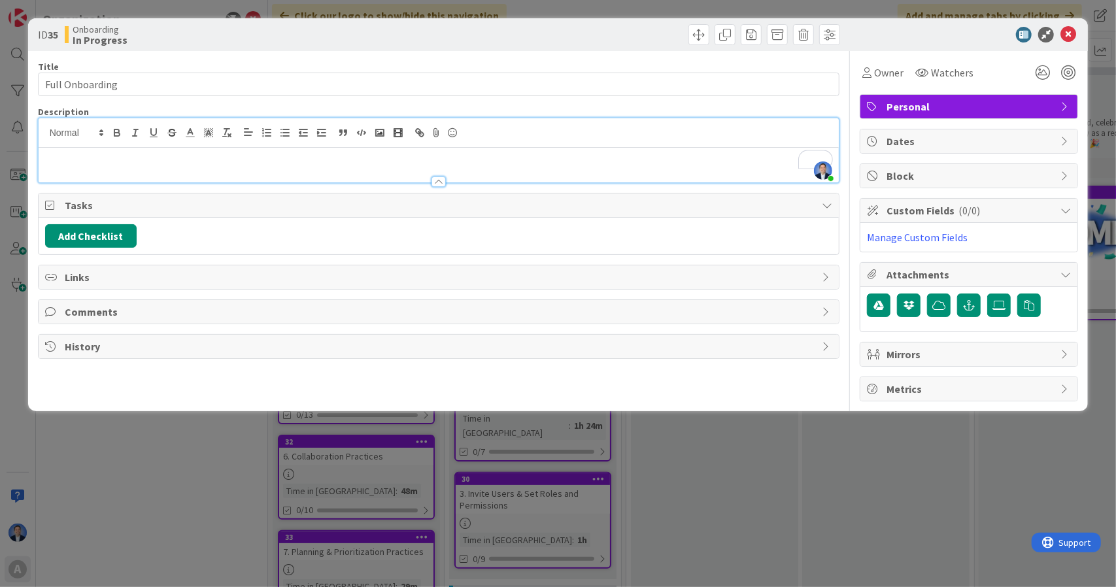
scroll to position [0, 0]
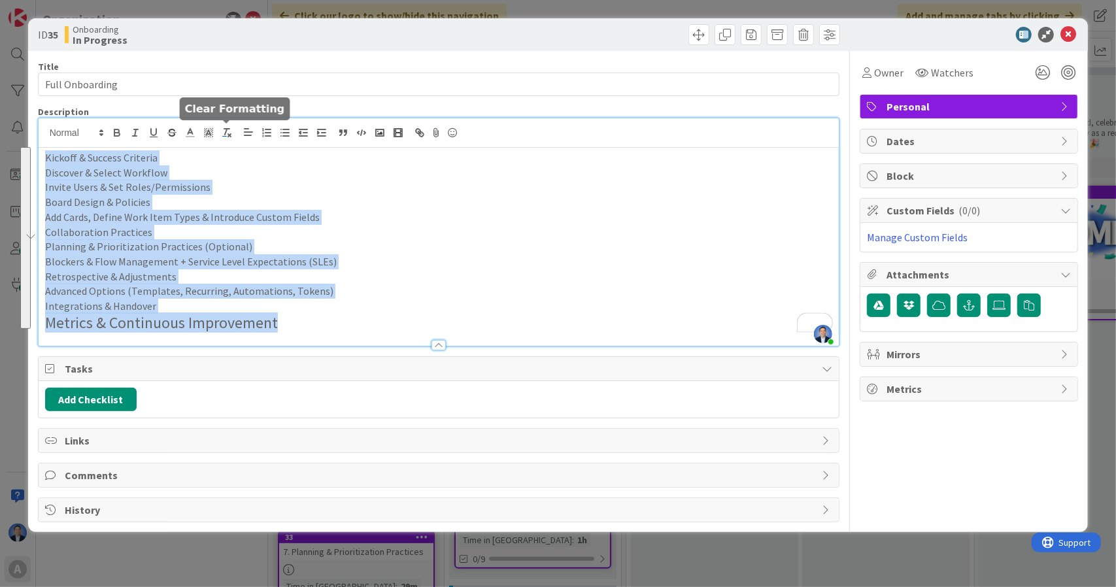
click at [229, 130] on icon "button" at bounding box center [227, 133] width 12 height 12
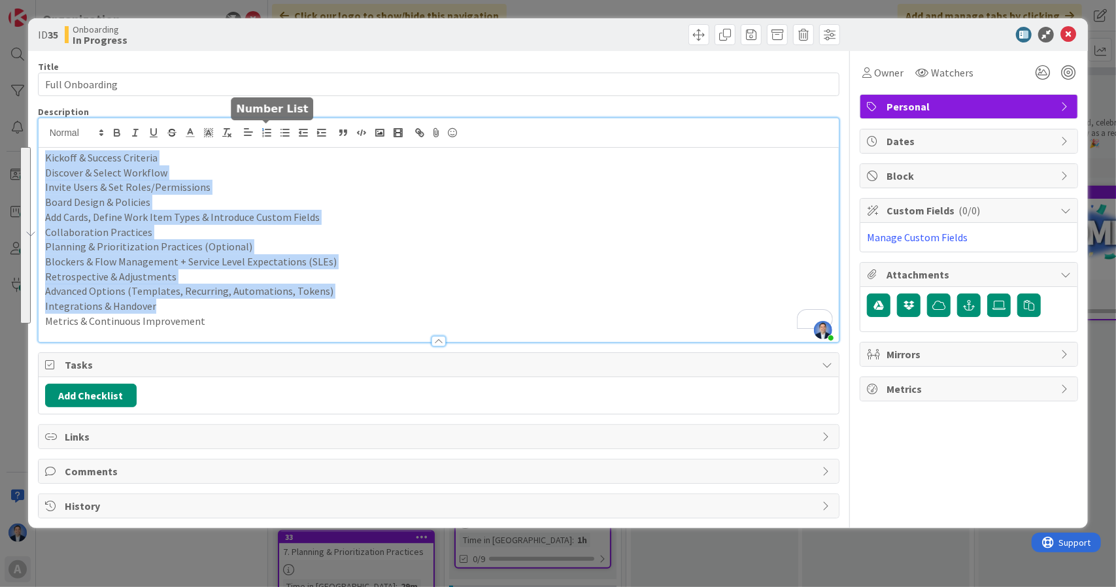
click at [268, 134] on icon "button" at bounding box center [267, 133] width 12 height 12
